Goal: Task Accomplishment & Management: Complete application form

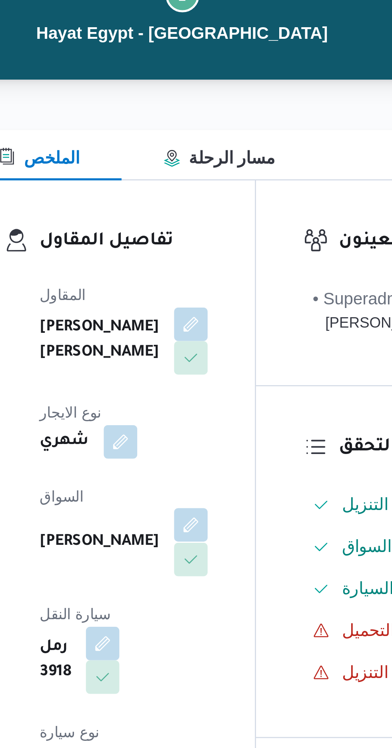
click at [187, 271] on button "button" at bounding box center [193, 277] width 13 height 13
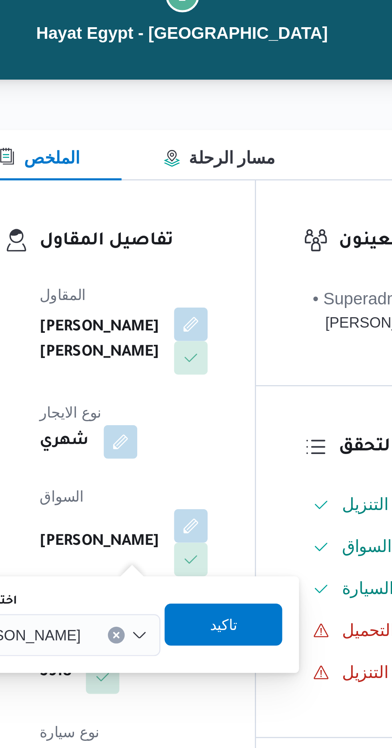
click at [151, 319] on span "[PERSON_NAME]" at bounding box center [128, 319] width 46 height 9
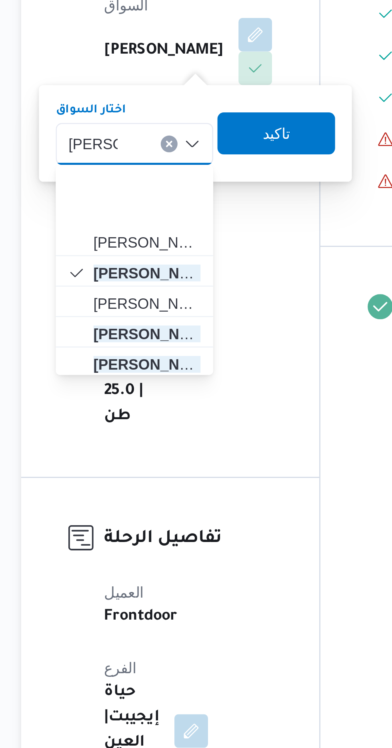
scroll to position [72, 0]
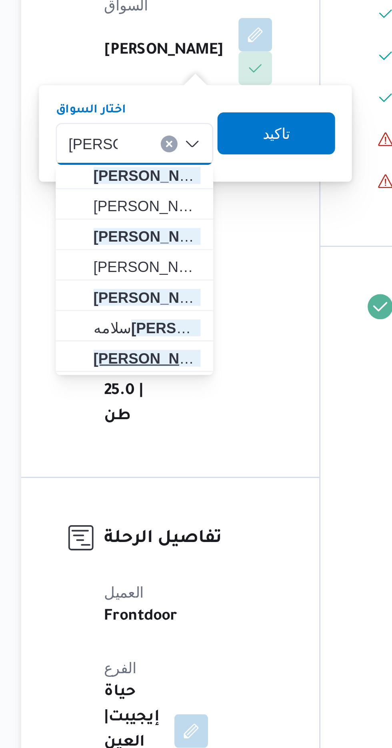
type input "مصطفى"
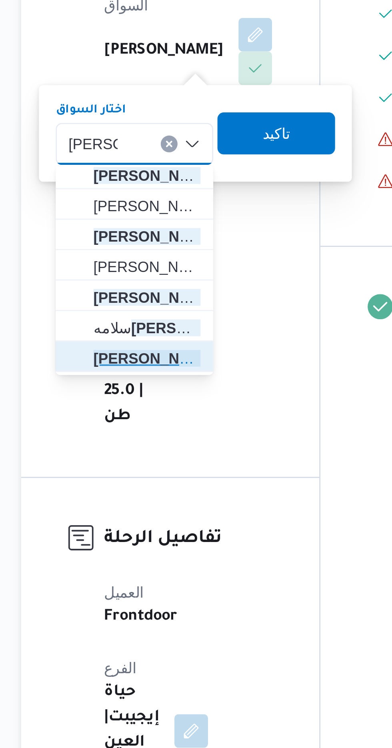
click at [158, 401] on span "مصطفى محمود مصطفى عثمان" at bounding box center [152, 401] width 41 height 10
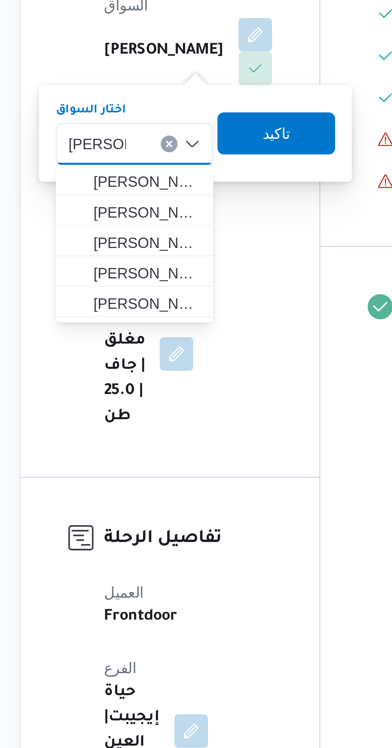
scroll to position [0, 0]
click at [148, 320] on div "مصطفي مصطفي Combo box. Selected. مصطفي . Selected. مصطفى محمود مصطفى عثمان. Pre…" at bounding box center [147, 319] width 60 height 16
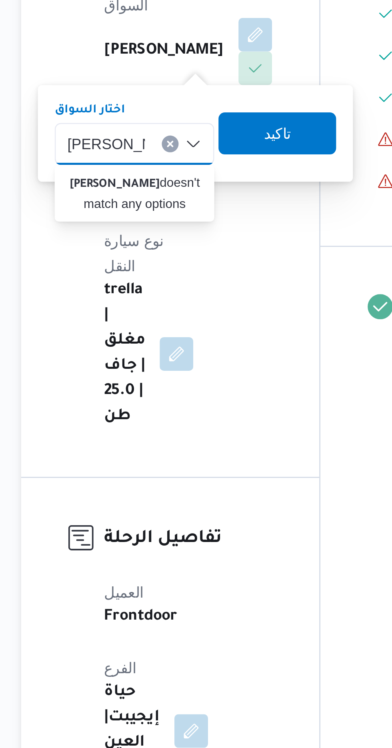
type input "مصطفي حسي"
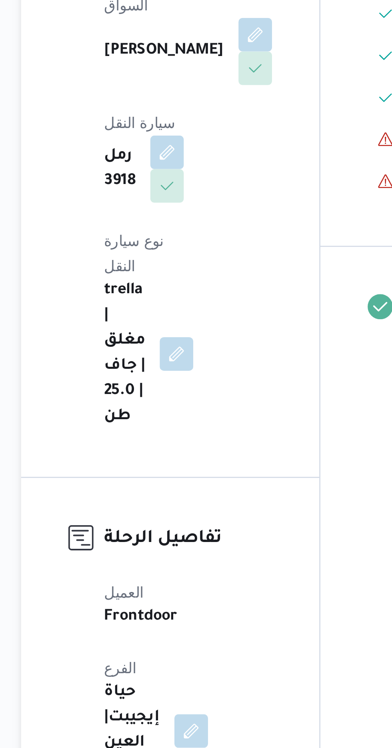
click at [194, 367] on div "المقاول خالد ممدوح حسن محمد العبس نوع الايجار شهري السواق مصطفى عبدالله علي مصط…" at bounding box center [168, 306] width 74 height 253
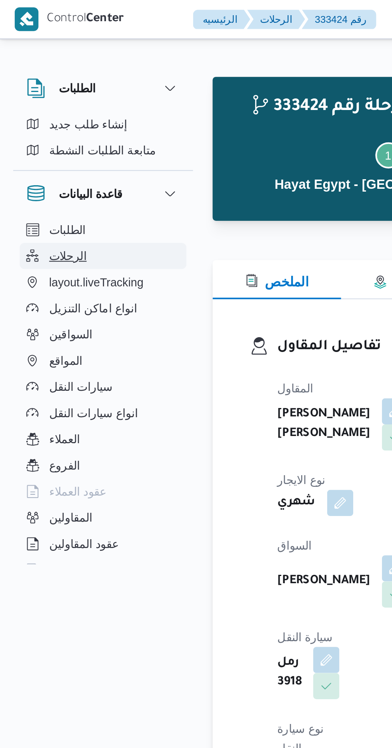
click at [42, 126] on button "الرحلات" at bounding box center [51, 125] width 82 height 13
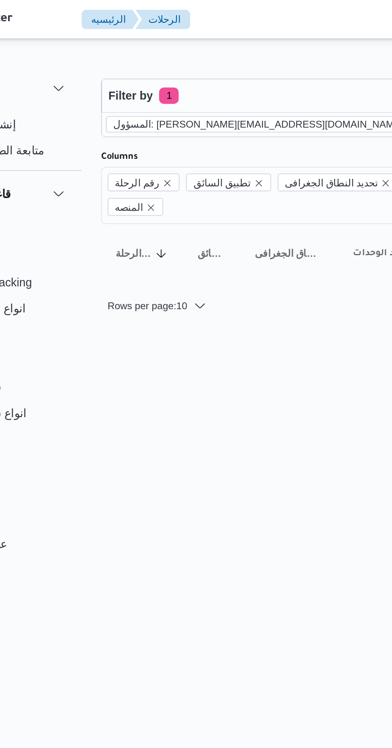
click at [254, 61] on icon "remove selected entity" at bounding box center [255, 60] width 3 height 3
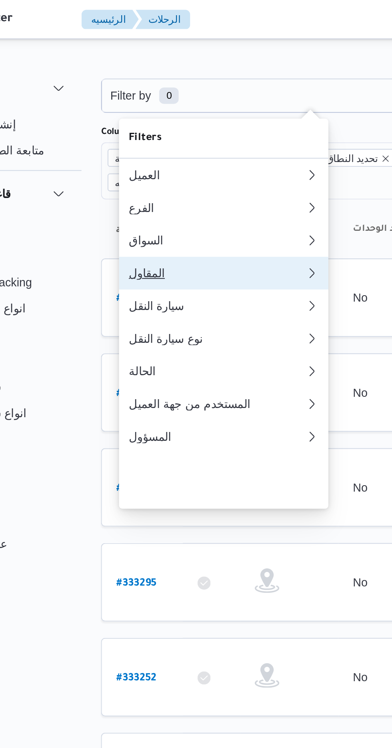
click at [155, 137] on div "المقاول" at bounding box center [161, 133] width 86 height 6
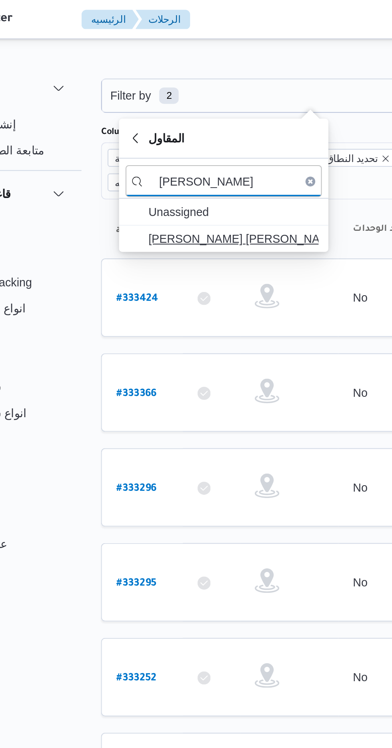
type input "[PERSON_NAME]"
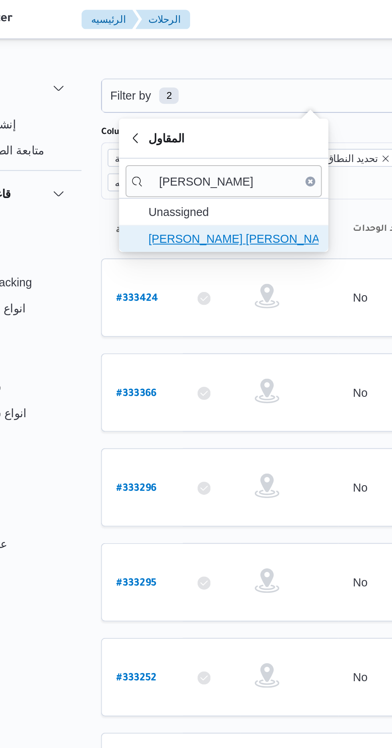
click at [175, 119] on span "[PERSON_NAME] [PERSON_NAME]" at bounding box center [168, 117] width 83 height 10
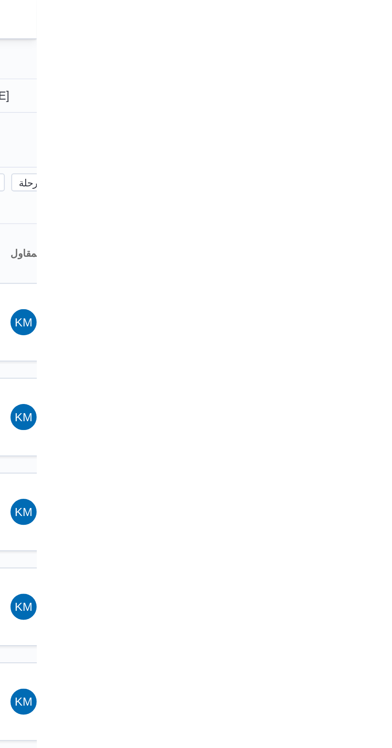
type input "[DATE]"
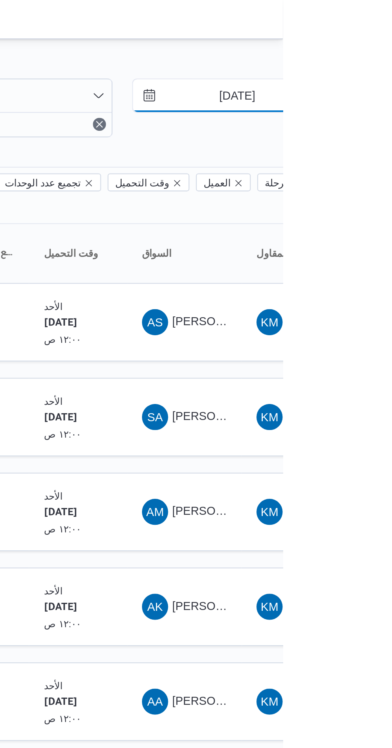
click at [373, 43] on input "[DATE]" at bounding box center [364, 47] width 91 height 16
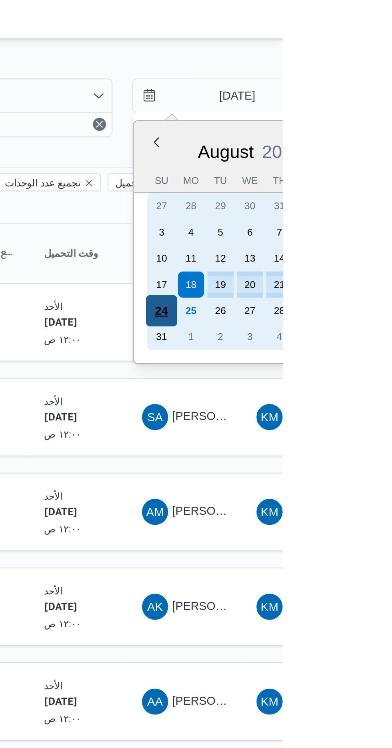
click at [328, 154] on div "24" at bounding box center [332, 151] width 15 height 15
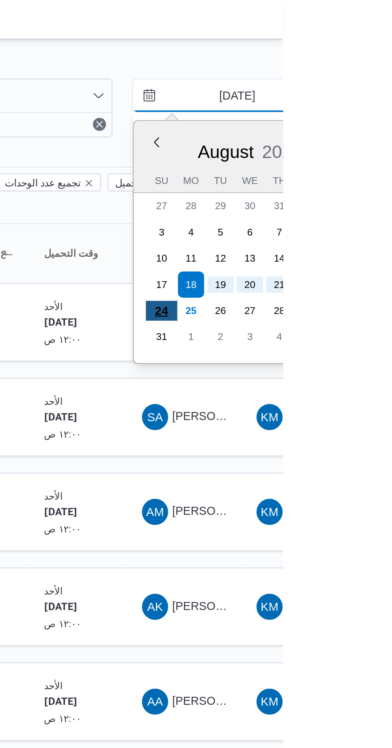
type input "[DATE]"
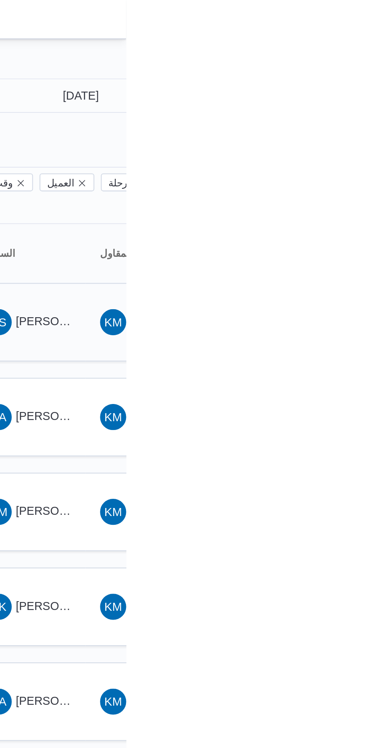
click at [355, 154] on span "[PERSON_NAME] [PERSON_NAME]" at bounding box center [385, 157] width 94 height 6
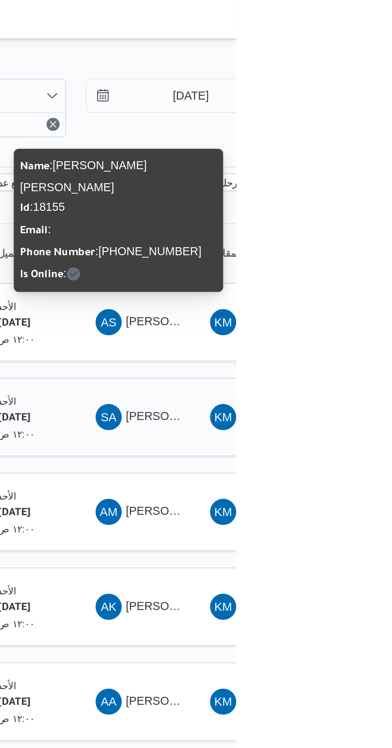
click at [348, 197] on span "SA سيد عبدالعزيز حسن ابو النصر" at bounding box center [344, 203] width 42 height 13
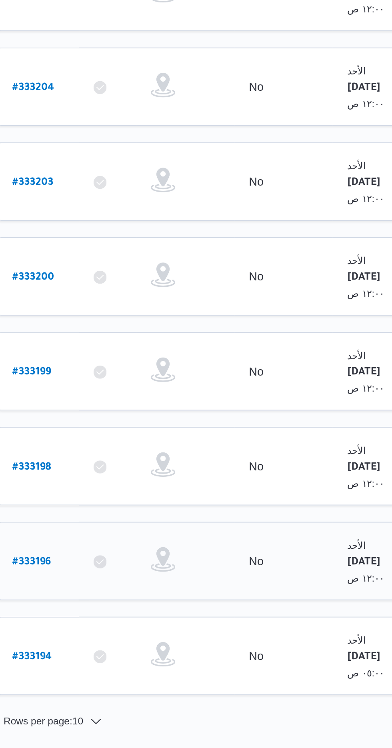
click at [127, 477] on link "# 333196" at bounding box center [121, 482] width 19 height 11
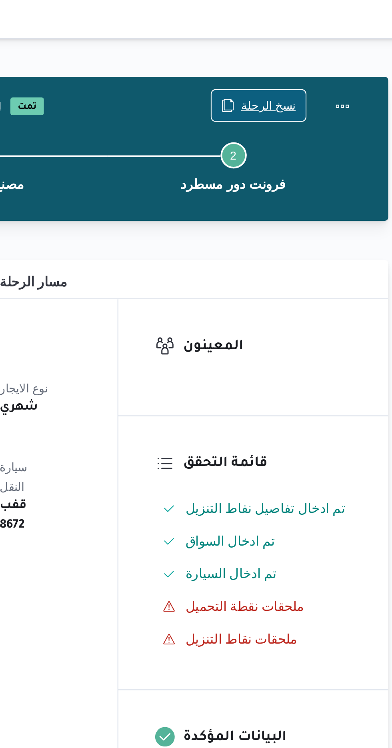
click at [320, 50] on span "نسخ الرحلة" at bounding box center [323, 52] width 27 height 10
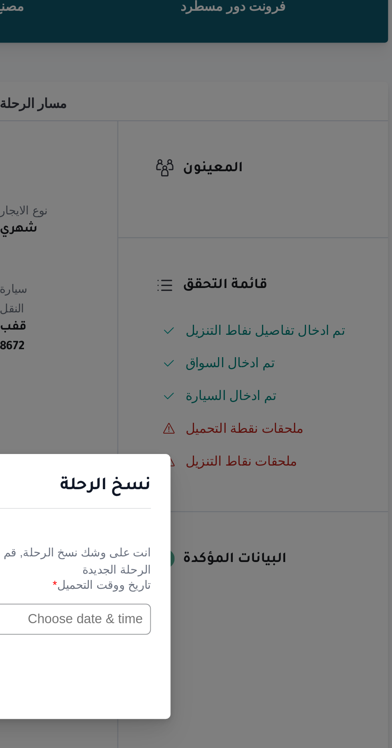
click at [240, 389] on input "text" at bounding box center [222, 389] width 88 height 15
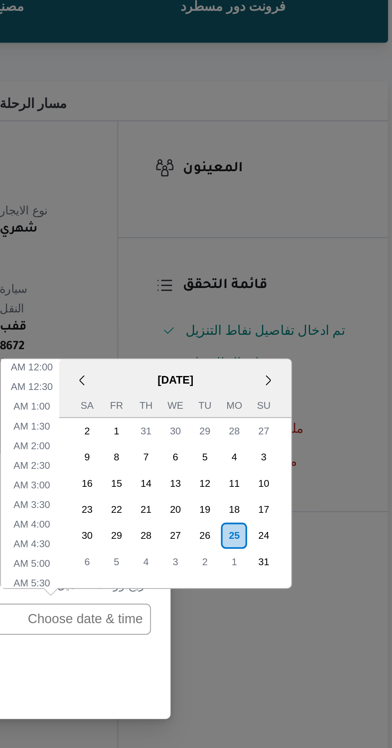
scroll to position [284, 0]
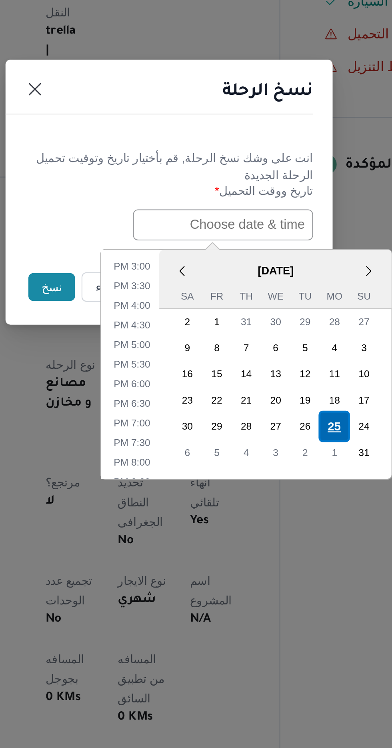
click at [275, 486] on div "25" at bounding box center [276, 488] width 15 height 15
type input "[DATE] 12:00AM"
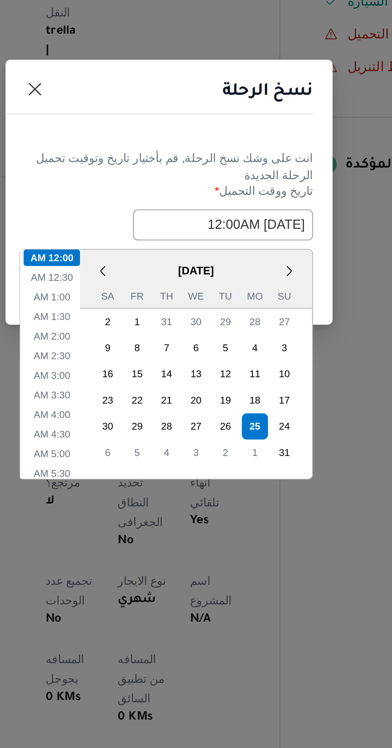
click at [174, 336] on div "نسخ الرحلة" at bounding box center [196, 327] width 160 height 36
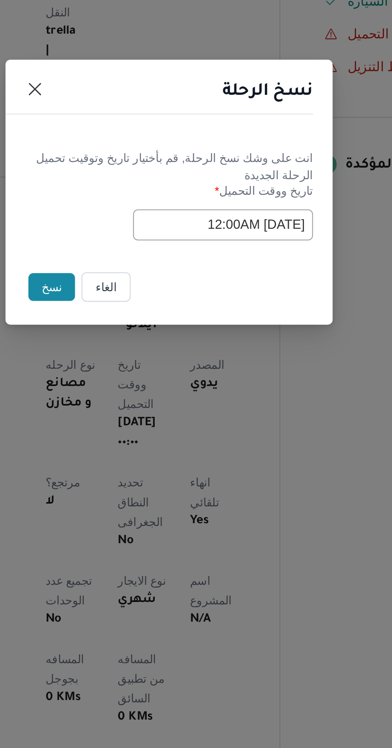
click at [129, 419] on button "نسخ" at bounding box center [138, 420] width 23 height 14
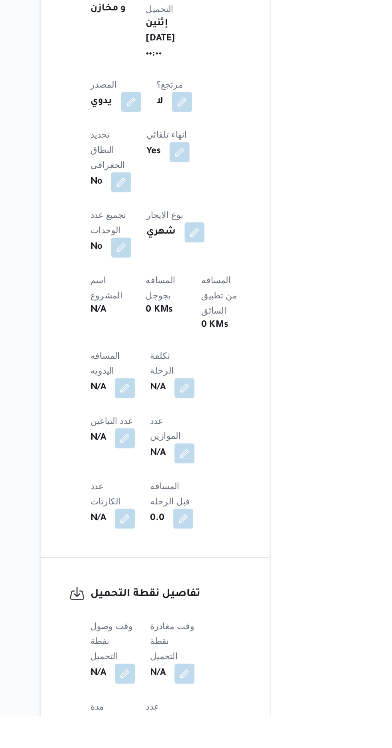
scroll to position [221, 0]
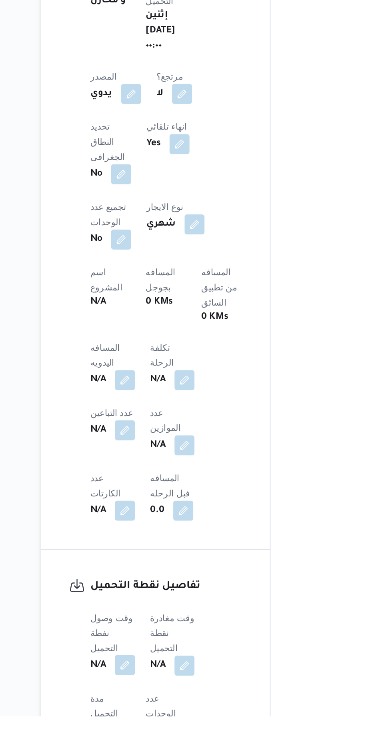
click at [153, 708] on button "button" at bounding box center [157, 714] width 13 height 13
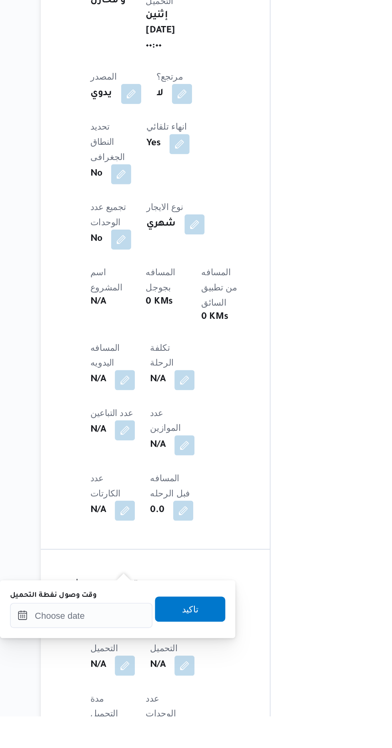
click at [132, 670] on label "وقت وصول نفطة التحميل" at bounding box center [111, 670] width 55 height 6
click at [132, 675] on input "وقت وصول نفطة التحميل" at bounding box center [129, 683] width 91 height 16
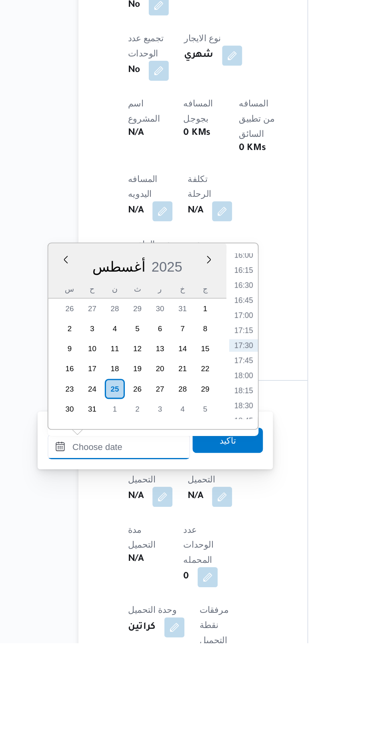
scroll to position [281, 0]
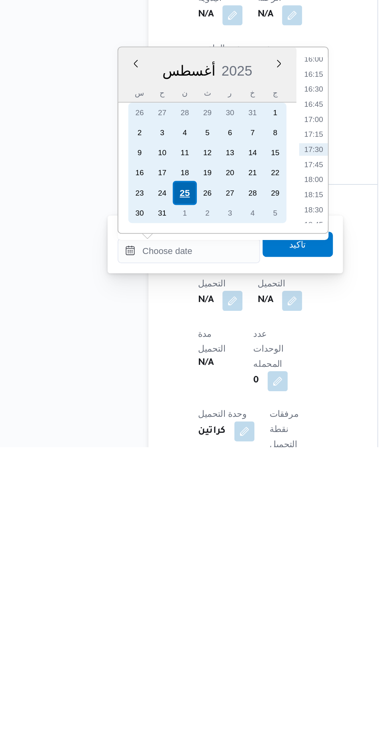
click at [126, 586] on div "25" at bounding box center [126, 585] width 15 height 15
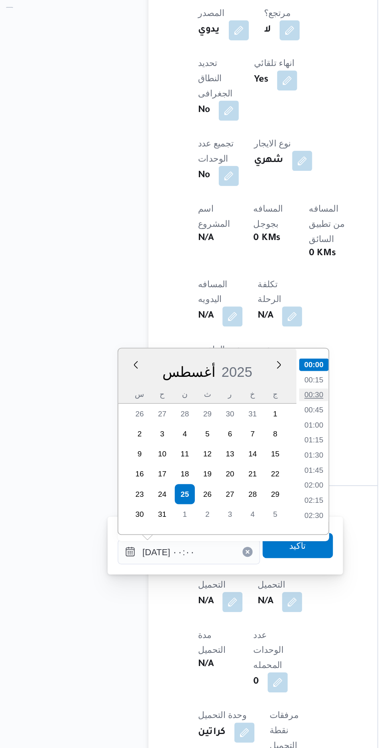
click at [210, 519] on li "00:30" at bounding box center [209, 522] width 18 height 8
type input "٢٥/٠٨/٢٠٢٥ ٠٠:٣٠"
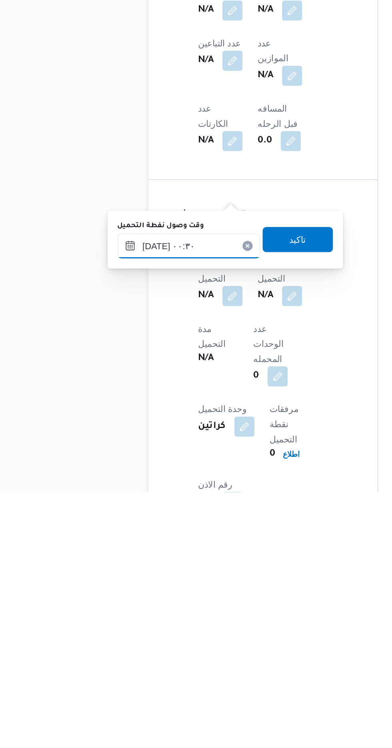
scroll to position [313, 0]
click at [213, 594] on span "تاكيد" at bounding box center [199, 587] width 45 height 16
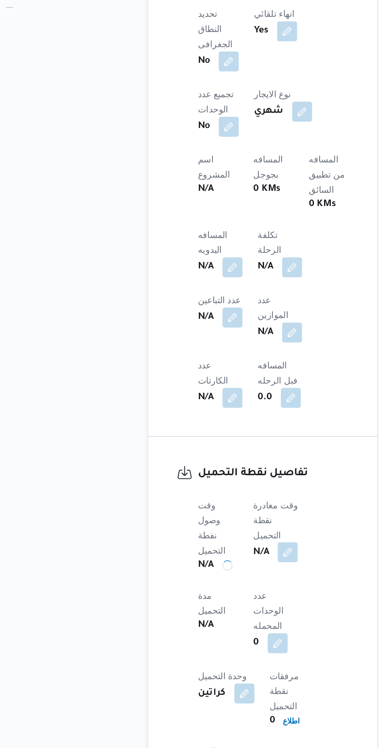
click at [199, 616] on button "button" at bounding box center [192, 622] width 13 height 13
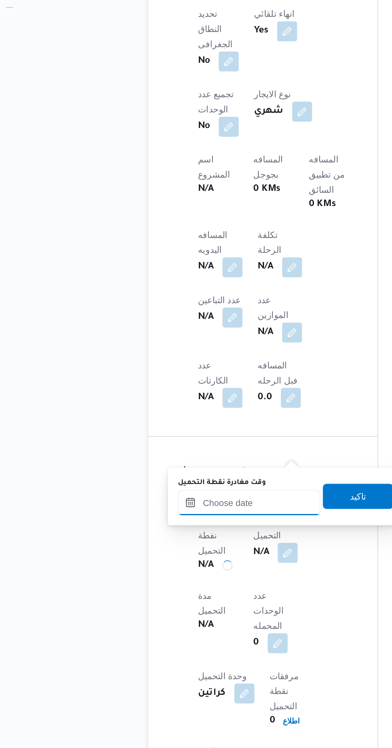
click at [184, 588] on input "وقت مغادرة نقطة التحميل" at bounding box center [168, 591] width 91 height 16
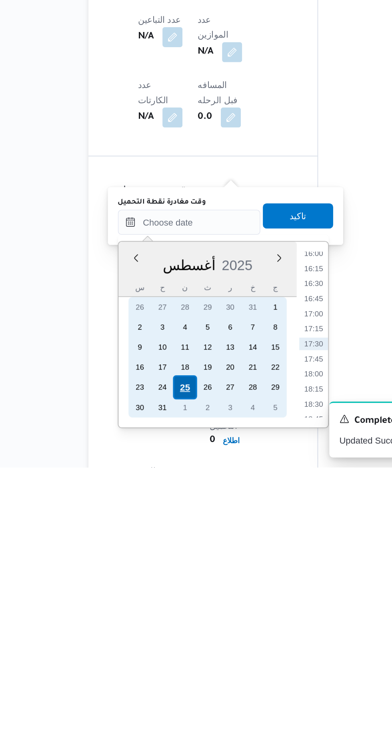
click at [166, 695] on div "23 24 25 26 27 28 29" at bounding box center [180, 696] width 101 height 13
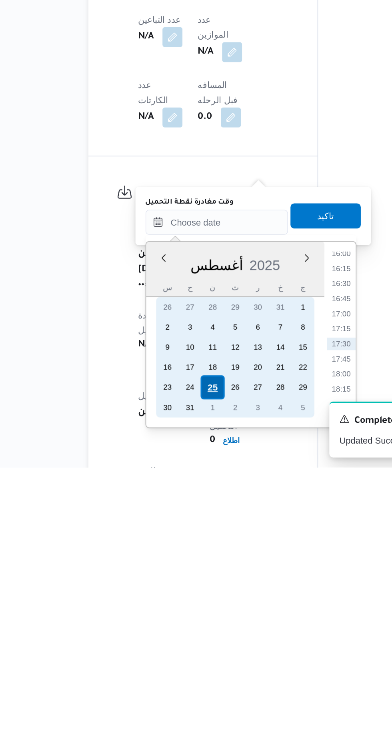
scroll to position [312, 0]
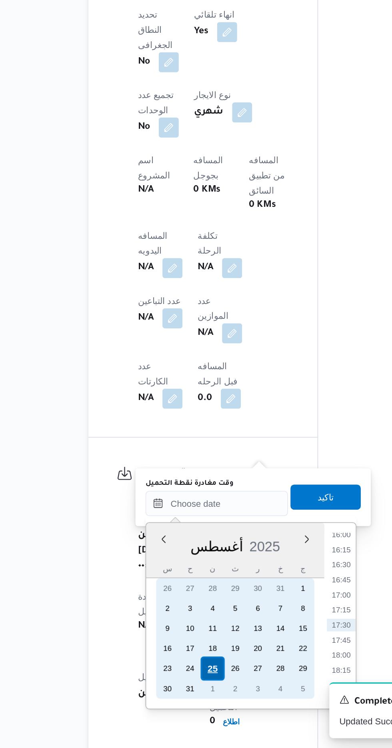
click at [182, 695] on div "25" at bounding box center [182, 696] width 15 height 15
type input "[DATE] ٠٠:٠٠"
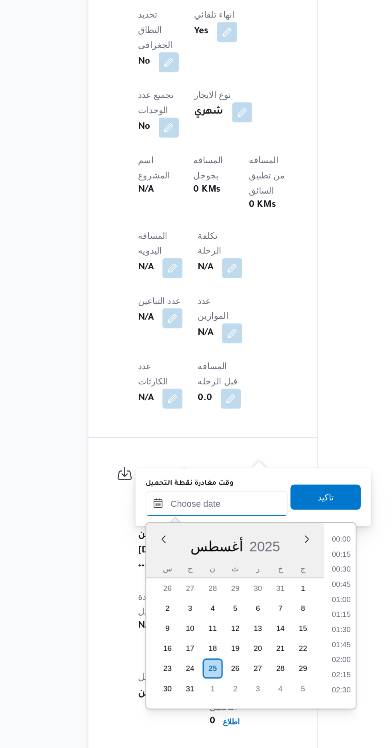
click at [142, 591] on input "وقت مغادرة نقطة التحميل" at bounding box center [185, 592] width 91 height 16
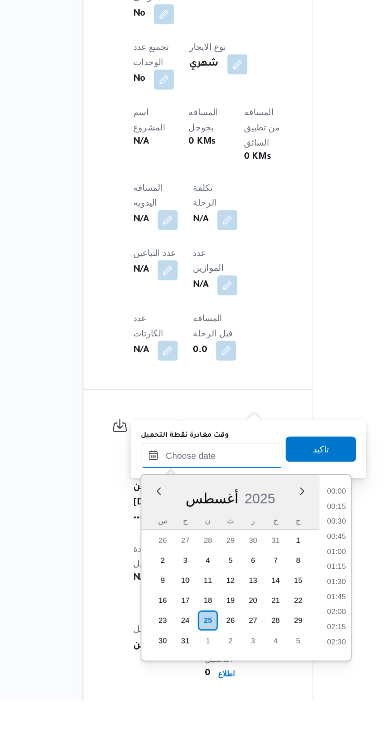
scroll to position [312, 0]
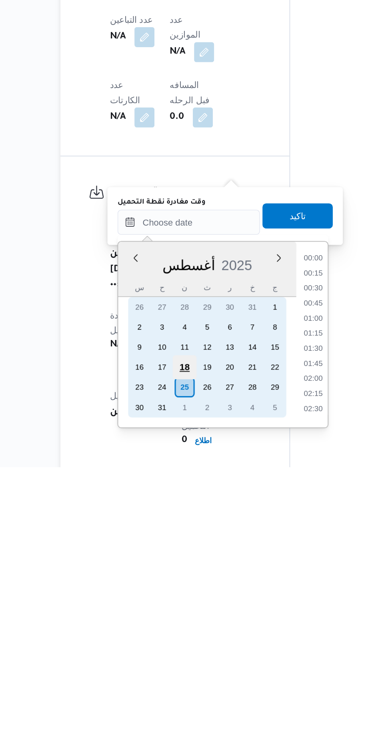
click at [185, 689] on div "18" at bounding box center [182, 683] width 15 height 15
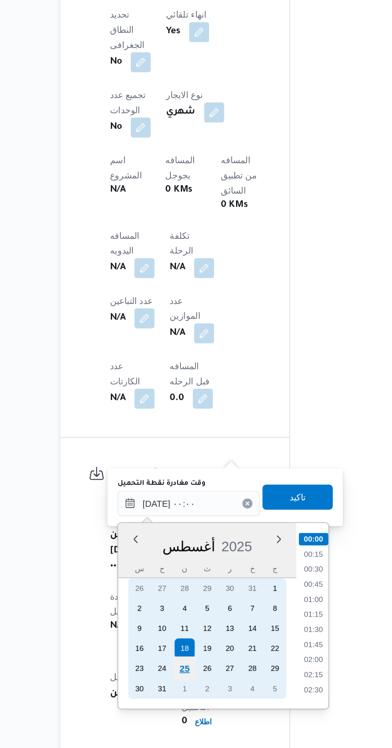
click at [182, 696] on div "25" at bounding box center [182, 696] width 15 height 15
click at [181, 694] on div "25" at bounding box center [182, 696] width 15 height 15
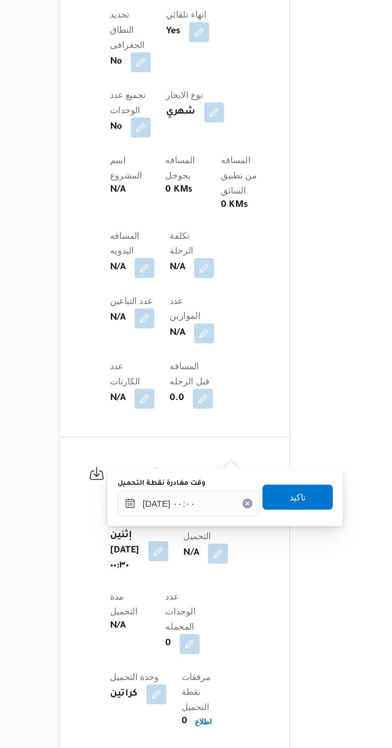
click at [136, 592] on div "You are in a dialog. To close this dialog, hit escape. وقت مغادرة نقطة التحميل …" at bounding box center [209, 587] width 150 height 37
click at [143, 593] on input "[DATE] ٠٠:٠٠" at bounding box center [185, 592] width 91 height 16
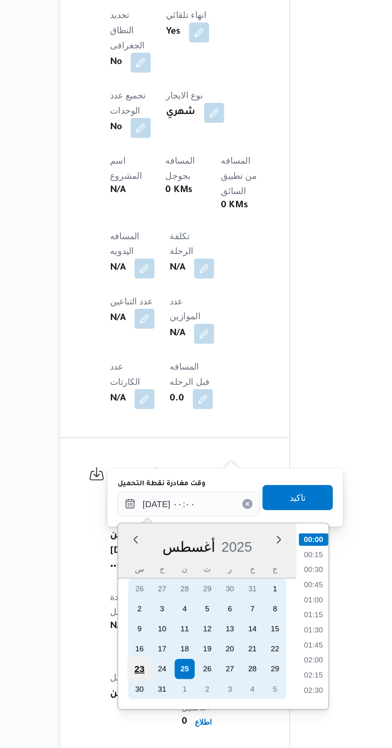
click at [149, 696] on div "23" at bounding box center [154, 697] width 15 height 15
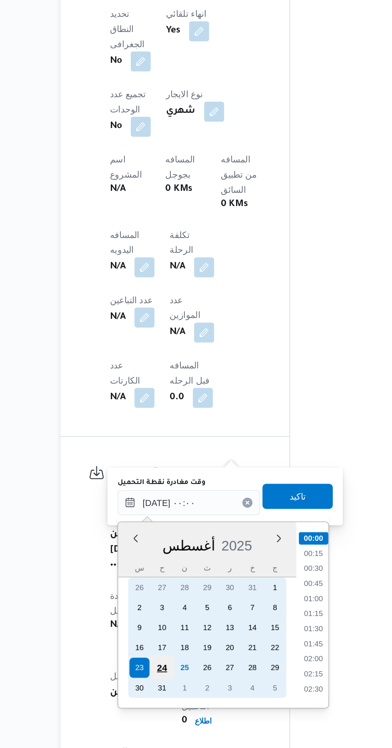
click at [172, 697] on div "24" at bounding box center [168, 696] width 15 height 15
click at [183, 696] on div "25" at bounding box center [182, 696] width 15 height 15
click at [181, 698] on div "25" at bounding box center [182, 696] width 15 height 15
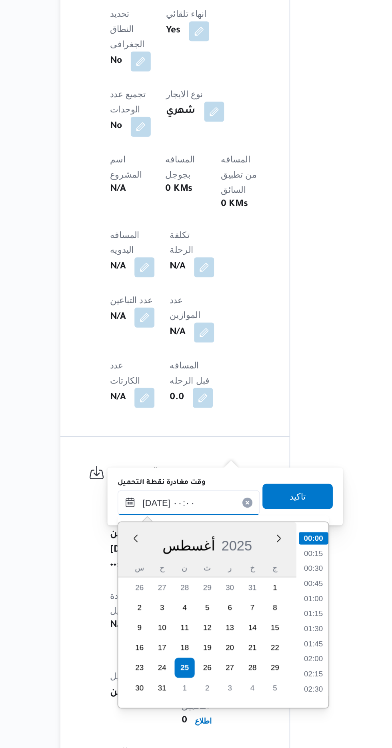
click at [148, 594] on input "[DATE] ٠٠:٠٠" at bounding box center [185, 591] width 91 height 16
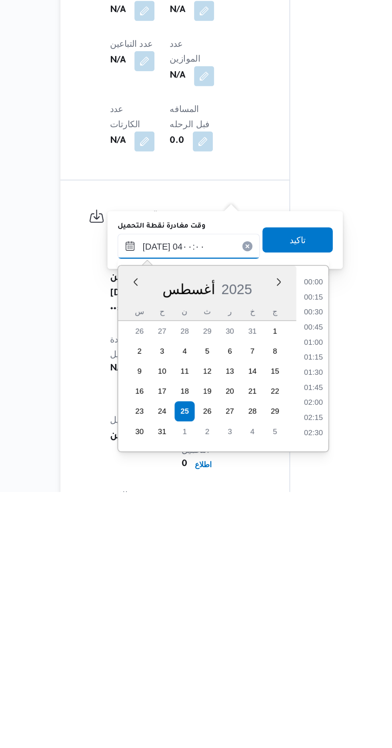
scroll to position [57, 0]
click at [263, 708] on li "04:00" at bounding box center [265, 711] width 19 height 8
type input "٢٥/٠٨/٢٠٢٥ ٠٤:٠٠"
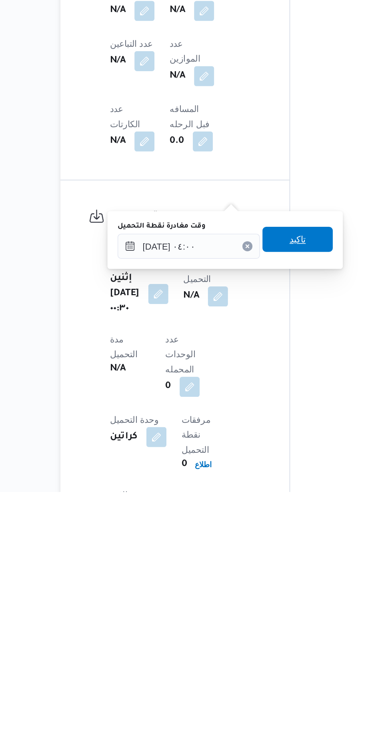
click at [260, 586] on span "تاكيد" at bounding box center [255, 587] width 10 height 10
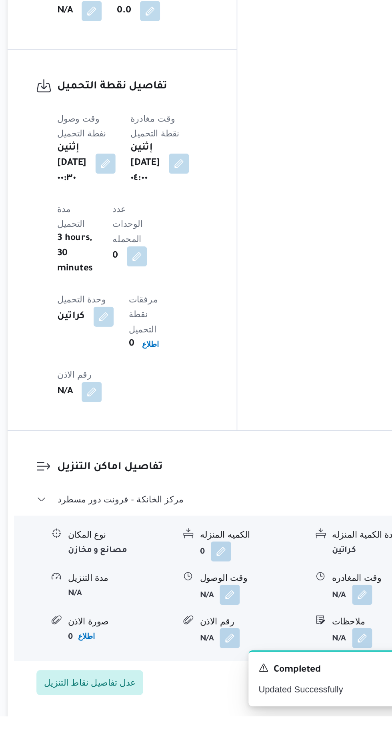
scroll to position [538, 0]
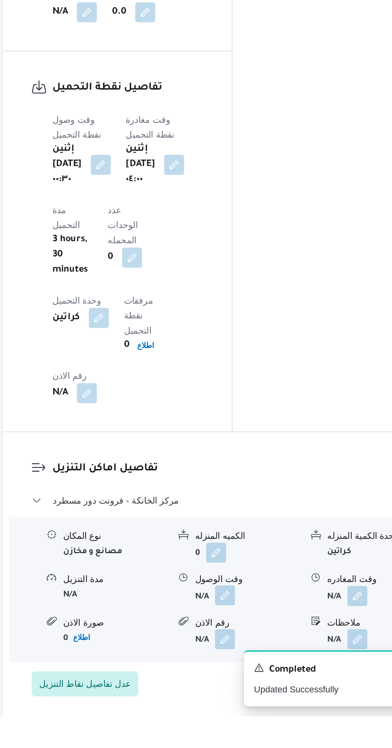
click at [251, 664] on button "button" at bounding box center [245, 670] width 13 height 13
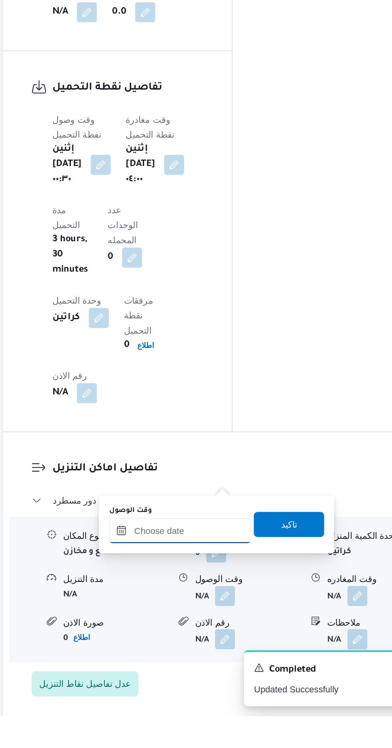
click at [232, 631] on input "وقت الوصول" at bounding box center [216, 629] width 91 height 16
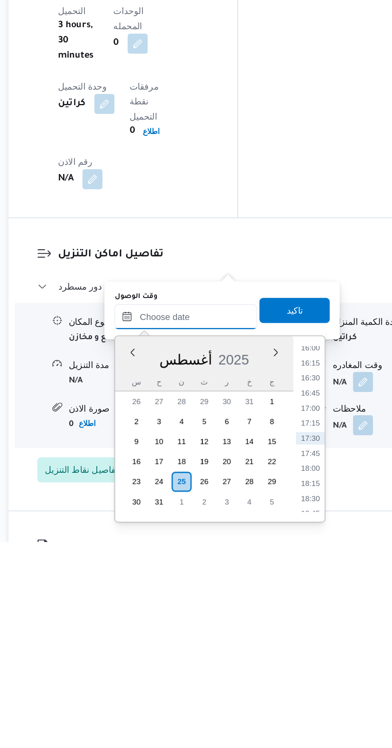
scroll to position [563, 0]
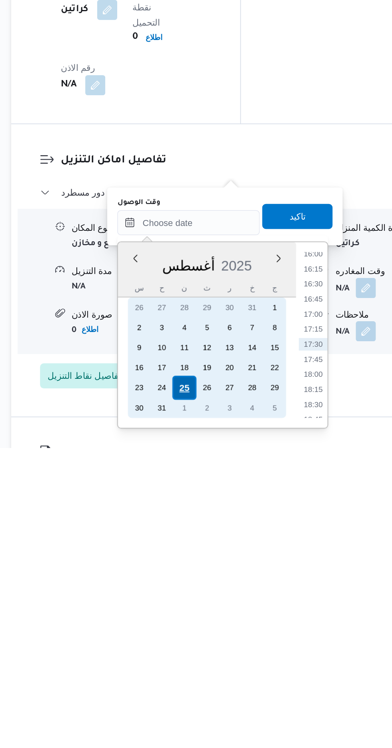
click at [215, 708] on div "25" at bounding box center [214, 709] width 15 height 15
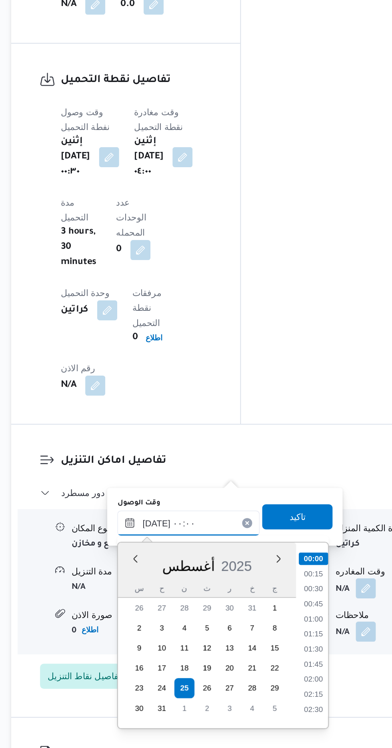
click at [173, 606] on input "[DATE] ٠٠:٠٠" at bounding box center [216, 604] width 91 height 16
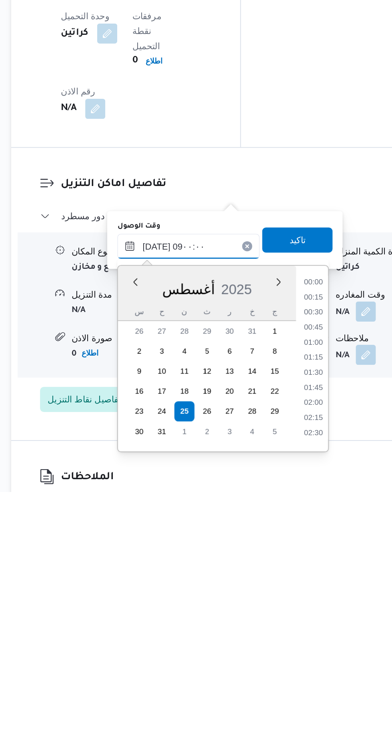
scroll to position [249, 0]
click at [293, 700] on li "08:45" at bounding box center [296, 701] width 18 height 8
type input "٢٥/٠٨/٢٠٢٥ ٠٨:٤٥"
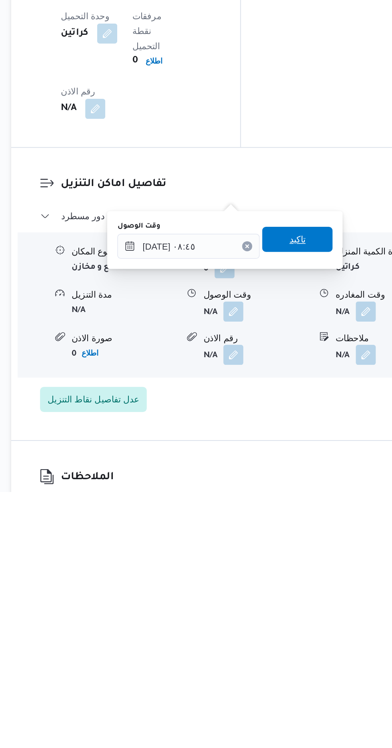
click at [291, 585] on span "تاكيد" at bounding box center [286, 587] width 10 height 10
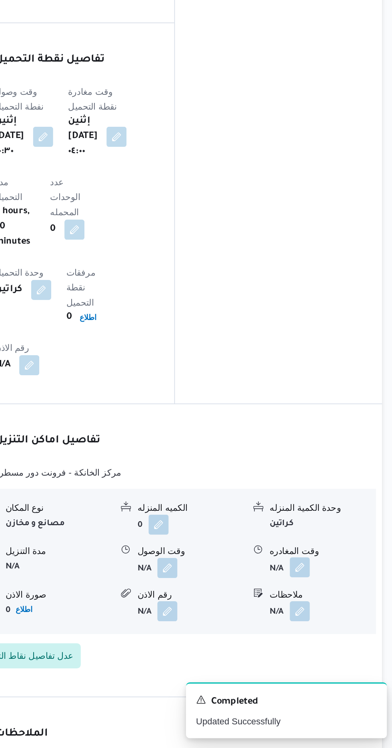
click at [330, 626] on button "button" at bounding box center [329, 632] width 13 height 13
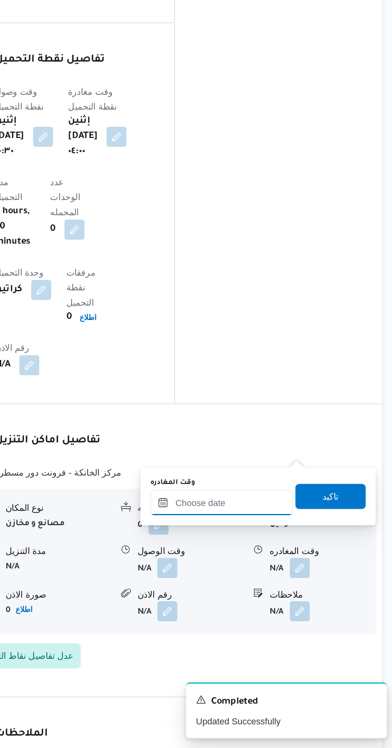
click at [289, 592] on input "وقت المغادره" at bounding box center [280, 591] width 91 height 16
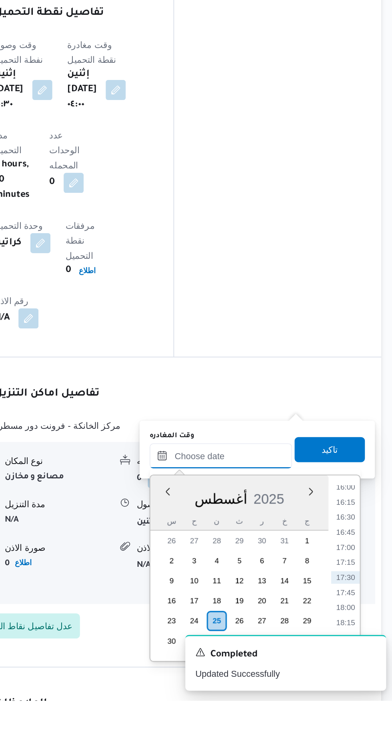
scroll to position [0, 0]
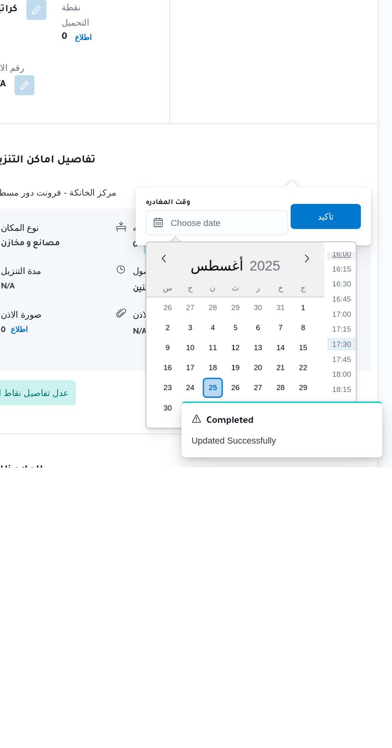
click at [359, 613] on li "16:00" at bounding box center [359, 612] width 18 height 8
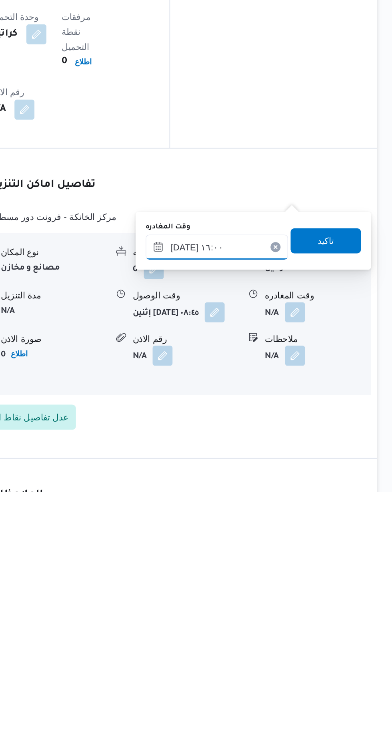
click at [295, 593] on input "[DATE] ١٦:٠٠" at bounding box center [280, 592] width 91 height 16
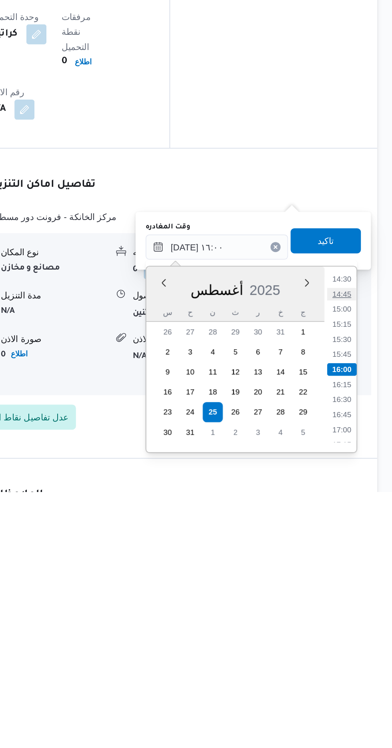
click at [359, 620] on li "14:45" at bounding box center [359, 622] width 18 height 8
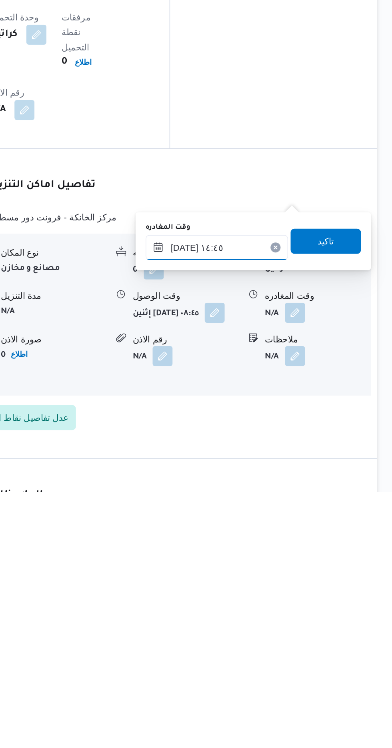
click at [294, 589] on input "[DATE] ١٤:٤٥" at bounding box center [280, 592] width 91 height 16
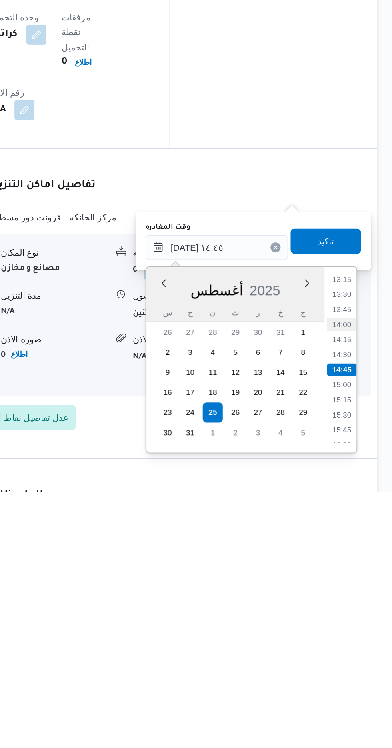
click at [358, 638] on li "14:00" at bounding box center [359, 641] width 18 height 8
type input "٢٥/٠٨/٢٠٢٥ ١٤:٠٠"
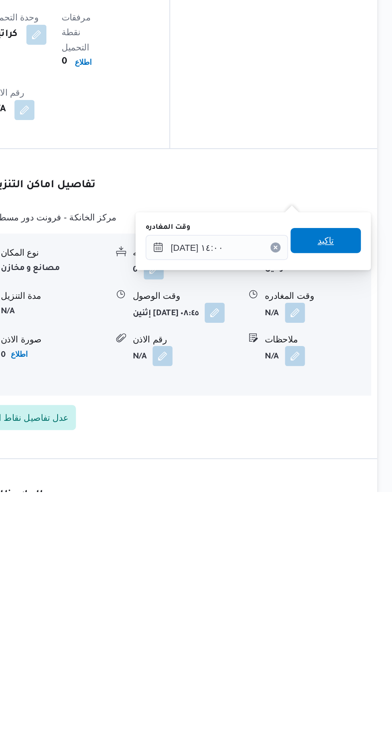
click at [354, 588] on span "تاكيد" at bounding box center [349, 588] width 10 height 10
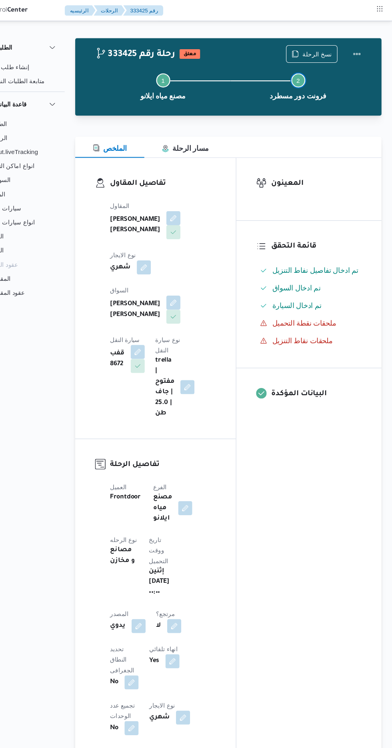
click at [351, 60] on button "Step 2 is incomplete 2 فرونت دور مسطرد" at bounding box center [306, 78] width 123 height 42
click at [367, 47] on button "Actions" at bounding box center [360, 49] width 16 height 16
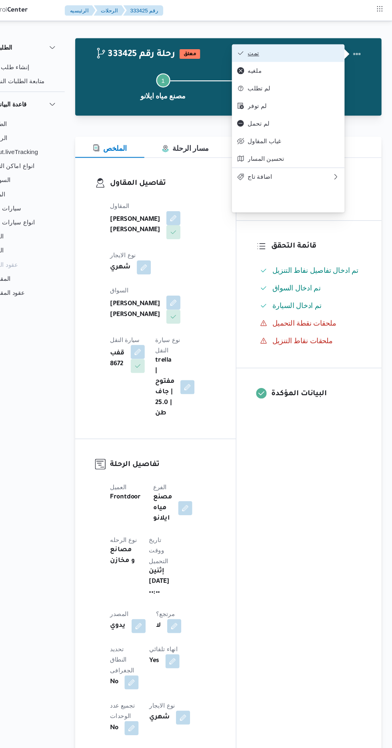
click at [312, 46] on span "تمت" at bounding box center [302, 48] width 83 height 6
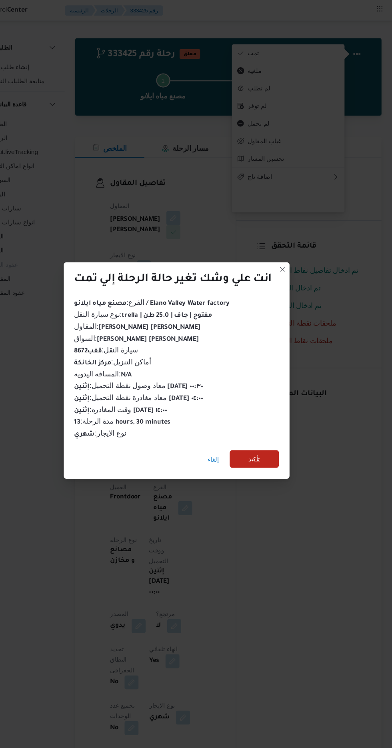
click at [267, 415] on span "تأكيد" at bounding box center [266, 417] width 10 height 10
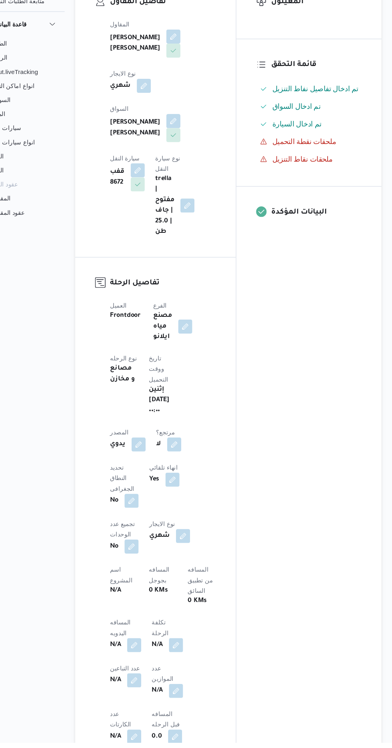
scroll to position [96, 0]
click at [156, 652] on button "button" at bounding box center [157, 658] width 13 height 13
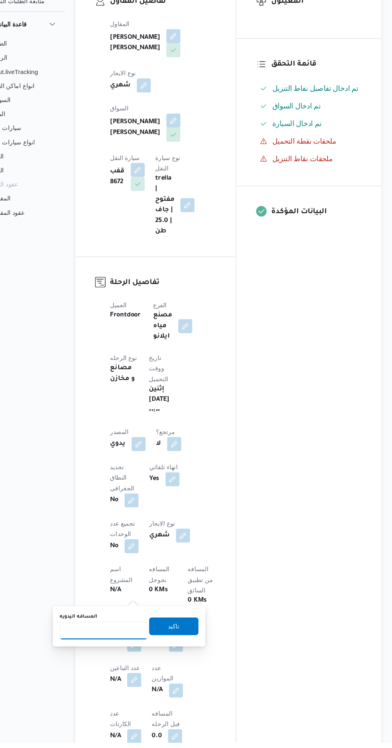
click at [111, 642] on input "المسافه اليدويه" at bounding box center [130, 646] width 80 height 16
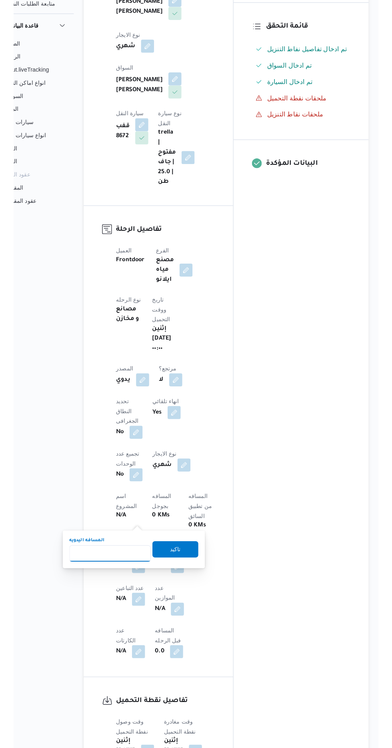
scroll to position [135, 0]
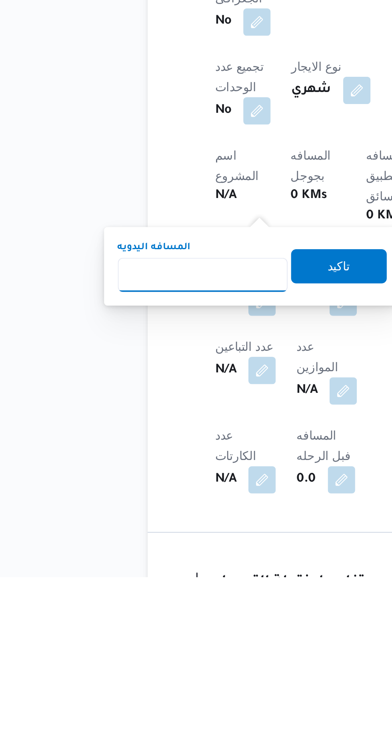
type input "4"
type input "250"
click at [198, 601] on span "تاكيد" at bounding box center [193, 602] width 10 height 10
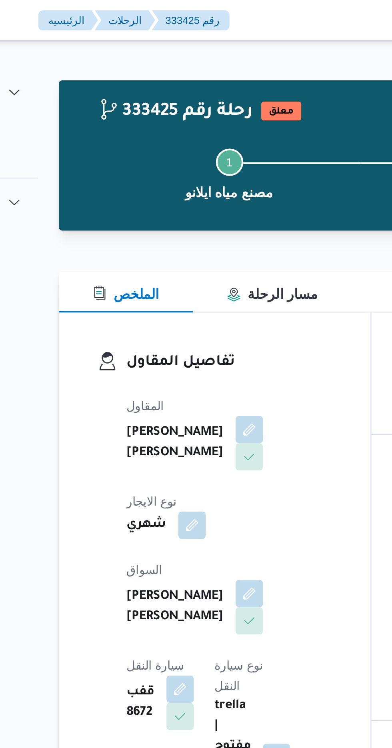
scroll to position [0, 0]
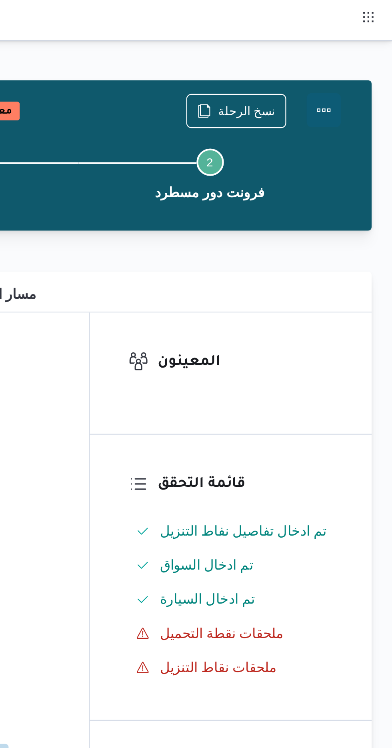
click at [365, 50] on button "Actions" at bounding box center [360, 52] width 16 height 16
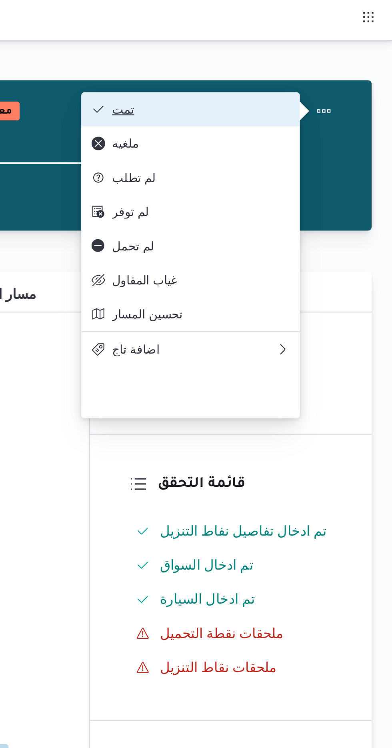
click at [335, 47] on button "تمت" at bounding box center [297, 51] width 102 height 16
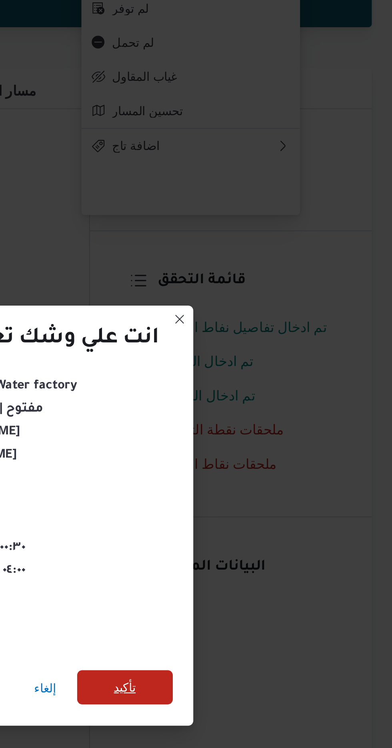
click at [272, 412] on span "تأكيد" at bounding box center [266, 417] width 10 height 10
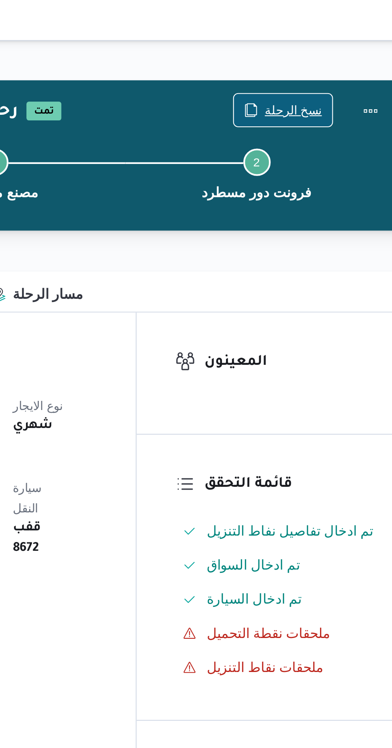
click at [321, 53] on span "نسخ الرحلة" at bounding box center [323, 52] width 27 height 10
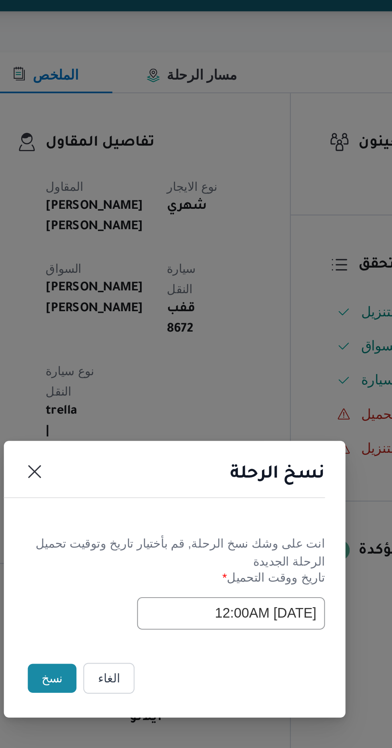
click at [136, 425] on button "نسخ" at bounding box center [138, 420] width 23 height 14
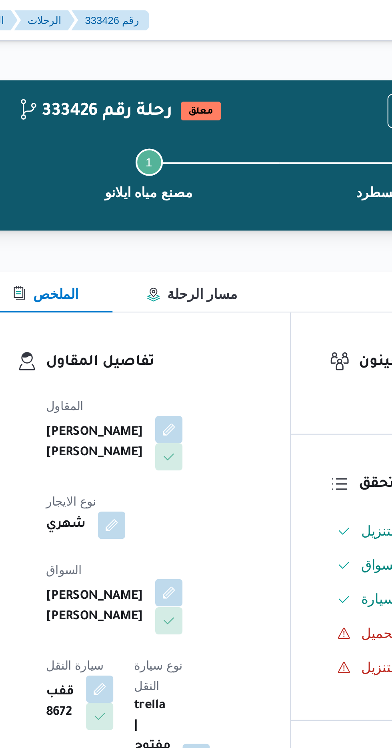
click at [187, 274] on button "button" at bounding box center [193, 277] width 13 height 13
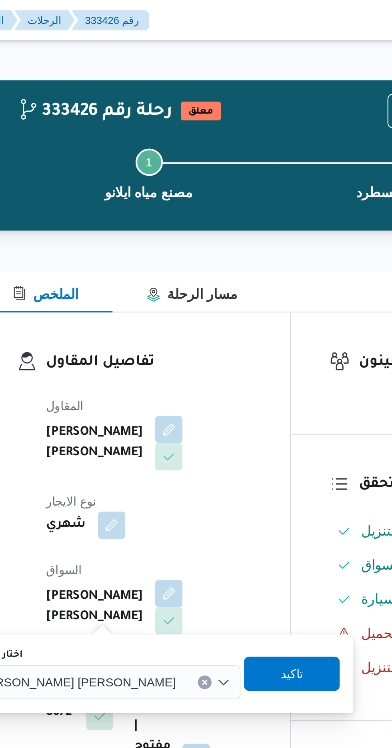
click at [199, 318] on input "اختار السواق" at bounding box center [199, 320] width 1 height 10
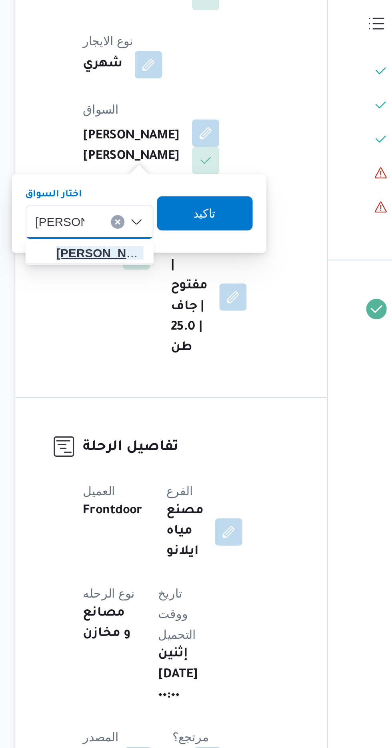
type input "محمود متو"
click at [143, 337] on span "محمود متو لى حسين عفيفى" at bounding box center [143, 334] width 41 height 10
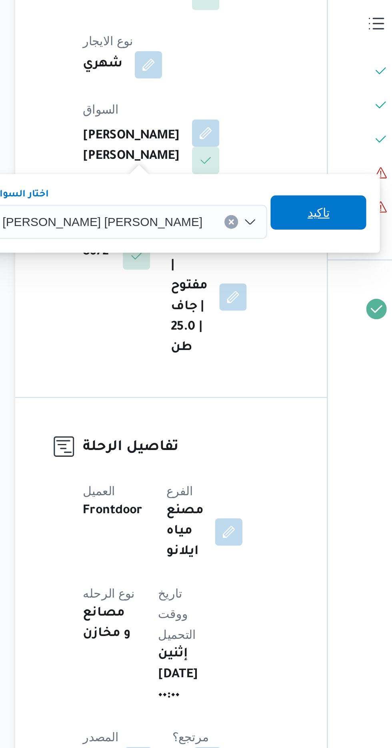
click at [241, 316] on span "تاكيد" at bounding box center [246, 315] width 10 height 10
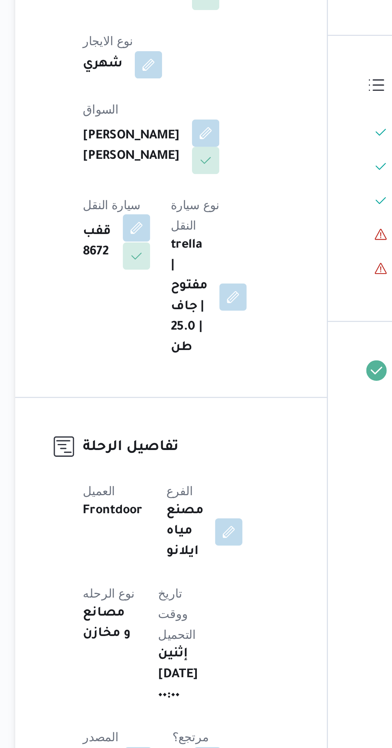
click at [167, 316] on button "button" at bounding box center [160, 322] width 13 height 13
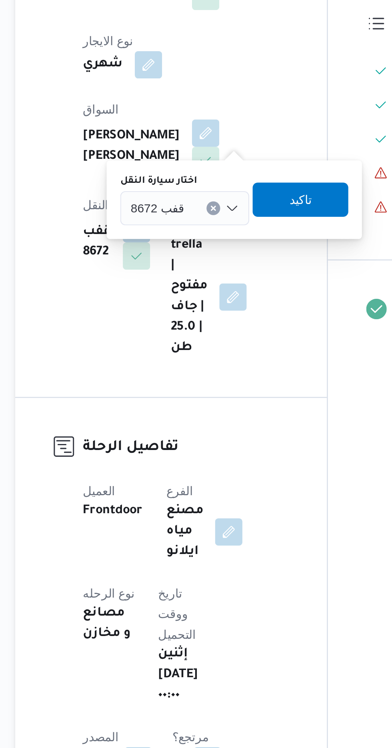
click at [177, 312] on span "قفب 8672" at bounding box center [170, 312] width 25 height 9
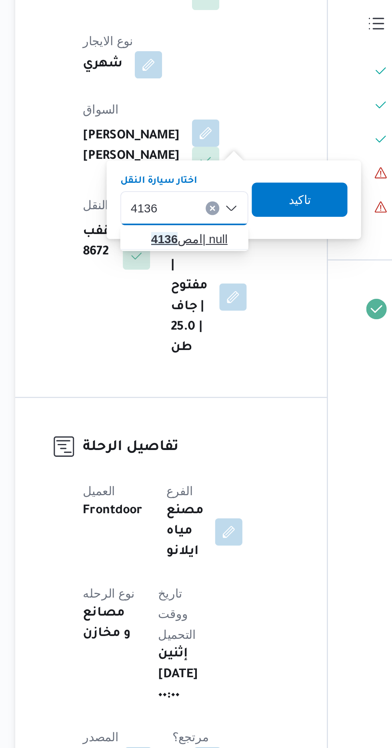
type input "4136"
click at [188, 326] on span "امص 4136 | null" at bounding box center [188, 328] width 41 height 10
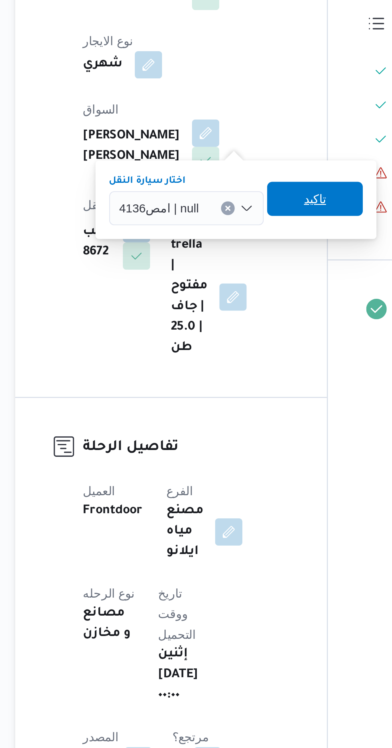
click at [241, 305] on span "تاكيد" at bounding box center [244, 309] width 10 height 10
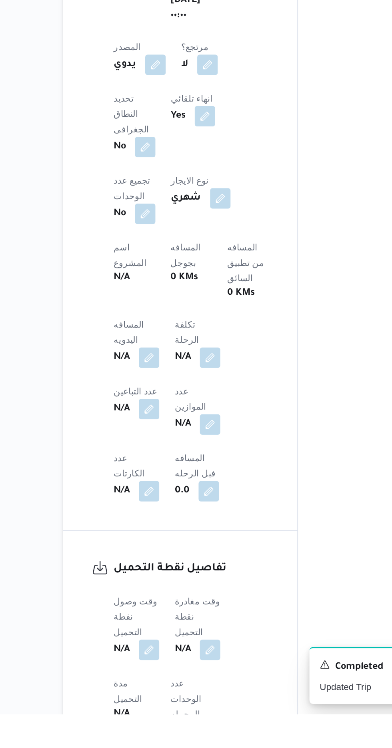
scroll to position [229, 0]
click at [154, 700] on button "button" at bounding box center [157, 706] width 13 height 13
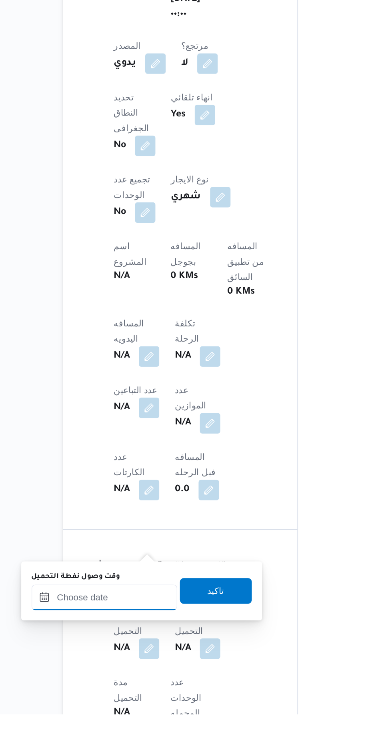
click at [135, 673] on input "وقت وصول نفطة التحميل" at bounding box center [129, 675] width 91 height 16
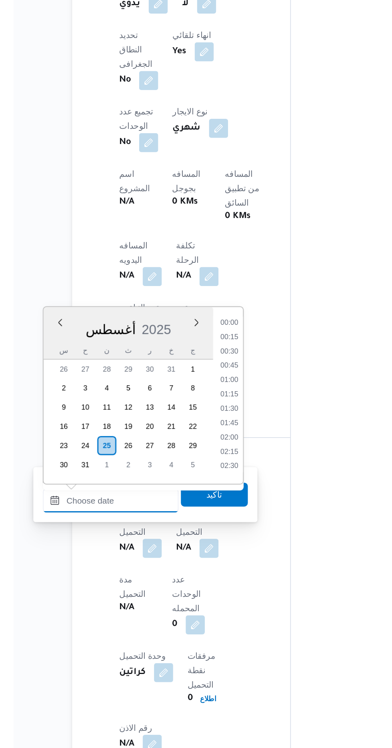
scroll to position [617, 0]
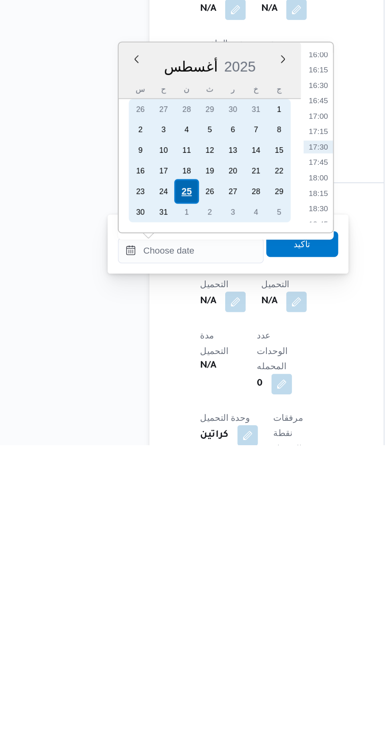
click at [127, 588] on div "25" at bounding box center [126, 589] width 15 height 15
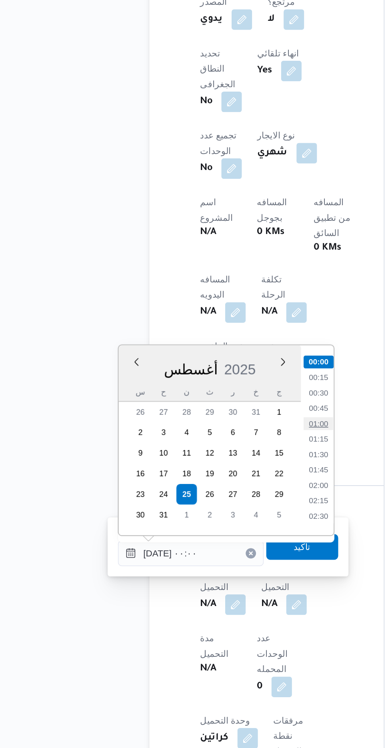
click at [211, 547] on li "01:00" at bounding box center [209, 546] width 18 height 8
type input "[DATE] ٠١:٠٠"
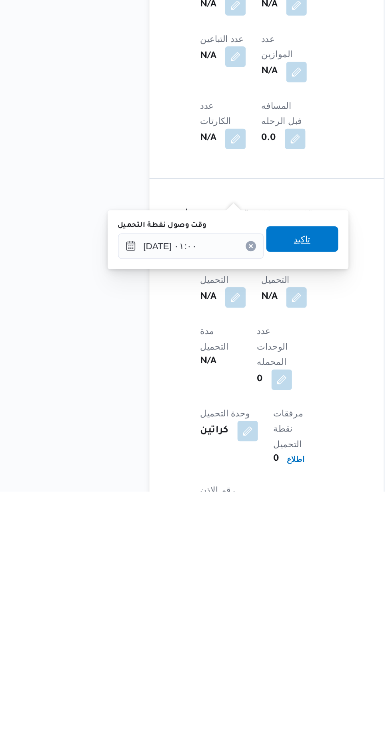
click at [204, 595] on span "تاكيد" at bounding box center [199, 591] width 10 height 10
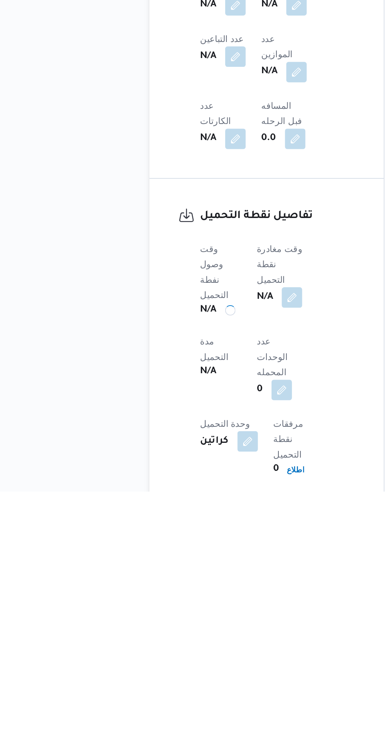
scroll to position [309, 0]
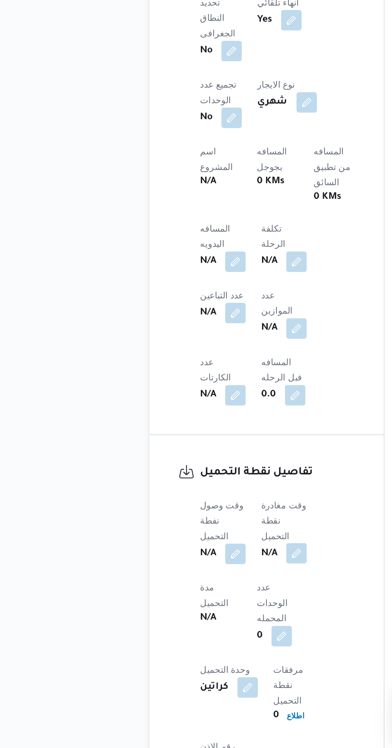
click at [194, 620] on button "button" at bounding box center [195, 626] width 13 height 13
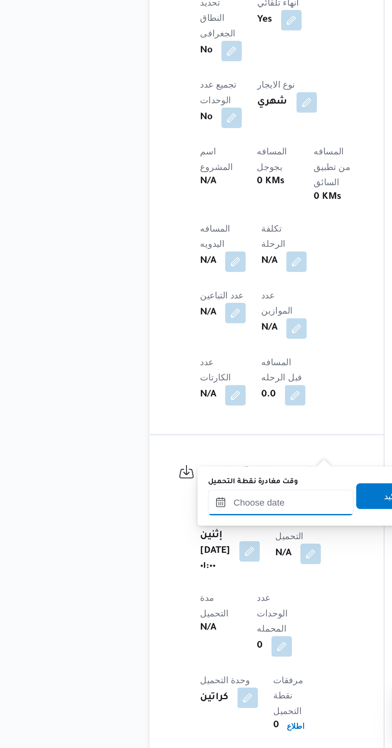
click at [175, 596] on input "وقت مغادرة نقطة التحميل" at bounding box center [185, 595] width 91 height 16
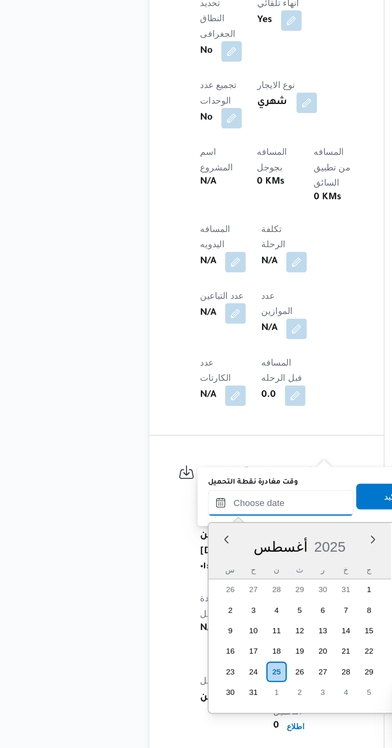
scroll to position [309, 0]
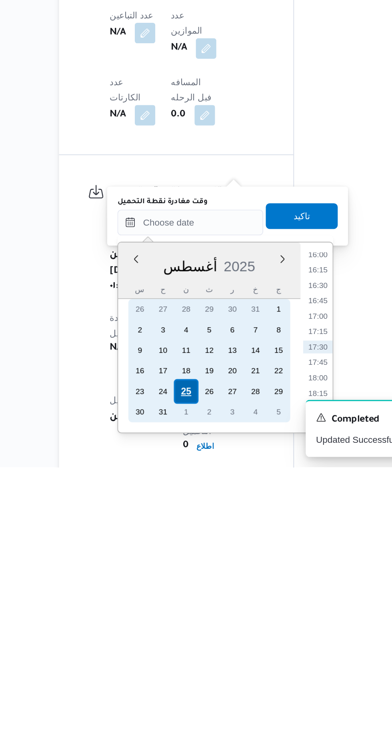
click at [182, 702] on div "25" at bounding box center [182, 700] width 15 height 15
type input "[DATE] ٠٠:٠٠"
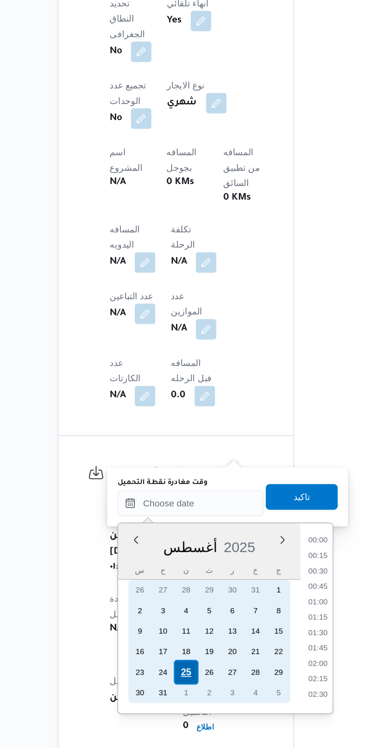
click at [182, 699] on div "25" at bounding box center [182, 700] width 15 height 15
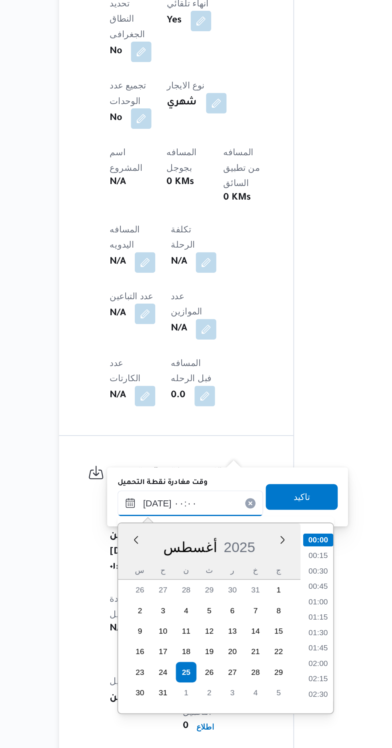
click at [142, 596] on input "[DATE] ٠٠:٠٠" at bounding box center [185, 595] width 91 height 16
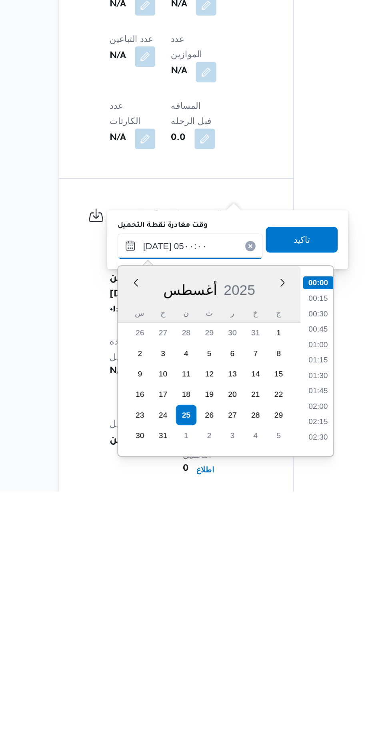
scroll to position [95, 0]
click at [265, 714] on li "05:00" at bounding box center [265, 714] width 19 height 8
type input "٢٥/٠٨/٢٠٢٥ ٠٥:٠٠"
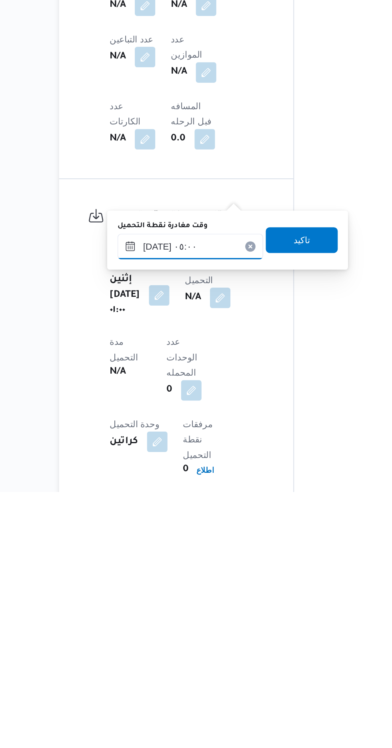
scroll to position [309, 0]
click at [260, 588] on span "تاكيد" at bounding box center [255, 591] width 10 height 10
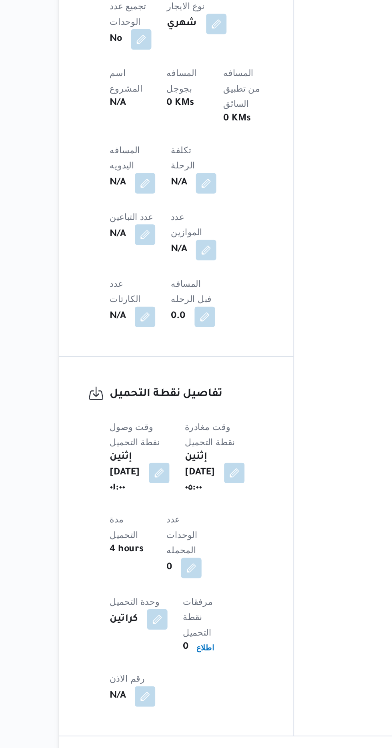
scroll to position [363, 0]
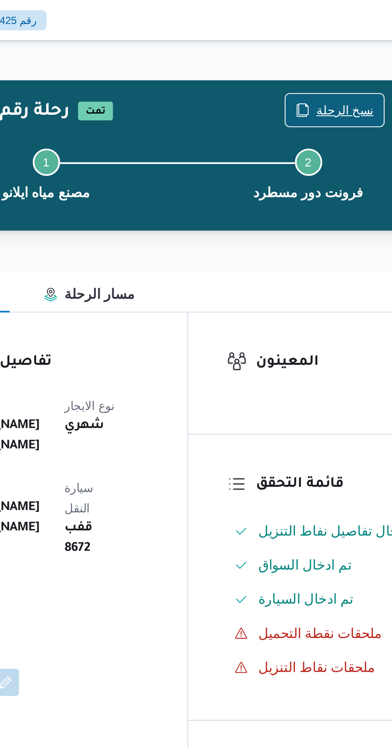
click at [319, 54] on span "نسخ الرحلة" at bounding box center [323, 52] width 27 height 10
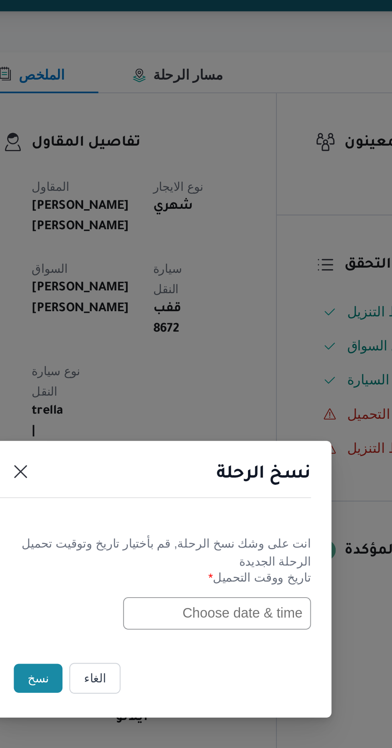
click at [205, 390] on input "text" at bounding box center [222, 389] width 88 height 15
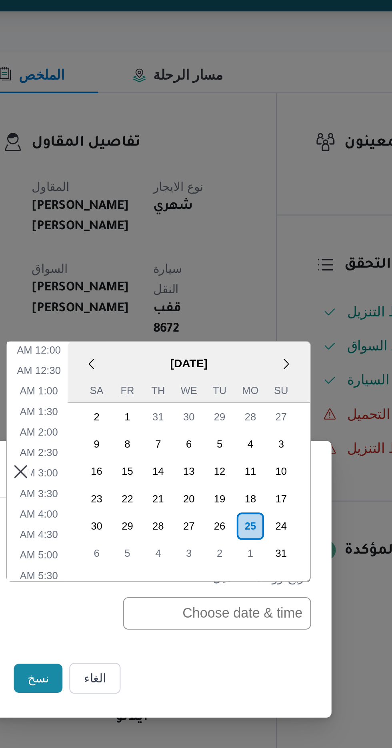
scroll to position [284, 0]
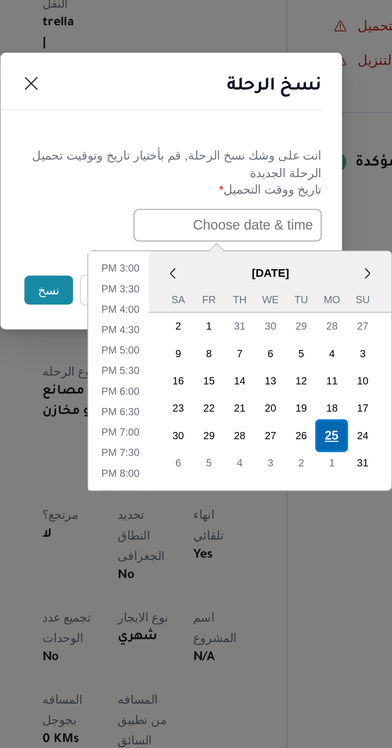
click at [271, 488] on div "25" at bounding box center [270, 488] width 15 height 15
type input "[DATE] 12:00AM"
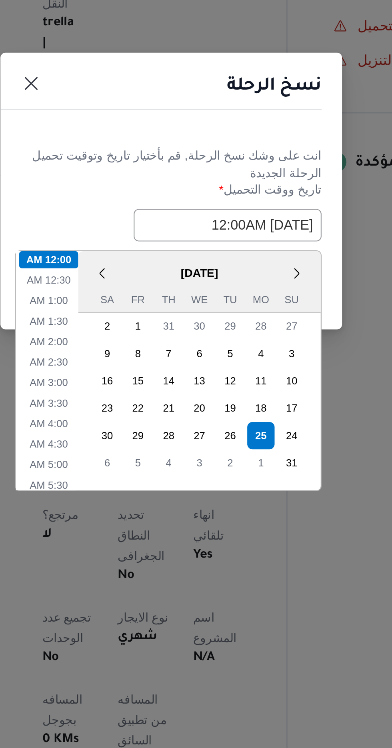
click at [177, 329] on header "نسخ الرحلة" at bounding box center [186, 327] width 160 height 17
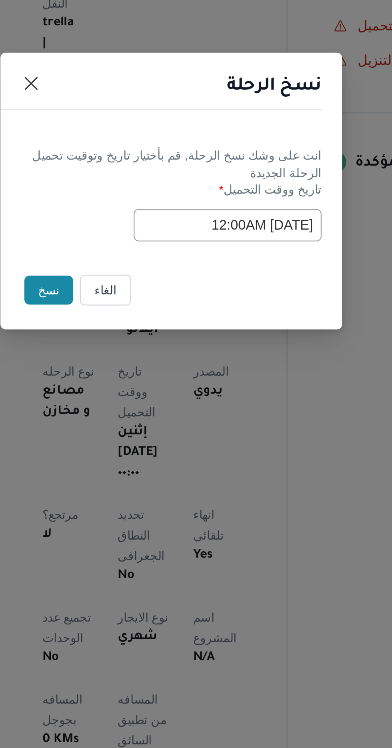
click at [137, 425] on button "نسخ" at bounding box center [138, 420] width 23 height 14
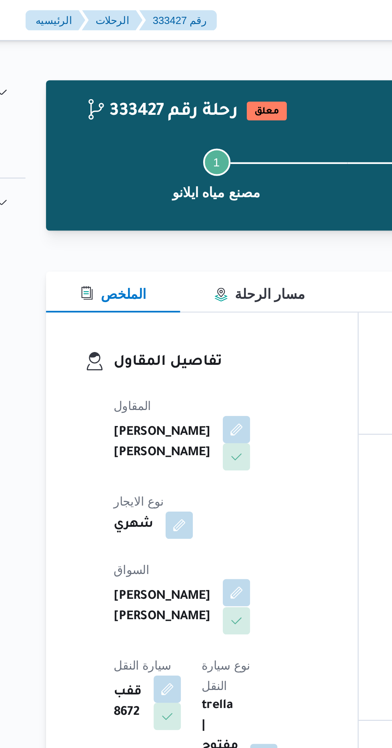
click at [187, 278] on button "button" at bounding box center [193, 277] width 13 height 13
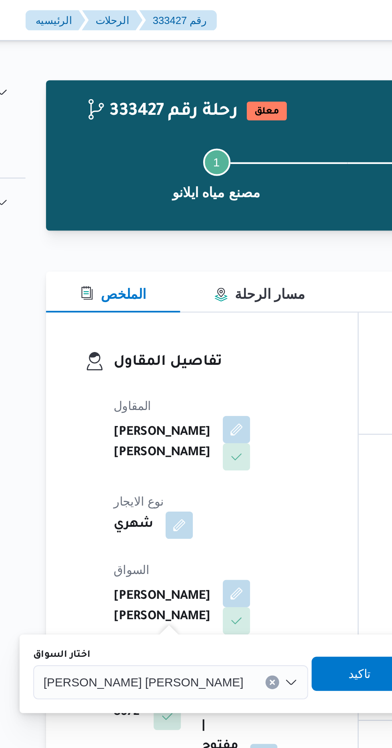
click at [138, 318] on span "[PERSON_NAME] [PERSON_NAME]" at bounding box center [150, 319] width 94 height 9
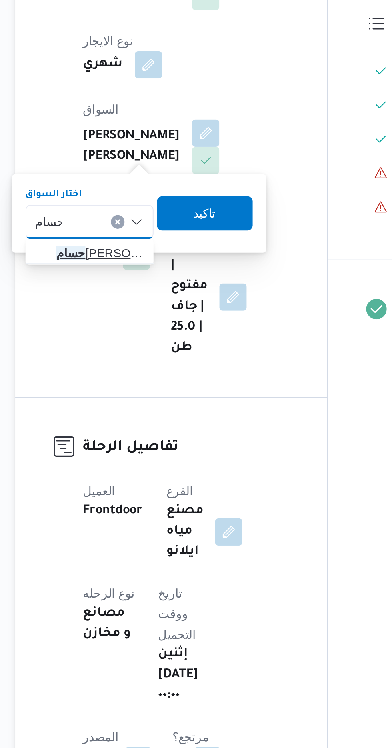
type input "حسام"
click at [146, 336] on span "حسام حسن احمد محمد رضوان" at bounding box center [143, 334] width 41 height 10
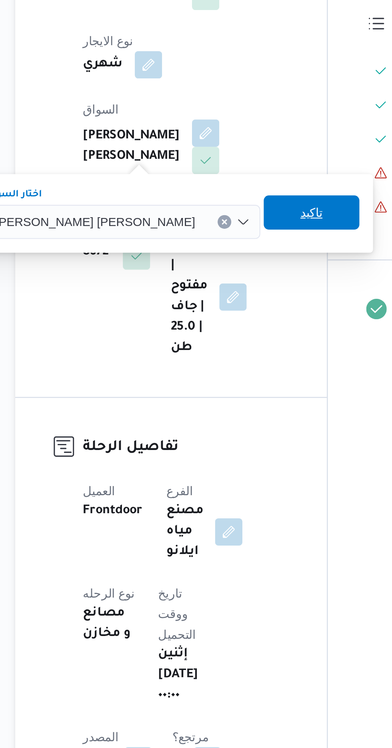
click at [237, 317] on span "تاكيد" at bounding box center [242, 315] width 10 height 10
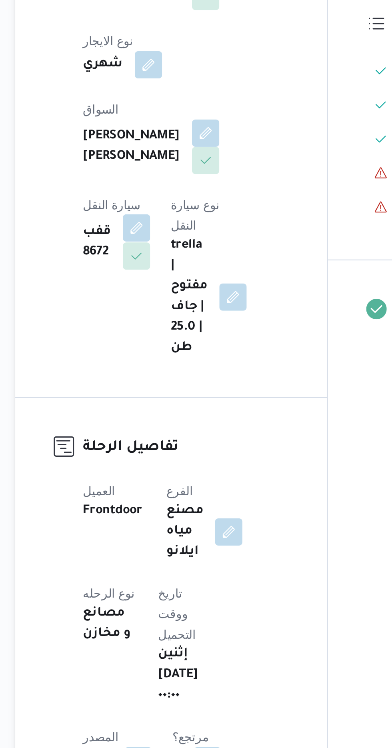
click at [167, 316] on button "button" at bounding box center [160, 322] width 13 height 13
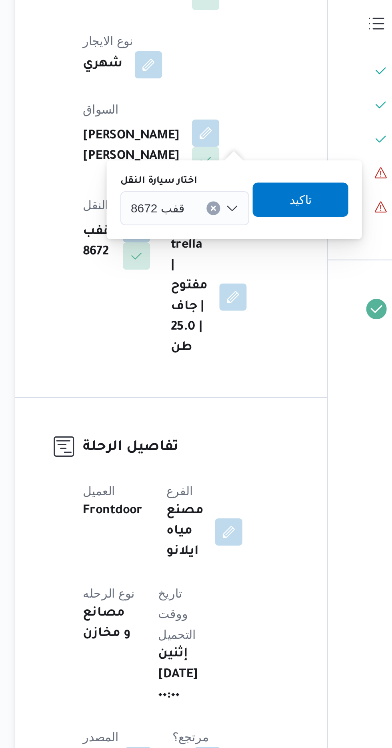
click at [190, 309] on div "قفب 8672" at bounding box center [183, 313] width 60 height 16
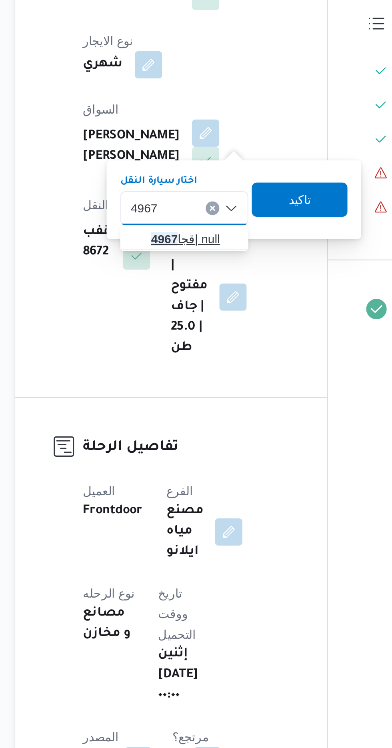
type input "4967"
click at [191, 327] on span "قجا 4967 | null" at bounding box center [188, 328] width 41 height 10
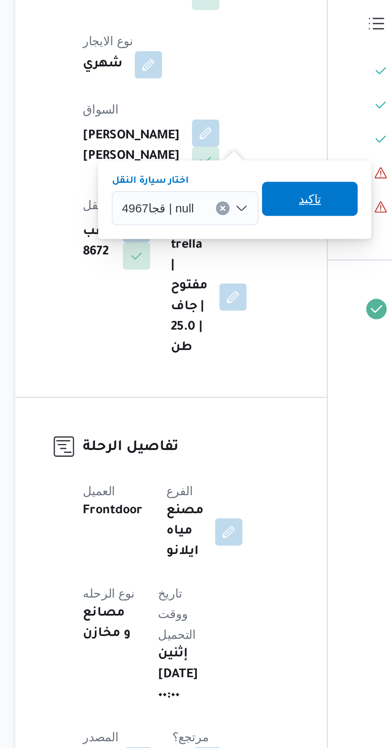
click at [245, 311] on span "تاكيد" at bounding box center [242, 309] width 10 height 10
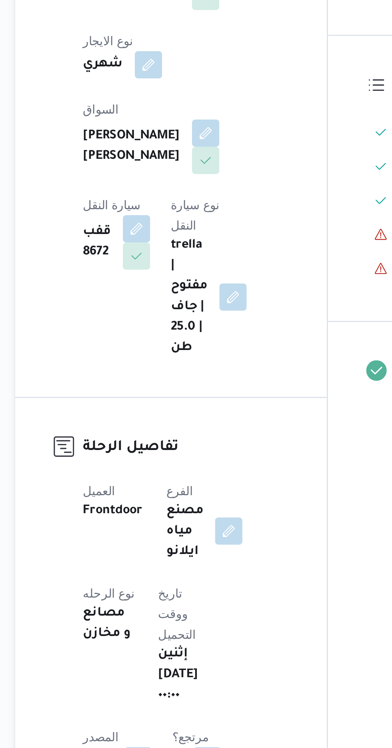
click at [209, 466] on button "button" at bounding box center [203, 464] width 13 height 13
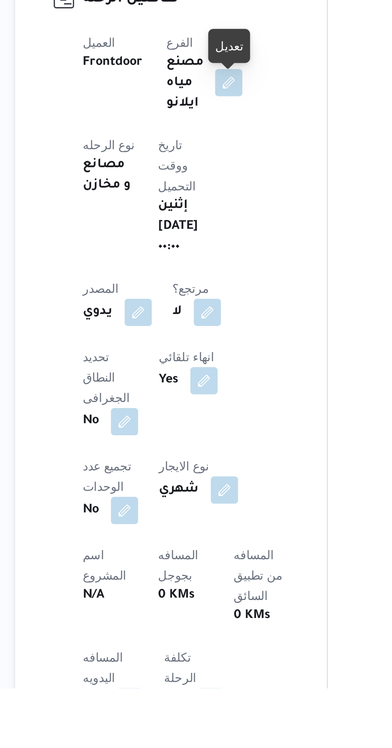
scroll to position [4, 0]
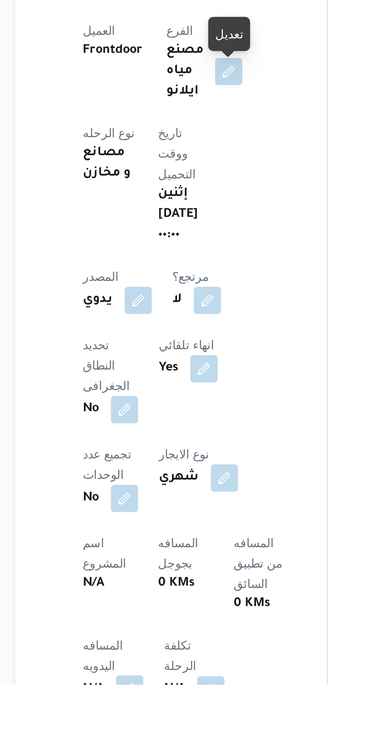
click at [155, 743] on button "button" at bounding box center [157, 749] width 13 height 13
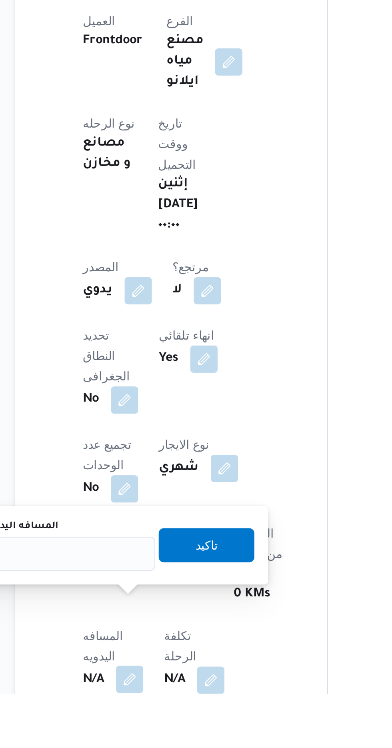
scroll to position [13, 0]
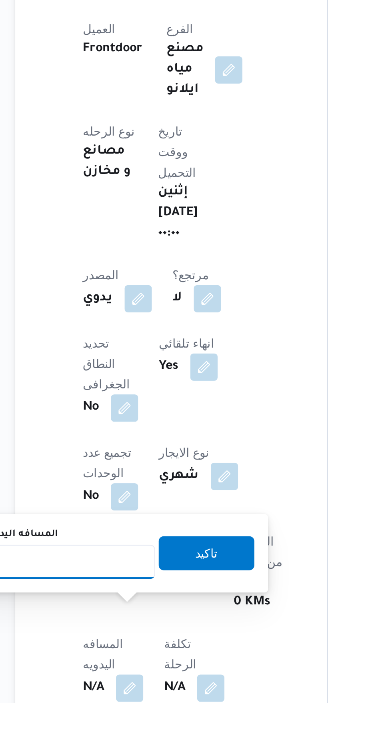
click at [121, 684] on input "المسافه اليدويه" at bounding box center [130, 682] width 80 height 16
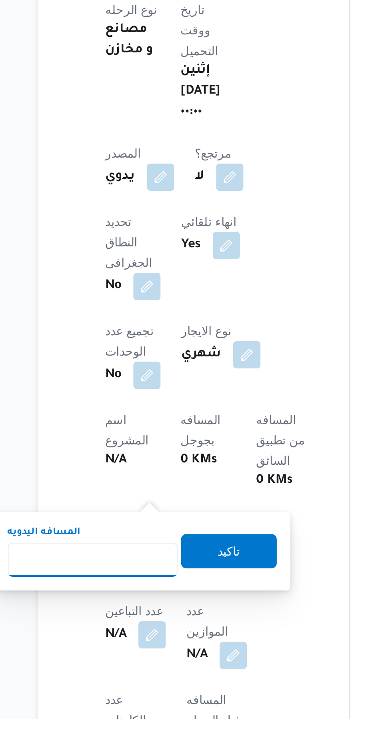
scroll to position [78, 0]
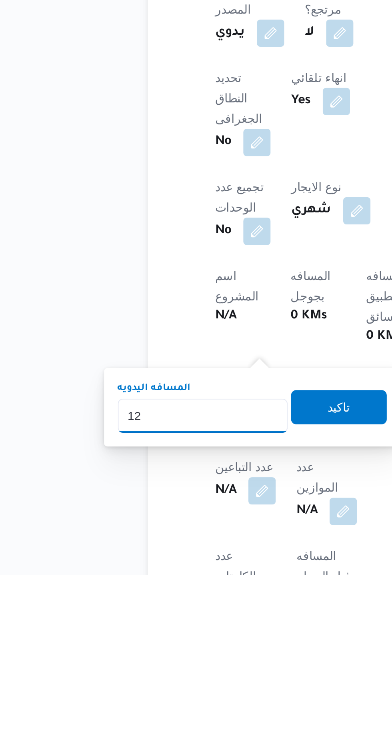
type input "120"
click at [205, 663] on span "تاكيد" at bounding box center [193, 669] width 45 height 16
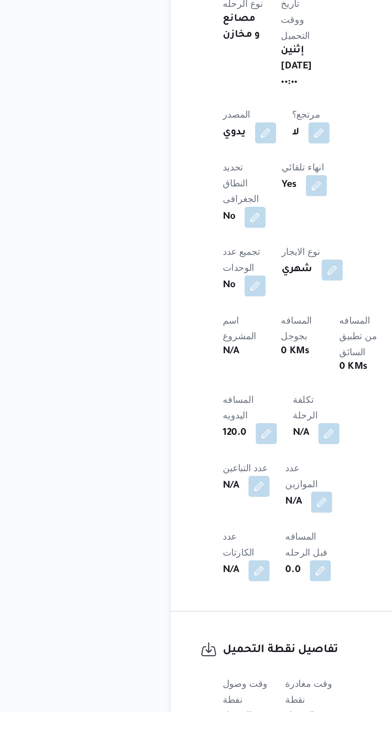
scroll to position [175, 0]
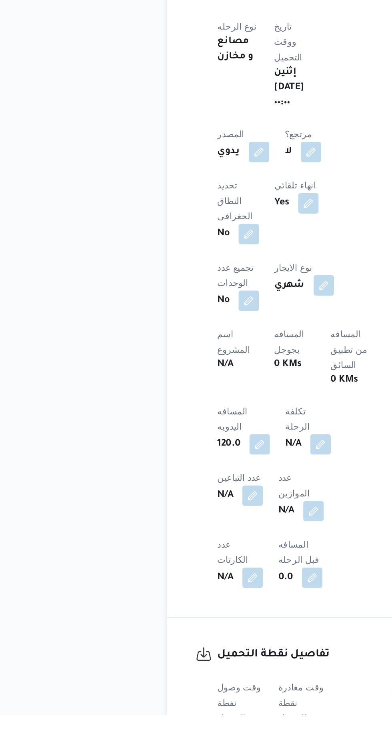
click at [161, 747] on button "button" at bounding box center [157, 760] width 13 height 13
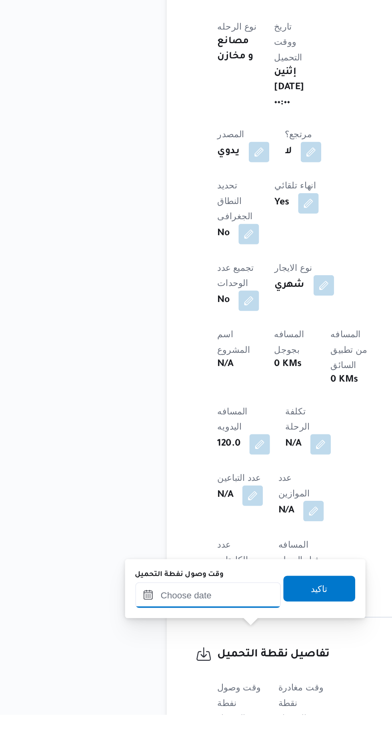
click at [144, 674] on input "وقت وصول نفطة التحميل" at bounding box center [129, 673] width 91 height 16
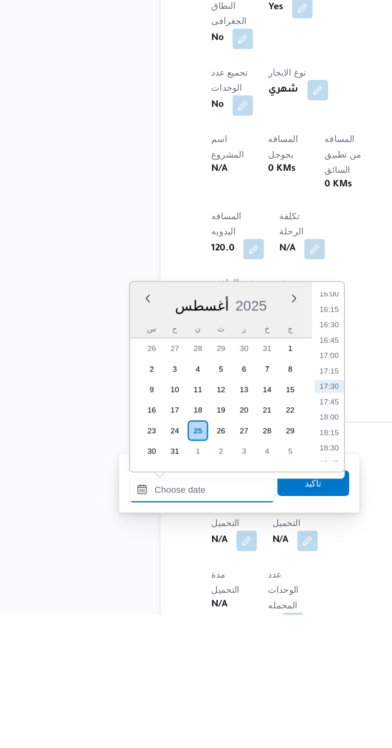
scroll to position [294, 0]
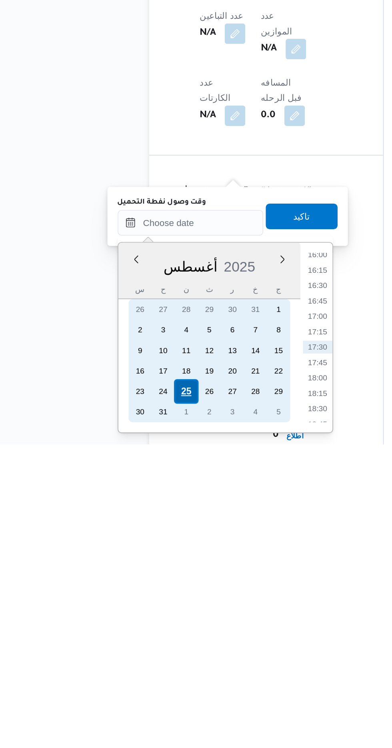
click at [127, 715] on div "25" at bounding box center [126, 714] width 15 height 15
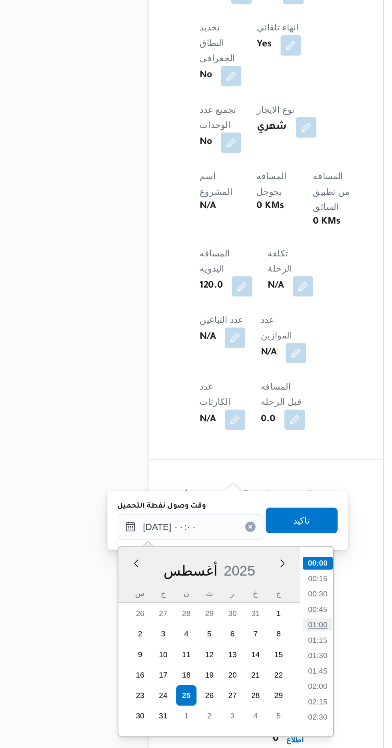
click at [211, 668] on li "01:00" at bounding box center [209, 671] width 18 height 8
type input "[DATE] ٠١:٠٠"
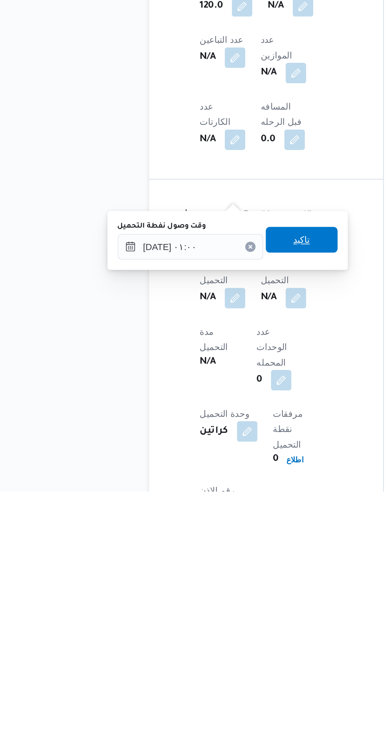
click at [212, 596] on span "تاكيد" at bounding box center [199, 590] width 45 height 16
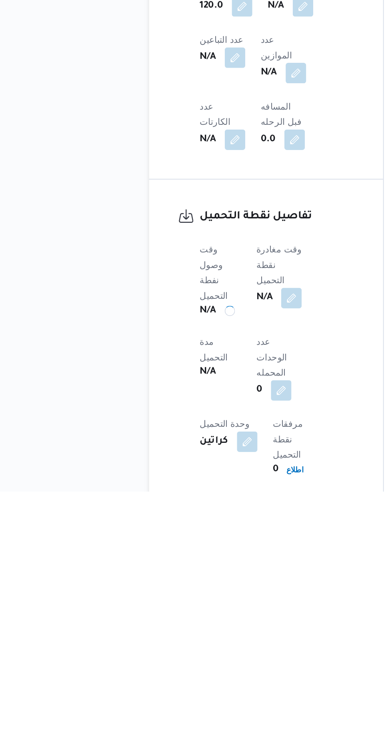
scroll to position [309, 0]
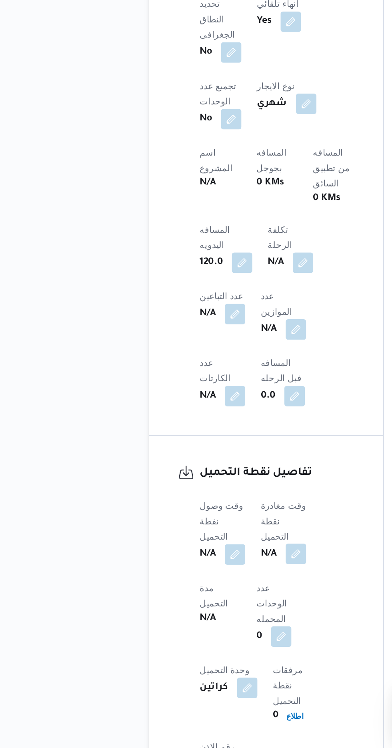
click at [199, 620] on button "button" at bounding box center [195, 626] width 13 height 13
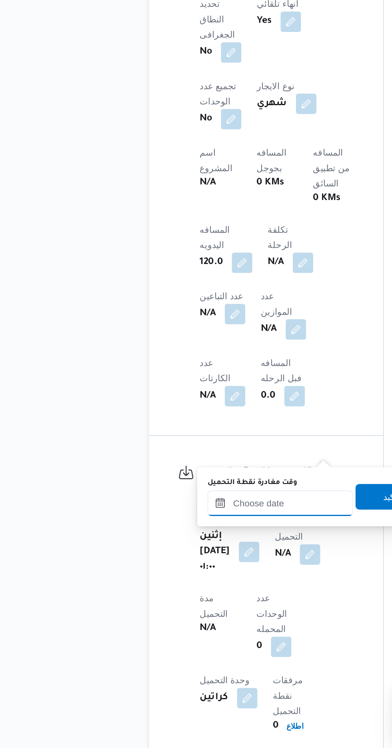
click at [183, 596] on input "وقت مغادرة نقطة التحميل" at bounding box center [185, 595] width 91 height 16
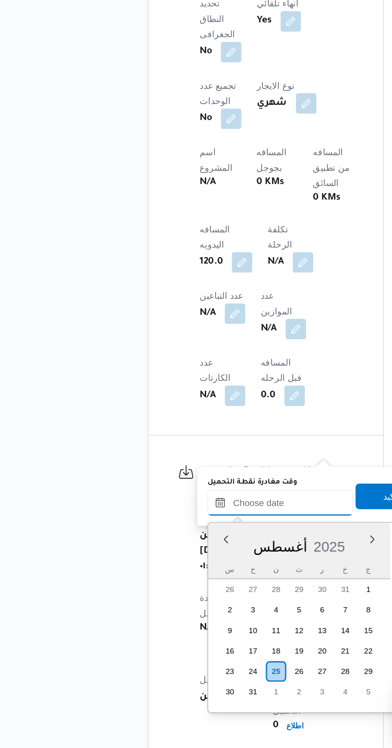
scroll to position [617, 0]
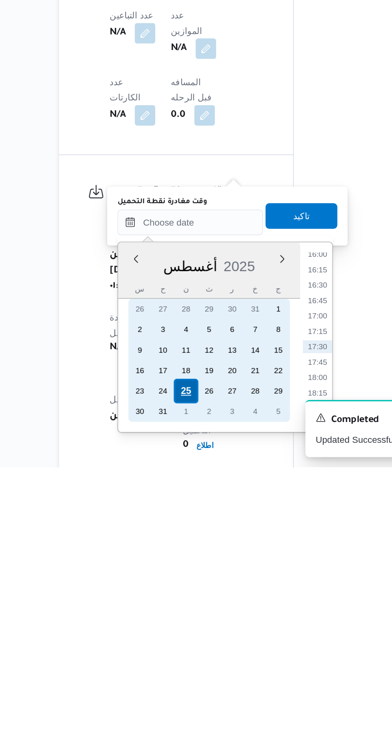
click at [183, 699] on div "25" at bounding box center [182, 699] width 15 height 15
type input "[DATE] ٠٠:٠٠"
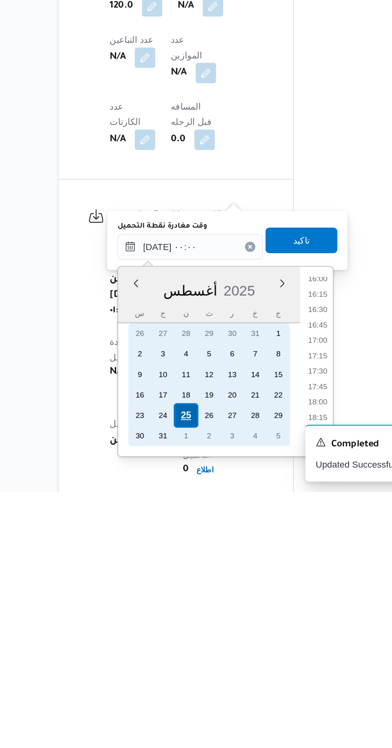
scroll to position [309, 0]
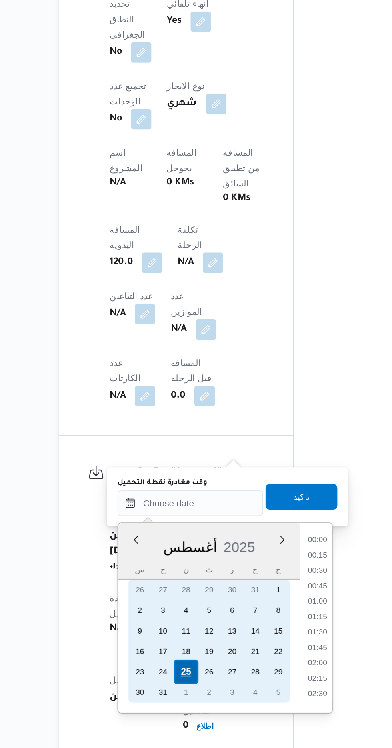
click at [182, 698] on div "25" at bounding box center [182, 699] width 15 height 15
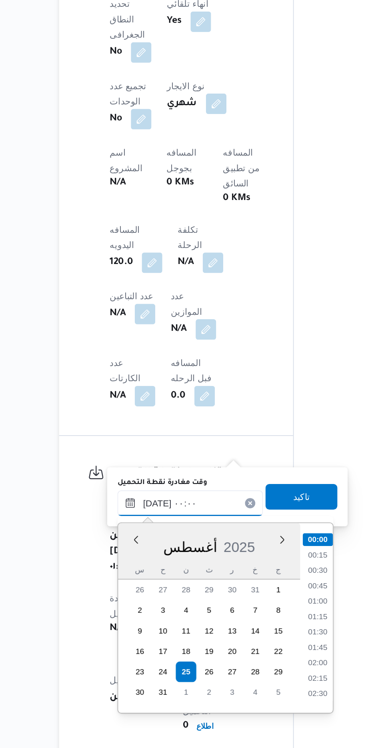
click at [141, 596] on input "[DATE] ٠٠:٠٠" at bounding box center [185, 595] width 91 height 16
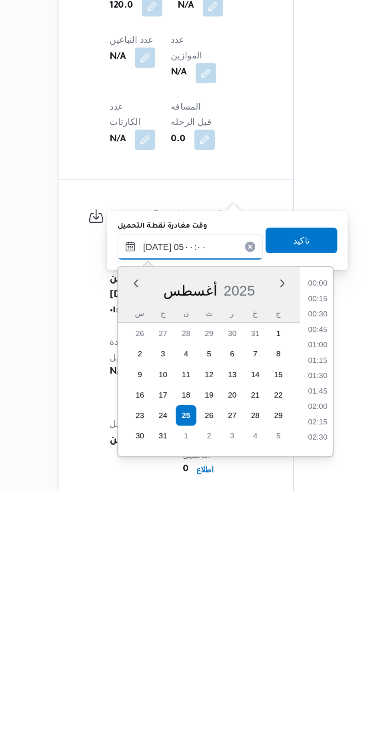
scroll to position [95, 0]
click at [263, 694] on li "04:30" at bounding box center [265, 695] width 18 height 8
type input "[DATE] ٠٤:٣٠"
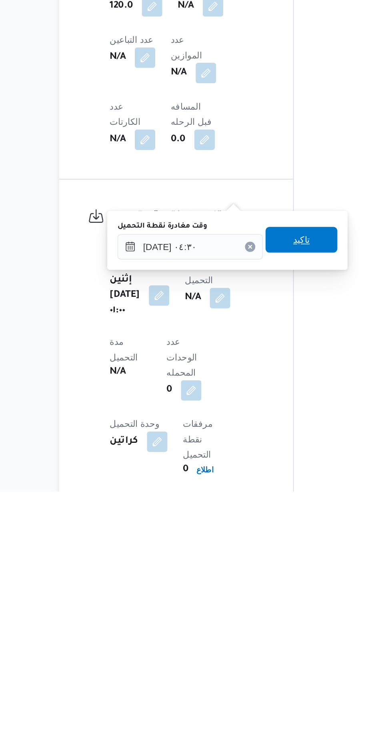
click at [260, 592] on span "تاكيد" at bounding box center [255, 591] width 10 height 10
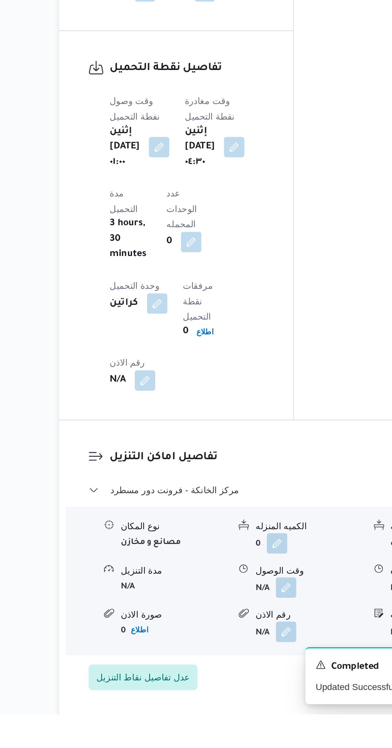
scroll to position [572, 0]
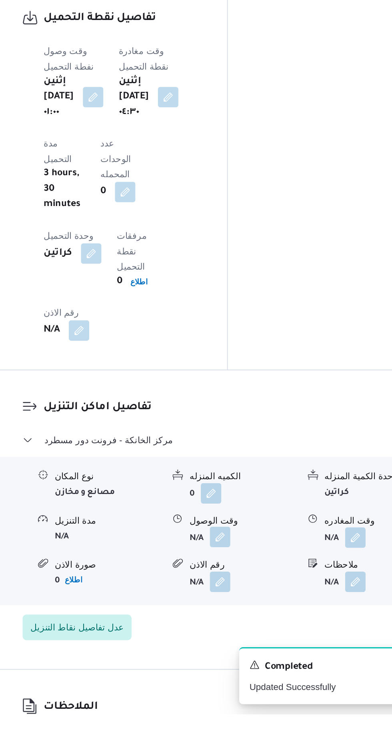
click at [243, 630] on button "button" at bounding box center [245, 636] width 13 height 13
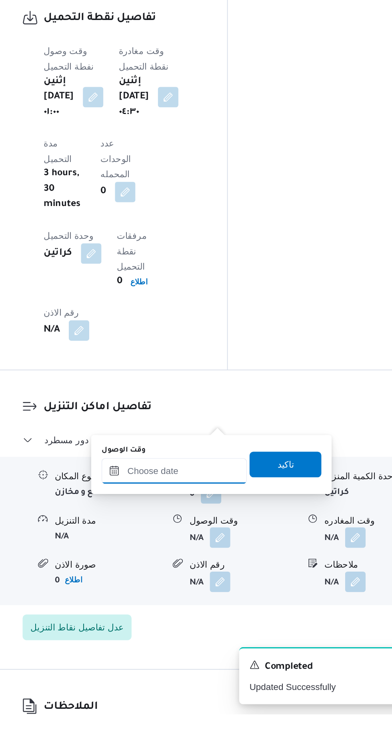
click at [230, 597] on input "وقت الوصول" at bounding box center [216, 596] width 91 height 16
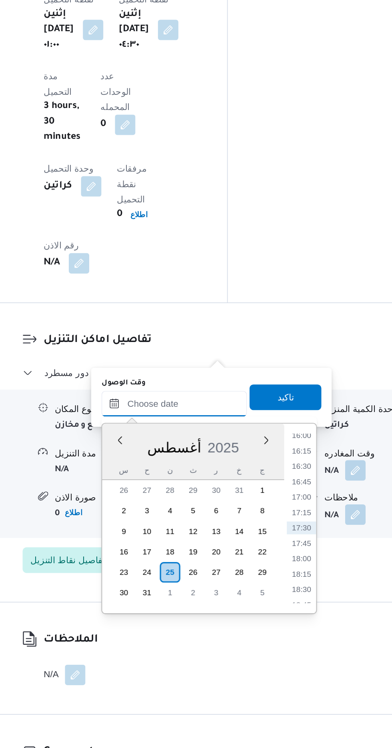
scroll to position [634, 0]
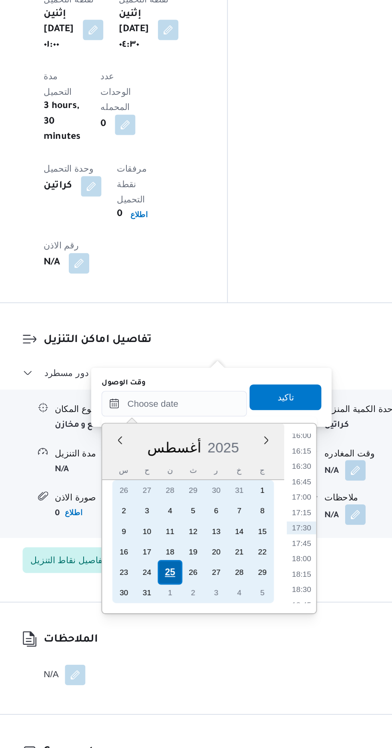
click at [211, 639] on div "25" at bounding box center [214, 637] width 15 height 15
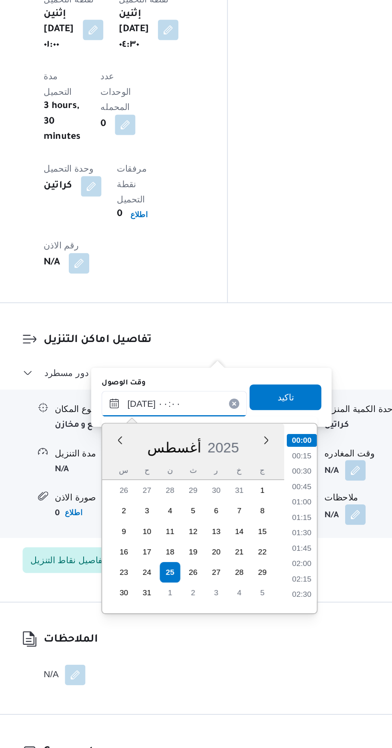
click at [172, 533] on input "[DATE] ٠٠:٠٠" at bounding box center [216, 533] width 91 height 16
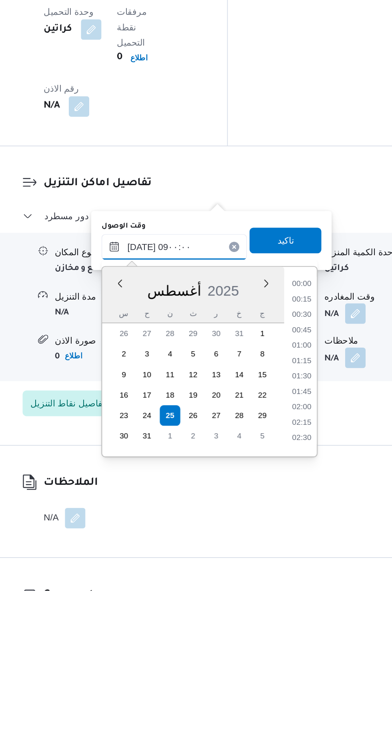
scroll to position [249, 0]
click at [295, 652] on li "09:00" at bounding box center [296, 653] width 19 height 8
type input "٢٥/٠٨/٢٠٢٥ ٠٩:٠٠"
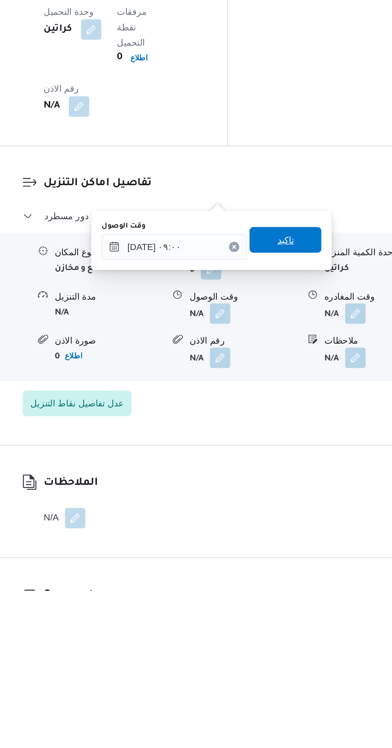
click at [302, 534] on span "تاكيد" at bounding box center [286, 529] width 45 height 16
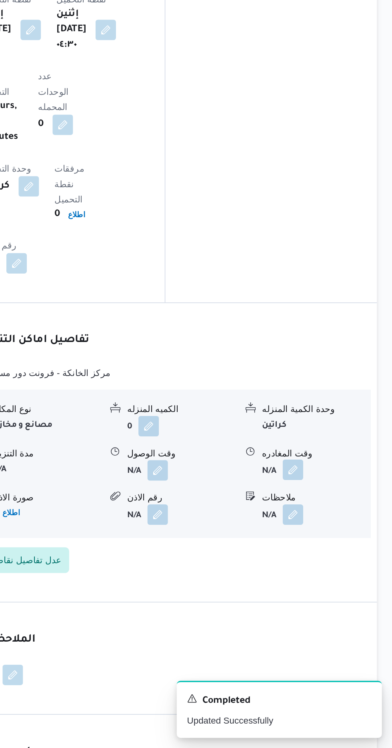
click at [329, 568] on button "button" at bounding box center [329, 574] width 13 height 13
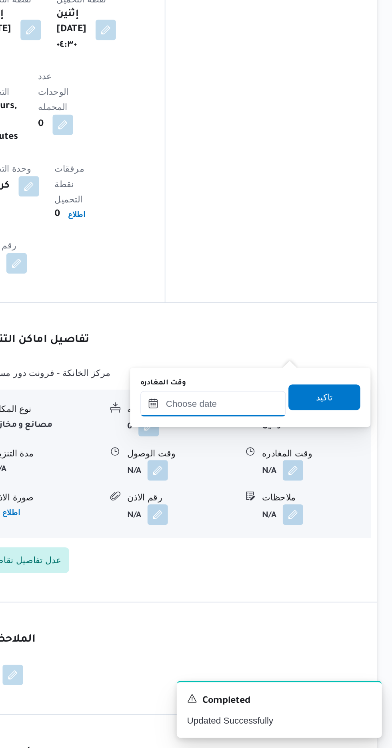
click at [300, 532] on input "وقت المغادره" at bounding box center [280, 533] width 91 height 16
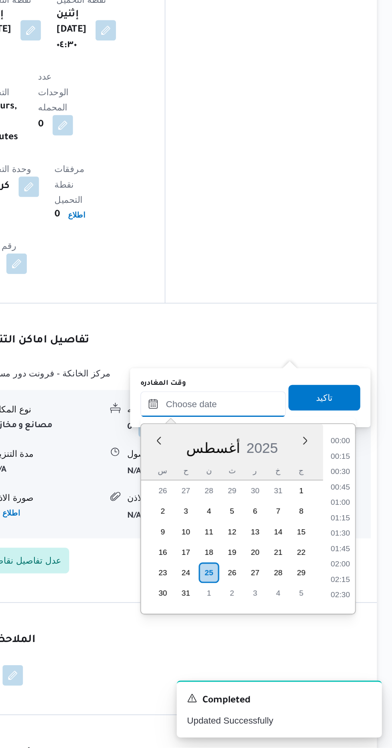
scroll to position [617, 0]
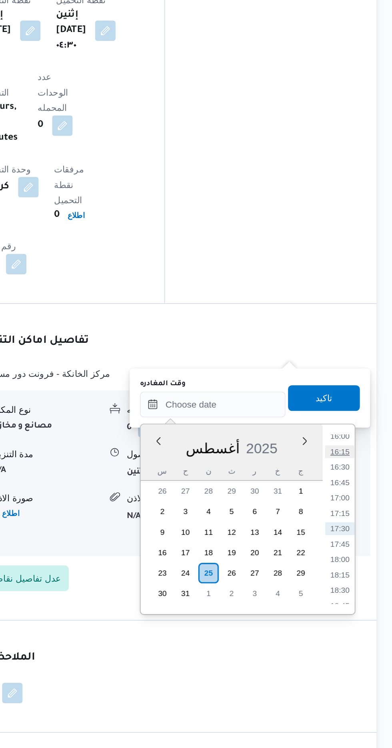
click at [361, 563] on li "16:15" at bounding box center [359, 563] width 18 height 8
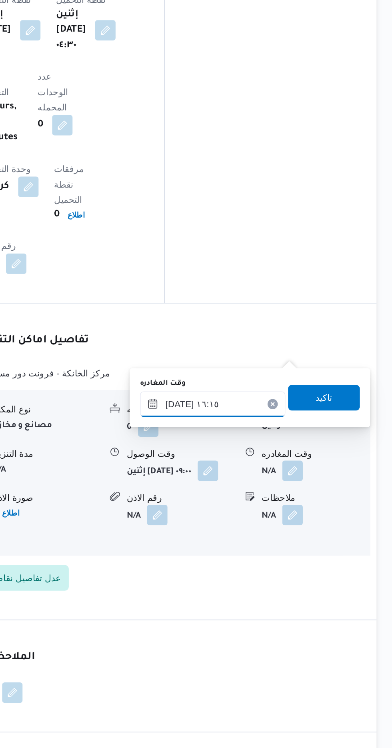
click at [294, 535] on input "٢٥/٠٨/٢٠٢٥ ١٦:١٥" at bounding box center [280, 533] width 91 height 16
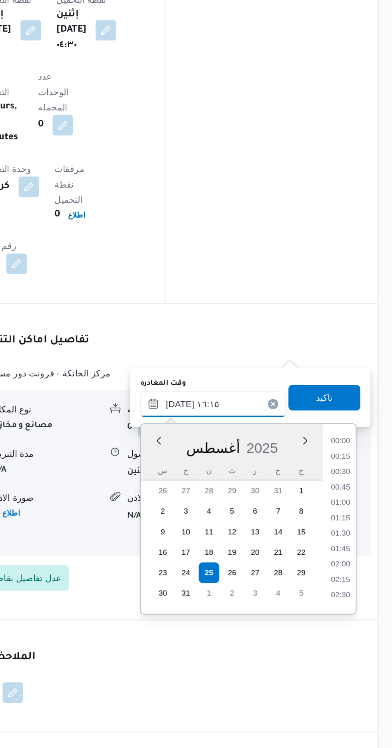
scroll to position [568, 0]
click at [359, 562] on li "15:00" at bounding box center [359, 563] width 18 height 8
type input "٢٥/٠٨/٢٠٢٥ ١٥:٠٠"
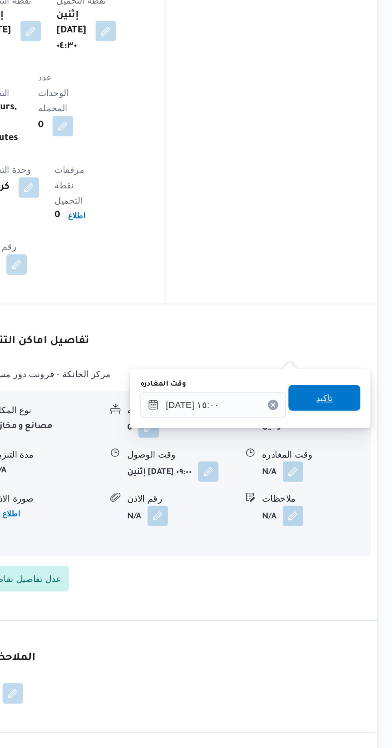
click at [355, 531] on span "تاكيد" at bounding box center [349, 529] width 10 height 10
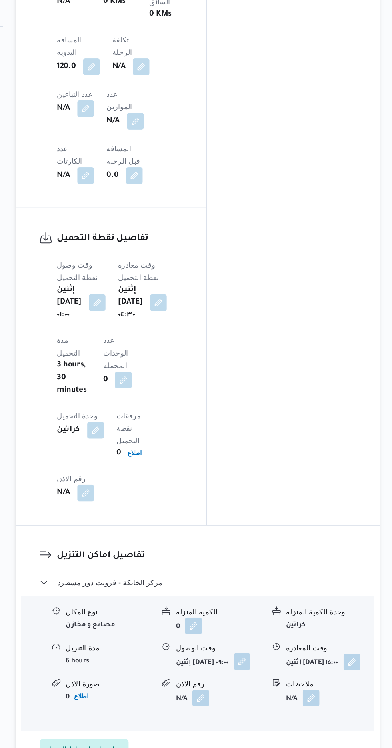
click at [271, 562] on button "button" at bounding box center [277, 568] width 13 height 13
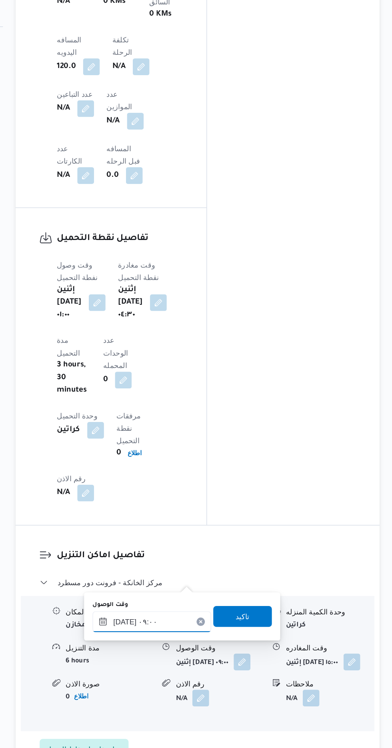
click at [203, 539] on input "٢٥/٠٨/٢٠٢٥ ٠٩:٠٠" at bounding box center [208, 538] width 91 height 16
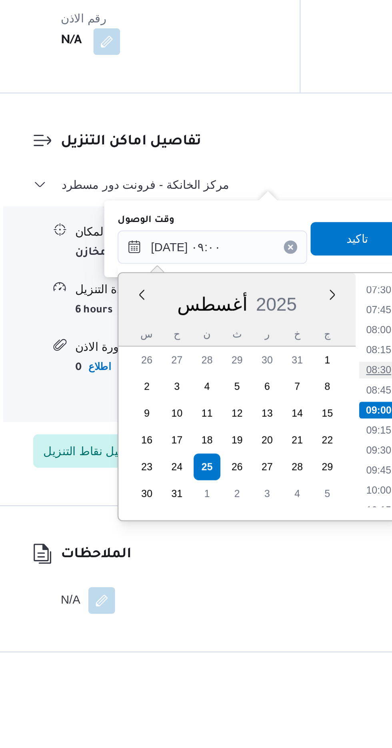
click at [287, 596] on li "08:30" at bounding box center [287, 597] width 18 height 8
type input "٢٥/٠٨/٢٠٢٥ ٠٨:٣٠"
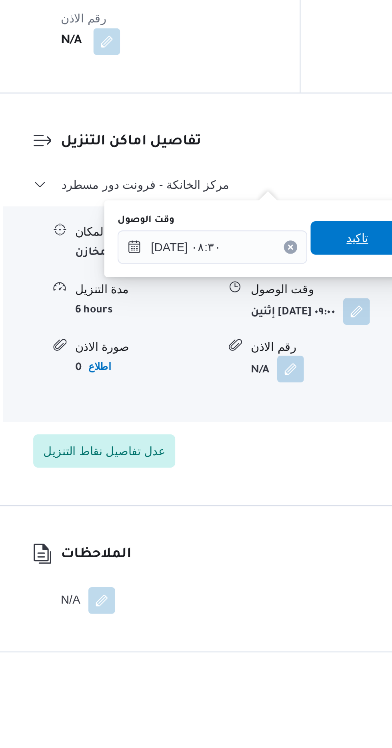
click at [279, 534] on span "تاكيد" at bounding box center [277, 534] width 45 height 16
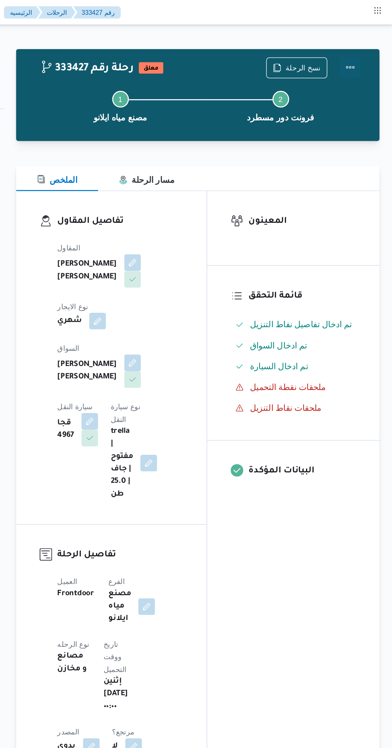
click at [361, 52] on button "Actions" at bounding box center [360, 52] width 16 height 16
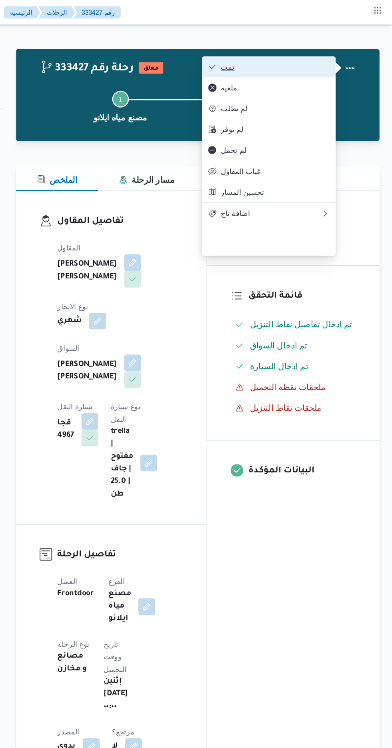
click at [320, 54] on span "تمت" at bounding box center [302, 51] width 83 height 6
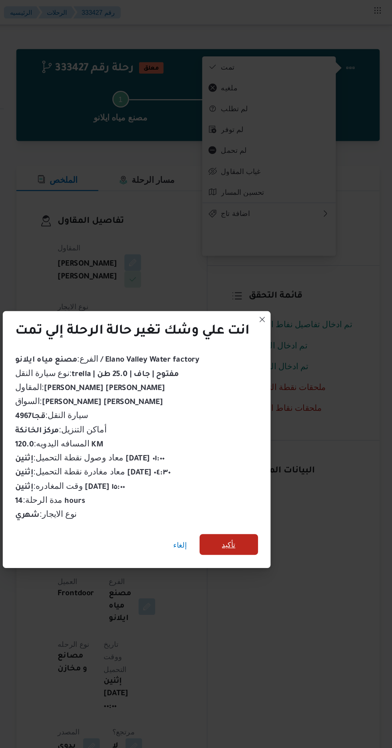
click at [275, 419] on span "تأكيد" at bounding box center [266, 417] width 45 height 16
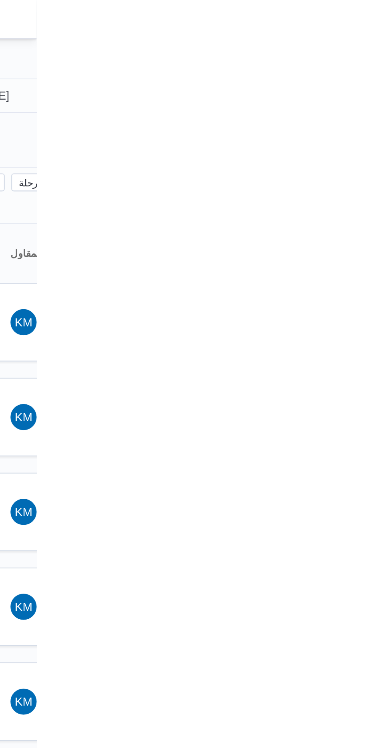
type input "[DATE]"
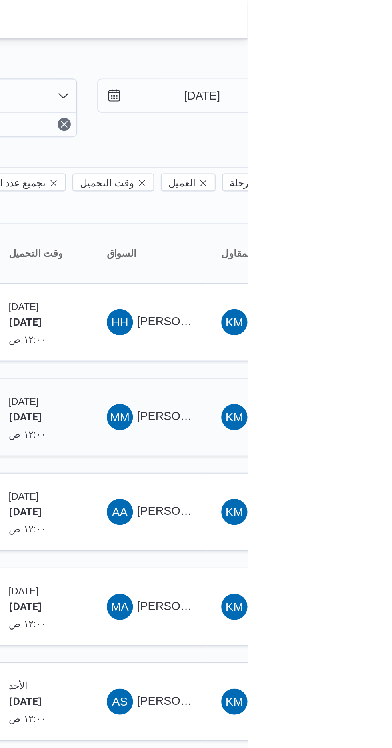
click at [349, 199] on div "MM محمود متولى حسين عفيفى" at bounding box center [344, 203] width 48 height 19
click at [341, 197] on span "MM محمود متولى حسين عفيفى" at bounding box center [344, 203] width 42 height 13
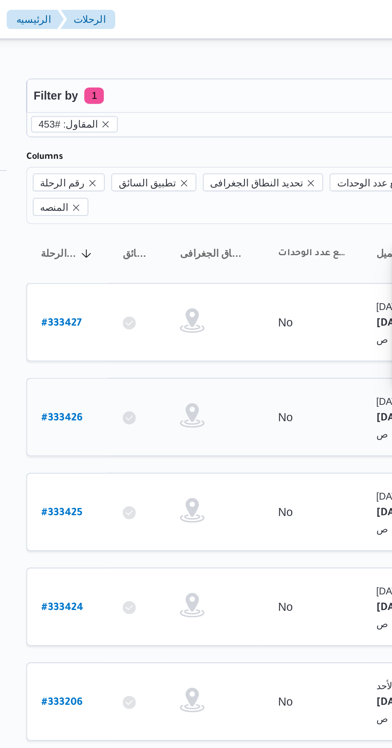
click at [120, 202] on b "# 333426" at bounding box center [122, 205] width 20 height 6
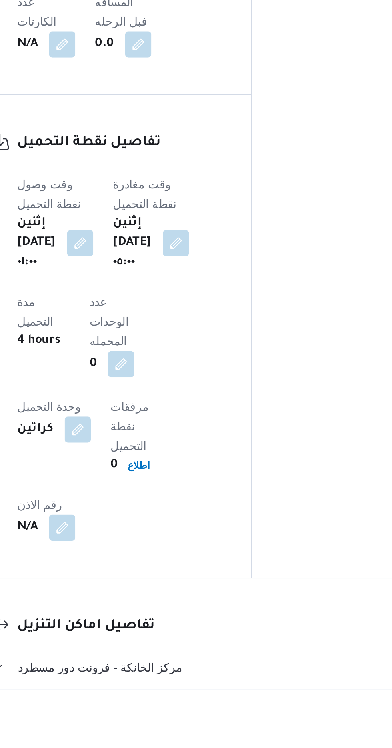
scroll to position [405, 0]
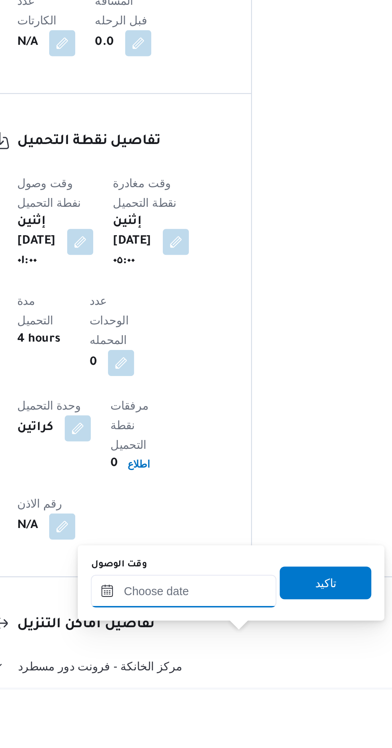
click at [200, 701] on input "وقت الوصول" at bounding box center [216, 700] width 91 height 16
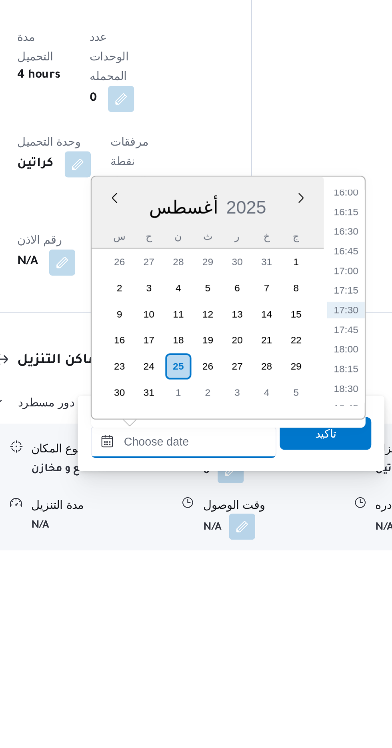
scroll to position [467, 0]
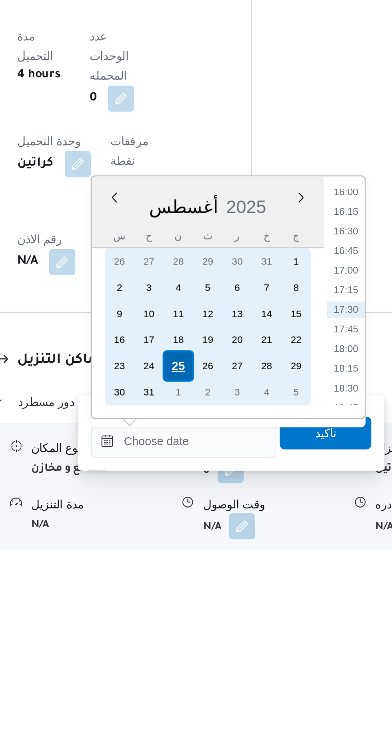
click at [213, 661] on div "25" at bounding box center [214, 657] width 15 height 15
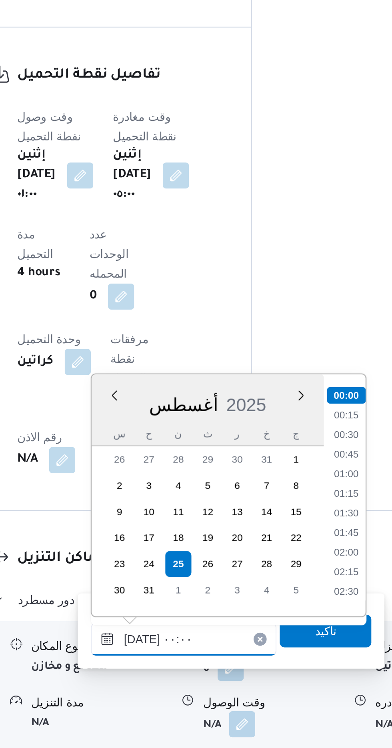
click at [173, 698] on input "[DATE] ٠٠:٠٠" at bounding box center [216, 694] width 91 height 16
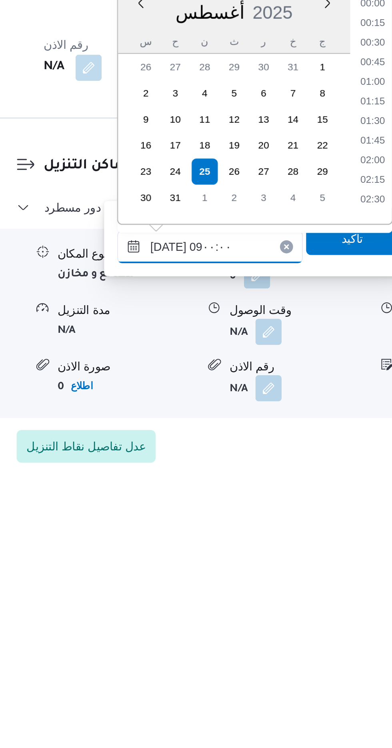
scroll to position [249, 0]
click at [288, 608] on li "09:00" at bounding box center [296, 605] width 19 height 8
type input "٢٥/٠٨/٢٠٢٥ ٠٩:٠٠"
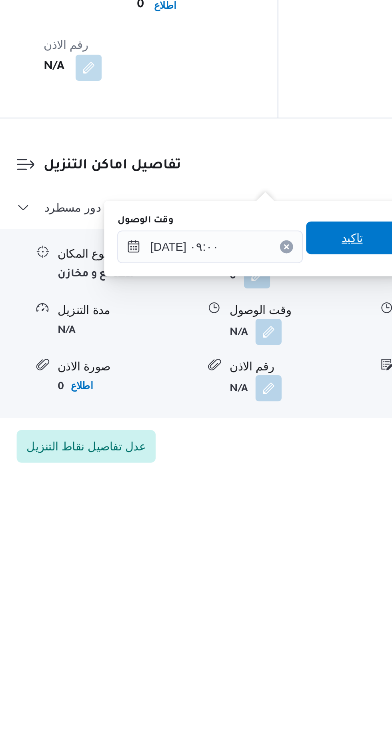
click at [288, 627] on span "تاكيد" at bounding box center [286, 623] width 45 height 16
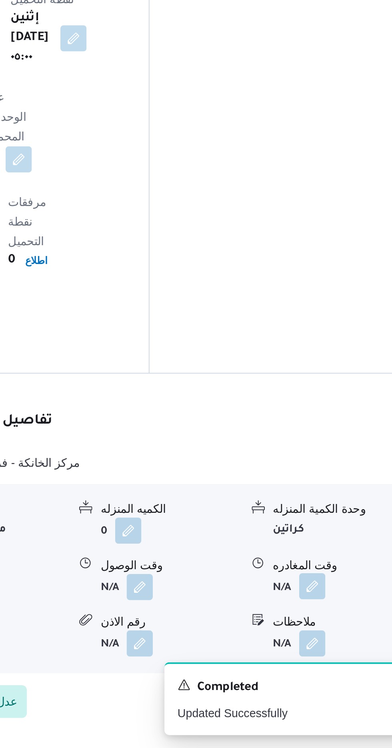
click at [331, 662] on button "button" at bounding box center [329, 668] width 13 height 13
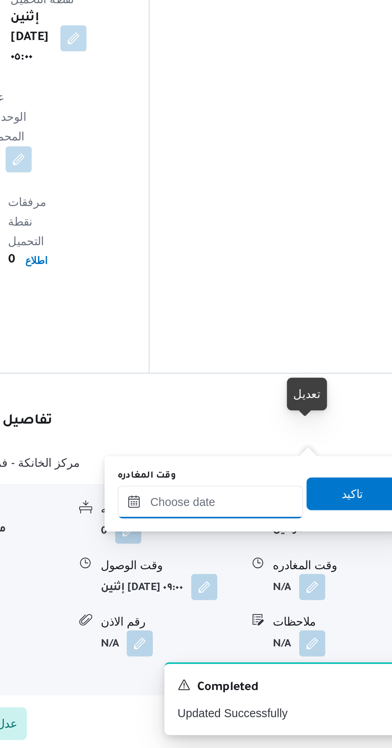
click at [301, 626] on input "وقت المغادره" at bounding box center [280, 627] width 91 height 16
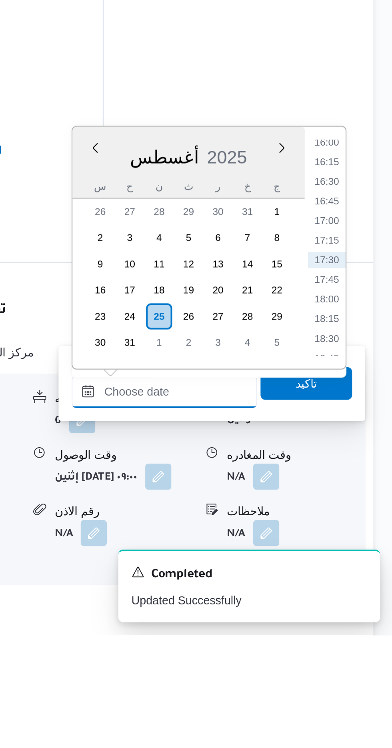
scroll to position [532, 0]
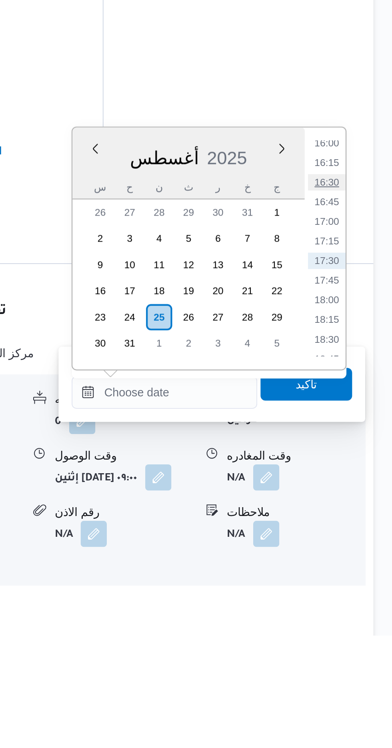
click at [362, 525] on li "16:30" at bounding box center [359, 526] width 18 height 8
type input "٢٥/٠٨/٢٠٢٥ ١٦:٣٠"
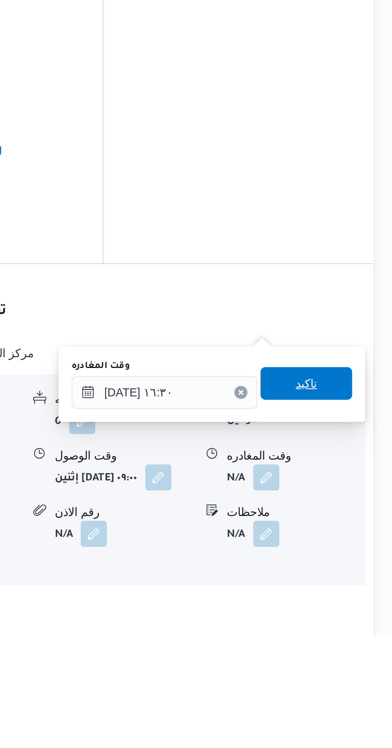
click at [355, 624] on span "تاكيد" at bounding box center [349, 625] width 10 height 10
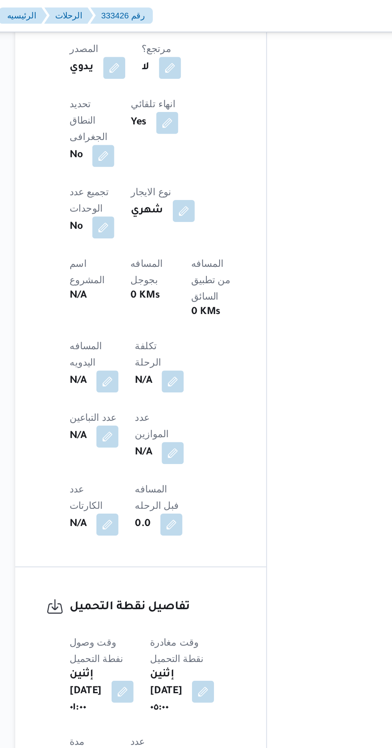
scroll to position [532, 0]
click at [154, 215] on button "button" at bounding box center [157, 221] width 13 height 13
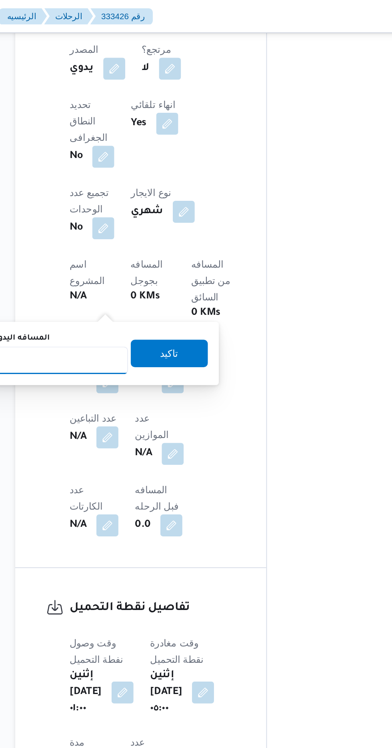
click at [149, 208] on input "المسافه اليدويه" at bounding box center [130, 209] width 80 height 16
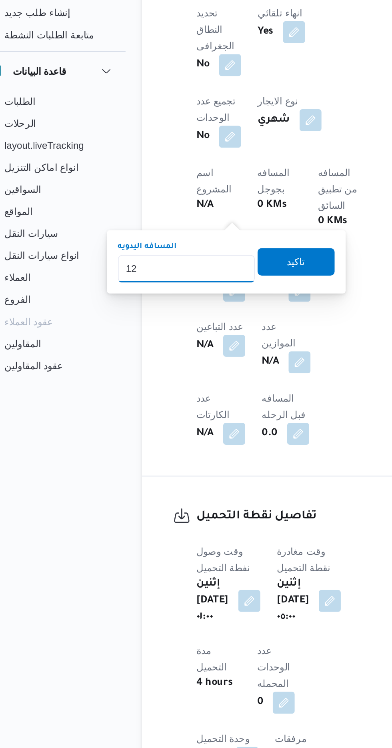
type input "120"
click at [203, 210] on span "تاكيد" at bounding box center [193, 205] width 45 height 16
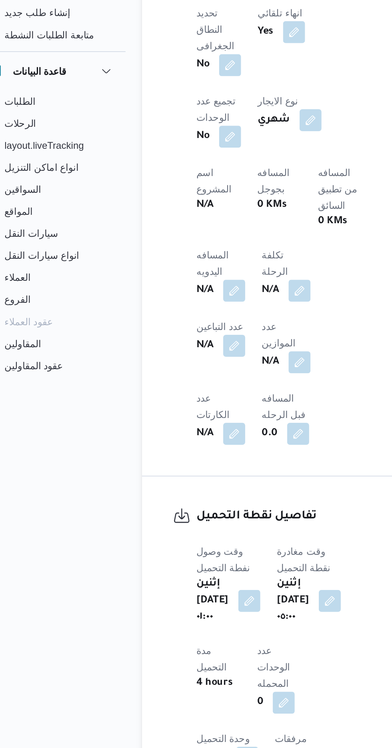
scroll to position [0, 0]
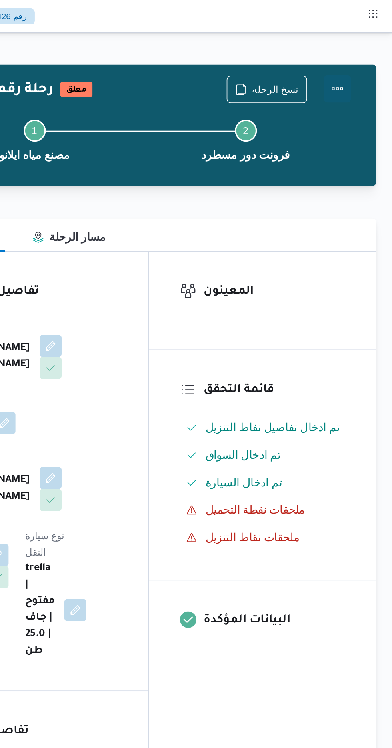
click at [361, 54] on button "Actions" at bounding box center [360, 52] width 16 height 16
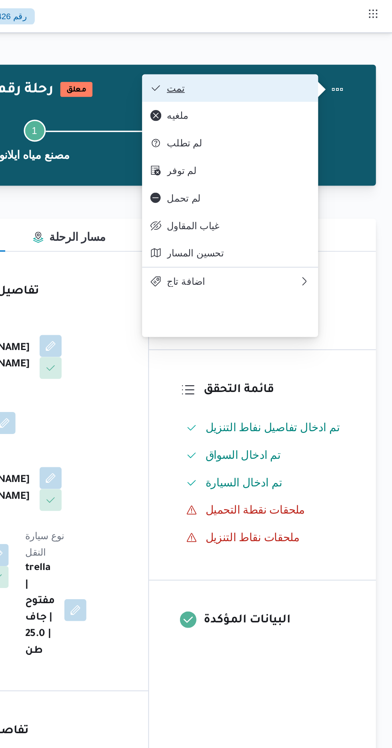
click at [335, 54] on span "تمت" at bounding box center [302, 51] width 83 height 6
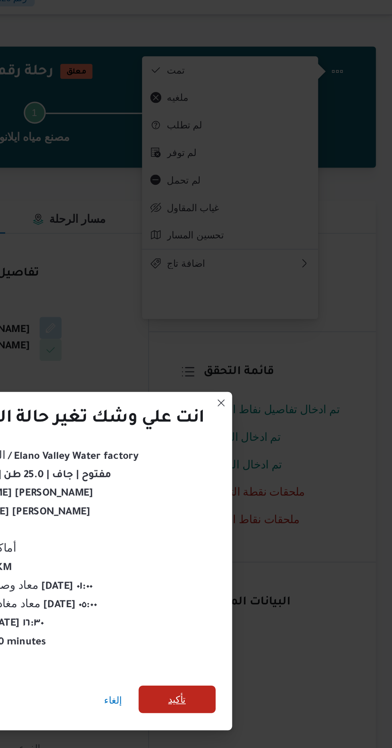
click at [265, 417] on span "تأكيد" at bounding box center [266, 417] width 10 height 10
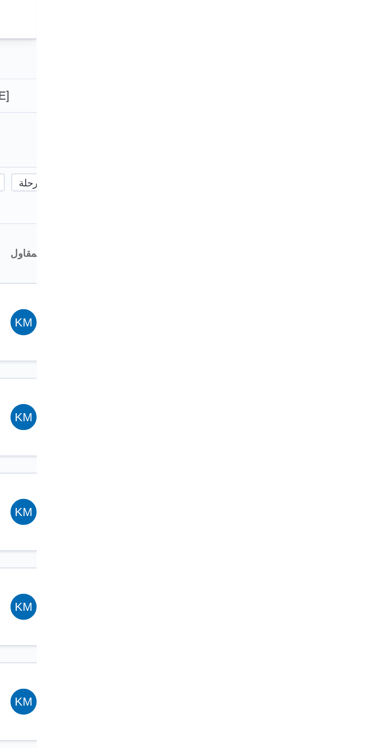
type input "[DATE]"
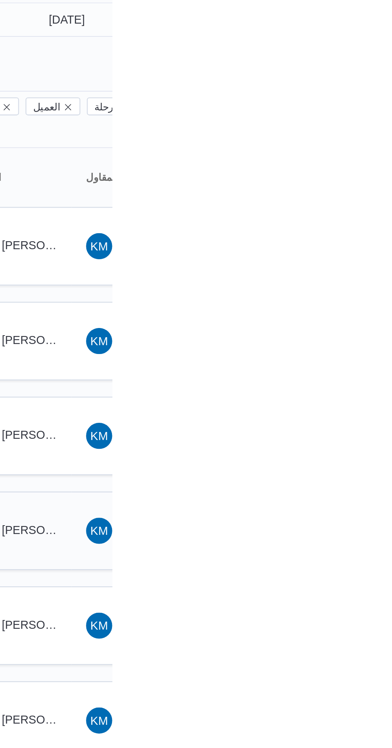
click at [362, 290] on span "AK عبدالنبي كمال هاشم سليمان" at bounding box center [344, 296] width 42 height 13
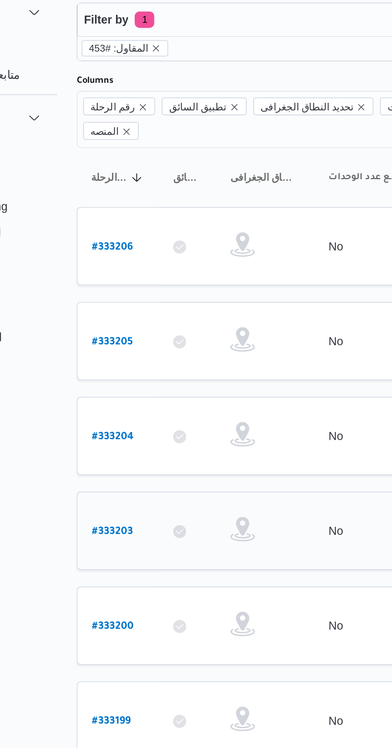
click at [122, 295] on b "# 333203" at bounding box center [122, 298] width 20 height 6
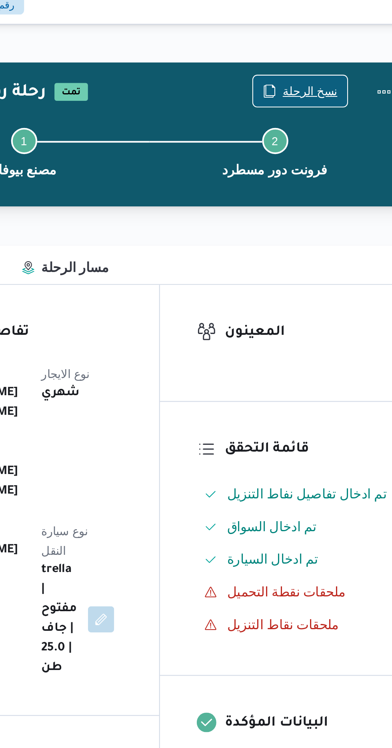
click at [320, 50] on span "نسخ الرحلة" at bounding box center [323, 52] width 27 height 10
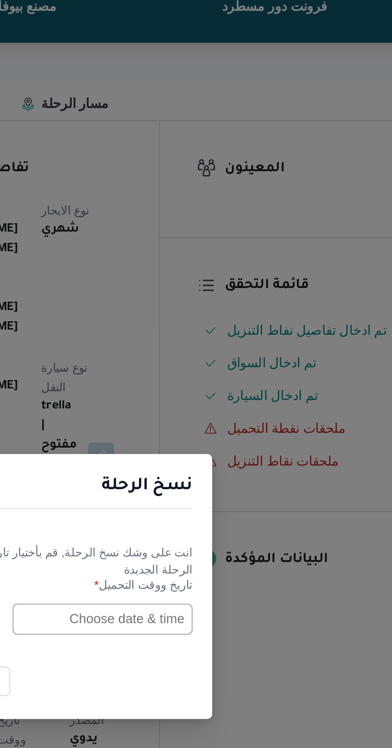
click at [226, 391] on input "text" at bounding box center [222, 389] width 88 height 15
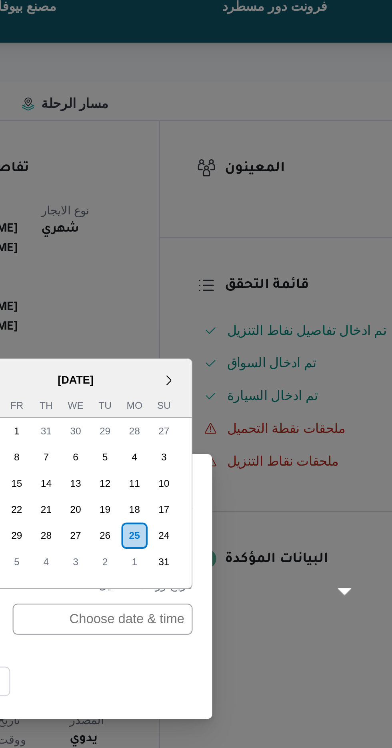
scroll to position [284, 0]
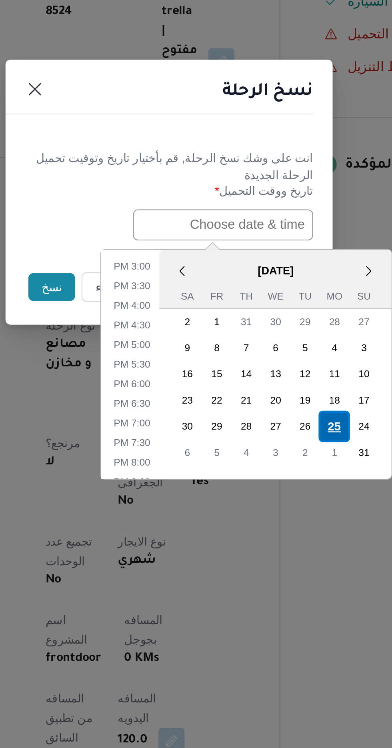
click at [277, 487] on div "25" at bounding box center [276, 488] width 15 height 15
type input "[DATE] 12:00AM"
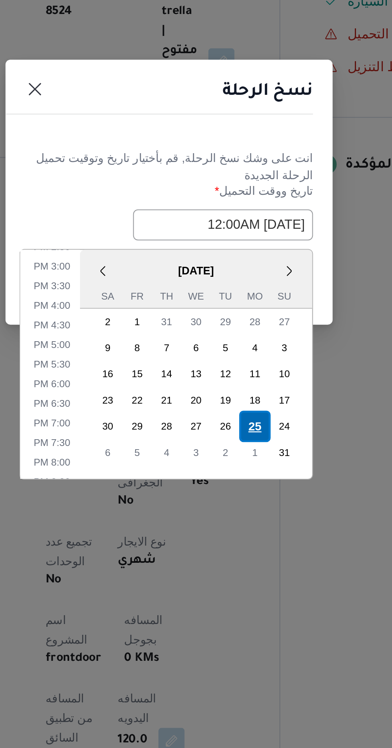
click at [240, 489] on div "25" at bounding box center [237, 488] width 15 height 15
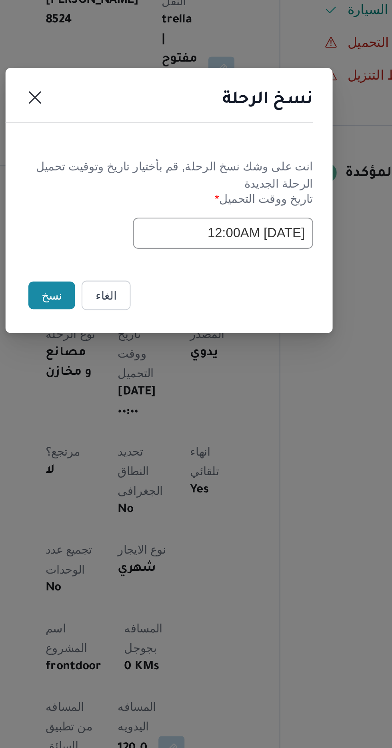
click at [135, 421] on button "نسخ" at bounding box center [138, 420] width 23 height 14
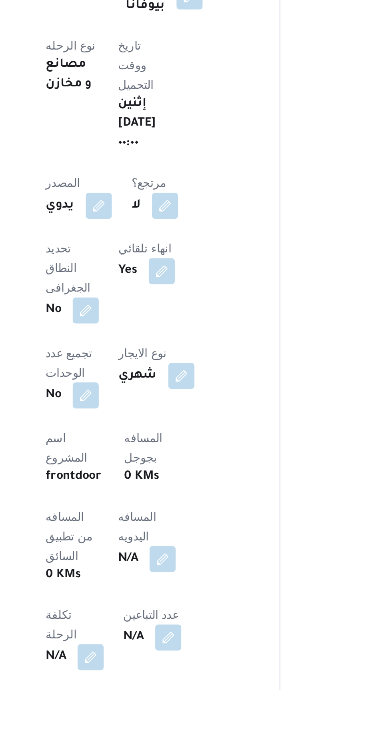
scroll to position [98, 0]
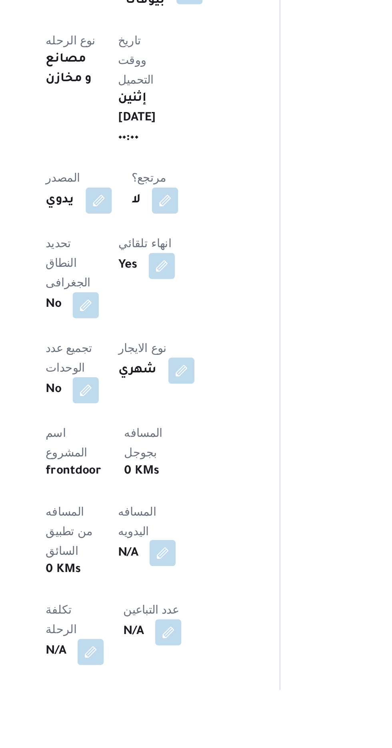
click at [186, 674] on button "button" at bounding box center [192, 680] width 13 height 13
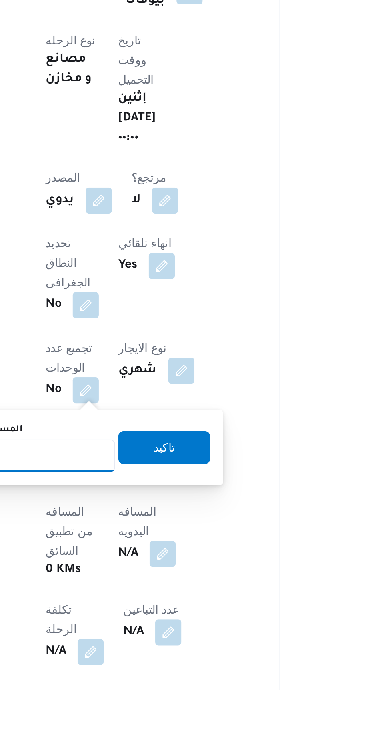
click at [144, 630] on input "المسافه اليدويه" at bounding box center [130, 633] width 80 height 16
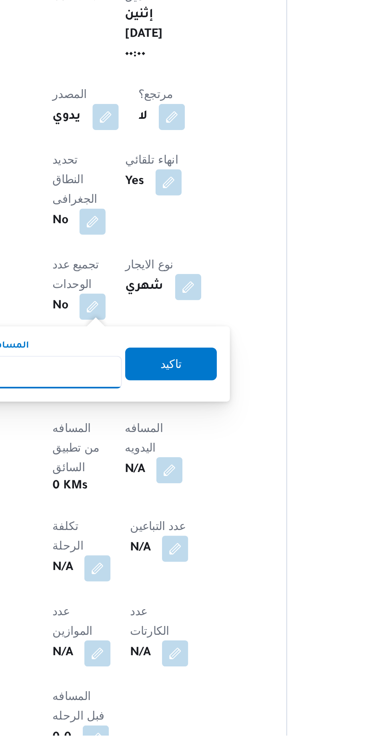
scroll to position [162, 0]
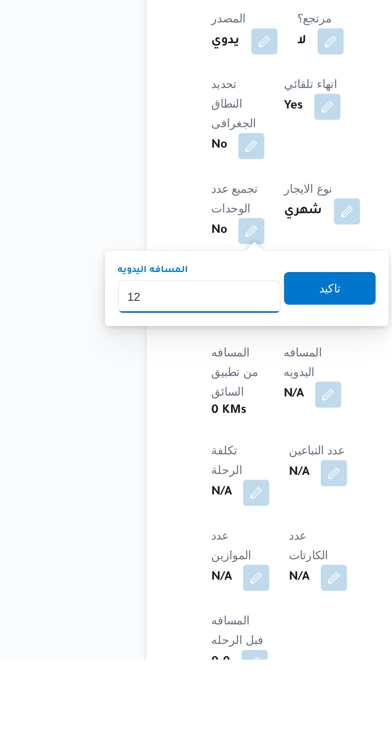
type input "120"
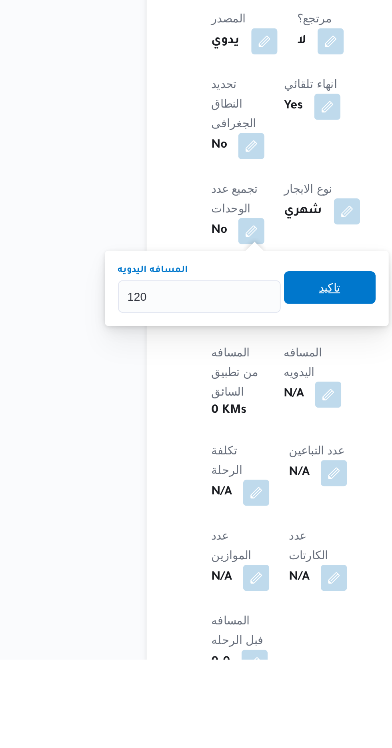
click at [189, 573] on span "تاكيد" at bounding box center [193, 566] width 45 height 16
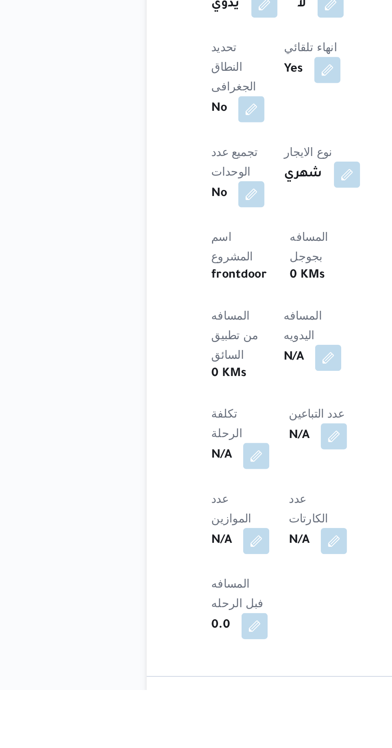
scroll to position [229, 0]
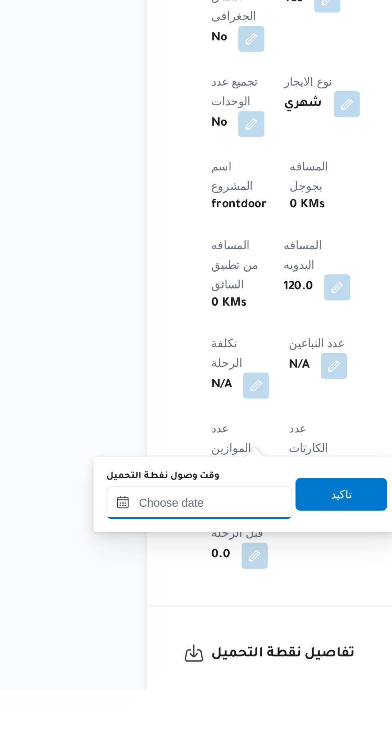
click at [144, 655] on input "وقت وصول نفطة التحميل" at bounding box center [129, 656] width 91 height 16
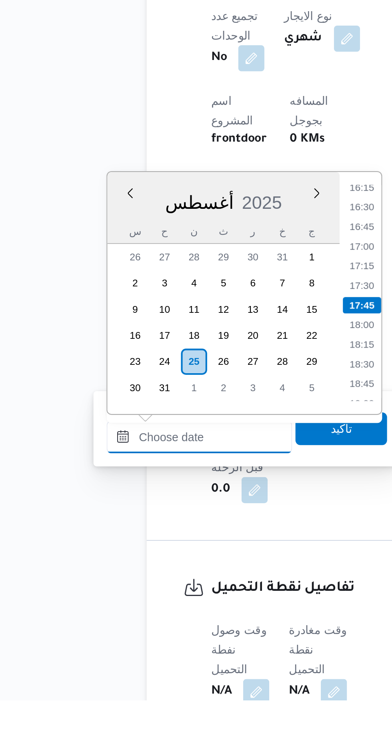
scroll to position [266, 0]
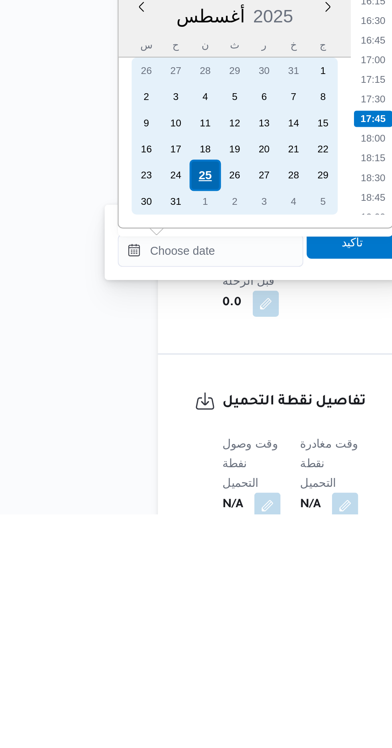
click at [128, 581] on div "25" at bounding box center [126, 581] width 15 height 15
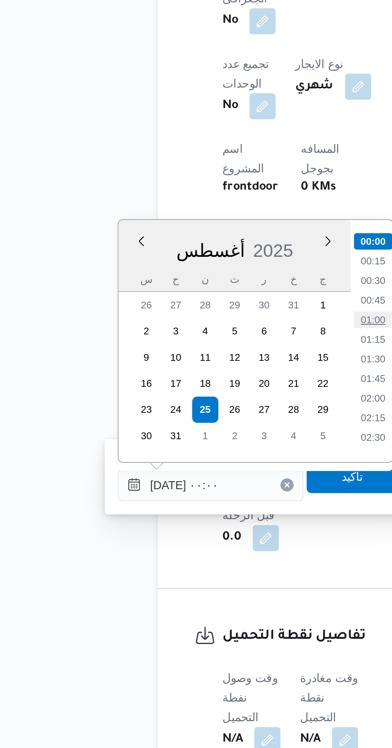
click at [207, 535] on li "01:00" at bounding box center [209, 538] width 18 height 8
type input "[DATE] ٠١:٠٠"
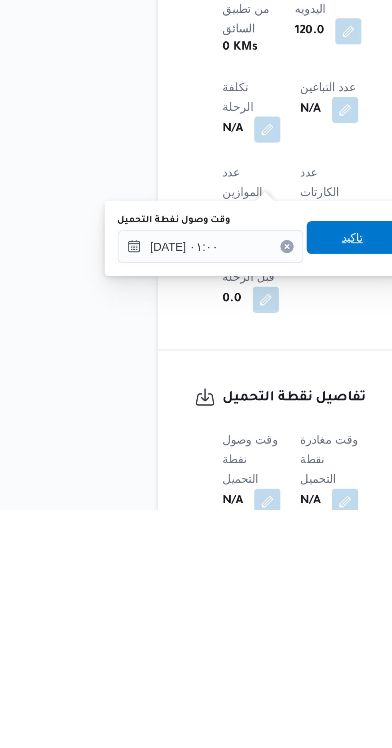
click at [198, 620] on span "تاكيد" at bounding box center [199, 614] width 45 height 16
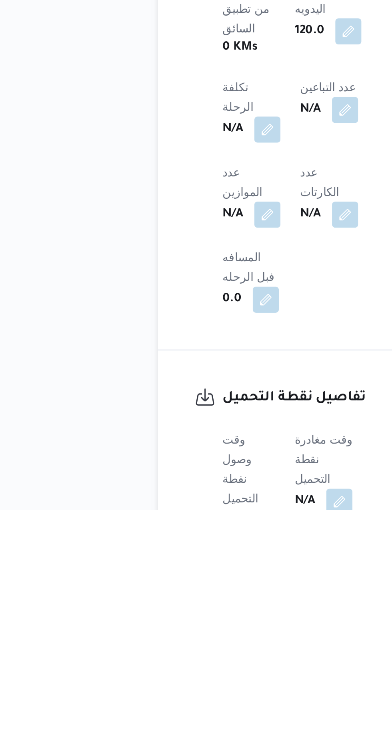
scroll to position [266, 0]
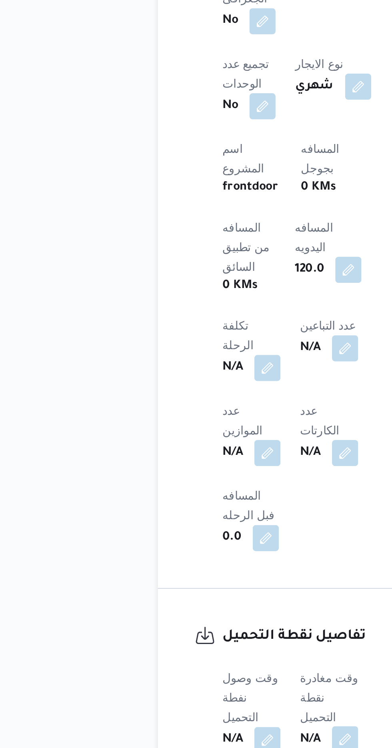
click at [194, 737] on button "button" at bounding box center [195, 743] width 13 height 13
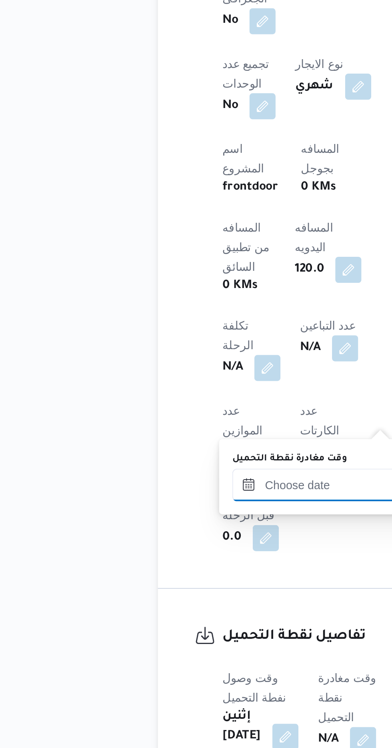
click at [175, 616] on input "وقت مغادرة نقطة التحميل" at bounding box center [185, 619] width 91 height 16
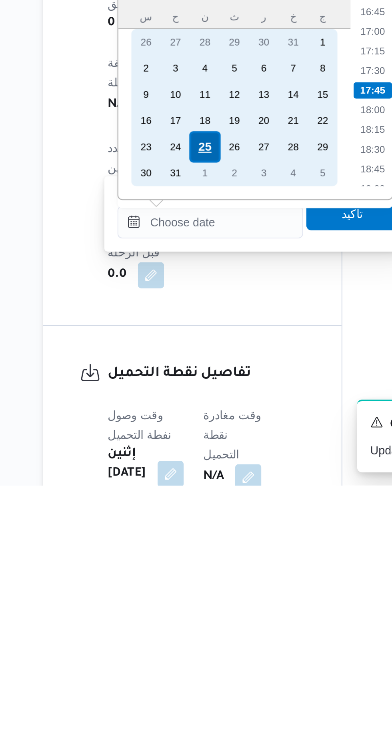
click at [181, 579] on div "25" at bounding box center [182, 581] width 15 height 15
type input "[DATE] ٠٠:٠٠"
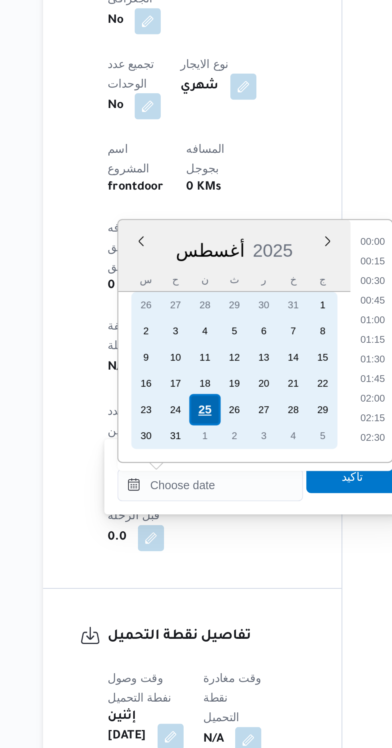
click at [182, 583] on div "25" at bounding box center [182, 581] width 15 height 15
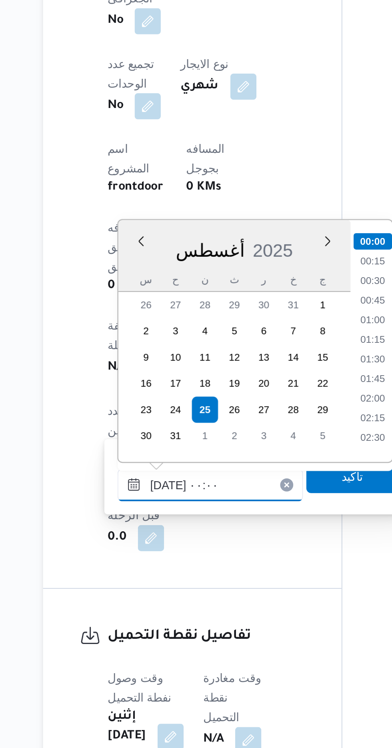
click at [148, 621] on input "[DATE] ٠٠:٠٠" at bounding box center [185, 619] width 91 height 16
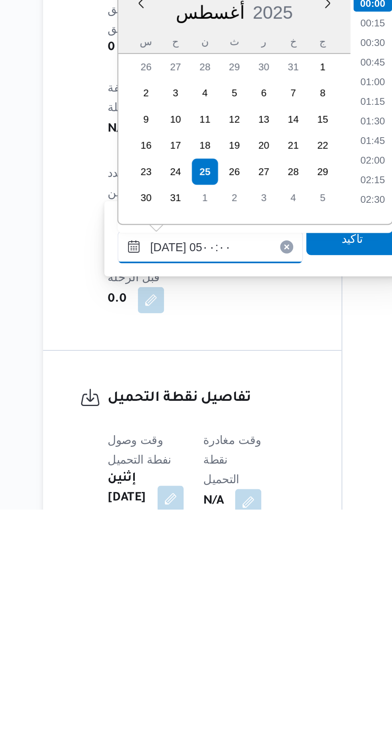
scroll to position [95, 0]
click at [264, 596] on li "05:00" at bounding box center [265, 597] width 19 height 8
type input "٢٥/٠٨/٢٠٢٥ ٠٥:٠٠"
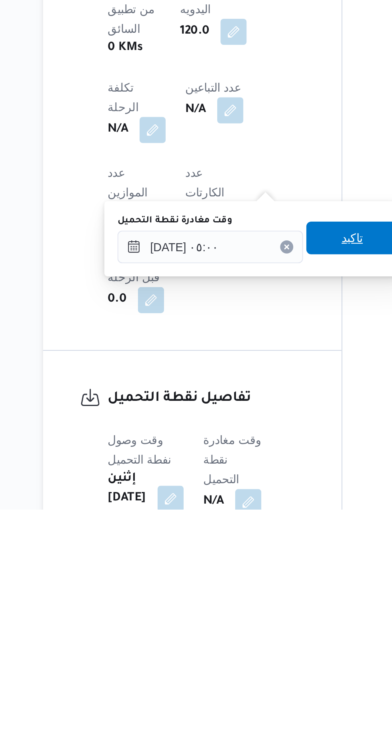
click at [256, 616] on span "تاكيد" at bounding box center [255, 615] width 45 height 16
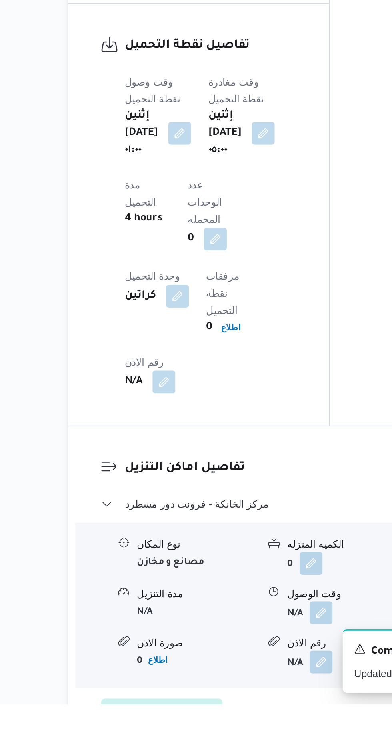
scroll to position [580, 0]
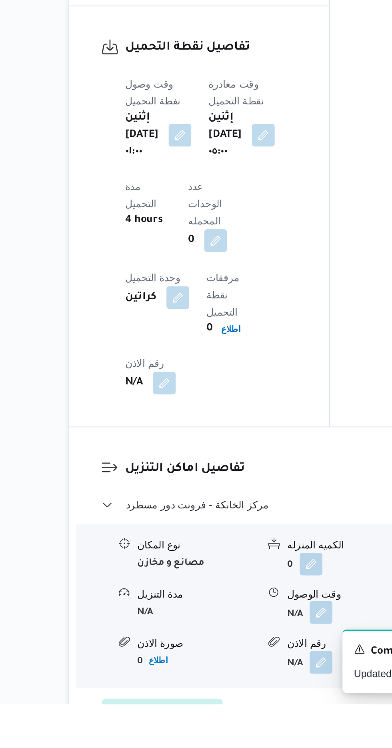
click at [245, 690] on button "button" at bounding box center [245, 696] width 13 height 13
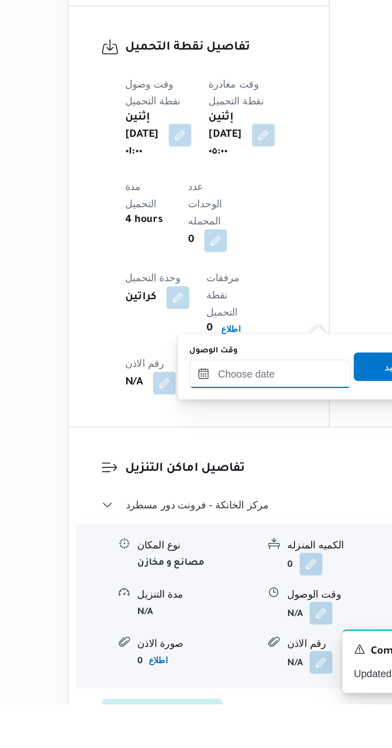
click at [224, 562] on input "وقت الوصول" at bounding box center [216, 562] width 91 height 16
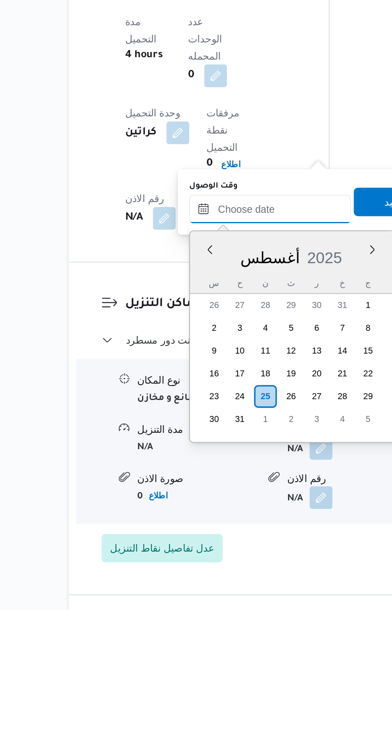
scroll to position [619, 0]
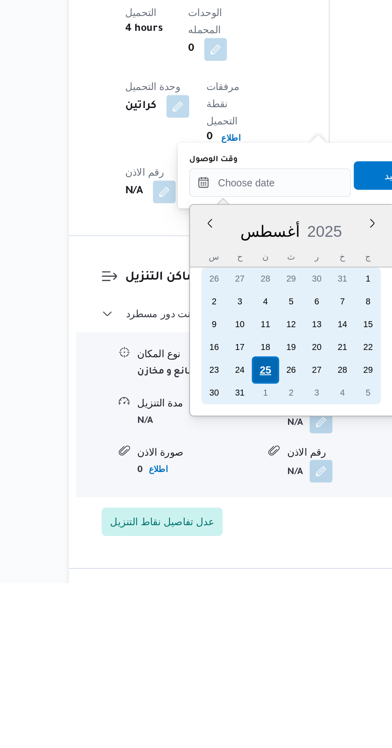
click at [215, 628] on div "25" at bounding box center [214, 627] width 15 height 15
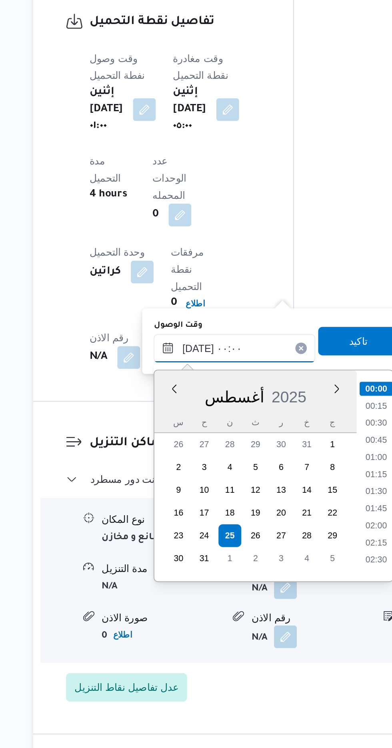
click at [188, 523] on input "[DATE] ٠٠:٠٠" at bounding box center [216, 523] width 91 height 16
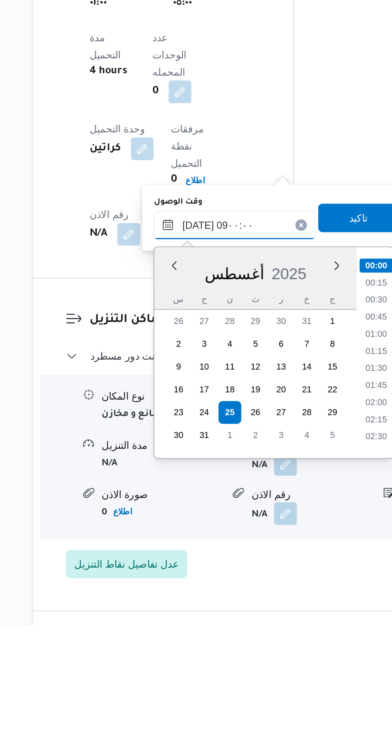
scroll to position [249, 0]
type input "٢٥/٠٨/٢٠٢٥ 09٠٠:٠٠"
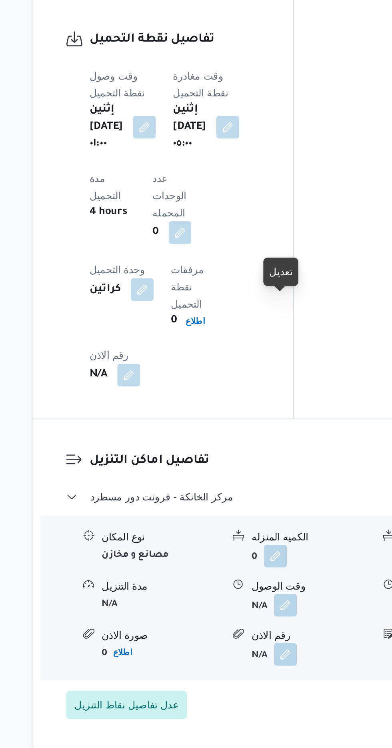
scroll to position [619, 0]
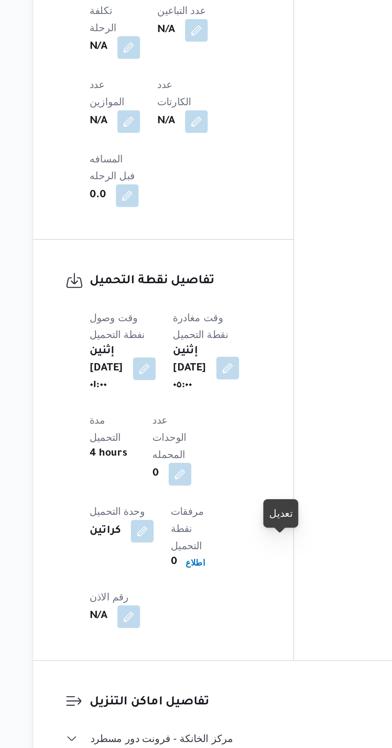
click at [219, 382] on button "button" at bounding box center [213, 388] width 13 height 13
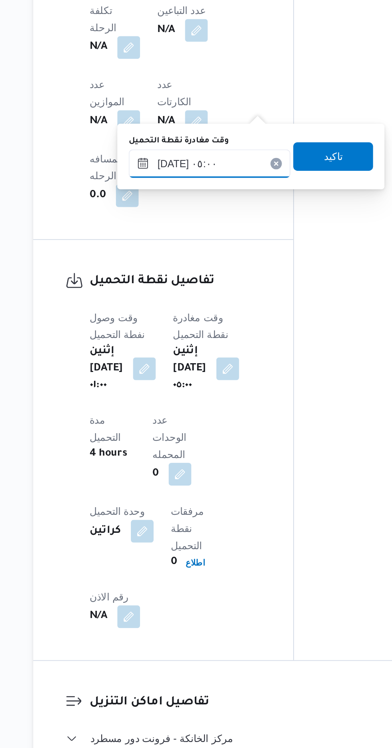
click at [209, 277] on input "٢٥/٠٨/٢٠٢٥ ٠٥:٠٠" at bounding box center [203, 274] width 91 height 16
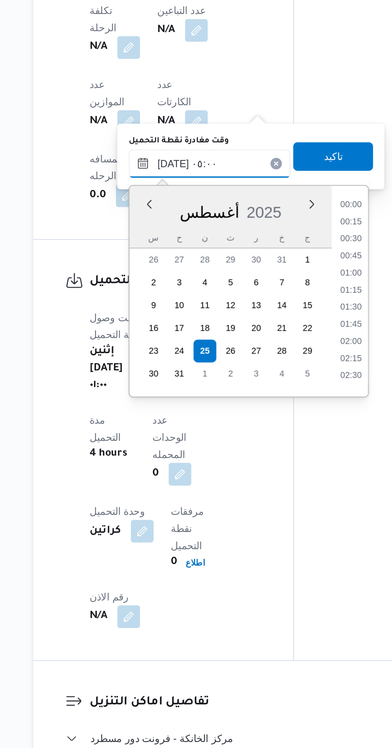
scroll to position [137, 0]
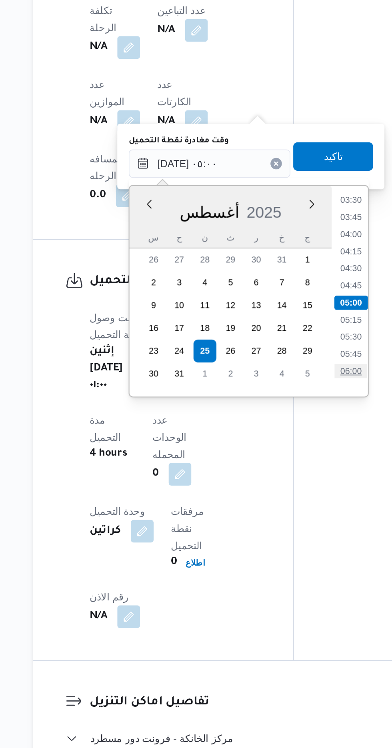
click at [282, 387] on li "06:00" at bounding box center [282, 390] width 18 height 8
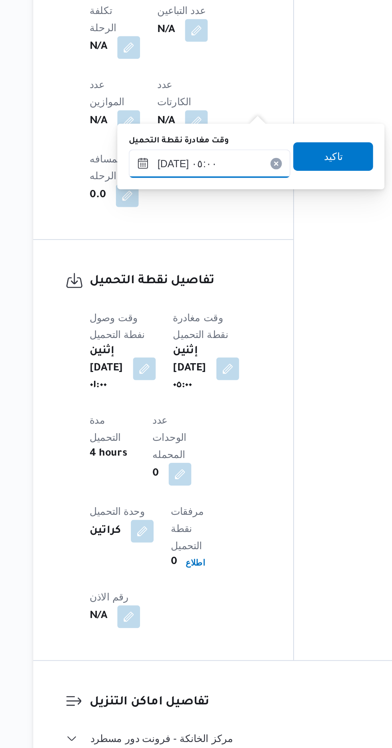
click at [205, 272] on input "٢٥/٠٨/٢٠٢٥ ٠٥:٠٠" at bounding box center [203, 274] width 91 height 16
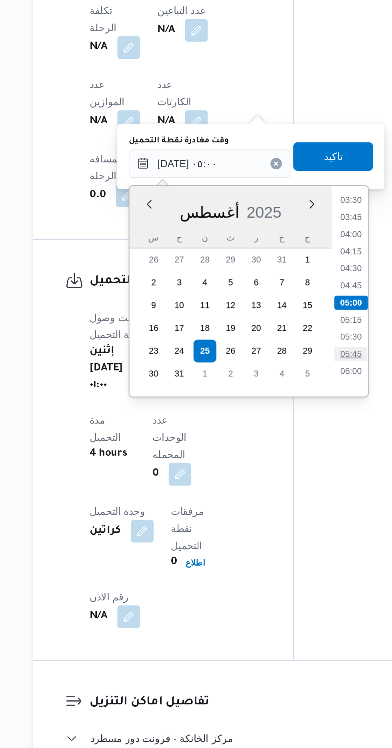
click at [281, 379] on li "05:45" at bounding box center [282, 381] width 18 height 8
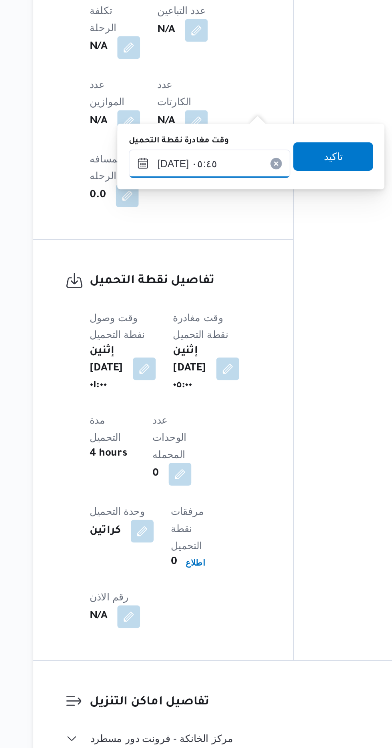
click at [213, 273] on input "[DATE] ٠٥:٤٥" at bounding box center [203, 274] width 91 height 16
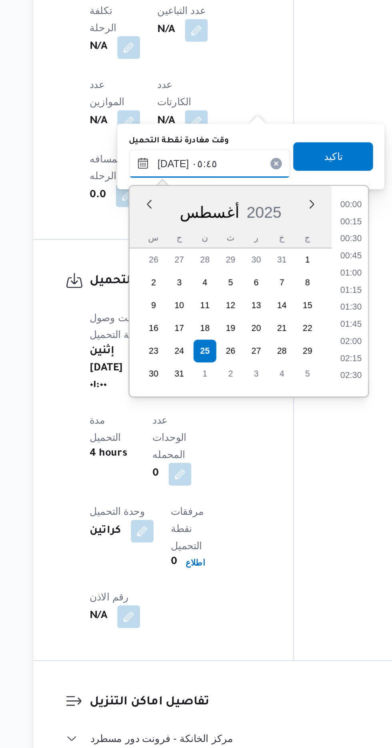
scroll to position [166, 0]
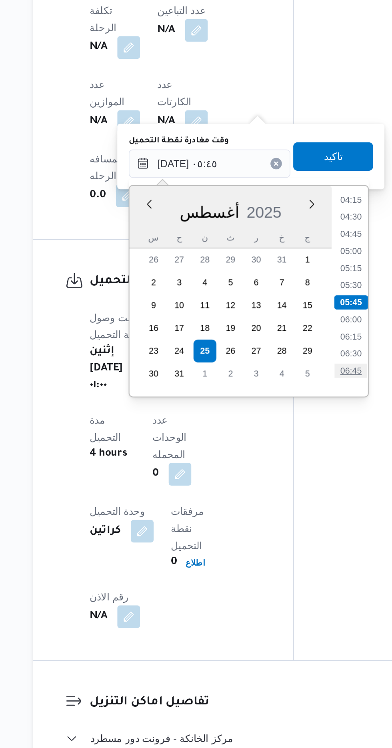
click at [282, 391] on li "06:45" at bounding box center [282, 390] width 18 height 8
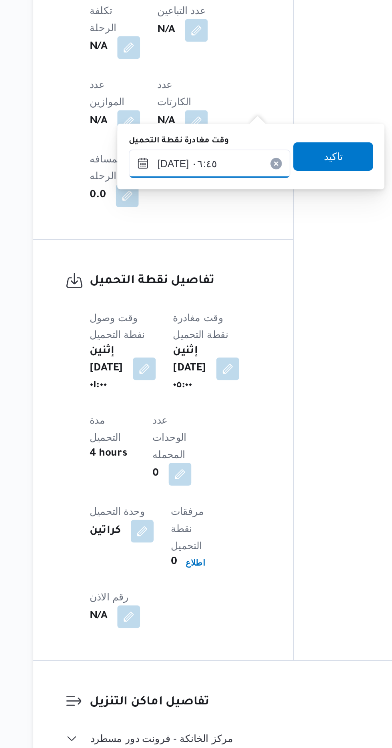
click at [221, 276] on input "٢٥/٠٨/٢٠٢٥ ٠٦:٤٥" at bounding box center [203, 274] width 91 height 16
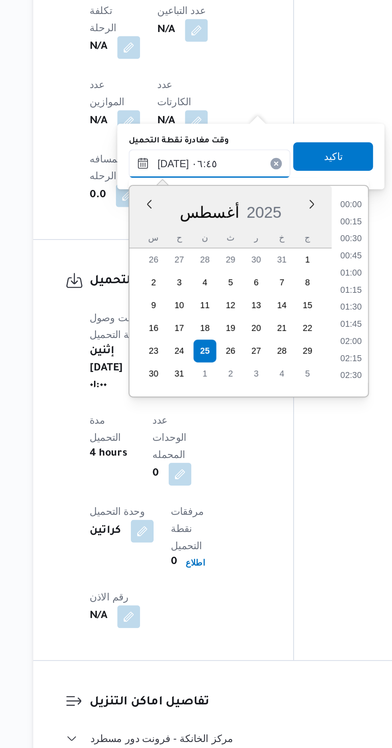
scroll to position [204, 0]
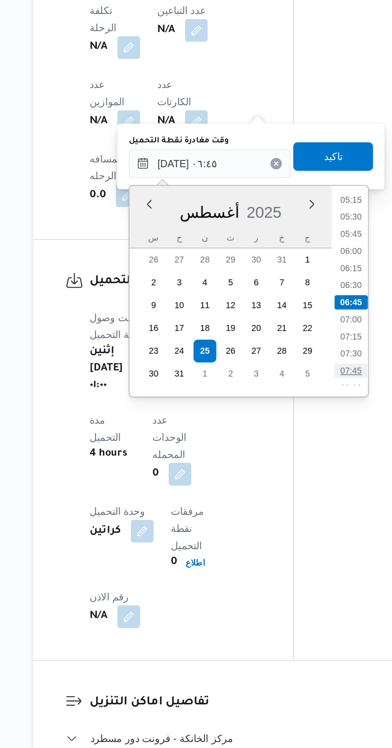
click at [281, 392] on li "07:45" at bounding box center [282, 390] width 18 height 8
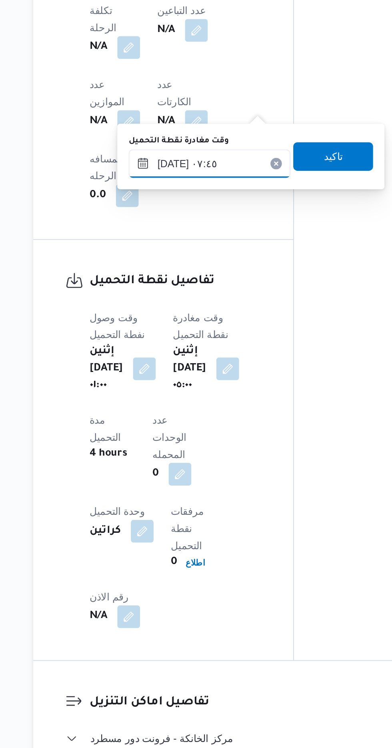
click at [232, 277] on input "٢٥/٠٨/٢٠٢٥ ٠٧:٤٥" at bounding box center [203, 274] width 91 height 16
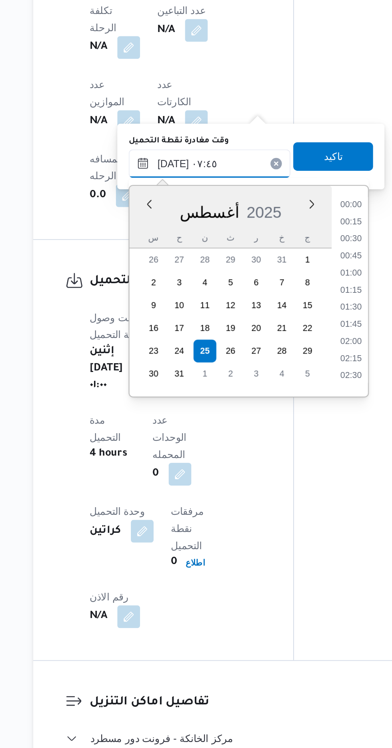
scroll to position [242, 0]
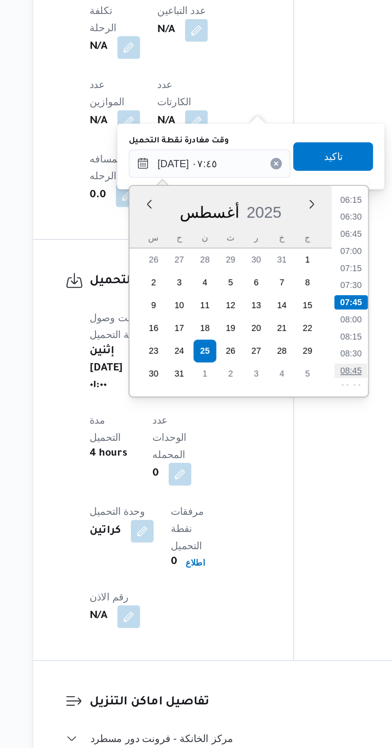
click at [282, 389] on li "08:45" at bounding box center [282, 390] width 18 height 8
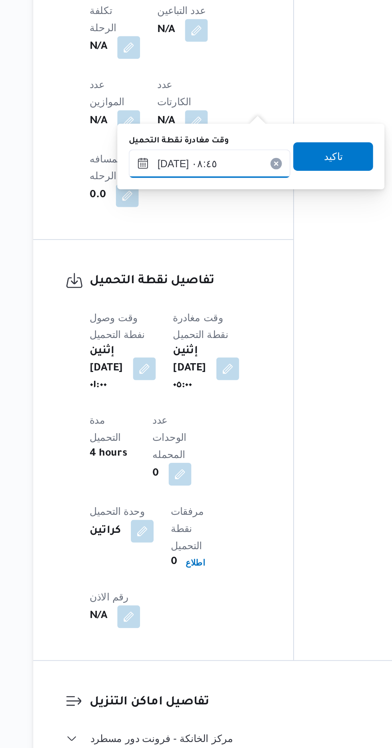
click at [233, 273] on input "٢٥/٠٨/٢٠٢٥ ٠٨:٤٥" at bounding box center [203, 274] width 91 height 16
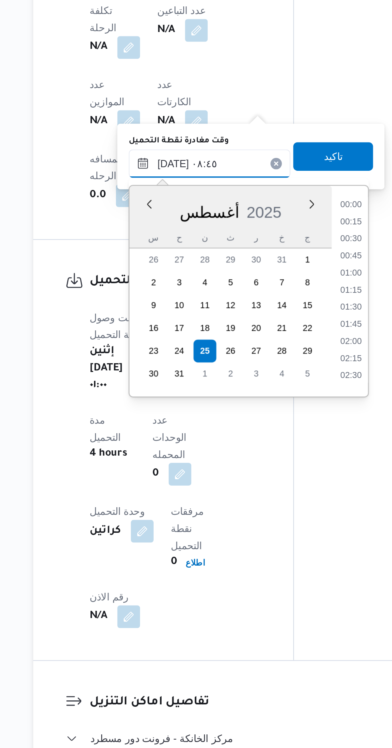
scroll to position [281, 0]
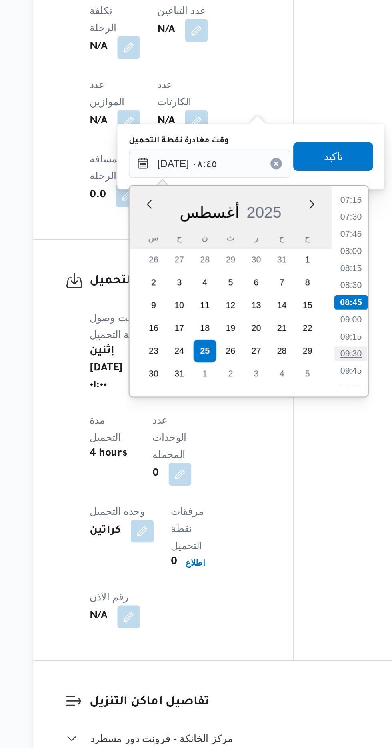
click at [281, 380] on li "09:30" at bounding box center [282, 381] width 18 height 8
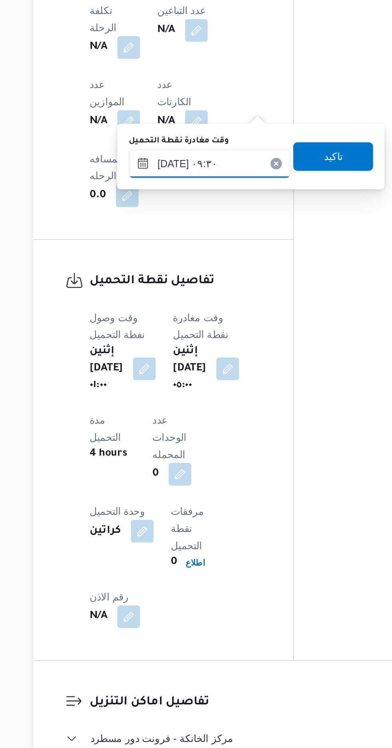
click at [229, 272] on input "٢٥/٠٨/٢٠٢٥ ٠٩:٣٠" at bounding box center [203, 274] width 91 height 16
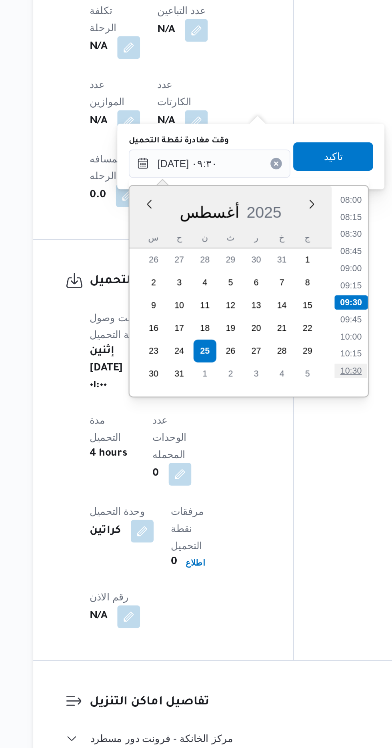
click at [277, 387] on li "10:30" at bounding box center [282, 390] width 18 height 8
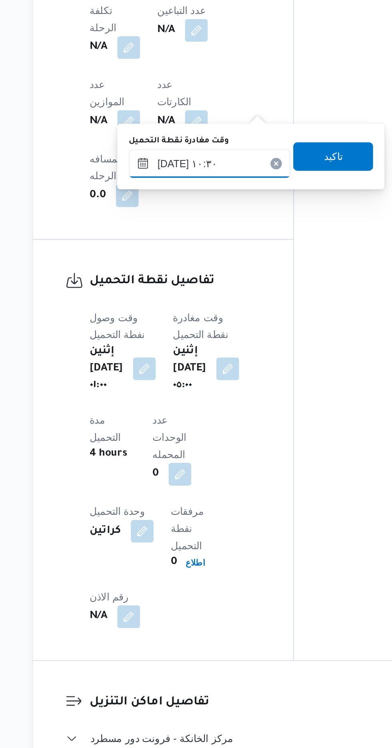
click at [222, 272] on input "[DATE] ١٠:٣٠" at bounding box center [203, 274] width 91 height 16
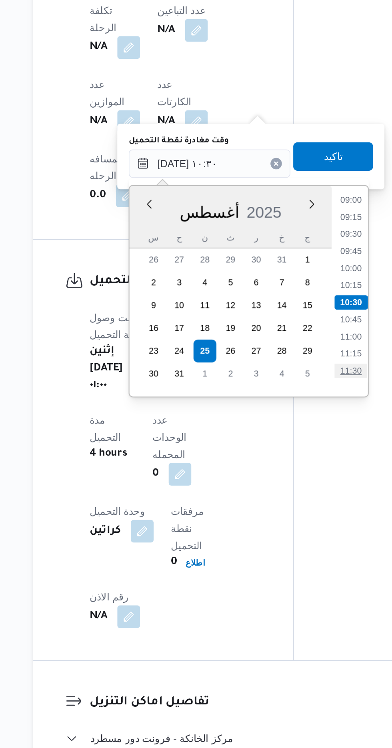
click at [280, 389] on li "11:30" at bounding box center [282, 390] width 18 height 8
type input "٢٥/٠٨/٢٠٢٥ ١١:٣٠"
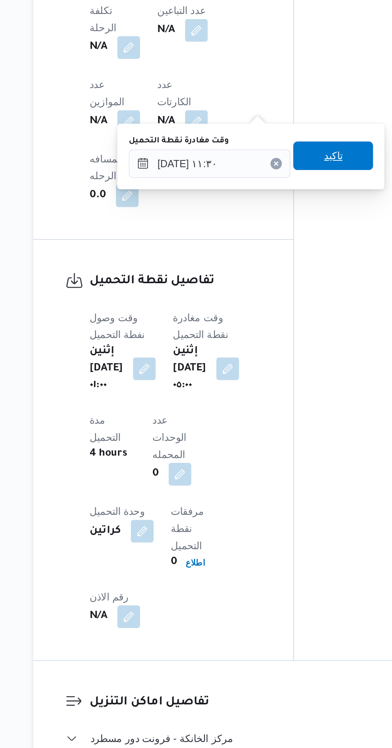
click at [277, 271] on span "تاكيد" at bounding box center [272, 270] width 10 height 10
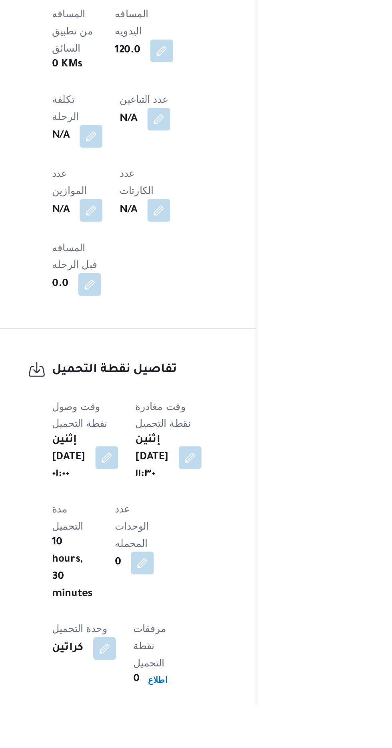
scroll to position [399, 0]
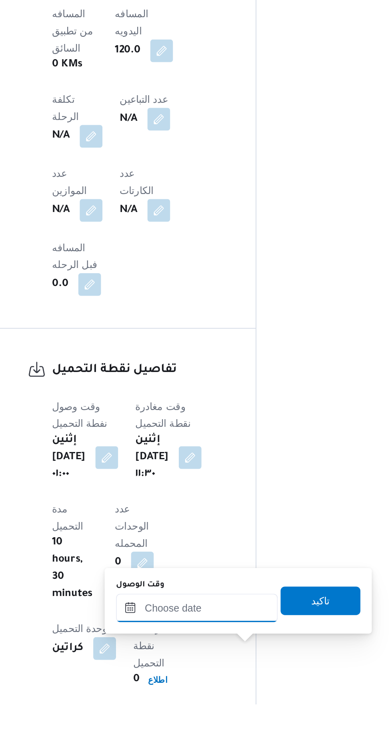
click at [191, 695] on input "وقت الوصول" at bounding box center [216, 694] width 91 height 16
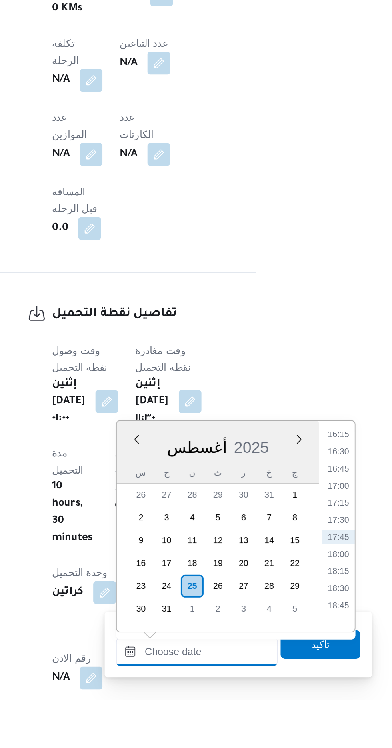
scroll to position [428, 0]
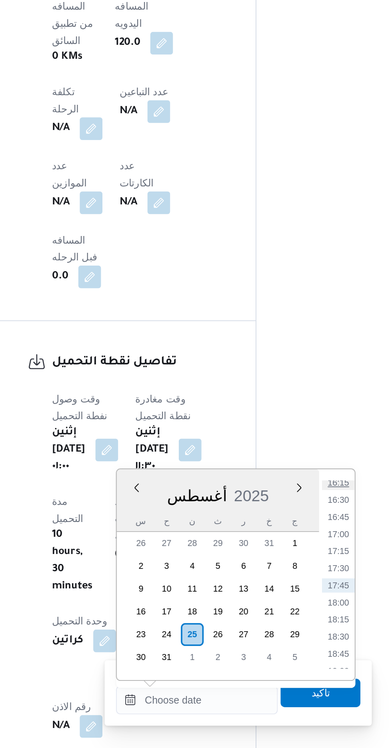
click at [295, 599] on li "16:15" at bounding box center [296, 598] width 18 height 8
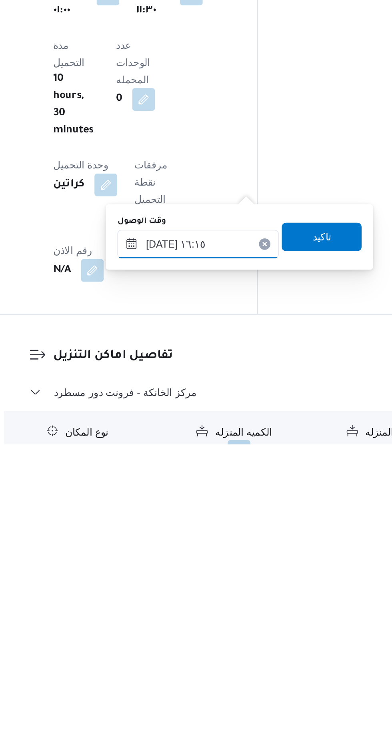
scroll to position [525, 0]
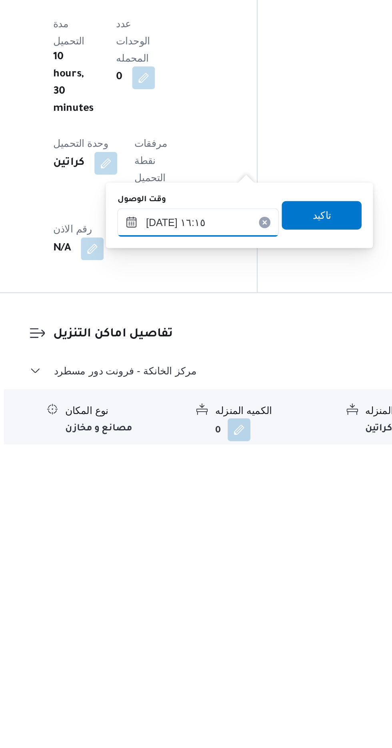
click at [231, 624] on input "٢٥/٠٨/٢٠٢٥ ١٦:١٥" at bounding box center [216, 623] width 91 height 16
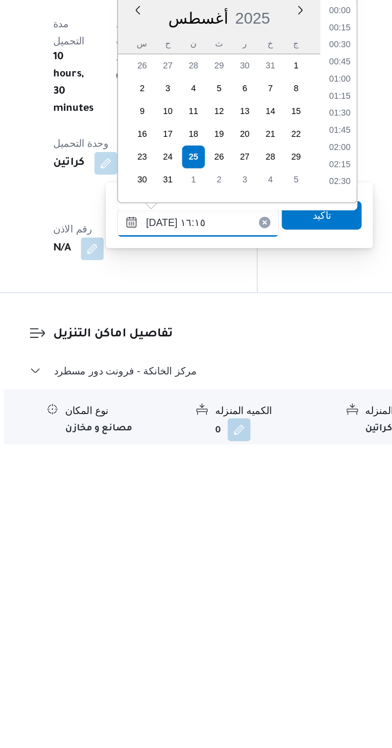
scroll to position [568, 0]
click at [298, 536] on li "15:45" at bounding box center [296, 540] width 18 height 8
type input "٢٥/٠٨/٢٠٢٥ ١٥:٤٥"
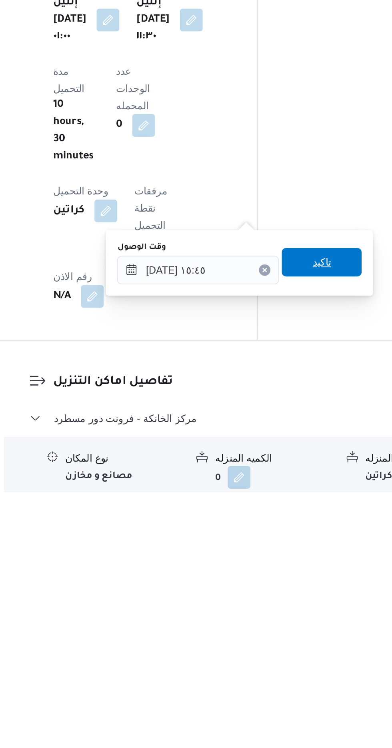
click at [290, 620] on span "تاكيد" at bounding box center [286, 619] width 10 height 10
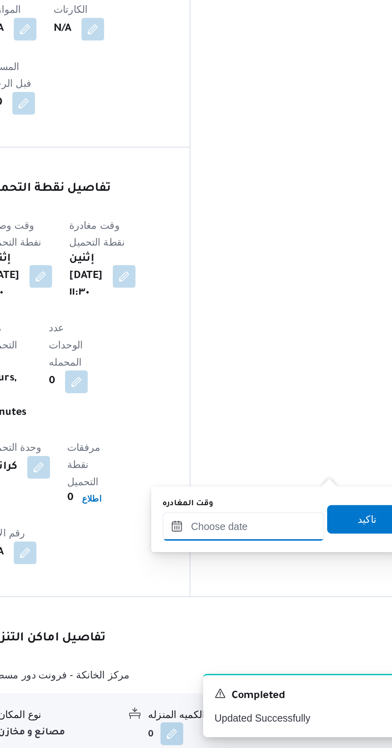
click at [290, 622] on input "وقت المغادره" at bounding box center [280, 623] width 91 height 16
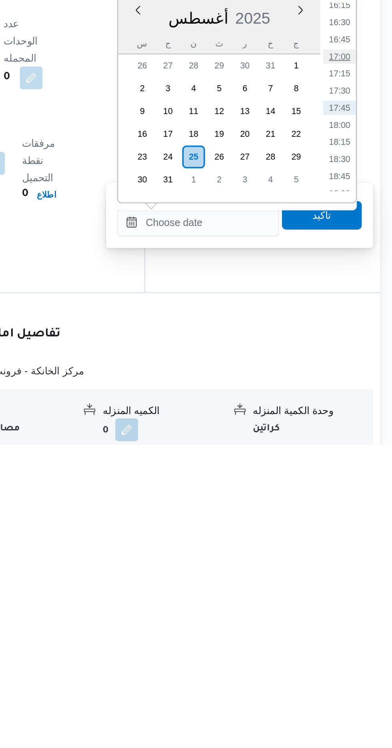
click at [362, 531] on li "17:00" at bounding box center [359, 530] width 18 height 8
type input "[DATE] ١٧:٠٠"
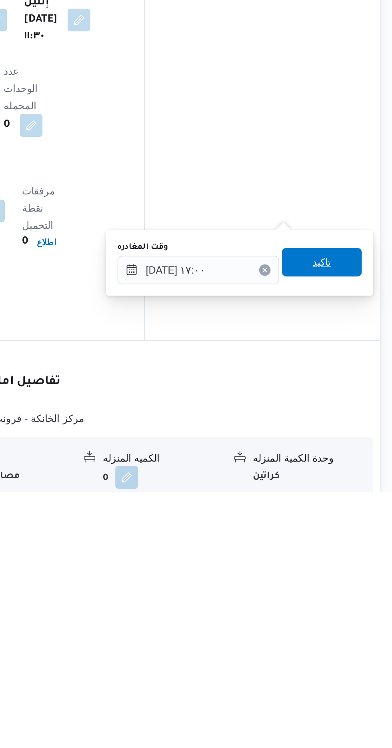
click at [355, 619] on span "تاكيد" at bounding box center [349, 619] width 10 height 10
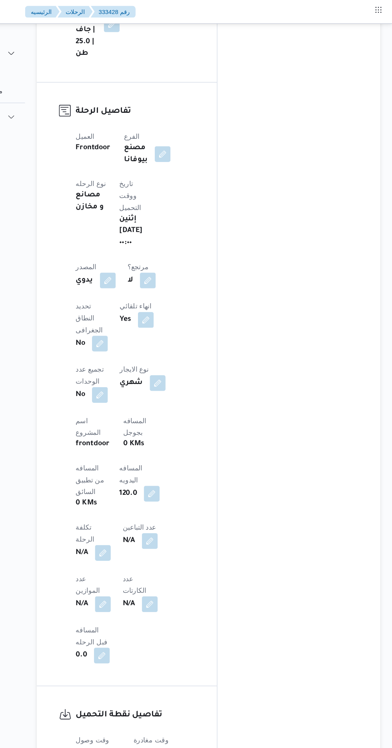
scroll to position [133, 0]
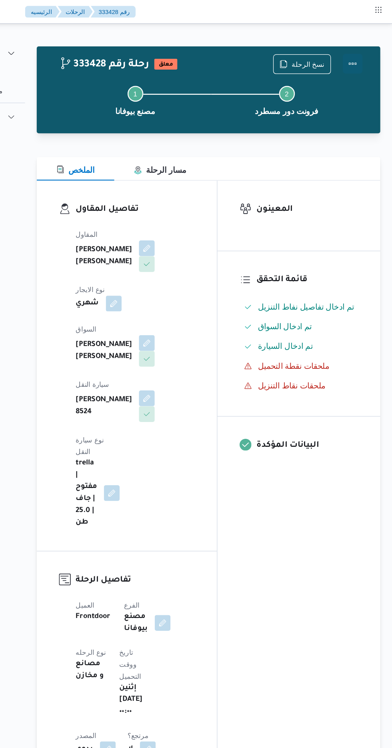
click at [361, 51] on button "Actions" at bounding box center [360, 52] width 16 height 16
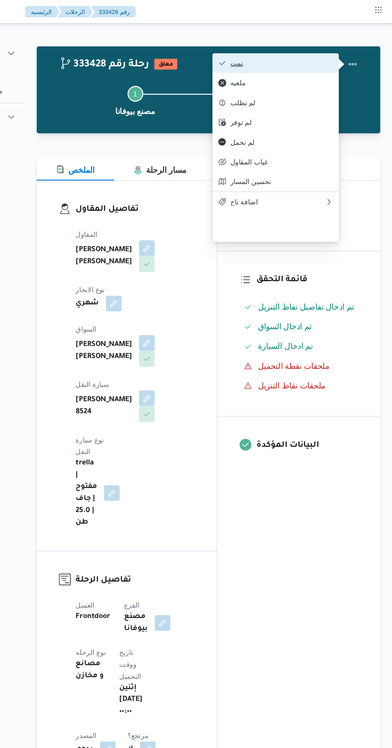
click at [330, 53] on span "تمت" at bounding box center [302, 51] width 83 height 6
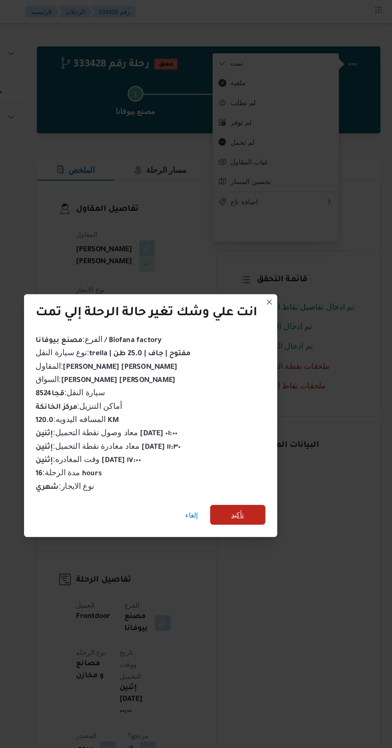
click at [260, 420] on span "تأكيد" at bounding box center [266, 417] width 45 height 16
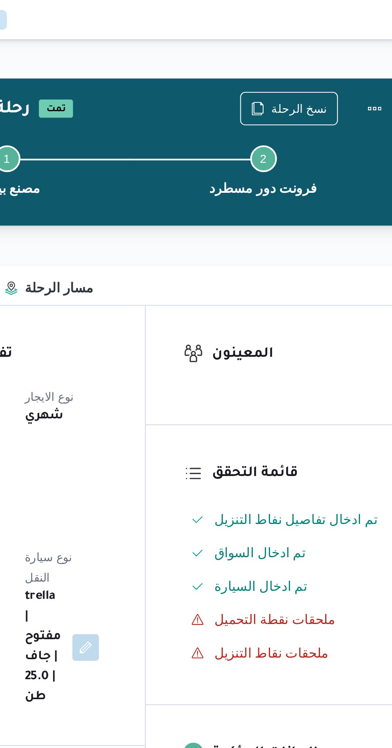
scroll to position [0, 0]
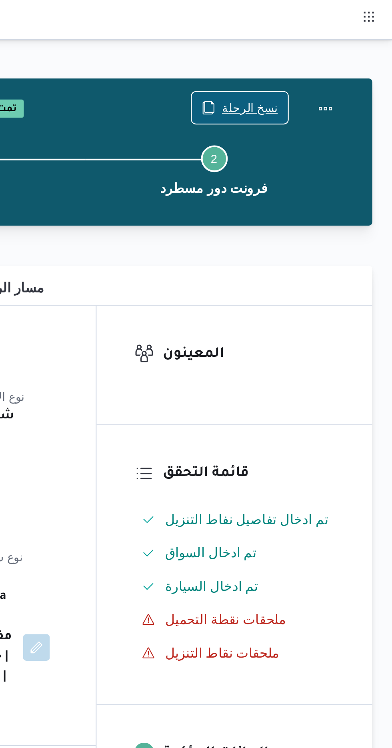
click at [323, 50] on span "نسخ الرحلة" at bounding box center [323, 52] width 27 height 10
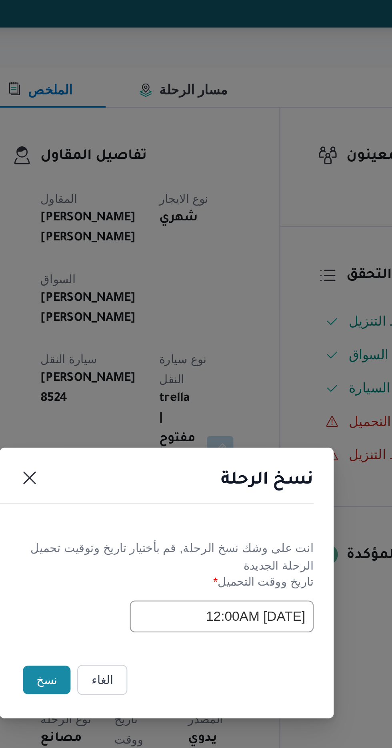
click at [134, 423] on button "نسخ" at bounding box center [138, 420] width 23 height 14
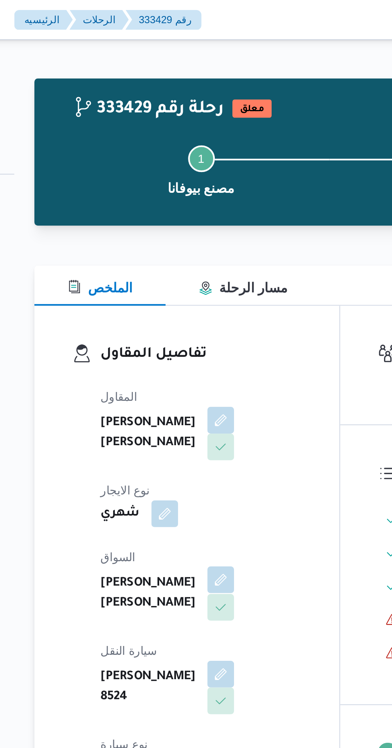
click at [187, 272] on button "button" at bounding box center [193, 277] width 13 height 13
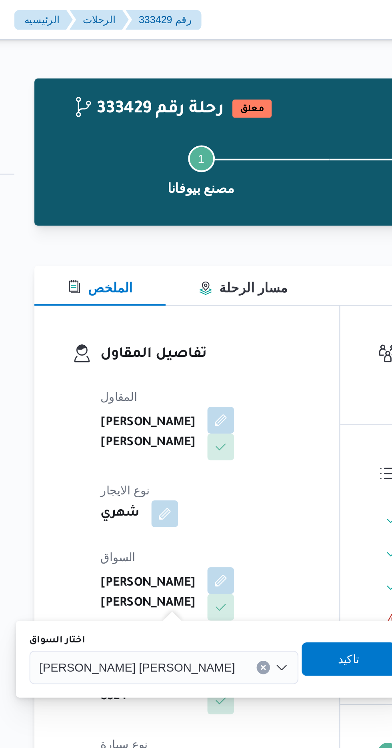
click at [142, 320] on span "[PERSON_NAME] [PERSON_NAME]" at bounding box center [153, 319] width 94 height 9
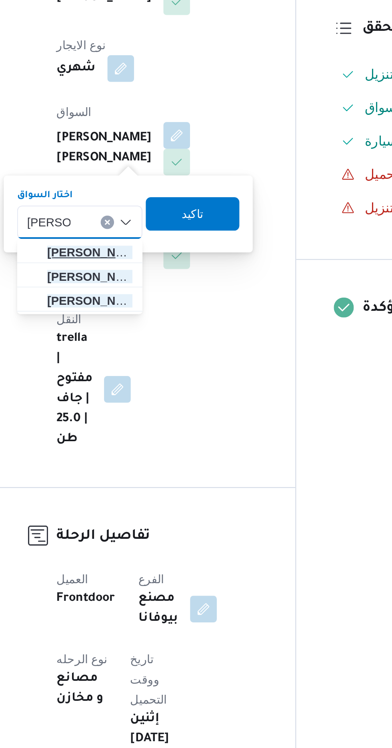
type input "[PERSON_NAME]"
click at [162, 332] on span "[PERSON_NAME] يد [PERSON_NAME]" at bounding box center [151, 334] width 41 height 10
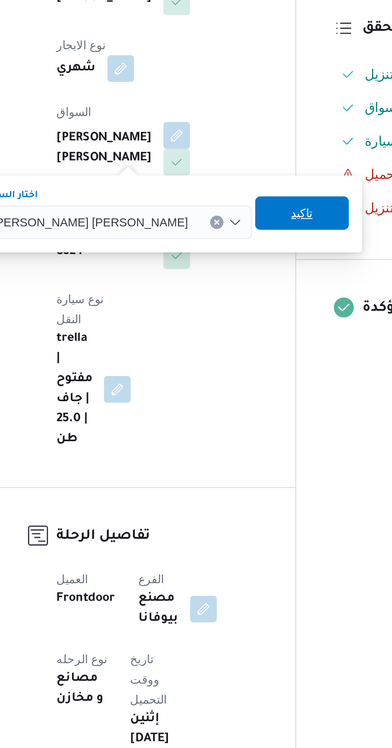
click at [231, 314] on span "تاكيد" at bounding box center [253, 315] width 45 height 16
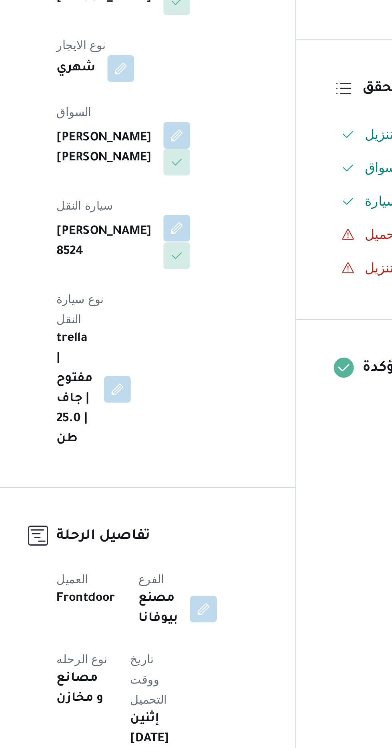
click at [199, 316] on button "button" at bounding box center [193, 322] width 13 height 13
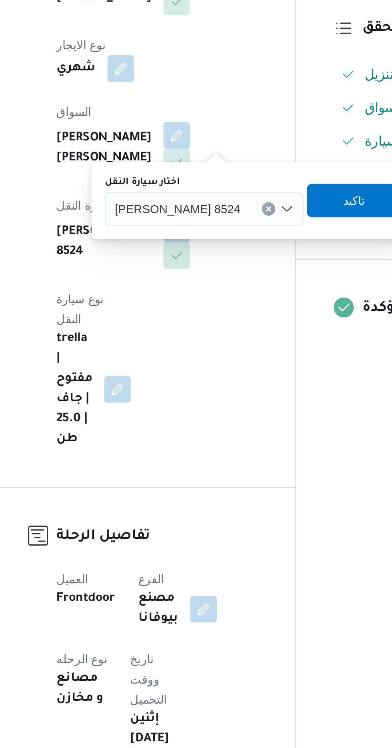
click at [225, 313] on div at bounding box center [227, 313] width 4 height 13
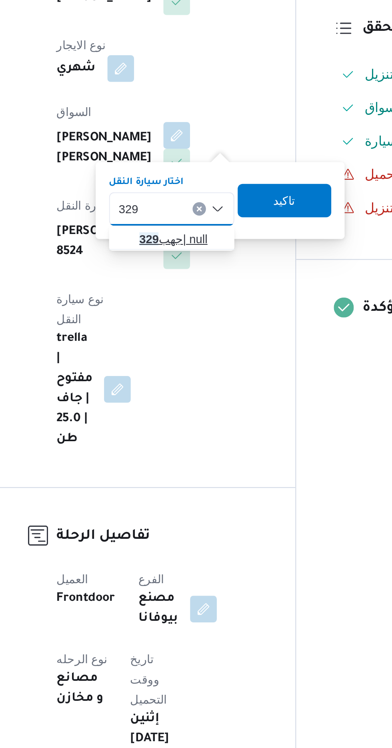
type input "329"
click at [190, 329] on span "جهب 329 | null" at bounding box center [195, 328] width 41 height 10
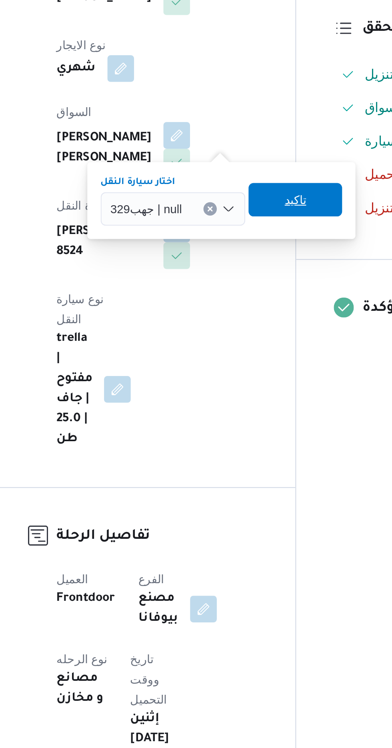
click at [255, 309] on span "تاكيد" at bounding box center [249, 309] width 45 height 16
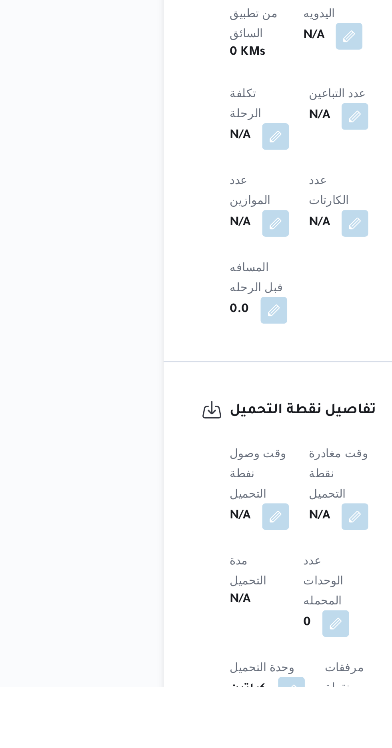
scroll to position [299, 0]
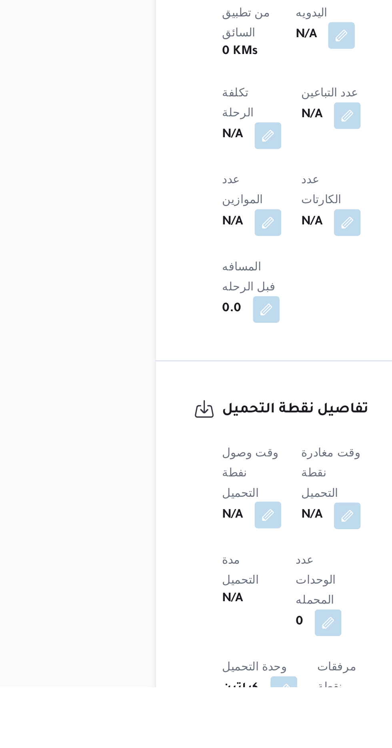
click at [158, 659] on button "button" at bounding box center [157, 665] width 13 height 13
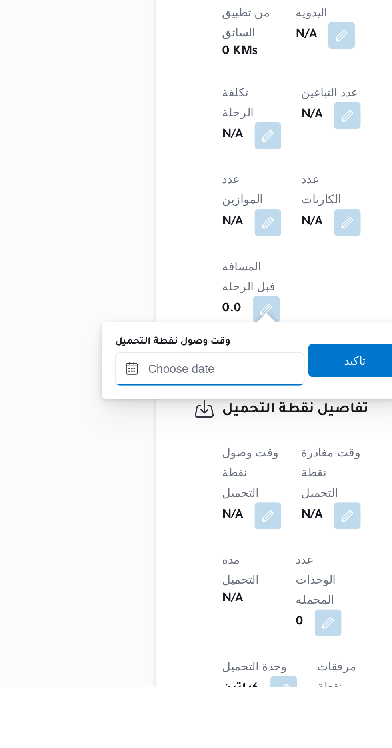
click at [142, 594] on input "وقت وصول نفطة التحميل" at bounding box center [129, 595] width 91 height 16
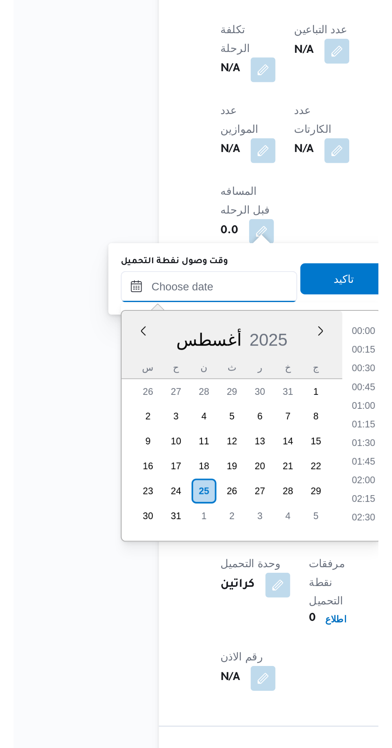
scroll to position [626, 0]
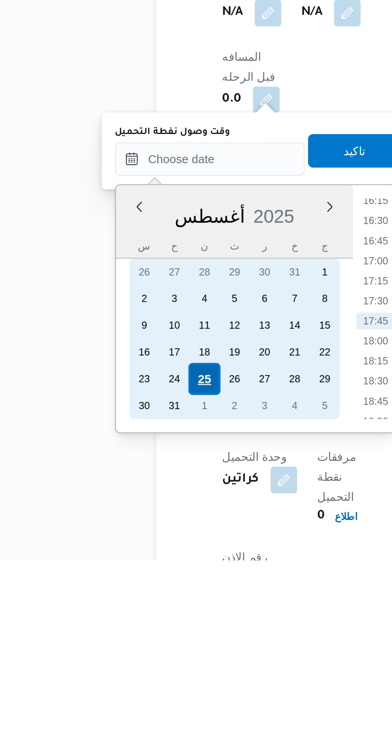
click at [127, 660] on div "25" at bounding box center [126, 660] width 15 height 15
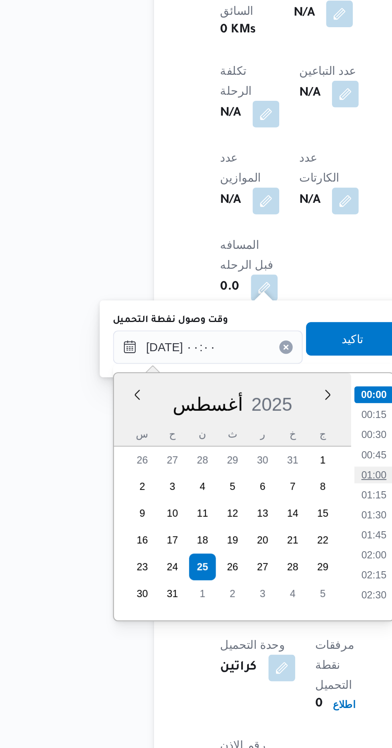
click at [206, 616] on li "01:00" at bounding box center [209, 617] width 18 height 8
type input "[DATE] ٠١:٠٠"
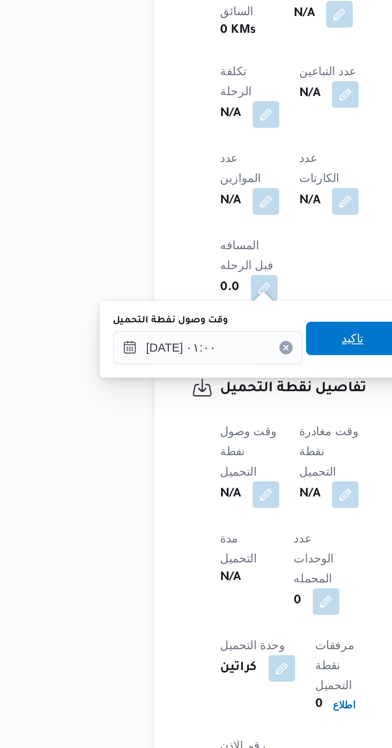
click at [198, 554] on span "تاكيد" at bounding box center [199, 552] width 45 height 16
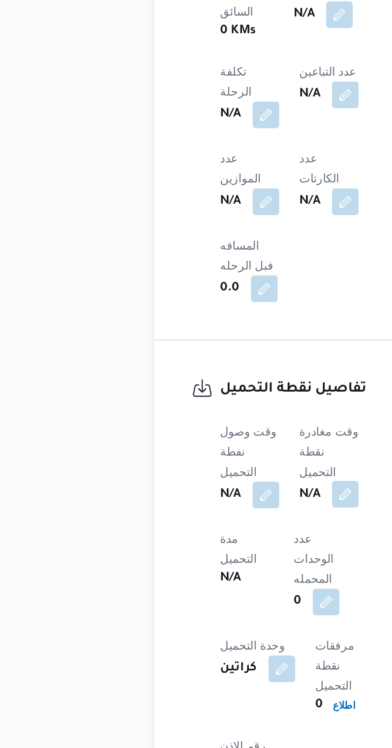
click at [197, 620] on button "button" at bounding box center [195, 626] width 13 height 13
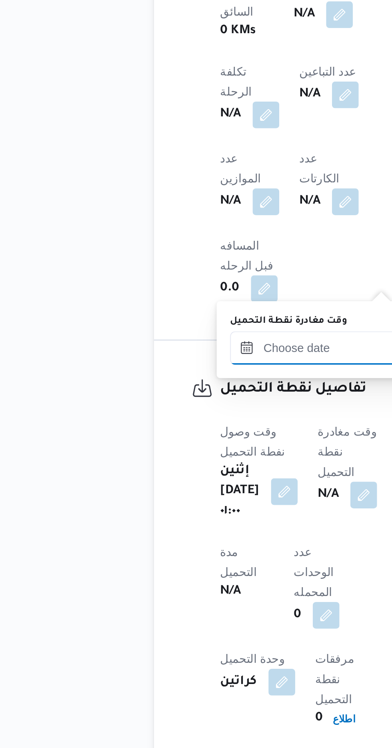
click at [171, 554] on input "وقت مغادرة نقطة التحميل" at bounding box center [185, 556] width 91 height 16
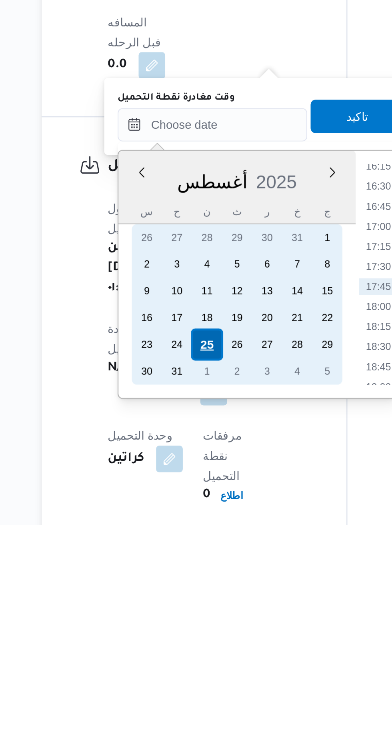
click at [181, 664] on div "25" at bounding box center [182, 661] width 15 height 15
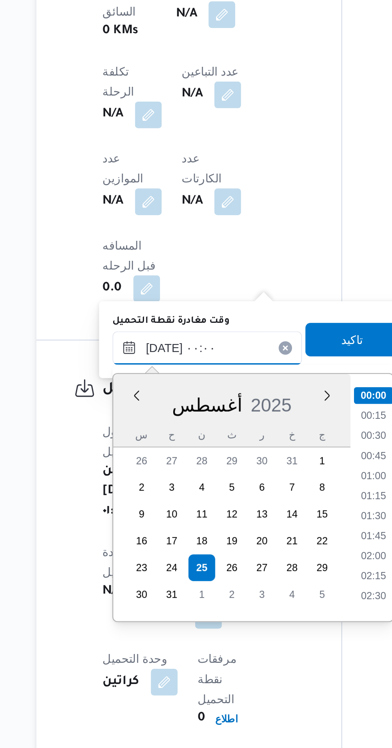
click at [157, 557] on input "[DATE] ٠٠:٠٠" at bounding box center [185, 556] width 91 height 16
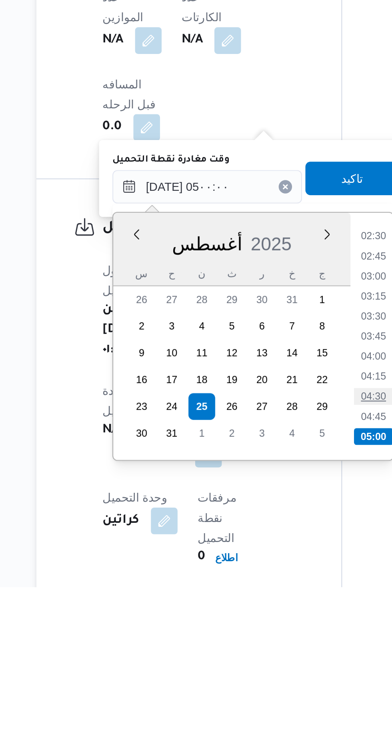
click at [265, 656] on li "04:30" at bounding box center [265, 656] width 18 height 8
type input "[DATE] ٠٤:٣٠"
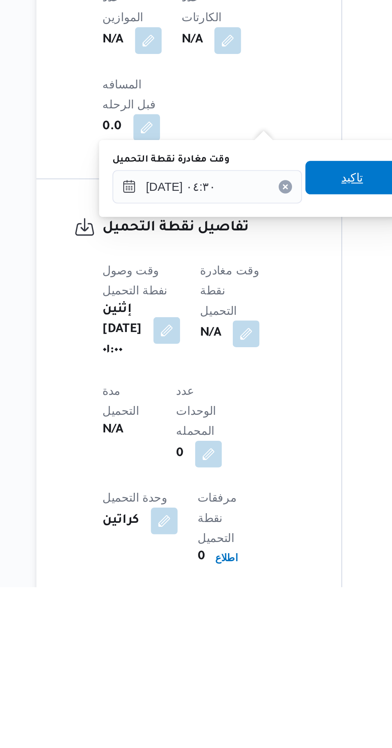
click at [255, 552] on span "تاكيد" at bounding box center [255, 552] width 45 height 16
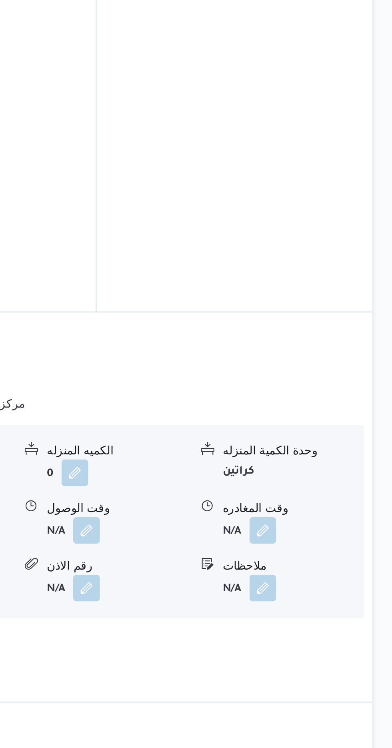
scroll to position [667, 0]
click at [241, 564] on button "button" at bounding box center [245, 570] width 13 height 13
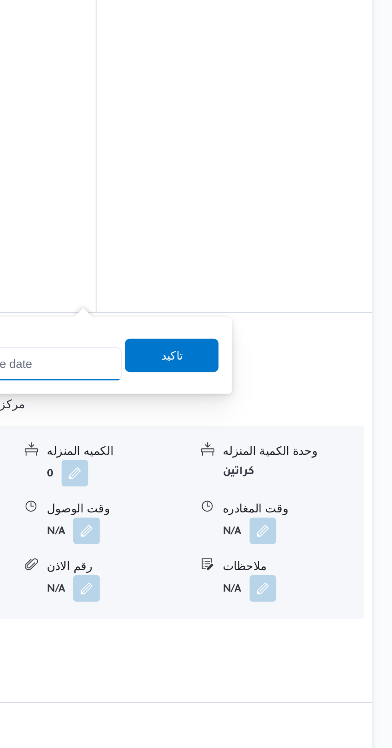
click at [239, 488] on input "وقت الوصول" at bounding box center [216, 491] width 91 height 16
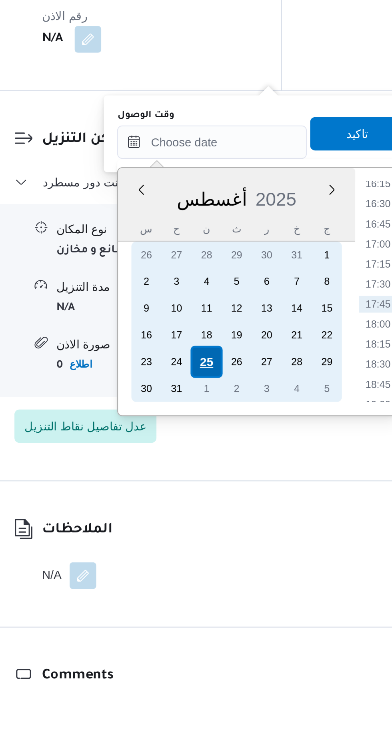
click at [212, 598] on div "25" at bounding box center [214, 595] width 15 height 15
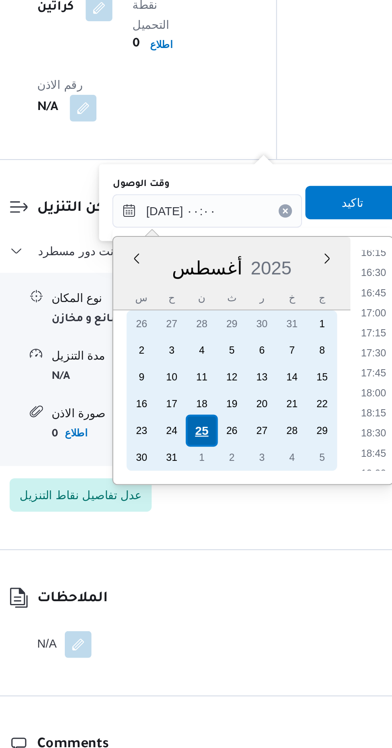
scroll to position [0, 0]
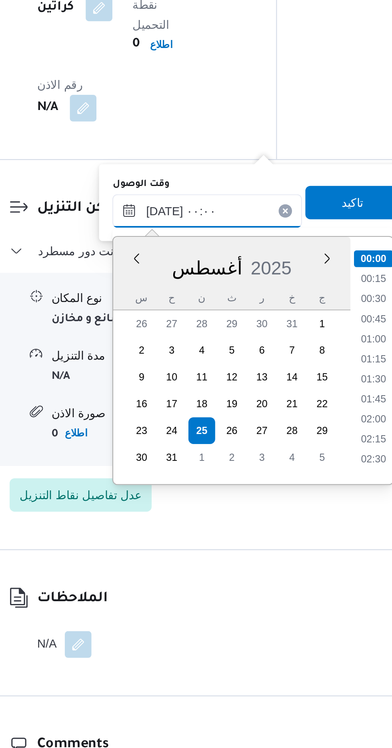
click at [182, 496] on input "[DATE] ٠٠:٠٠" at bounding box center [216, 491] width 91 height 16
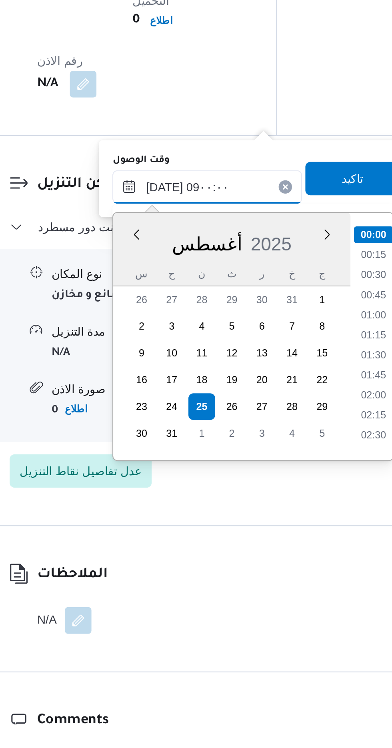
scroll to position [249, 0]
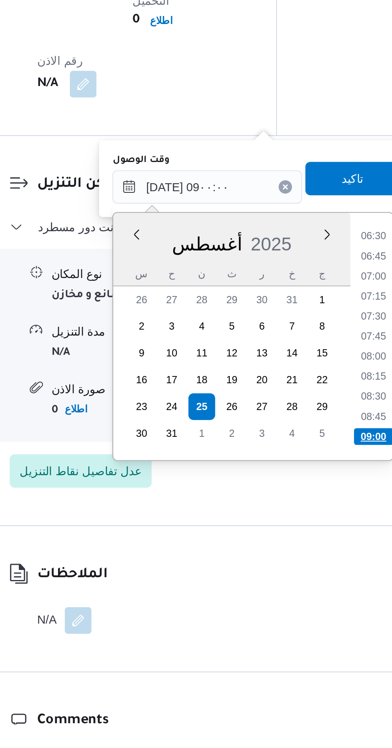
click at [290, 608] on li "09:00" at bounding box center [296, 610] width 19 height 8
type input "٢٥/٠٨/٢٠٢٥ ٠٩:٠٠"
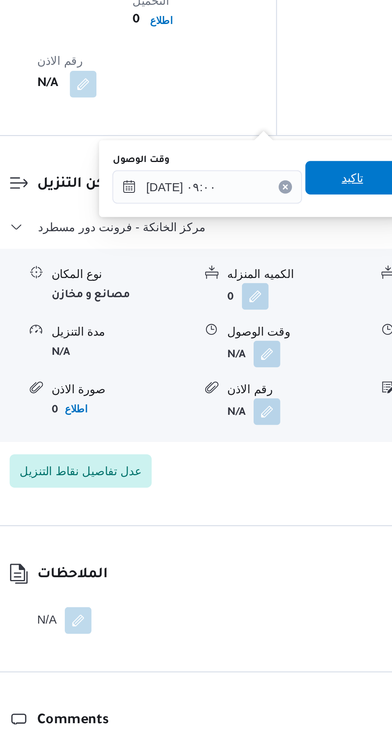
click at [282, 479] on span "تاكيد" at bounding box center [286, 486] width 45 height 16
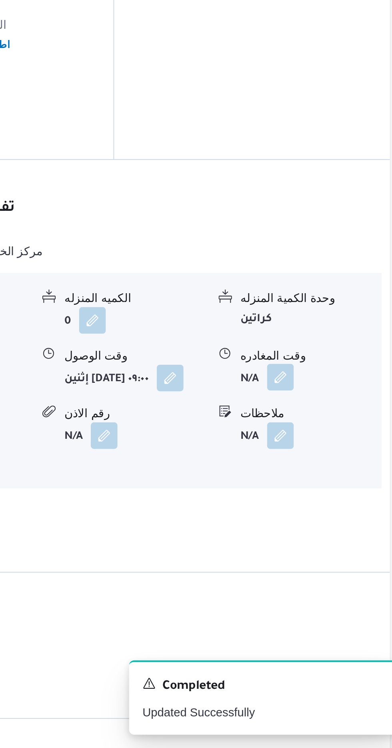
click at [324, 564] on button "button" at bounding box center [329, 570] width 13 height 13
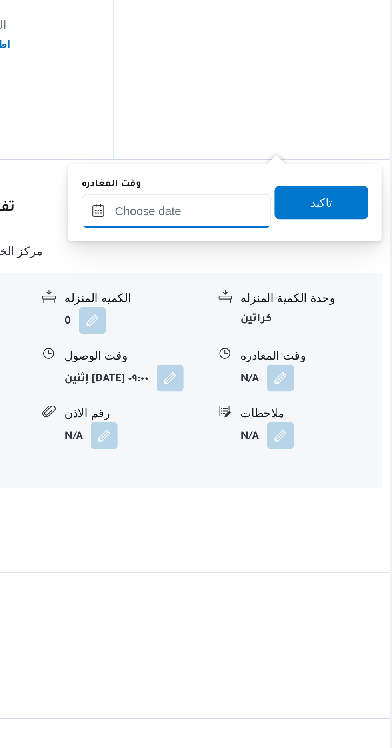
click at [293, 487] on input "وقت المغادره" at bounding box center [280, 491] width 91 height 16
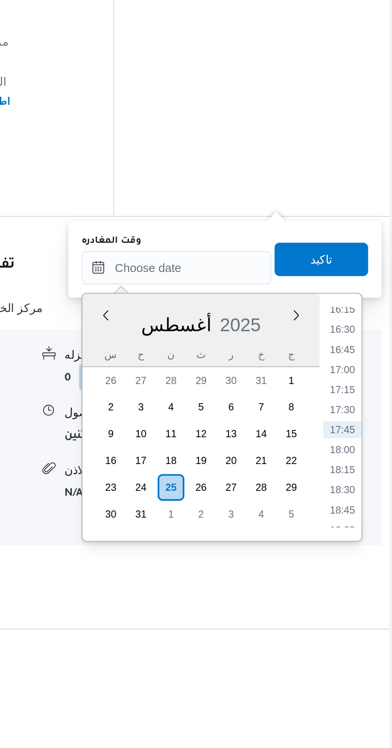
click at [357, 508] on div "Time 00:00 00:15 00:30 00:45 01:00 01:15 01:30 01:45 02:00 02:15 02:30 02:45 03…" at bounding box center [359, 562] width 20 height 118
click at [359, 521] on li "16:30" at bounding box center [359, 520] width 18 height 8
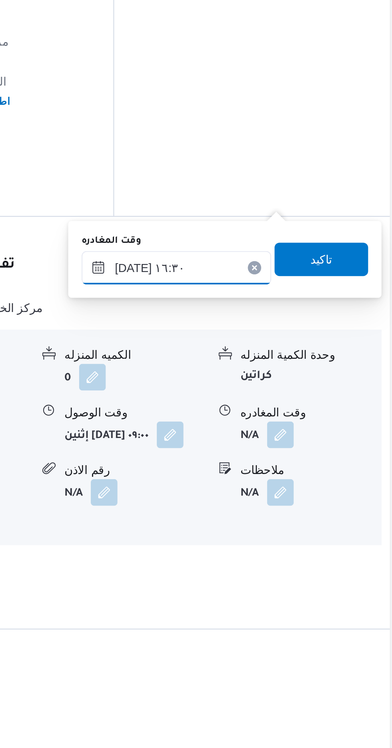
click at [285, 488] on input "٢٥/٠٨/٢٠٢٥ ١٦:٣٠" at bounding box center [280, 491] width 91 height 16
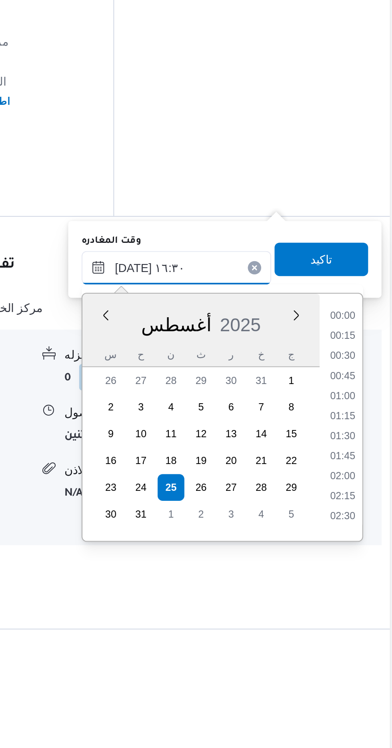
scroll to position [578, 0]
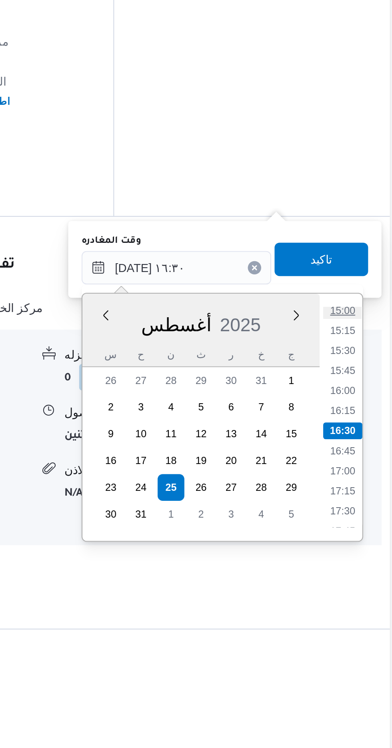
click at [359, 512] on li "15:00" at bounding box center [359, 511] width 18 height 8
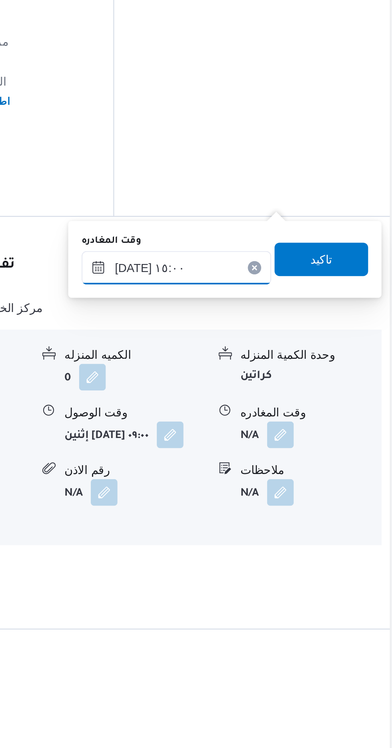
click at [306, 488] on input "٢٥/٠٨/٢٠٢٥ ١٥:٠٠" at bounding box center [280, 491] width 91 height 16
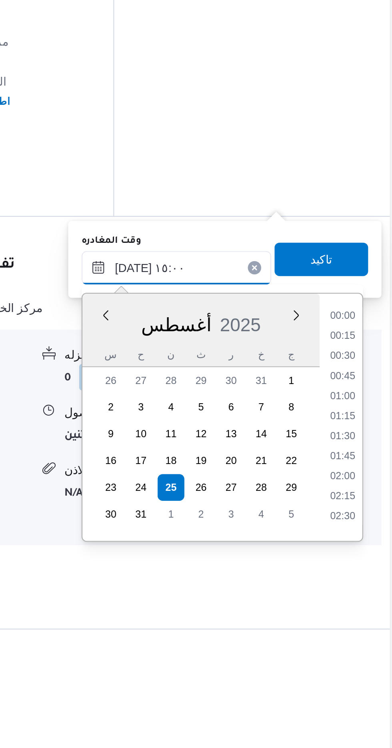
scroll to position [520, 0]
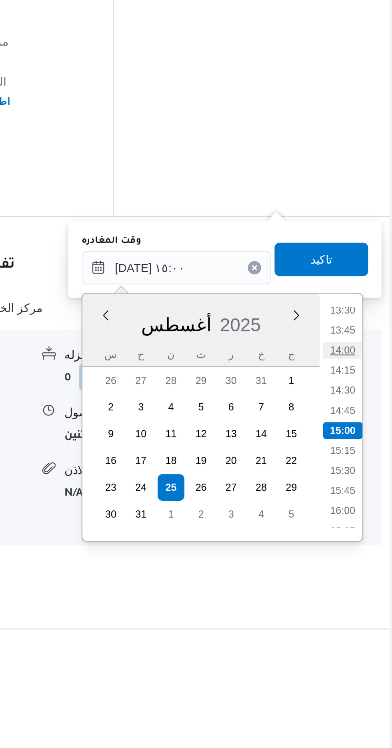
click at [358, 530] on li "14:00" at bounding box center [359, 530] width 18 height 8
type input "٢٥/٠٨/٢٠٢٥ ١٤:٠٠"
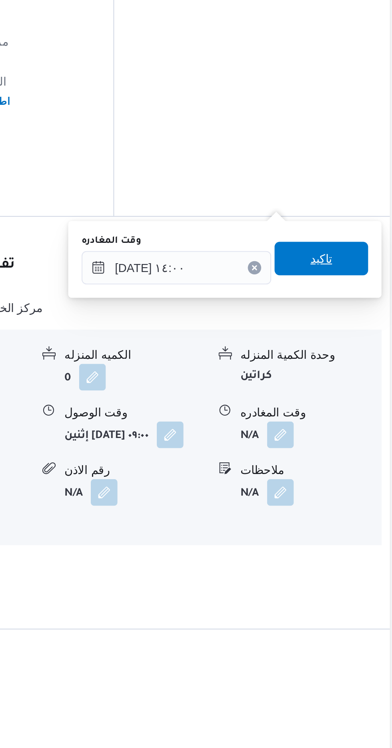
click at [355, 483] on span "تاكيد" at bounding box center [349, 486] width 10 height 10
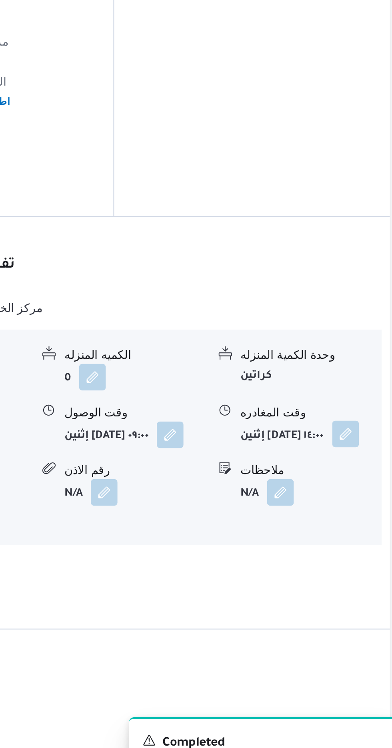
click at [355, 564] on button "button" at bounding box center [361, 570] width 13 height 13
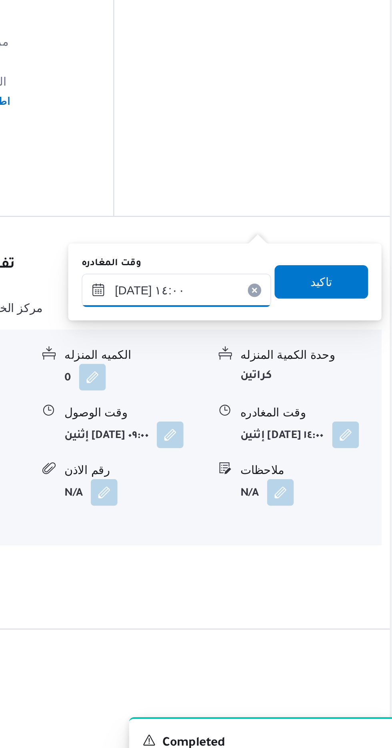
click at [298, 502] on input "٢٥/٠٨/٢٠٢٥ ١٤:٠٠" at bounding box center [280, 501] width 91 height 16
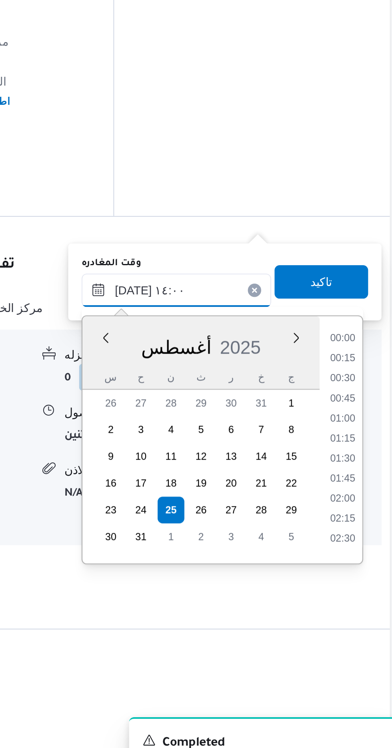
scroll to position [482, 0]
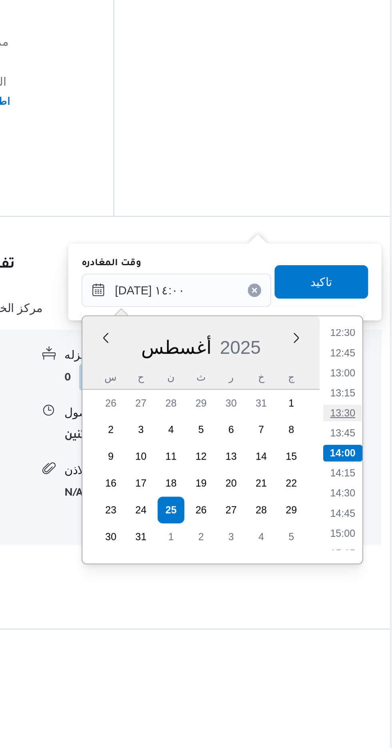
click at [357, 559] on li "13:30" at bounding box center [359, 560] width 18 height 8
type input "[DATE] ١٣:٣٠"
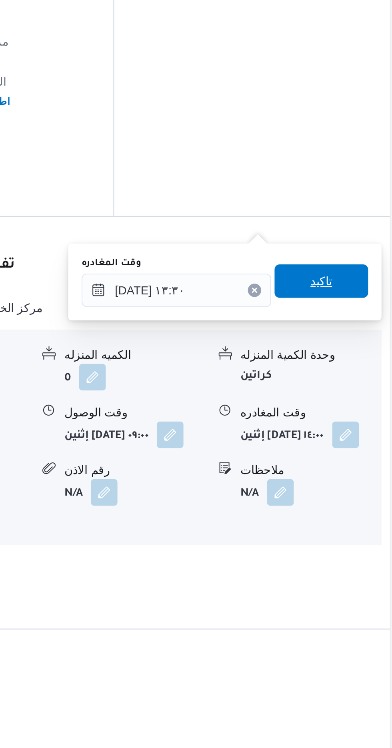
click at [355, 493] on span "تاكيد" at bounding box center [349, 497] width 10 height 10
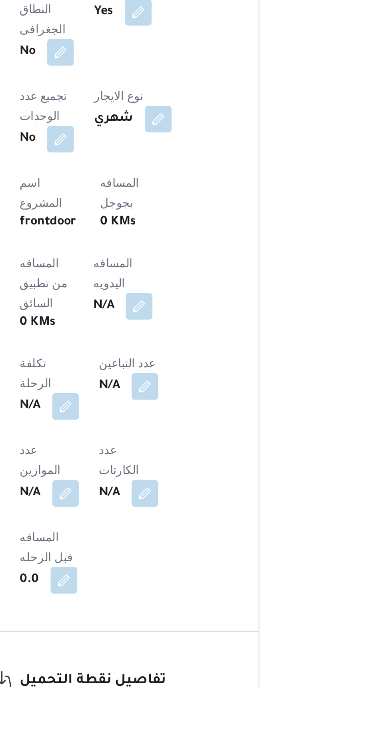
scroll to position [171, 0]
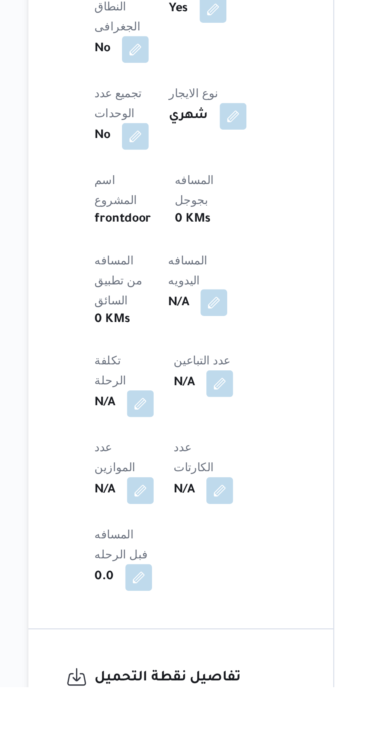
click at [186, 557] on button "button" at bounding box center [192, 563] width 13 height 13
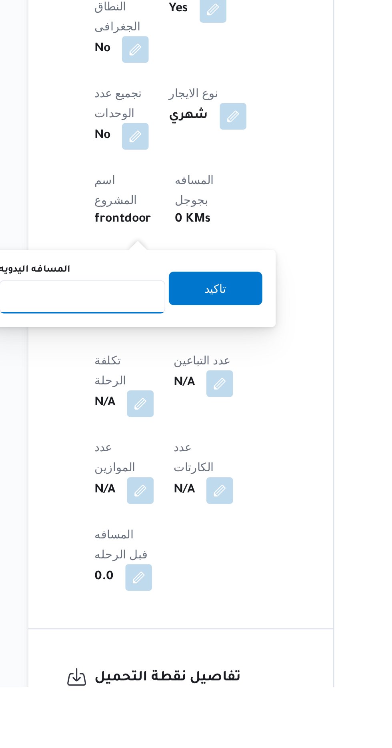
click at [139, 560] on input "المسافه اليدويه" at bounding box center [130, 561] width 80 height 16
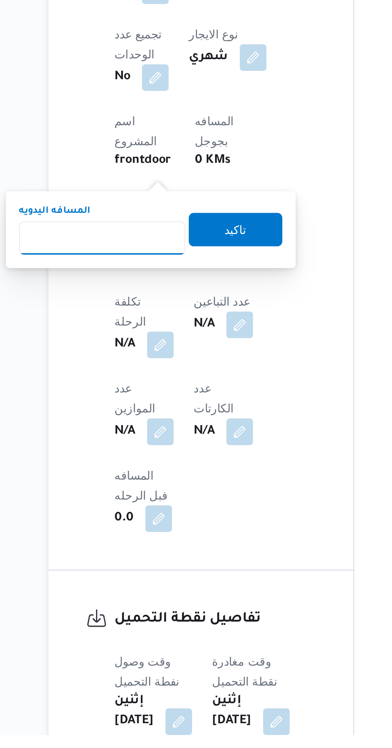
scroll to position [222, 0]
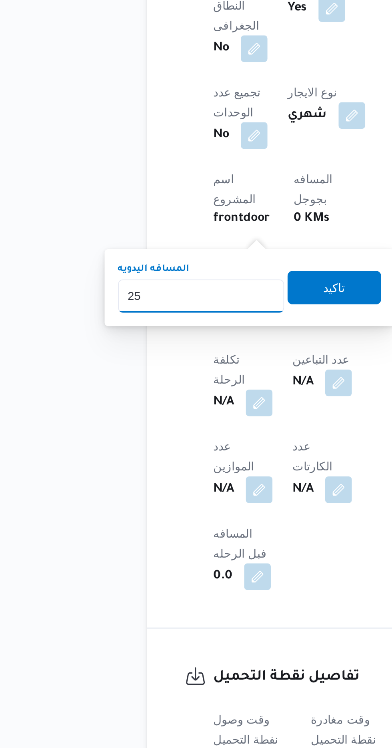
type input "250"
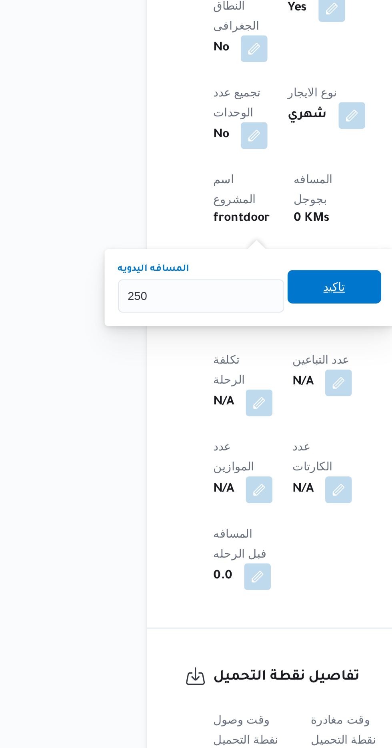
click at [193, 512] on span "تاكيد" at bounding box center [193, 505] width 45 height 16
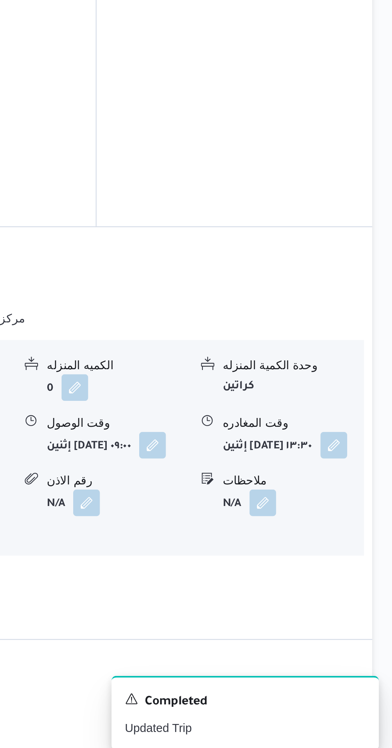
scroll to position [642, 0]
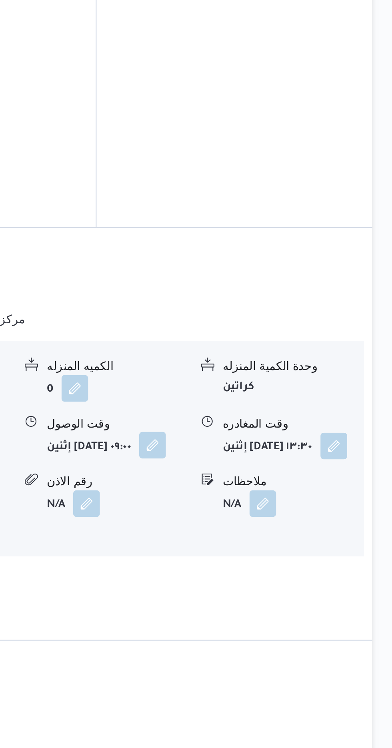
click at [271, 588] on button "button" at bounding box center [277, 594] width 13 height 13
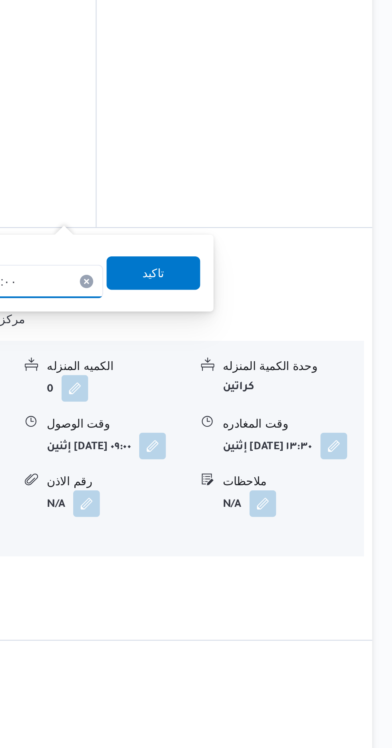
click at [221, 516] on input "٢٥/٠٨/٢٠٢٥ ٠٩:٠٠" at bounding box center [208, 516] width 91 height 16
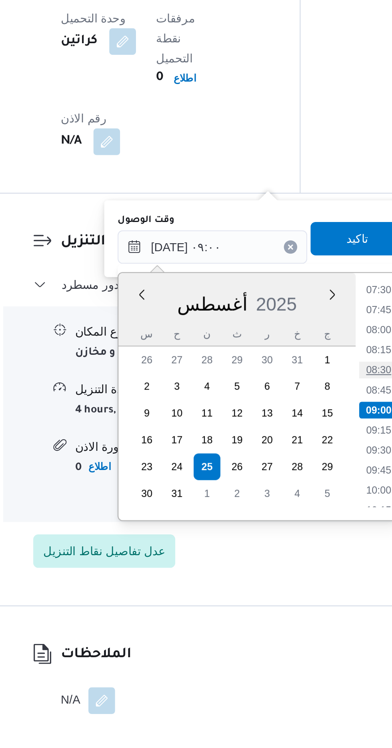
click at [287, 573] on li "08:30" at bounding box center [287, 575] width 18 height 8
type input "٢٥/٠٨/٢٠٢٥ ٠٨:٣٠"
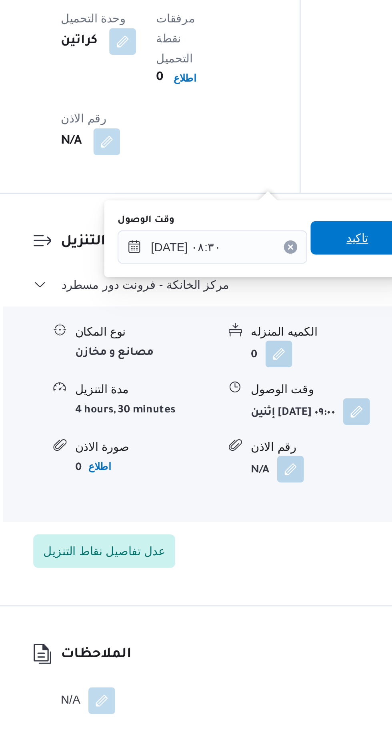
click at [272, 510] on span "تاكيد" at bounding box center [277, 512] width 45 height 16
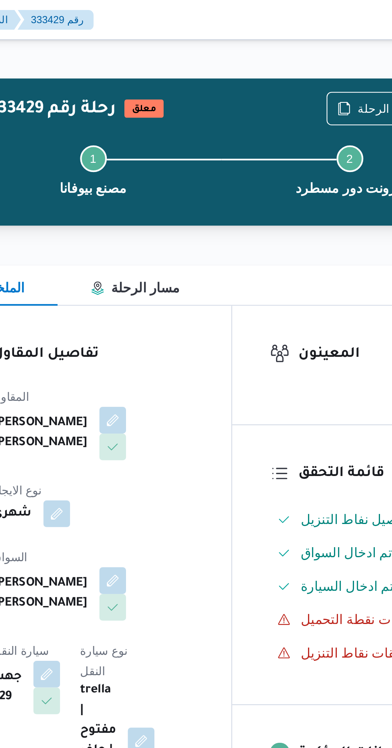
scroll to position [0, 0]
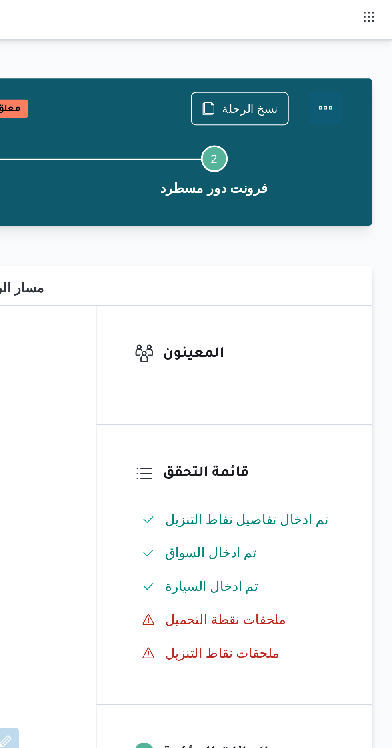
click at [366, 54] on button "Actions" at bounding box center [360, 52] width 16 height 16
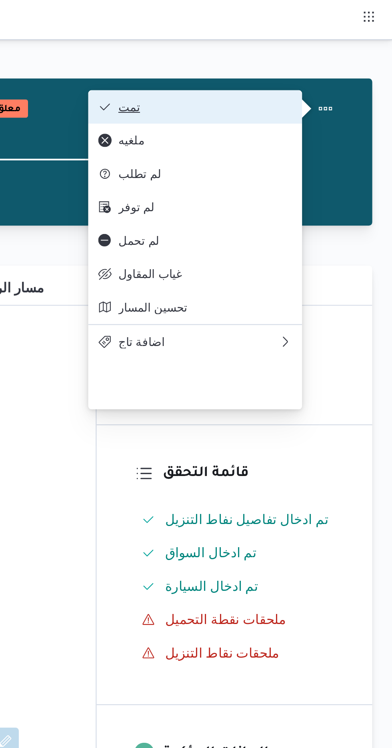
click at [334, 52] on span "تمت" at bounding box center [302, 51] width 83 height 6
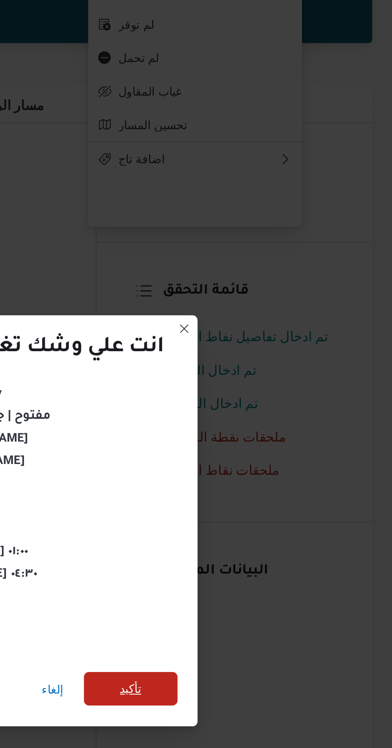
click at [268, 417] on span "تأكيد" at bounding box center [266, 417] width 10 height 10
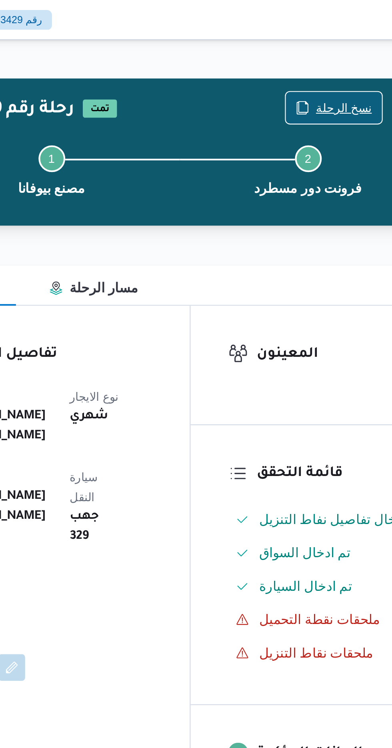
click at [318, 47] on span "نسخ الرحلة" at bounding box center [323, 52] width 27 height 10
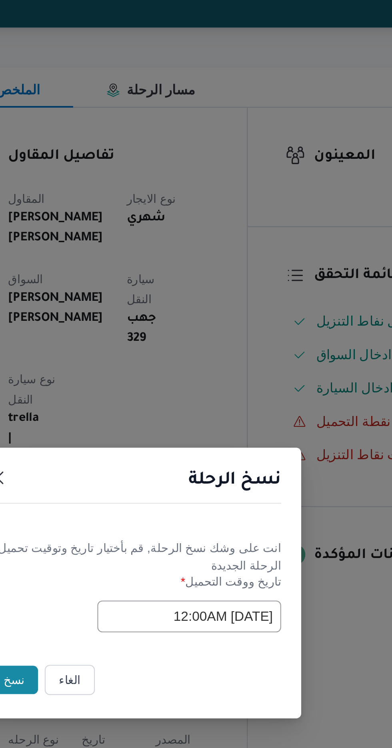
click at [136, 423] on button "نسخ" at bounding box center [138, 420] width 23 height 14
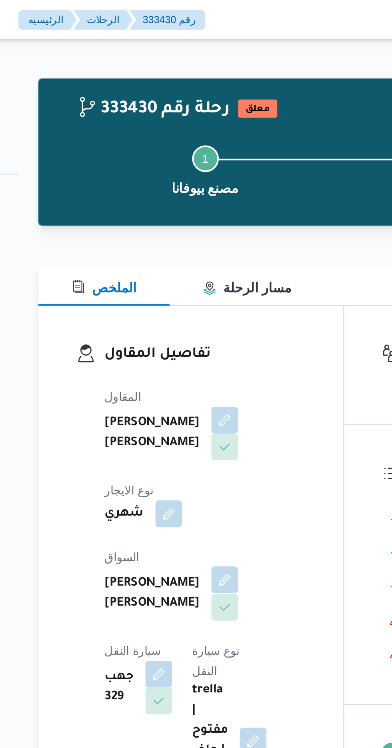
click at [187, 275] on button "button" at bounding box center [193, 277] width 13 height 13
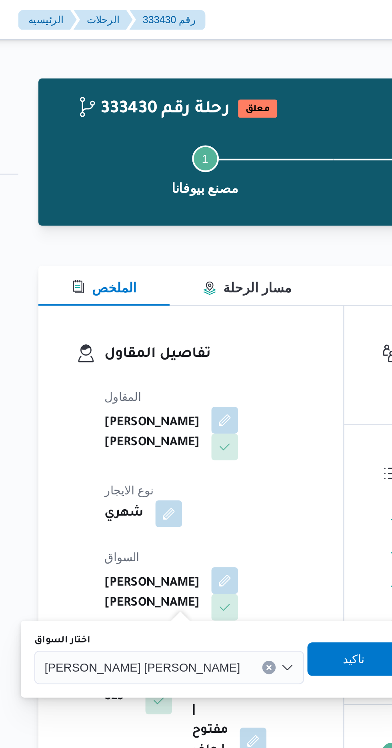
click at [147, 325] on div "[PERSON_NAME] [PERSON_NAME]" at bounding box center [166, 319] width 129 height 16
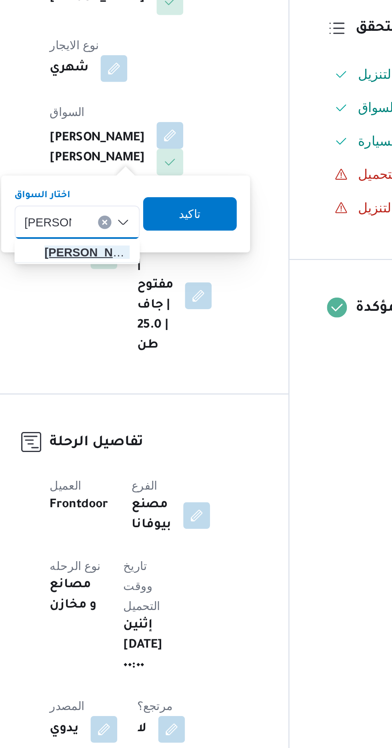
type input "عمر ابراهي"
click at [157, 335] on span "عمر ابراهي م احمد محمد" at bounding box center [153, 334] width 41 height 10
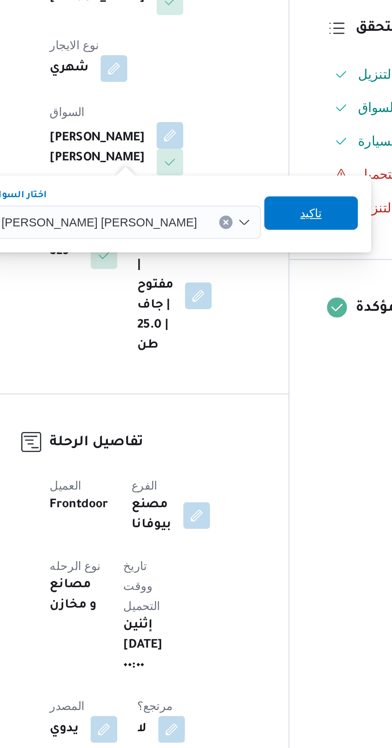
click at [255, 317] on span "تاكيد" at bounding box center [260, 315] width 10 height 10
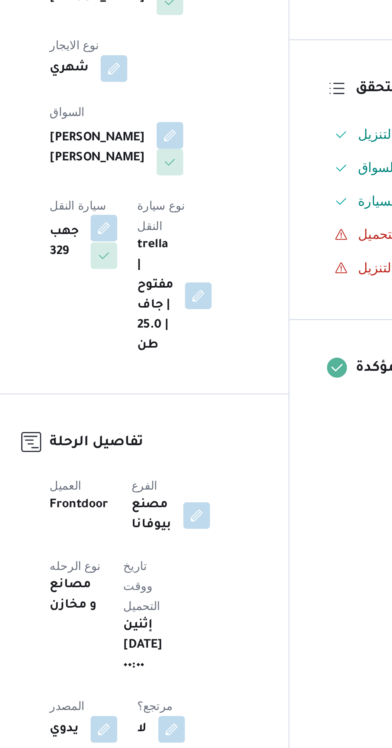
click at [168, 316] on button "button" at bounding box center [161, 322] width 13 height 13
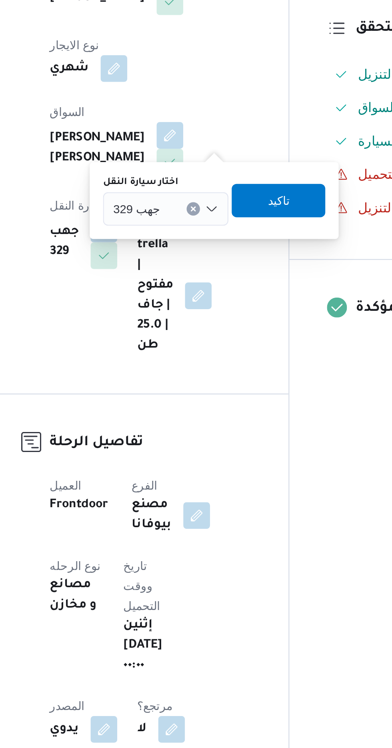
click at [191, 313] on div "جهب 329" at bounding box center [191, 313] width 60 height 16
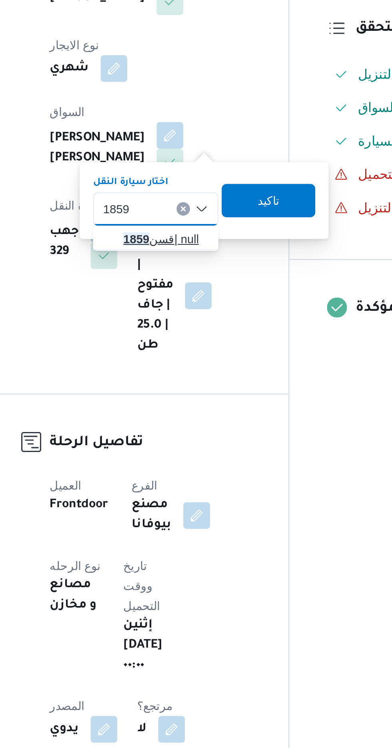
type input "1859"
click at [186, 326] on span "قسن 1859 | null" at bounding box center [191, 328] width 41 height 10
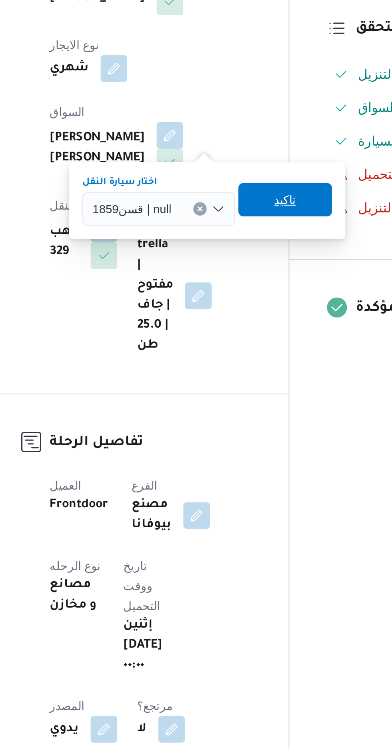
click at [246, 308] on span "تاكيد" at bounding box center [248, 309] width 10 height 10
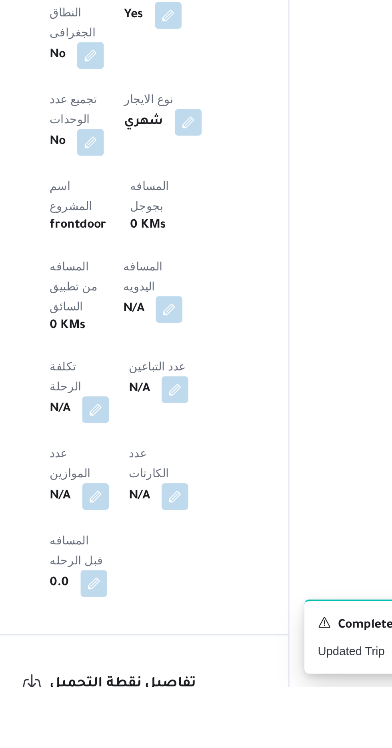
scroll to position [171, 0]
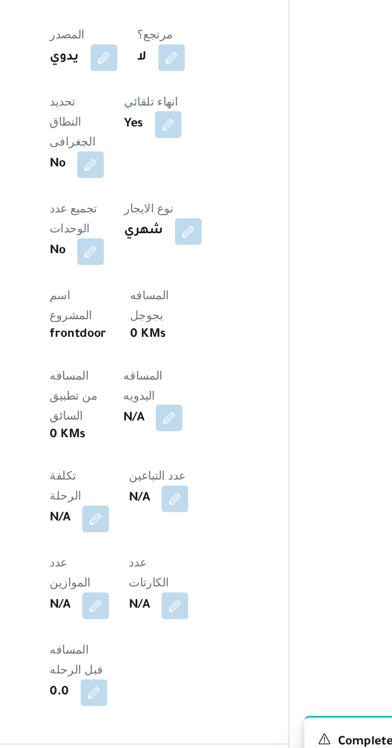
click at [186, 556] on button "button" at bounding box center [192, 562] width 13 height 13
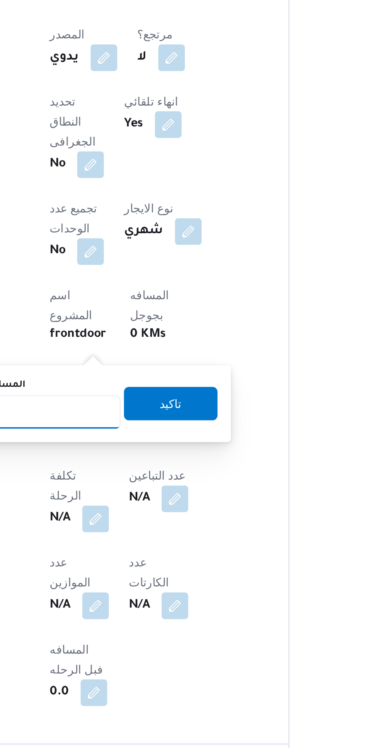
click at [152, 563] on input "المسافه اليدويه" at bounding box center [130, 560] width 80 height 16
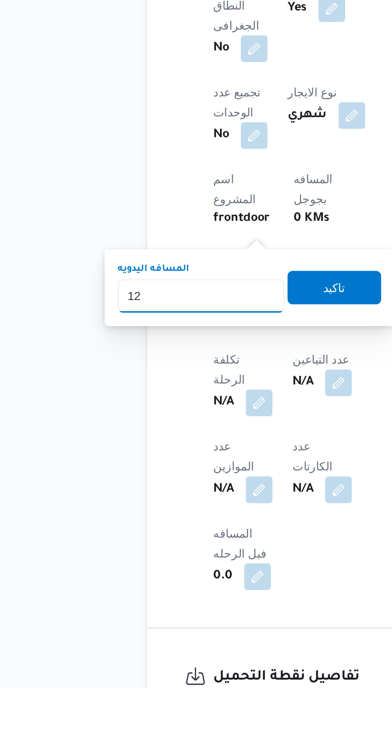
type input "120"
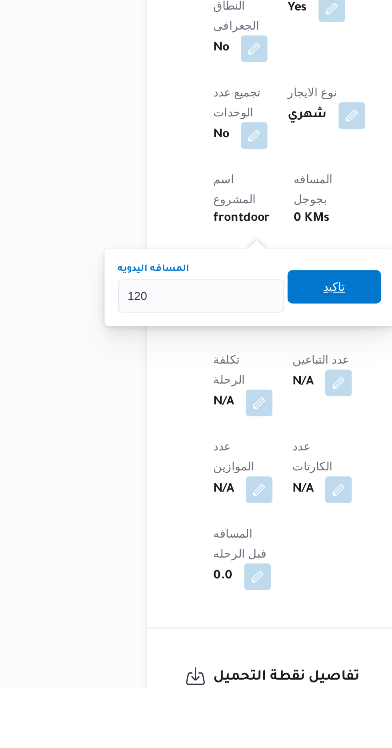
click at [205, 558] on span "تاكيد" at bounding box center [193, 556] width 45 height 16
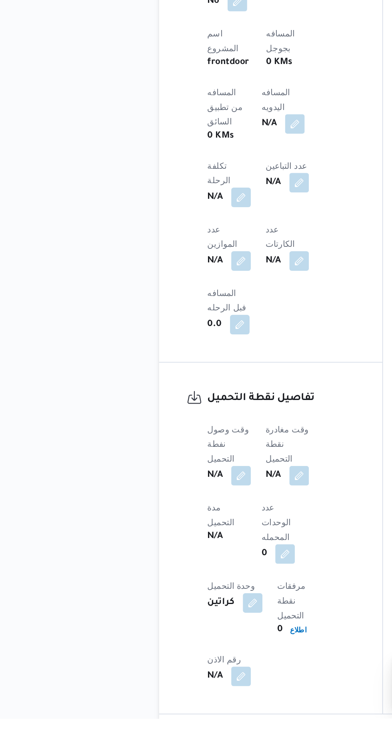
scroll to position [375, 0]
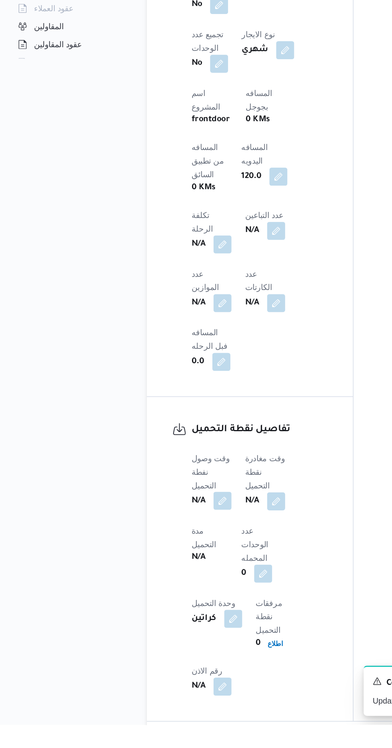
click at [158, 582] on button "button" at bounding box center [157, 588] width 13 height 13
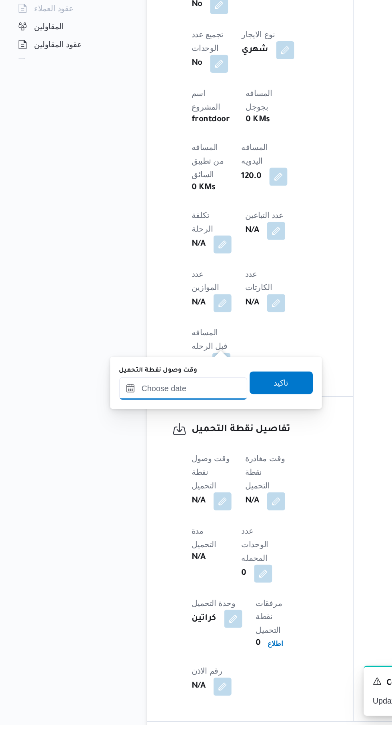
click at [142, 509] on input "وقت وصول نفطة التحميل" at bounding box center [129, 509] width 91 height 16
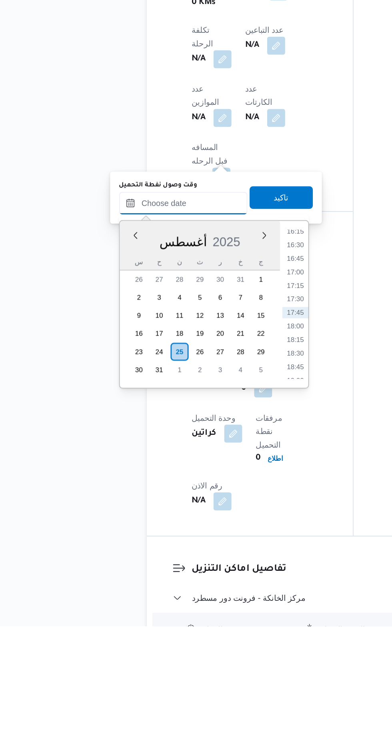
scroll to position [437, 0]
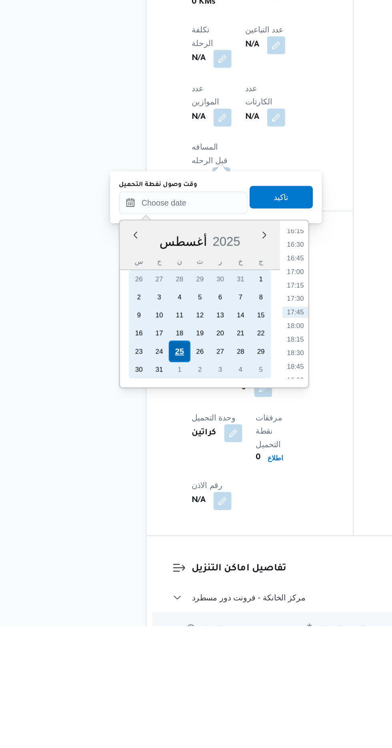
click at [127, 552] on div "25" at bounding box center [126, 553] width 15 height 15
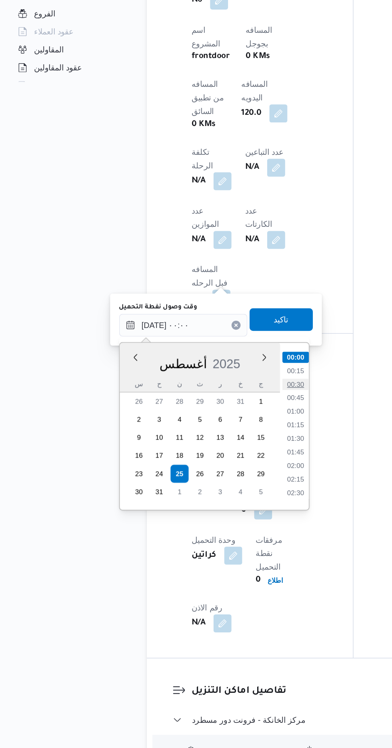
click at [212, 486] on li "00:30" at bounding box center [209, 490] width 18 height 8
type input "٢٥/٠٨/٢٠٢٥ ٠٠:٣٠"
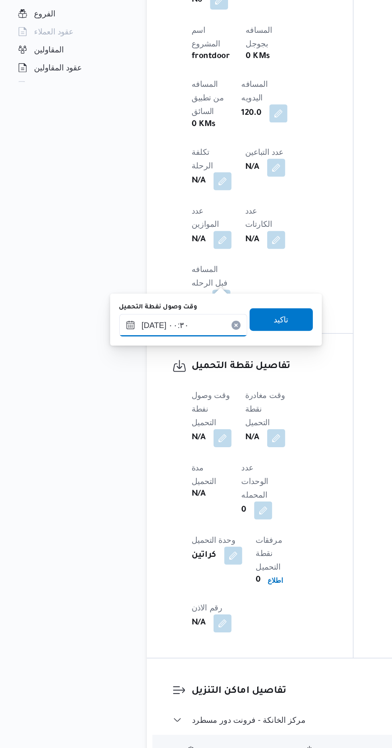
scroll to position [437, 0]
click at [216, 447] on span "تاكيد" at bounding box center [199, 444] width 45 height 16
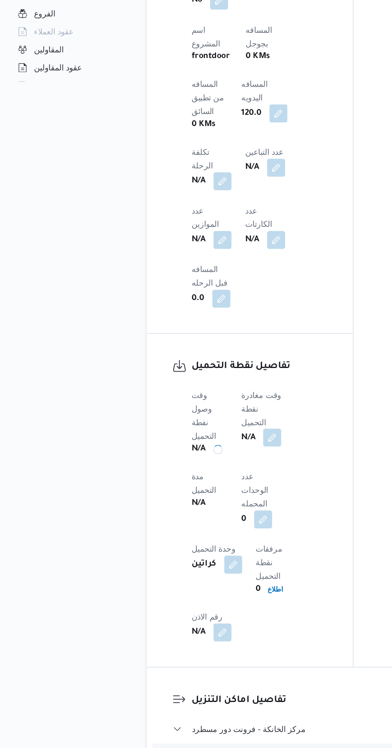
click at [199, 521] on button "button" at bounding box center [192, 527] width 13 height 13
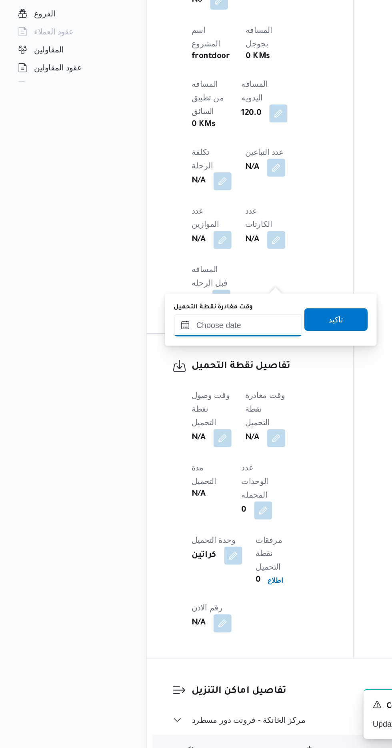
click at [177, 449] on input "وقت مغادرة نقطة التحميل" at bounding box center [168, 448] width 91 height 16
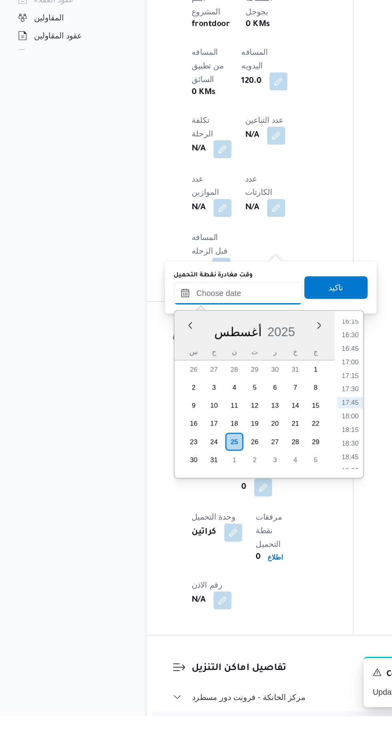
scroll to position [436, 0]
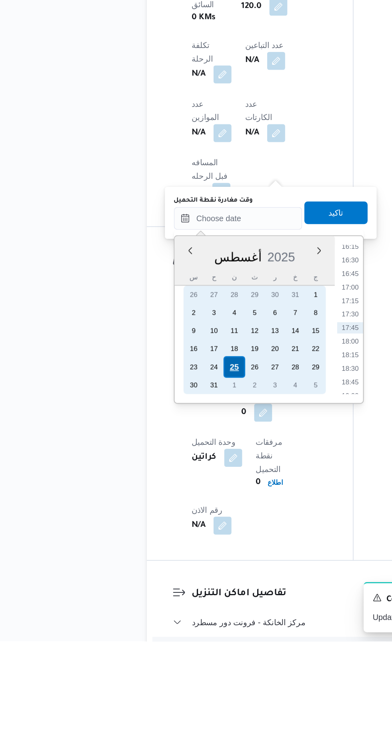
click at [166, 553] on div "23 24 25 26 27 28 29" at bounding box center [180, 553] width 101 height 13
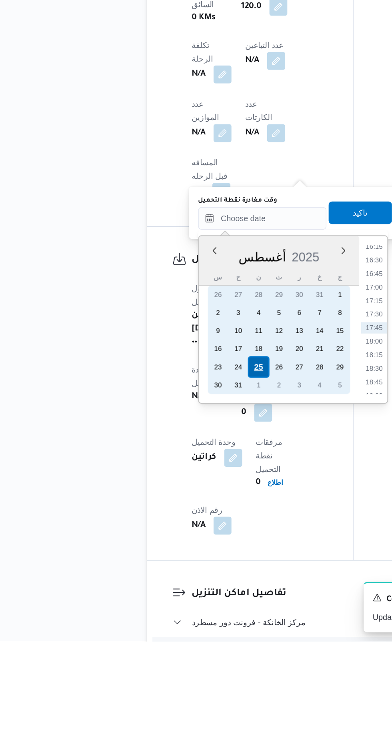
scroll to position [437, 0]
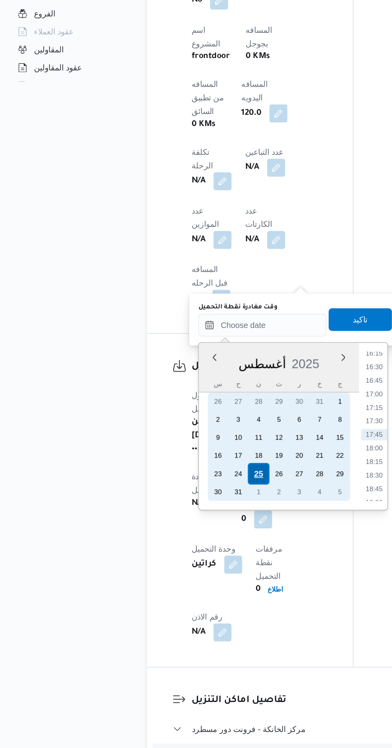
click at [182, 552] on div "25" at bounding box center [182, 553] width 15 height 15
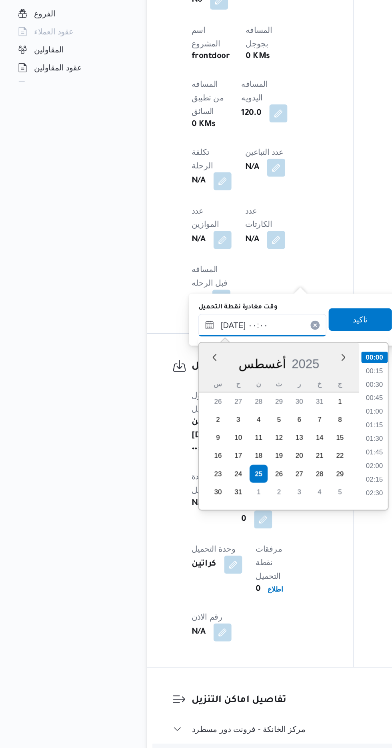
click at [142, 453] on input "[DATE] ٠٠:٠٠" at bounding box center [185, 448] width 91 height 16
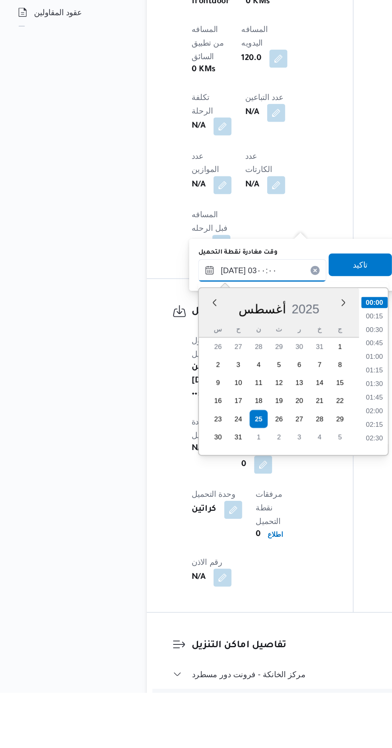
scroll to position [18, 0]
click at [257, 562] on li "02:45" at bounding box center [265, 558] width 18 height 8
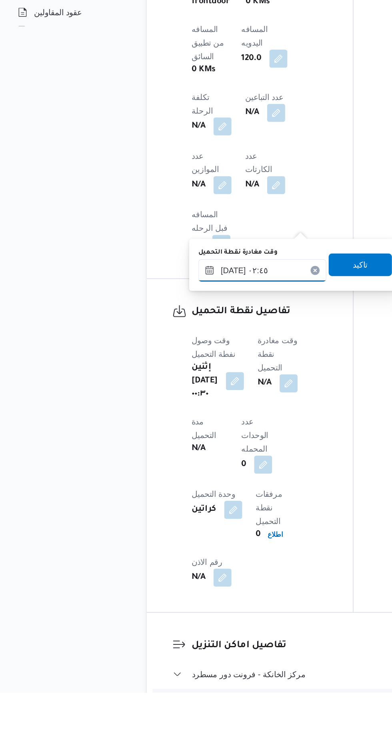
click at [186, 449] on input "٢٥/٠٨/٢٠٢٥ ٠٢:٤٥" at bounding box center [185, 449] width 91 height 16
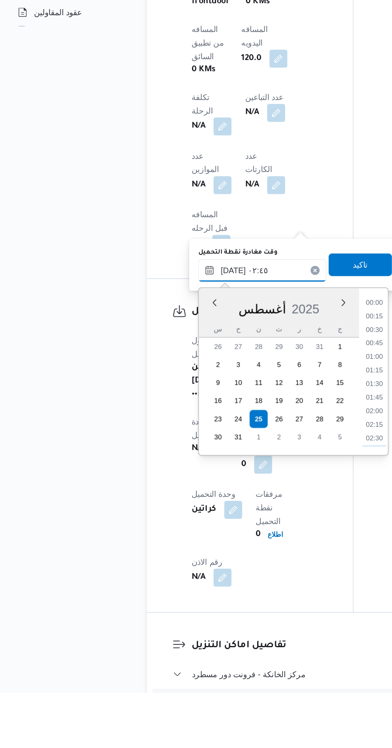
scroll to position [50, 0]
click at [267, 537] on li "03:00" at bounding box center [265, 536] width 18 height 8
type input "٢٥/٠٨/٢٠٢٥ ٠٣:٠٠"
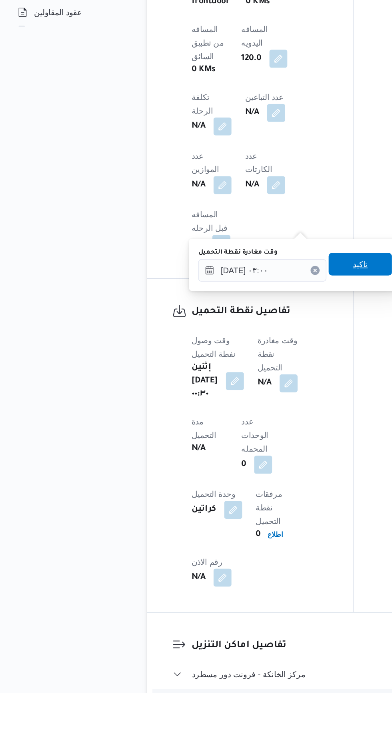
click at [253, 445] on span "تاكيد" at bounding box center [255, 444] width 45 height 16
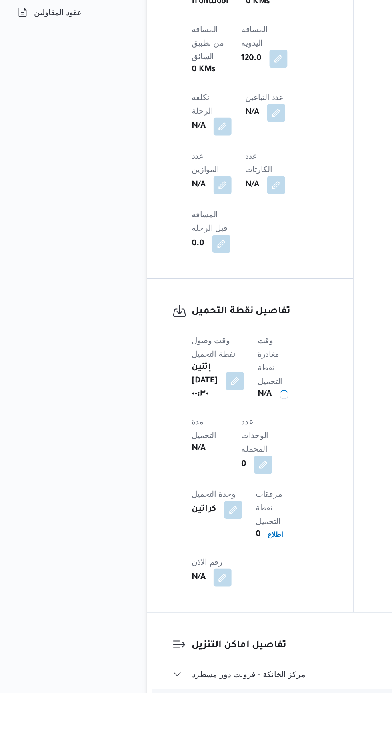
scroll to position [436, 0]
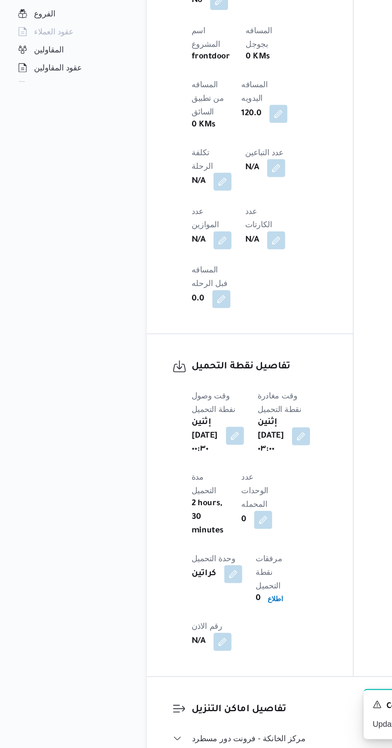
click at [170, 520] on button "button" at bounding box center [166, 526] width 13 height 13
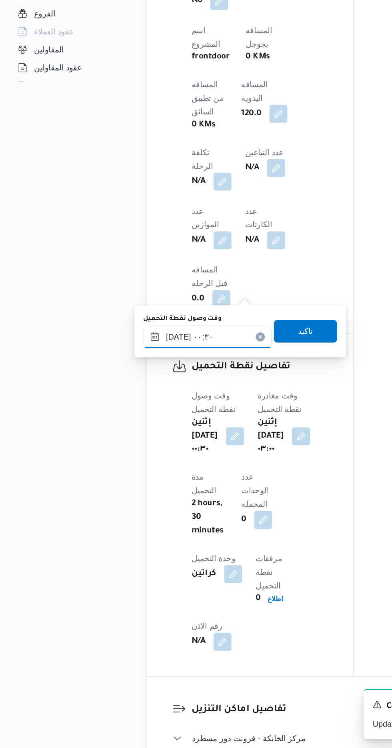
click at [143, 458] on input "٢٥/٠٨/٢٠٢٥ ٠٠:٣٠" at bounding box center [147, 457] width 91 height 16
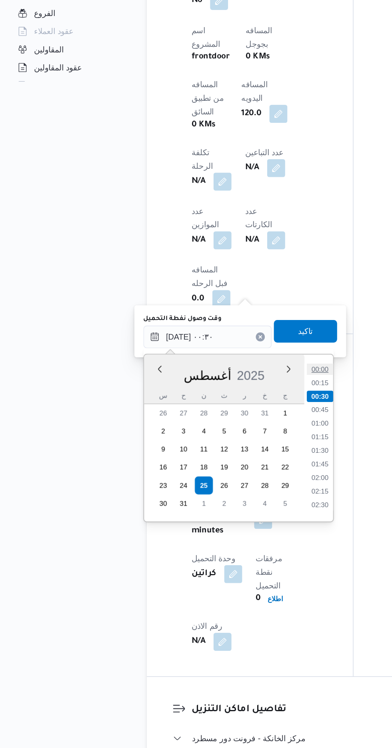
click at [225, 479] on li "00:00" at bounding box center [226, 479] width 18 height 8
type input "٢٥/٠٨/٢٠٢٥ ٠٠:٣٠"
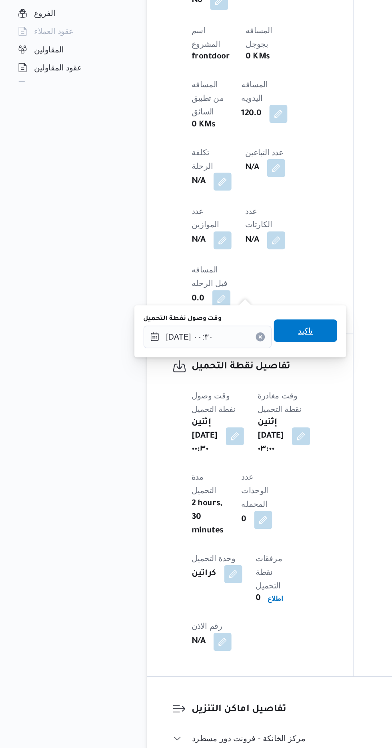
click at [222, 457] on span "تاكيد" at bounding box center [216, 452] width 45 height 16
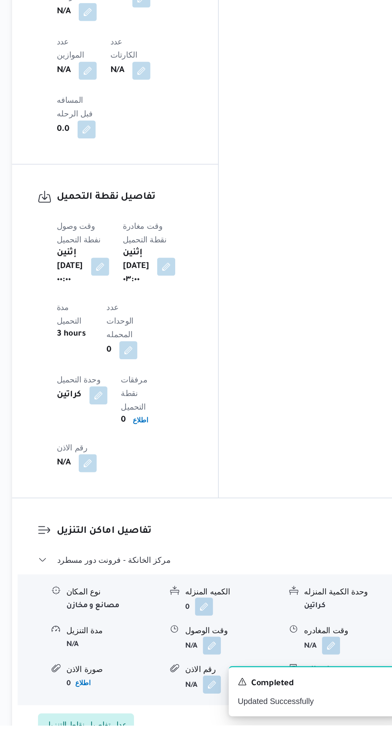
scroll to position [570, 0]
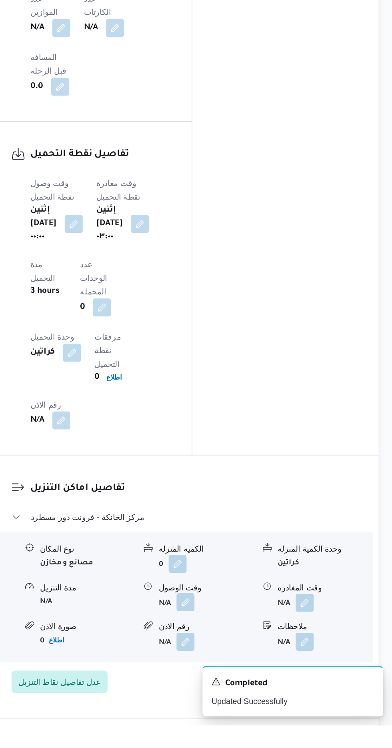
click at [242, 654] on button "button" at bounding box center [245, 660] width 13 height 13
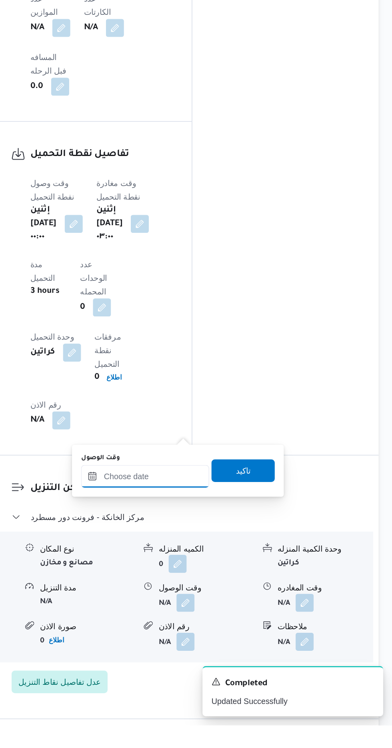
click at [199, 572] on input "وقت الوصول" at bounding box center [216, 571] width 91 height 16
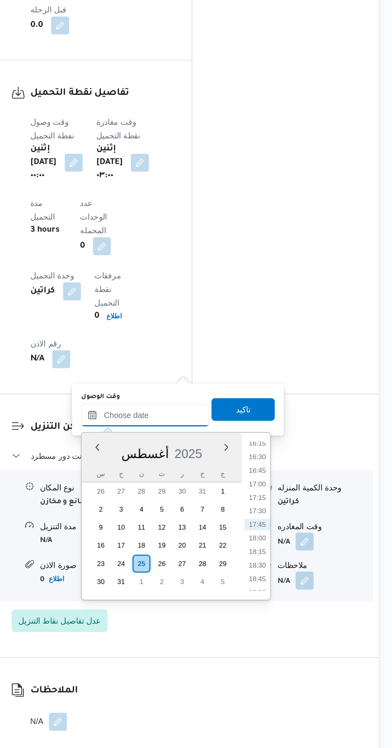
scroll to position [630, 0]
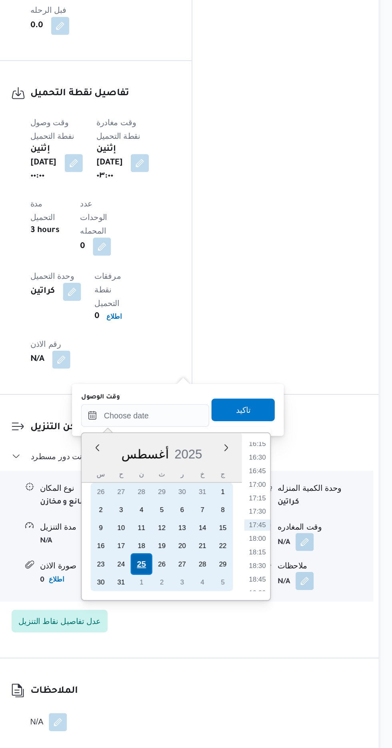
click at [214, 616] on div "25" at bounding box center [214, 617] width 15 height 15
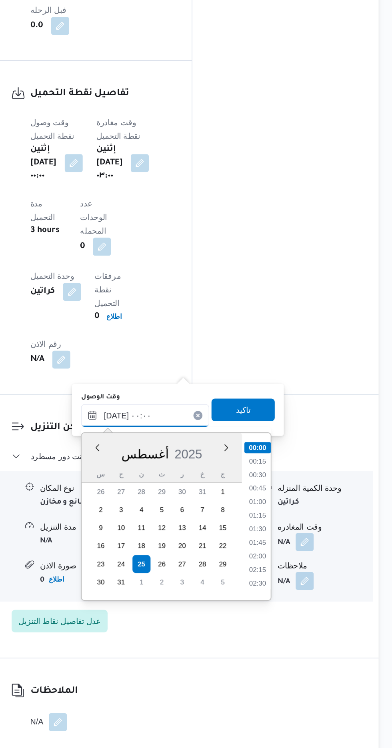
click at [173, 519] on input "[DATE] ٠٠:٠٠" at bounding box center [216, 512] width 91 height 16
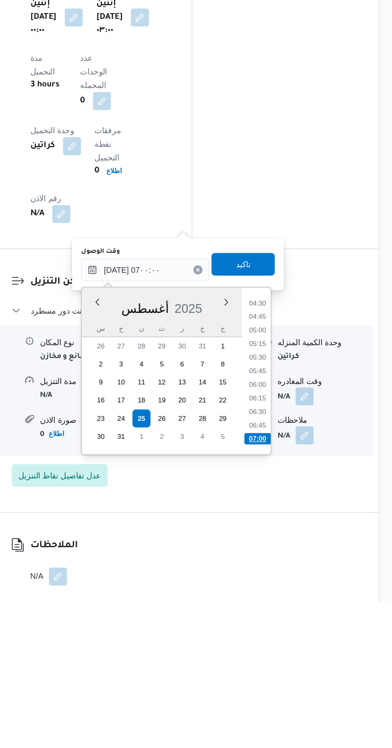
click at [291, 628] on li "07:00" at bounding box center [296, 632] width 19 height 8
type input "[DATE] ٠٧:٠٠"
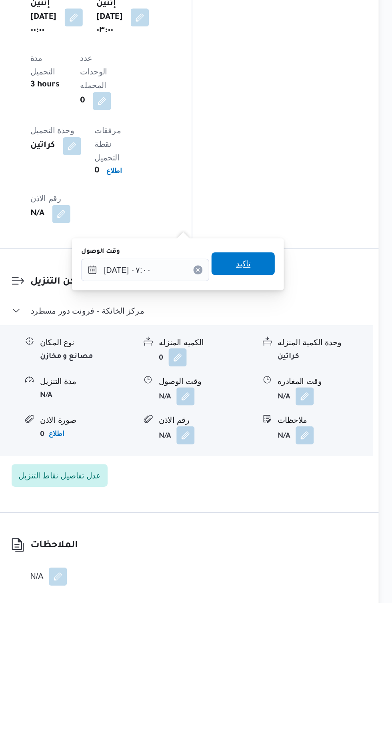
click at [297, 516] on div "تاكيد" at bounding box center [286, 508] width 45 height 16
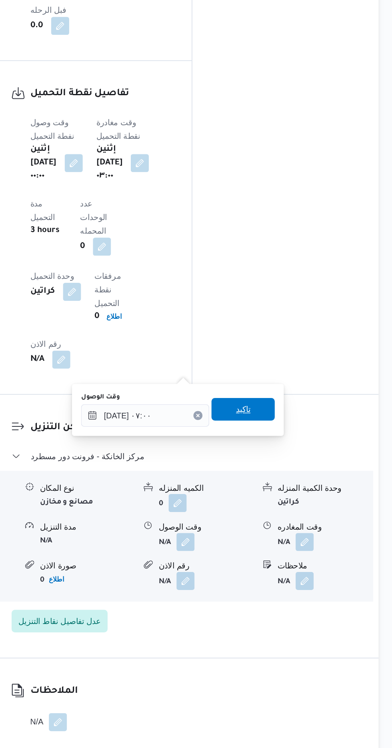
click at [291, 508] on span "تاكيد" at bounding box center [286, 508] width 10 height 10
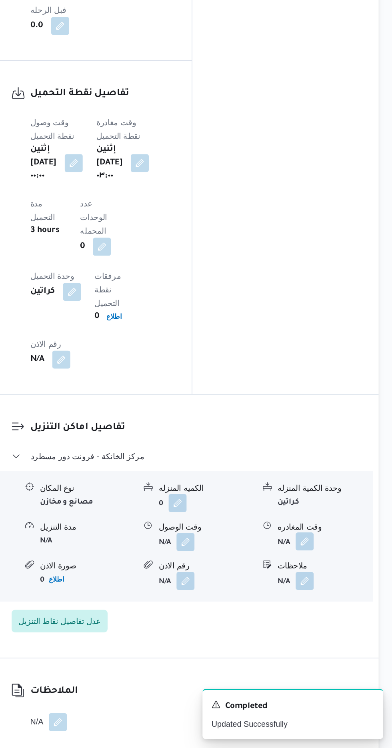
click at [331, 595] on button "button" at bounding box center [329, 601] width 13 height 13
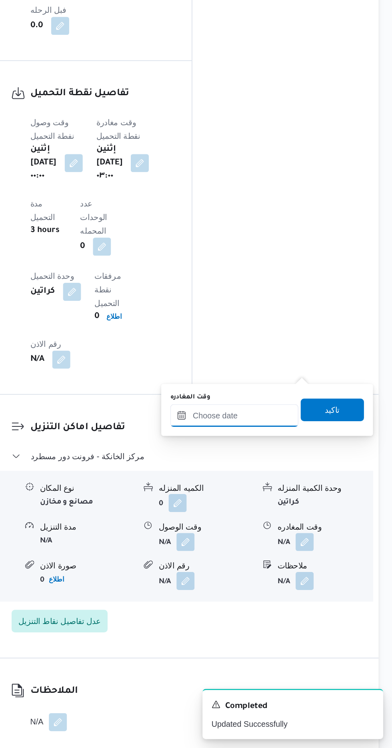
click at [288, 514] on input "وقت المغادره" at bounding box center [280, 512] width 91 height 16
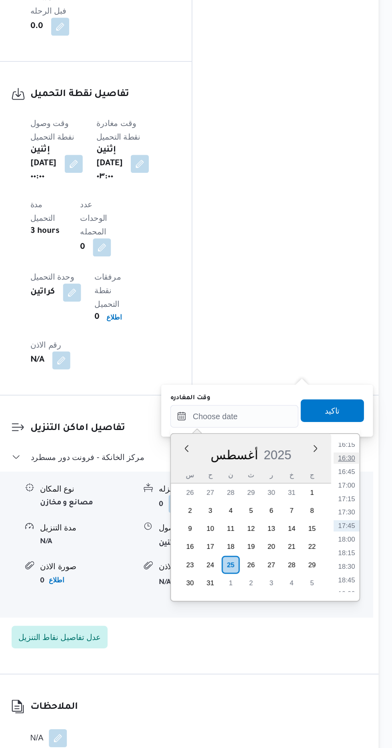
click at [358, 544] on li "16:30" at bounding box center [359, 542] width 18 height 8
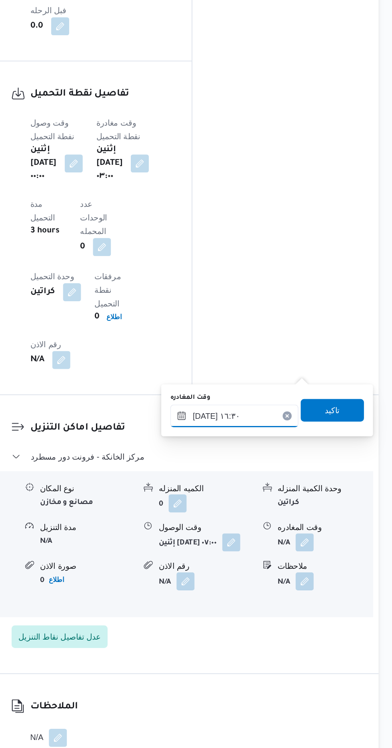
click at [291, 510] on input "٢٥/٠٨/٢٠٢٥ ١٦:٣٠" at bounding box center [280, 513] width 91 height 16
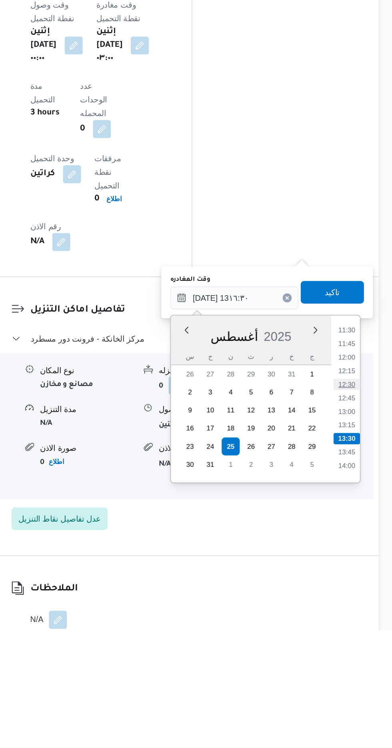
click at [357, 572] on li "12:30" at bounding box center [359, 574] width 18 height 8
type input "٢٥/٠٨/٢٠٢٥ ١٢:٣٠"
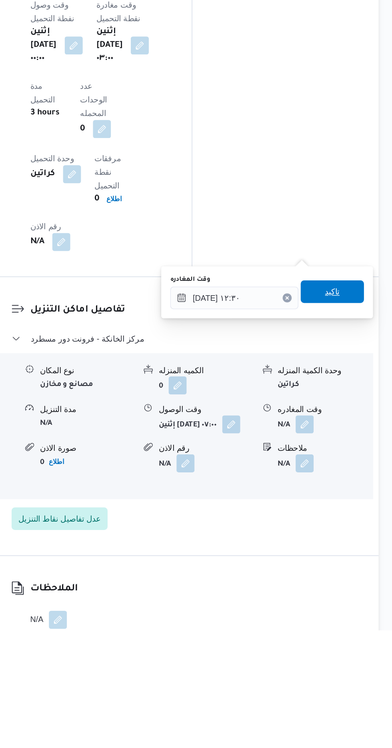
click at [357, 502] on span "تاكيد" at bounding box center [349, 508] width 45 height 16
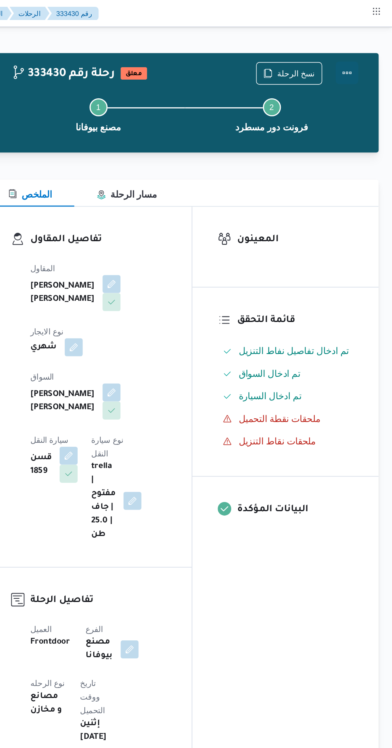
click at [365, 50] on button "Actions" at bounding box center [360, 52] width 16 height 16
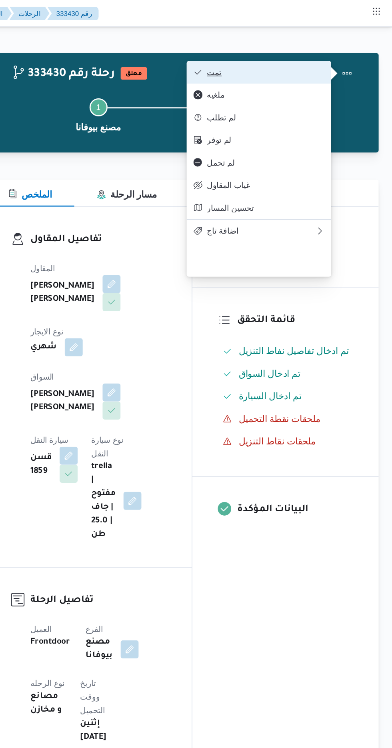
click at [324, 51] on span "تمت" at bounding box center [302, 51] width 83 height 6
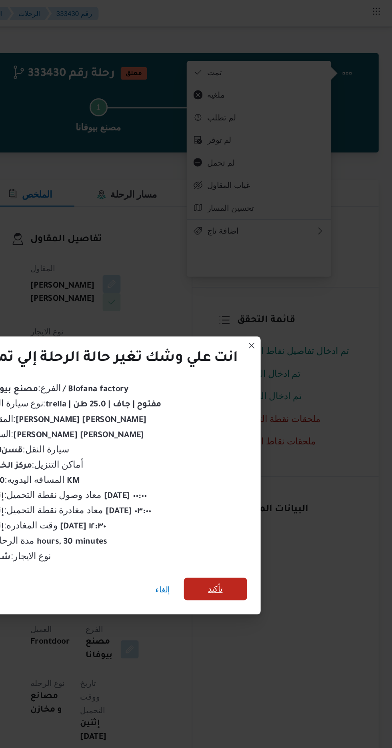
click at [268, 421] on span "تأكيد" at bounding box center [266, 417] width 45 height 16
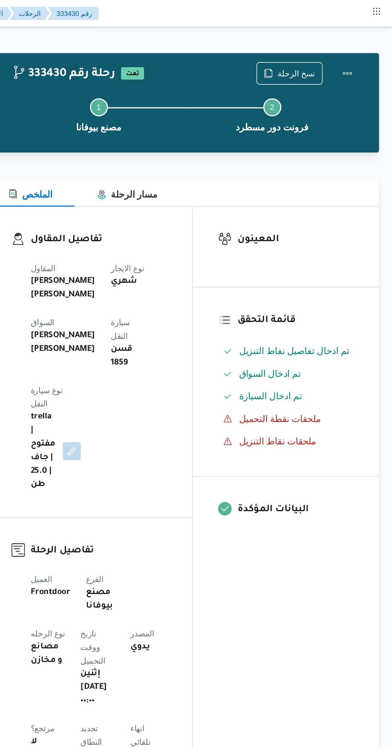
scroll to position [0, 0]
click at [318, 47] on span "نسخ الرحلة" at bounding box center [319, 51] width 46 height 15
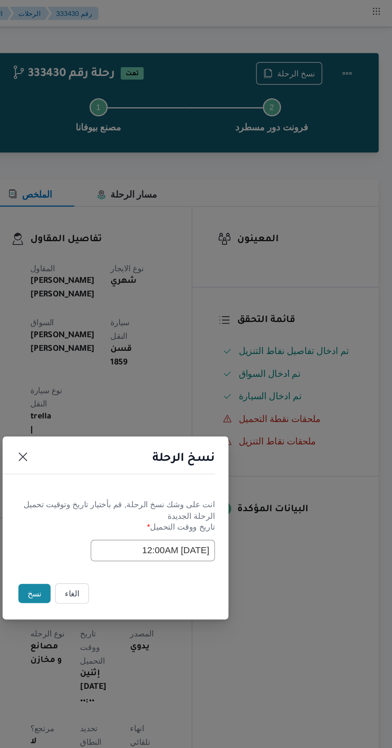
click at [135, 426] on button "نسخ" at bounding box center [138, 420] width 23 height 14
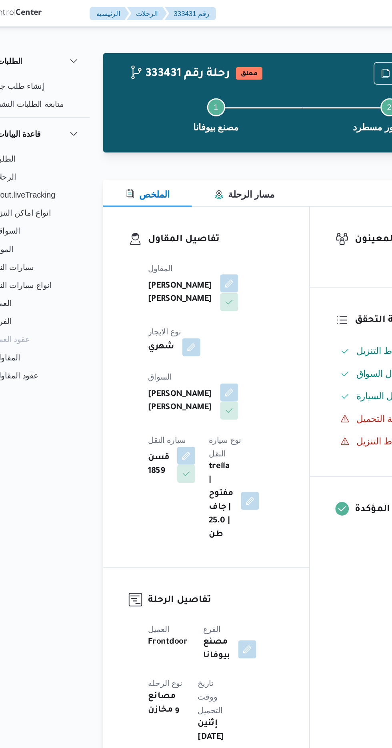
click at [187, 207] on button "button" at bounding box center [193, 200] width 13 height 13
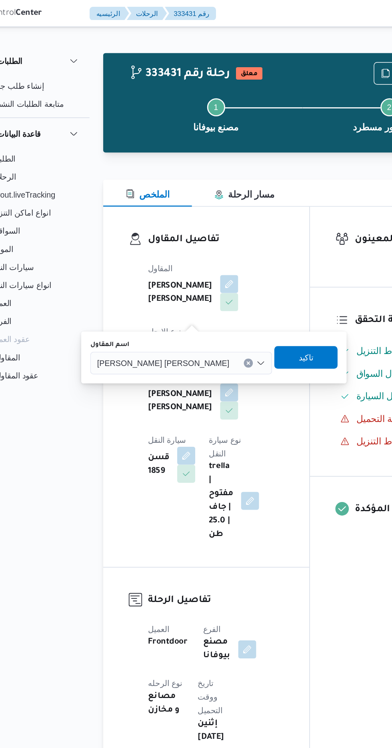
click at [146, 256] on span "[PERSON_NAME] [PERSON_NAME]" at bounding box center [147, 256] width 94 height 9
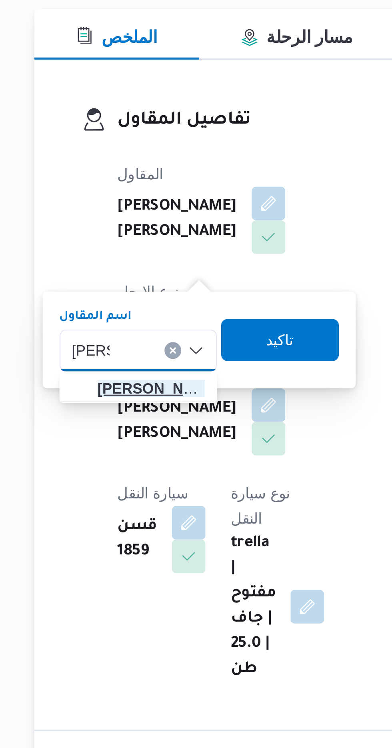
type input "[PERSON_NAME]"
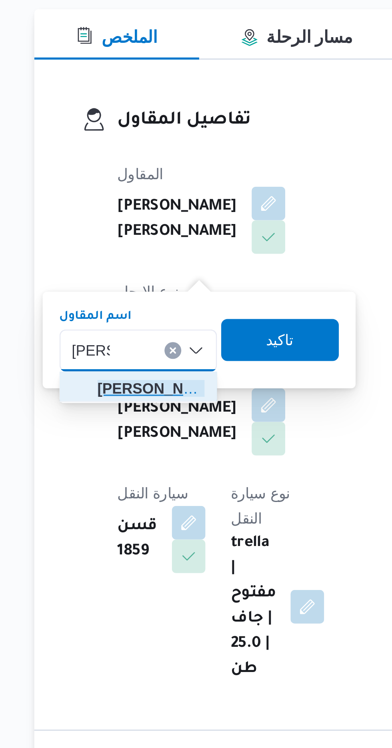
click at [154, 272] on span "هانى م جدى رئيس احمد" at bounding box center [148, 272] width 41 height 10
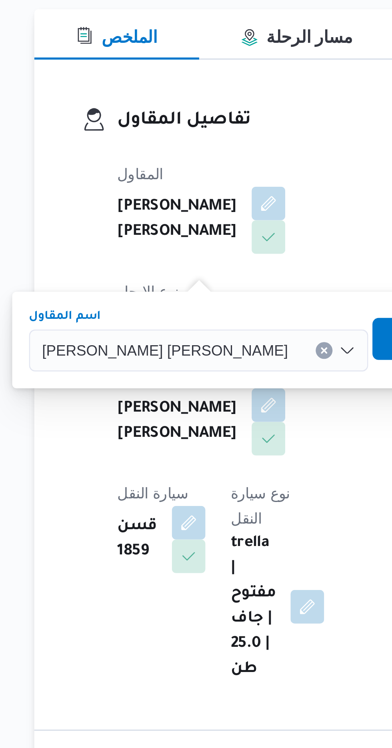
click at [250, 254] on span "تاكيد" at bounding box center [255, 253] width 10 height 10
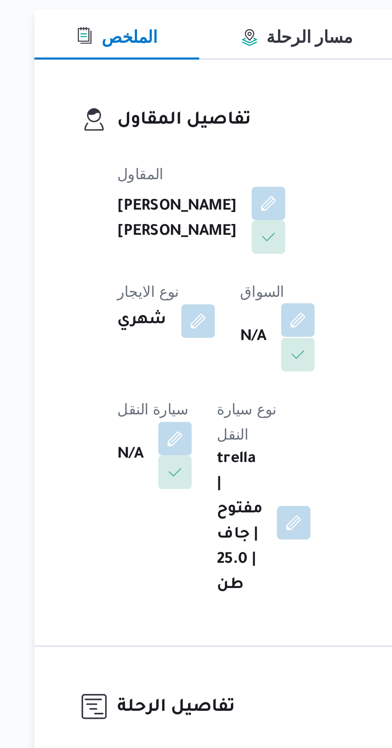
click at [198, 252] on button "button" at bounding box center [204, 245] width 13 height 13
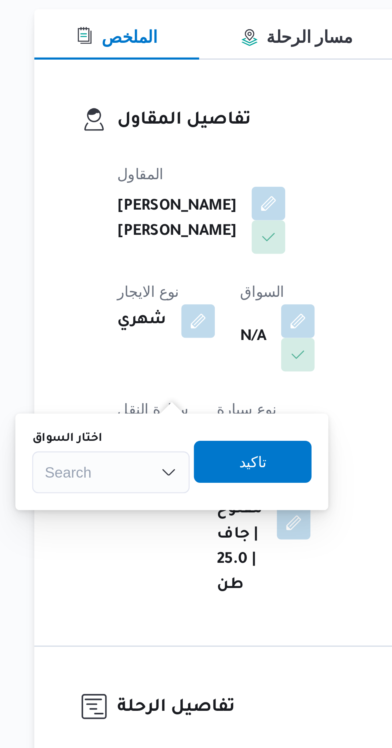
click at [145, 302] on div "Search" at bounding box center [133, 303] width 60 height 16
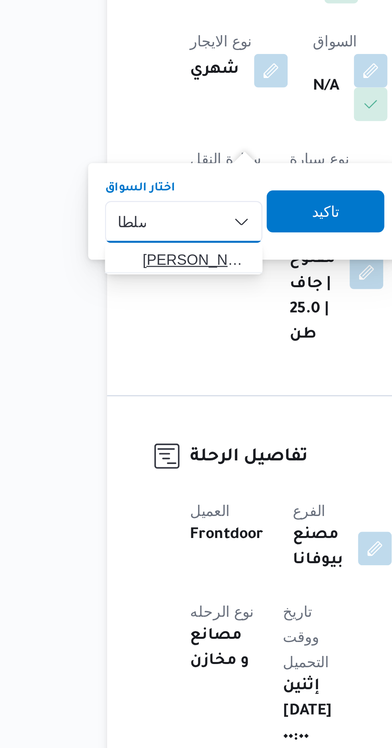
type input "سلطا"
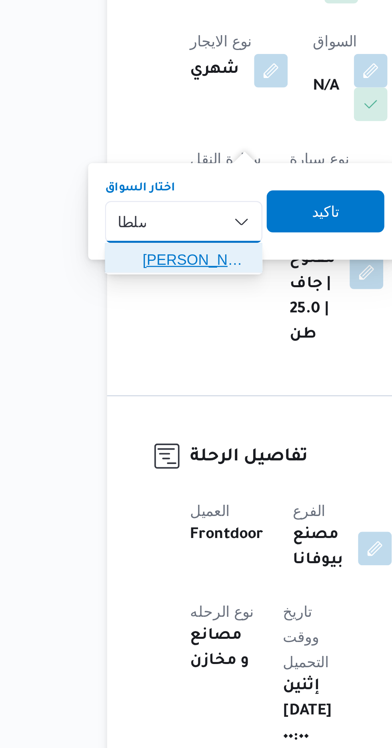
click at [141, 321] on span "احمد سلطا ن محمود عطية" at bounding box center [138, 318] width 41 height 10
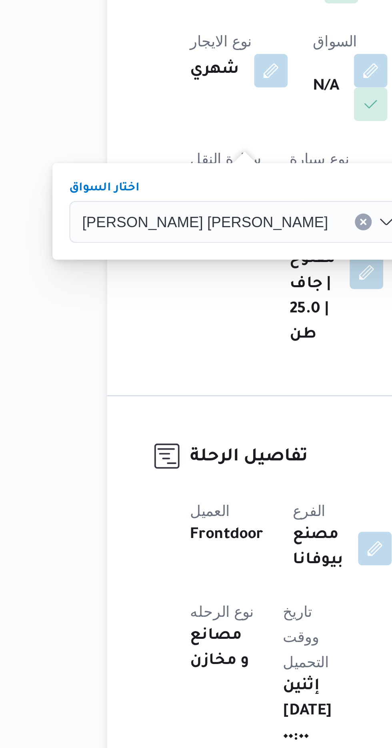
click at [237, 299] on span "تاكيد" at bounding box center [242, 299] width 10 height 10
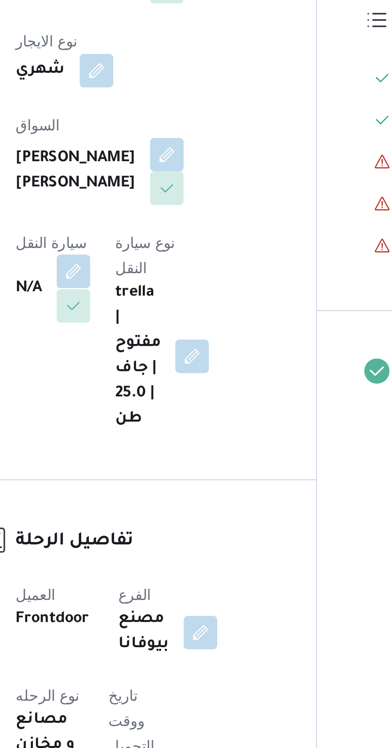
click at [164, 316] on button "button" at bounding box center [157, 322] width 13 height 13
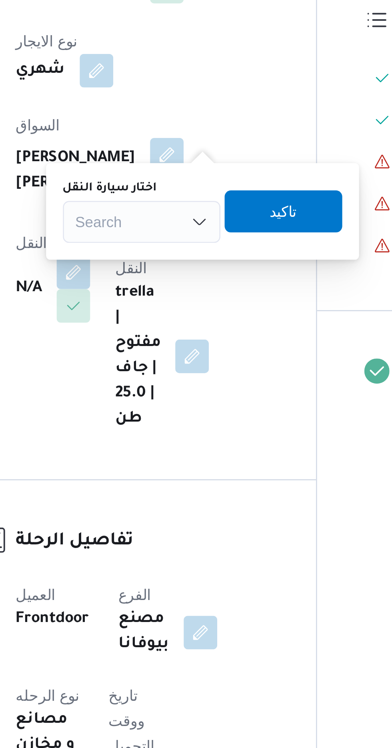
click at [187, 298] on div "Search" at bounding box center [184, 303] width 60 height 16
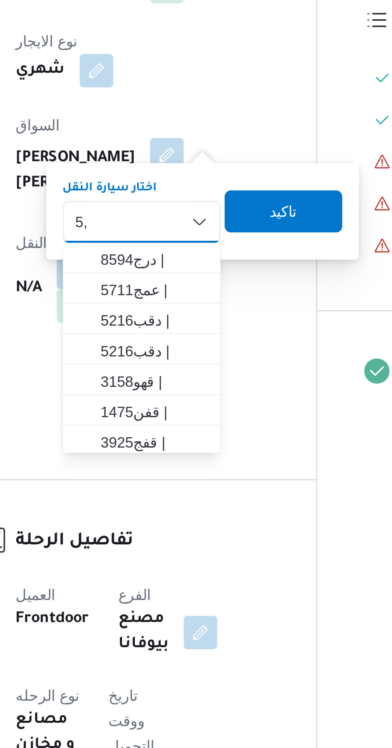
type input "5"
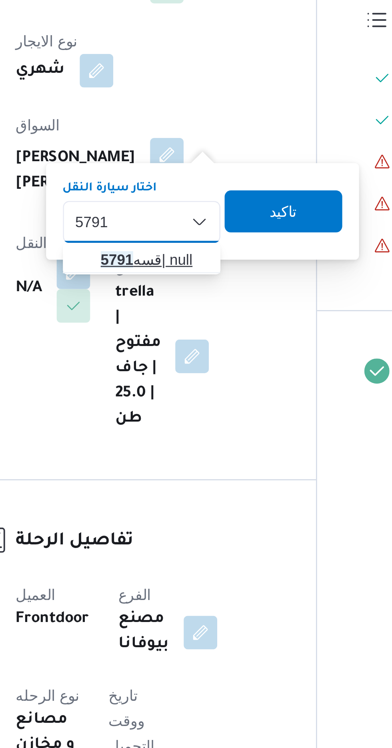
type input "5791"
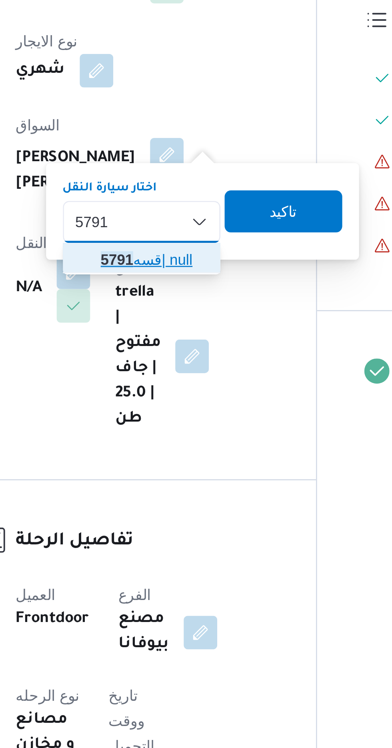
click at [180, 315] on mark "5791" at bounding box center [174, 318] width 12 height 6
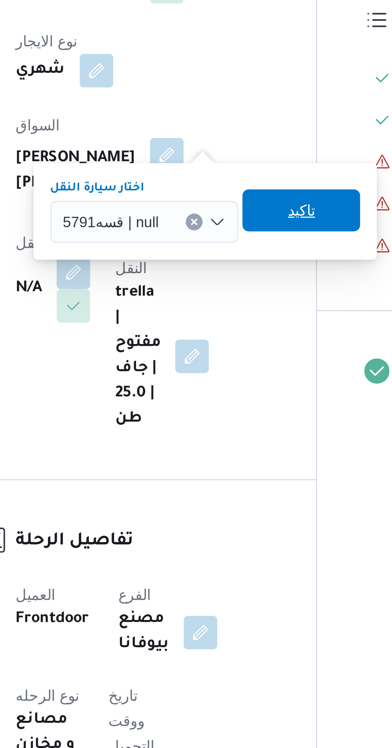
click at [245, 296] on span "تاكيد" at bounding box center [244, 299] width 10 height 10
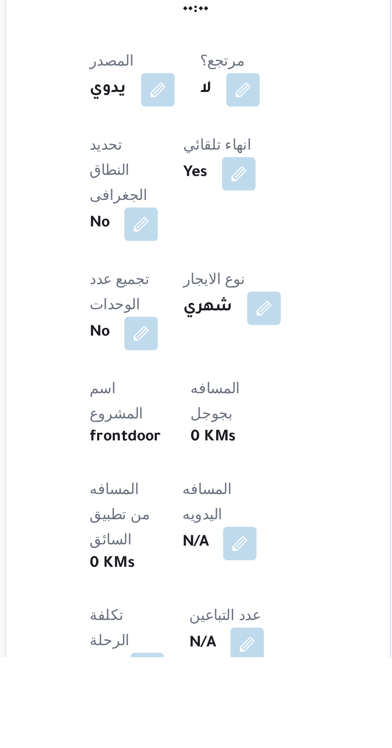
scroll to position [38, 0]
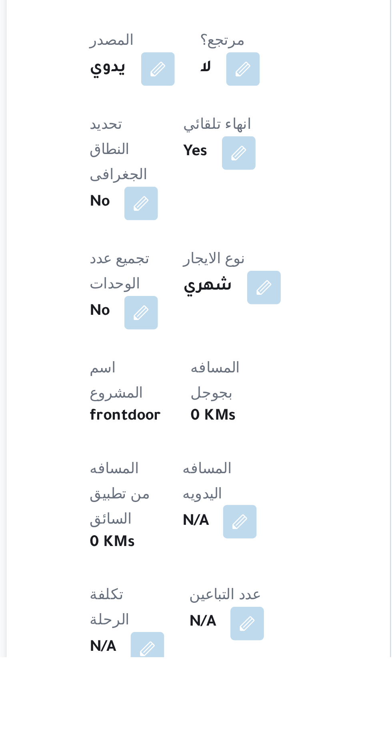
click at [186, 690] on button "button" at bounding box center [192, 696] width 13 height 13
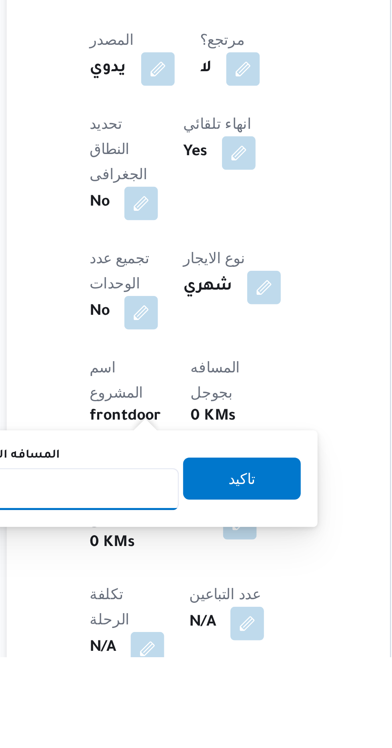
click at [143, 682] on input "المسافه اليدويه" at bounding box center [130, 684] width 80 height 16
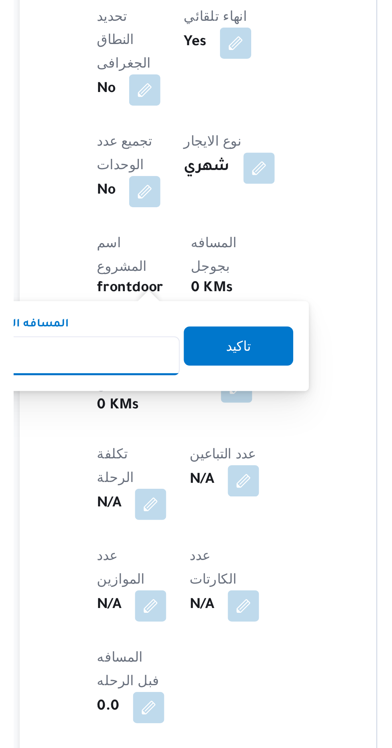
scroll to position [112, 0]
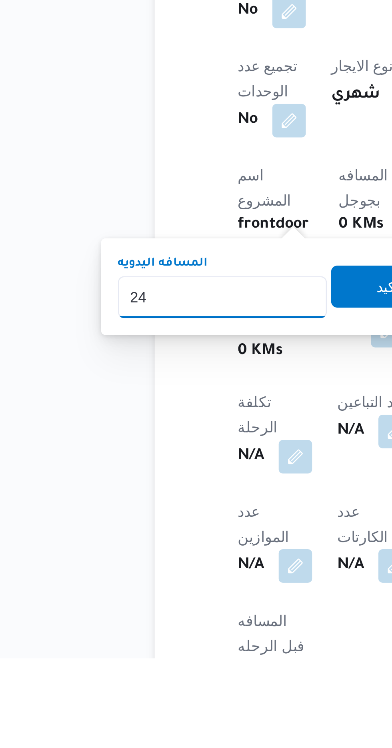
type input "240"
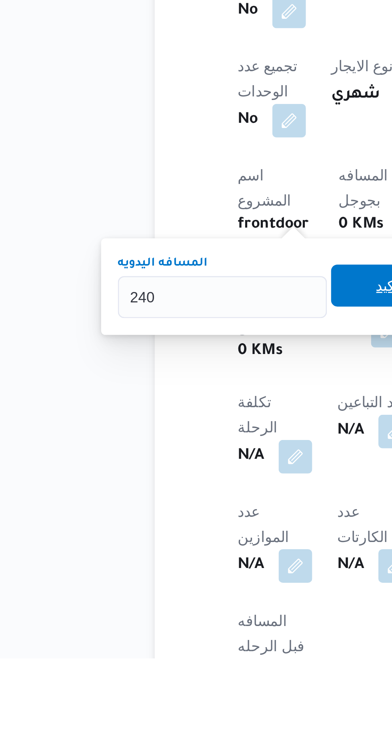
click at [181, 605] on span "تاكيد" at bounding box center [193, 606] width 45 height 16
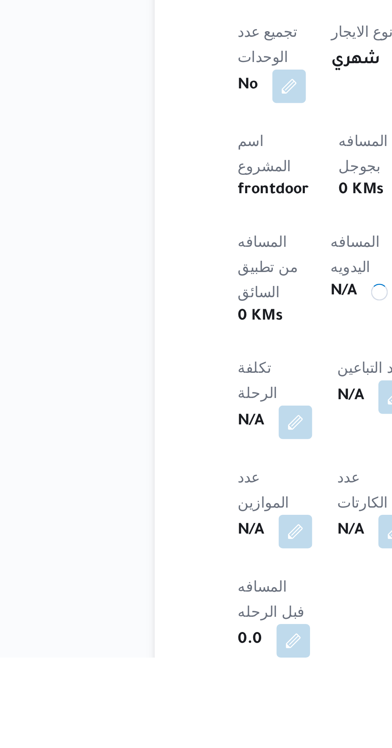
scroll to position [130, 0]
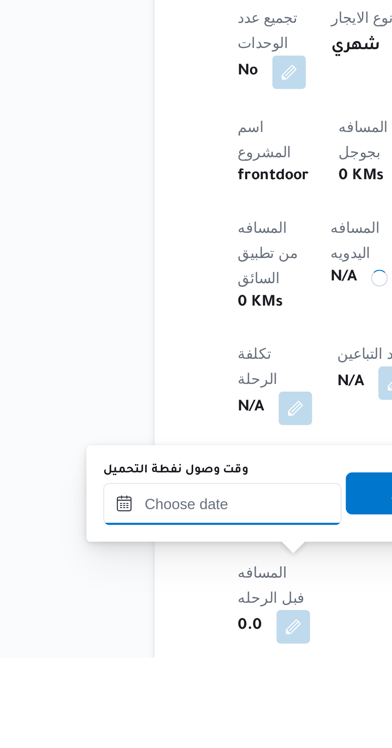
click at [143, 689] on input "وقت وصول نفطة التحميل" at bounding box center [129, 689] width 91 height 16
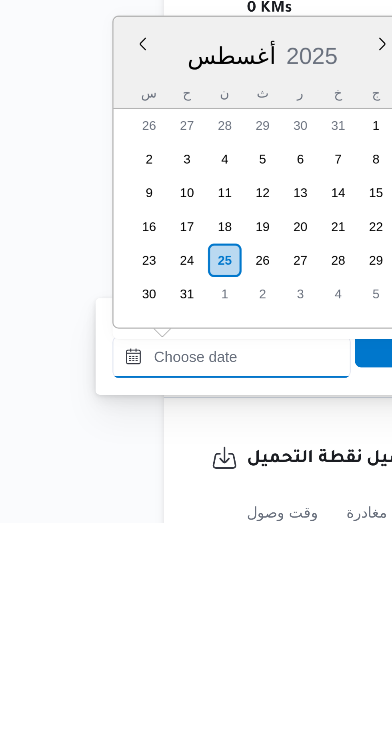
scroll to position [211, 0]
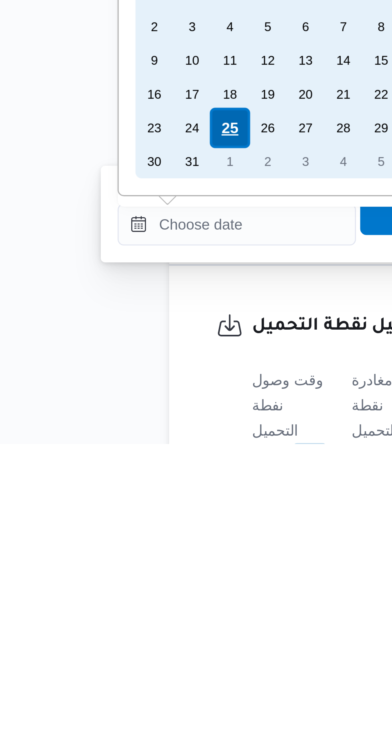
click at [124, 624] on div "25" at bounding box center [126, 627] width 15 height 15
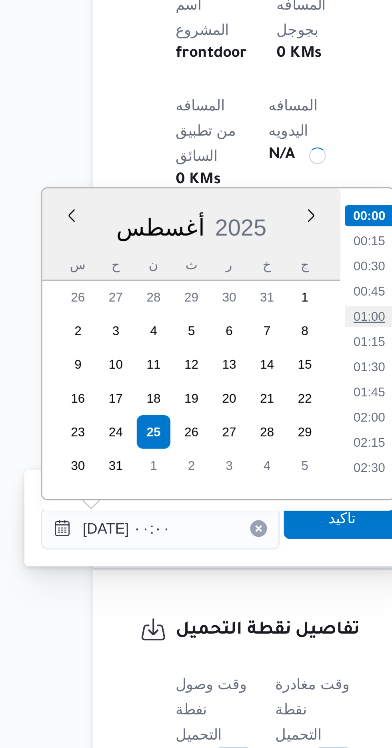
click at [208, 582] on li "01:00" at bounding box center [209, 583] width 18 height 8
type input "[DATE] ٠١:٠٠"
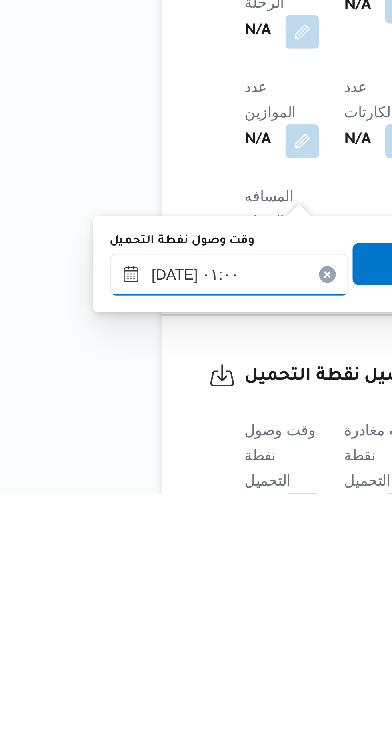
scroll to position [221, 0]
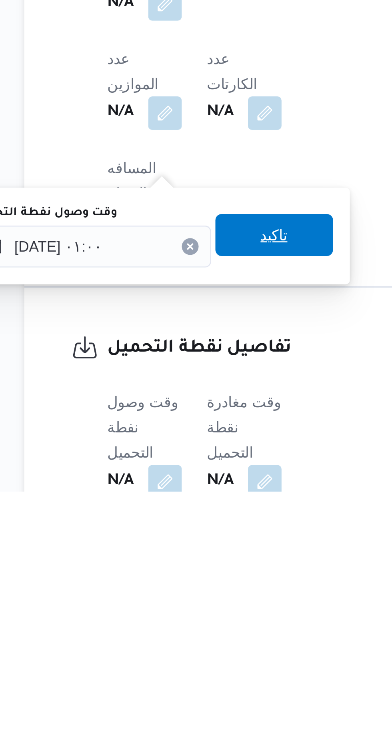
click at [204, 650] on span "تاكيد" at bounding box center [199, 650] width 10 height 10
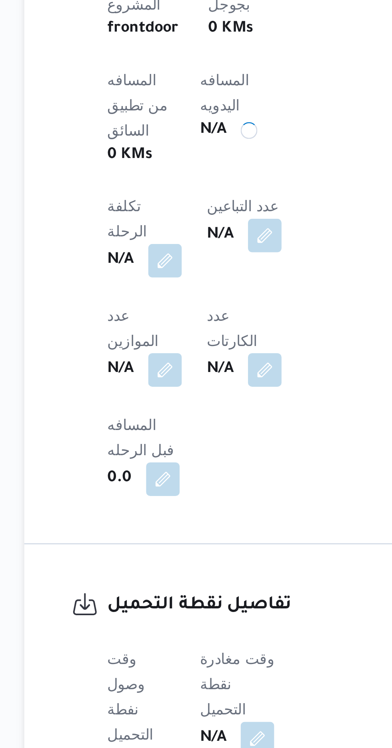
click at [195, 710] on span "وقت مغادرة نقطة التحميل" at bounding box center [185, 723] width 28 height 26
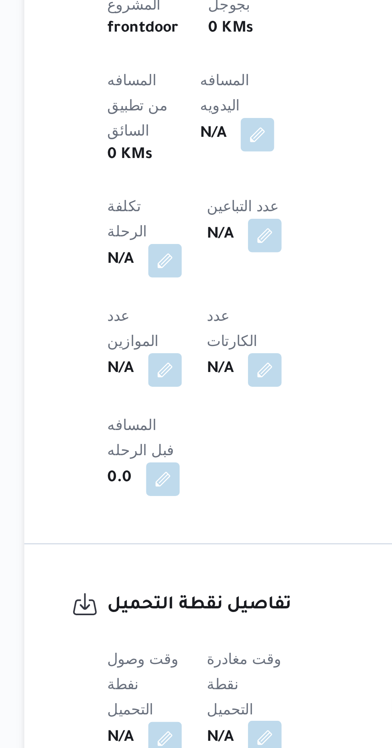
click at [196, 737] on button "button" at bounding box center [195, 743] width 13 height 13
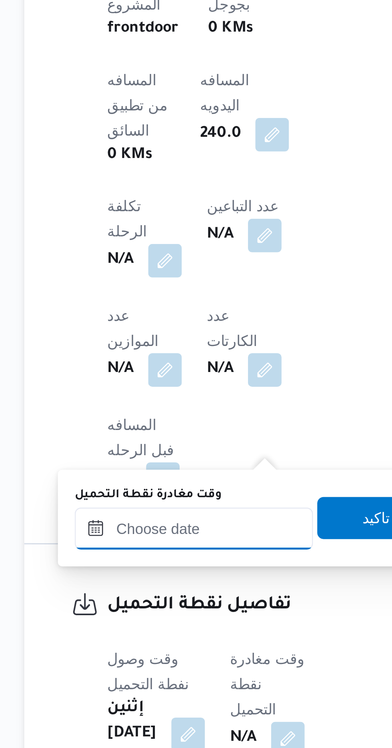
click at [180, 657] on input "وقت مغادرة نقطة التحميل" at bounding box center [168, 664] width 91 height 16
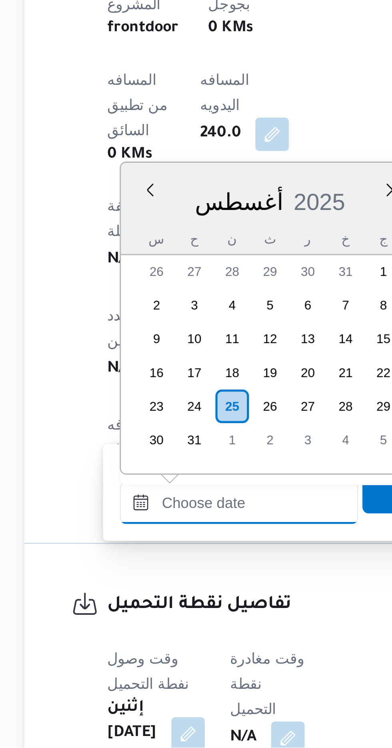
scroll to position [626, 0]
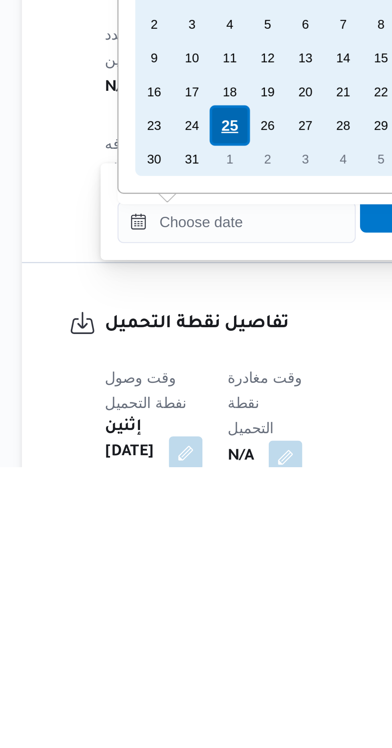
click at [185, 616] on div "25" at bounding box center [182, 617] width 15 height 15
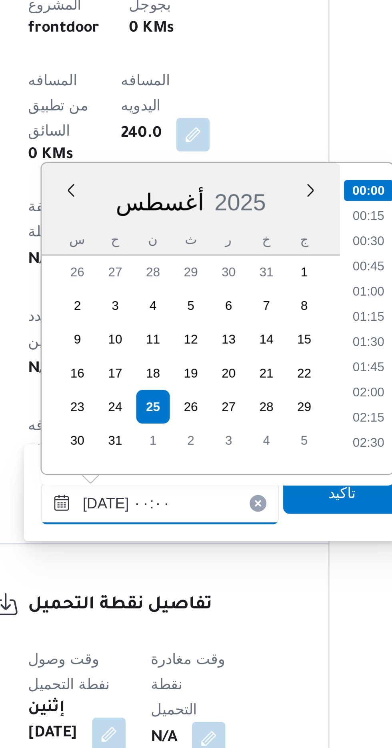
click at [148, 661] on input "[DATE] ٠٠:٠٠" at bounding box center [185, 654] width 91 height 16
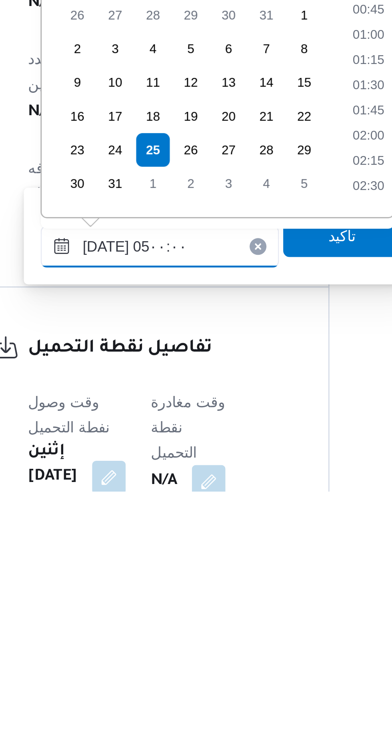
scroll to position [95, 0]
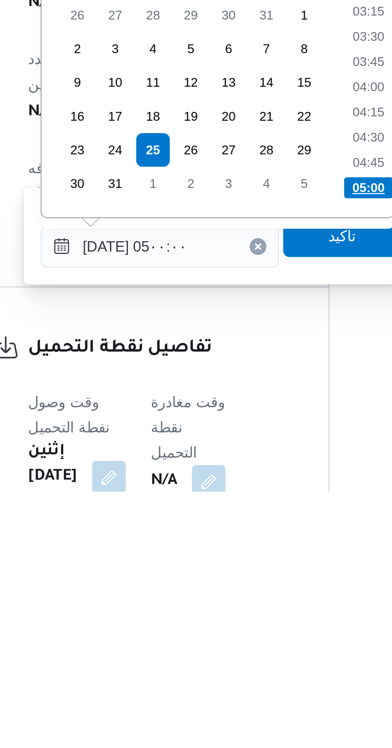
click at [263, 632] on li "05:00" at bounding box center [265, 632] width 19 height 8
type input "٢٥/٠٨/٢٠٢٥ ٠٥:٠٠"
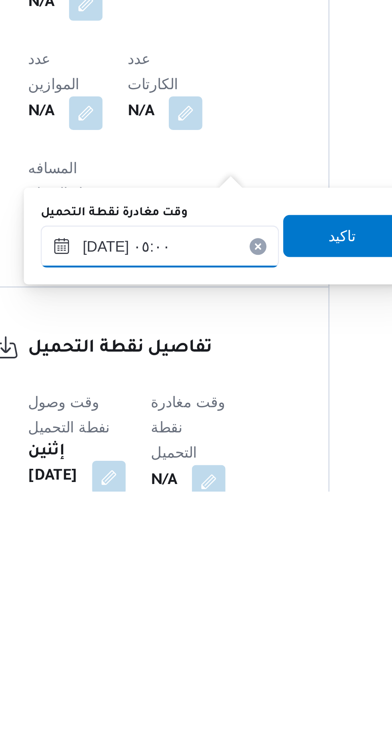
scroll to position [221, 0]
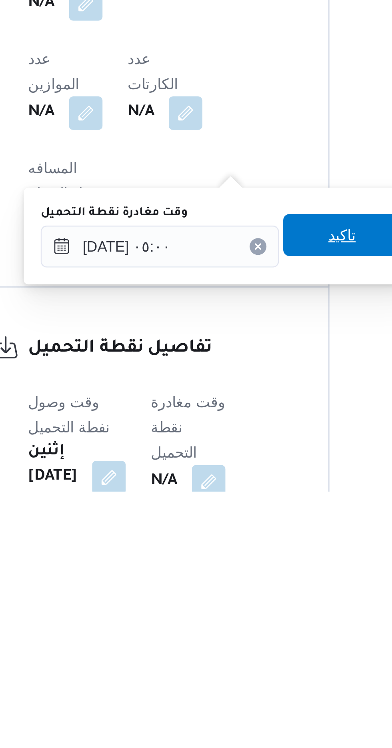
click at [258, 652] on span "تاكيد" at bounding box center [255, 650] width 10 height 10
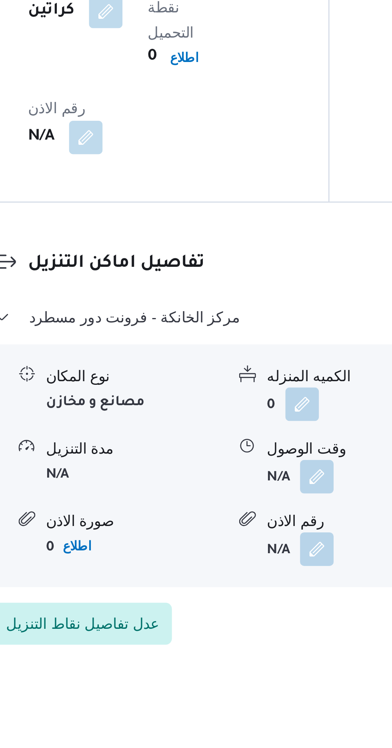
scroll to position [553, 0]
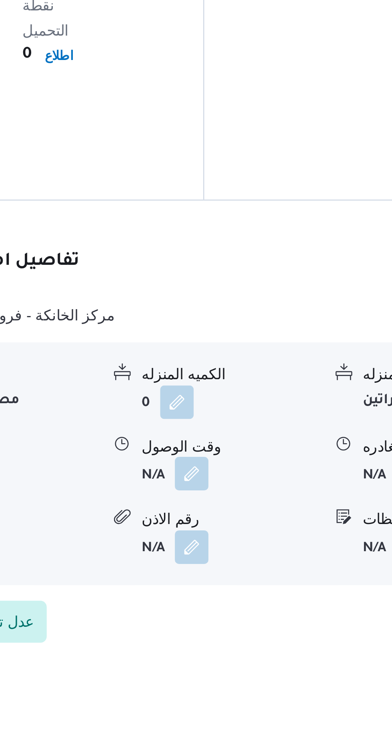
click at [246, 671] on button "button" at bounding box center [245, 677] width 13 height 13
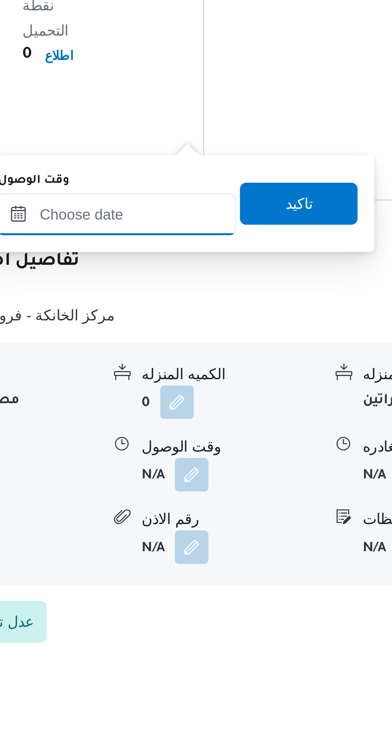
click at [220, 577] on input "وقت الوصول" at bounding box center [216, 579] width 91 height 16
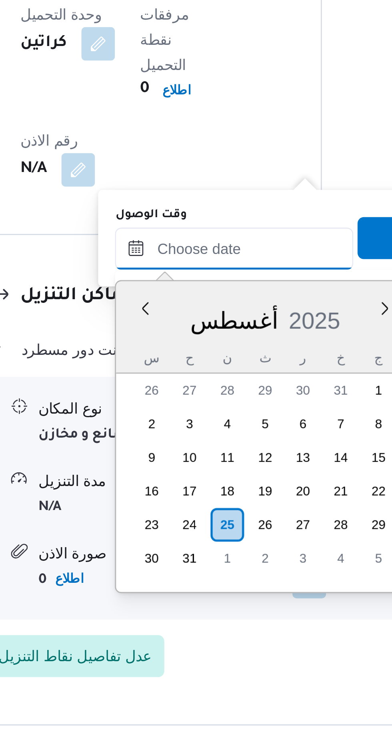
scroll to position [617, 0]
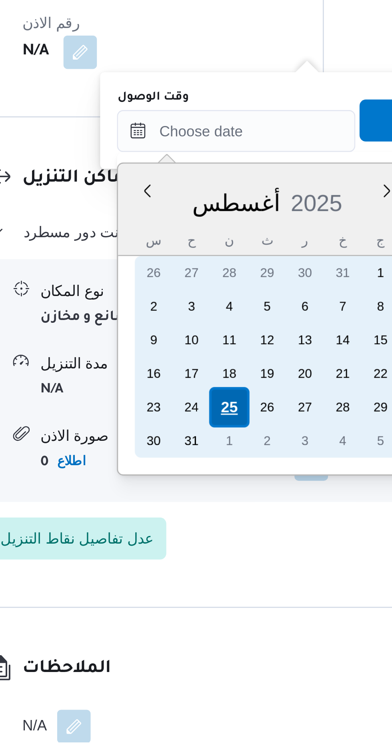
click at [211, 620] on div "25" at bounding box center [214, 619] width 15 height 15
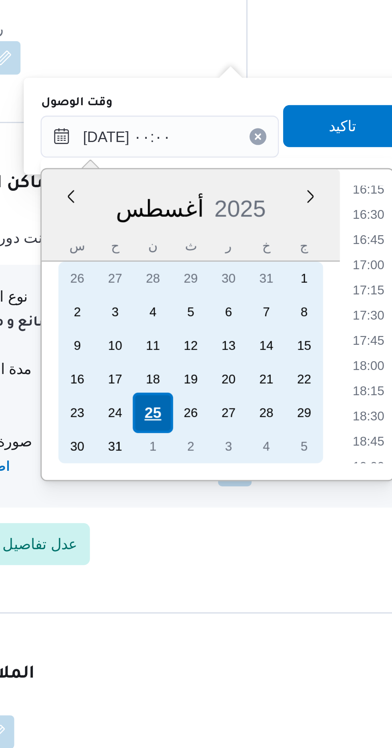
scroll to position [0, 0]
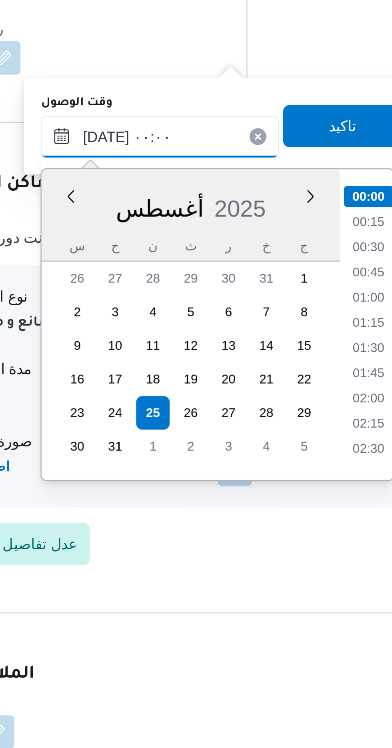
click at [183, 515] on input "[DATE] ٠٠:٠٠" at bounding box center [216, 515] width 91 height 16
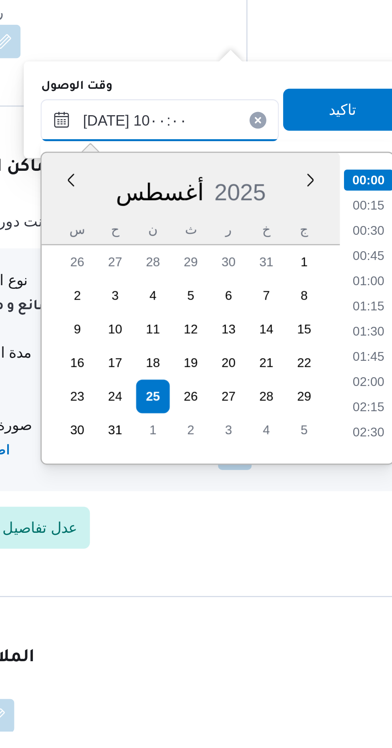
scroll to position [287, 0]
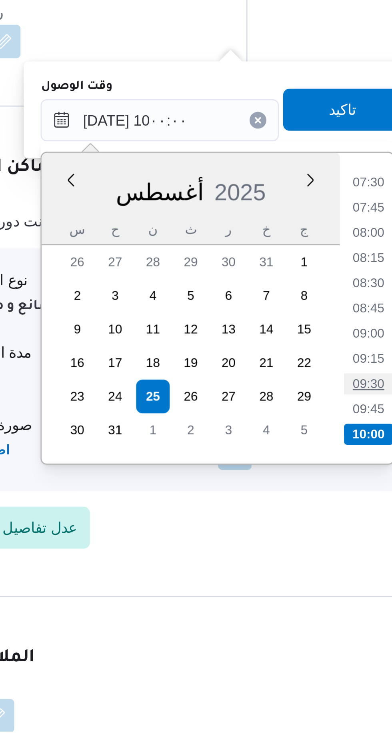
click at [293, 614] on li "09:30" at bounding box center [296, 615] width 18 height 8
type input "٢٥/٠٨/٢٠٢٥ ٠٩:٣٠"
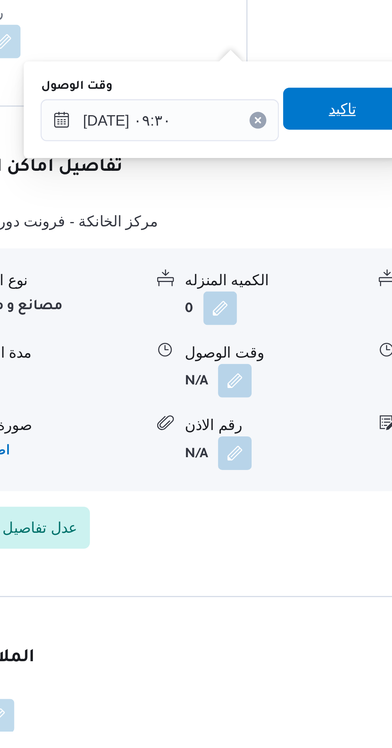
click at [291, 509] on span "تاكيد" at bounding box center [286, 511] width 10 height 10
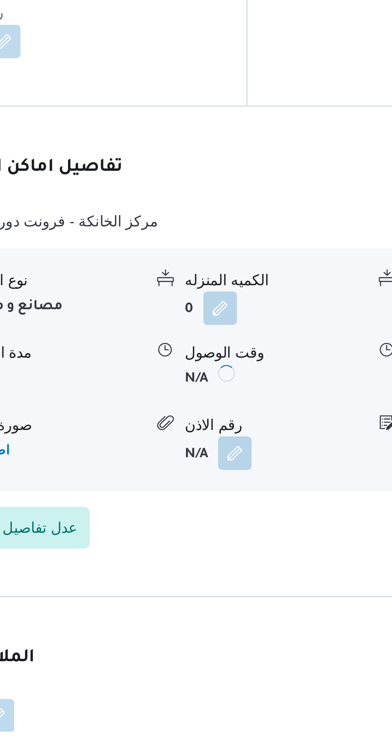
scroll to position [617, 0]
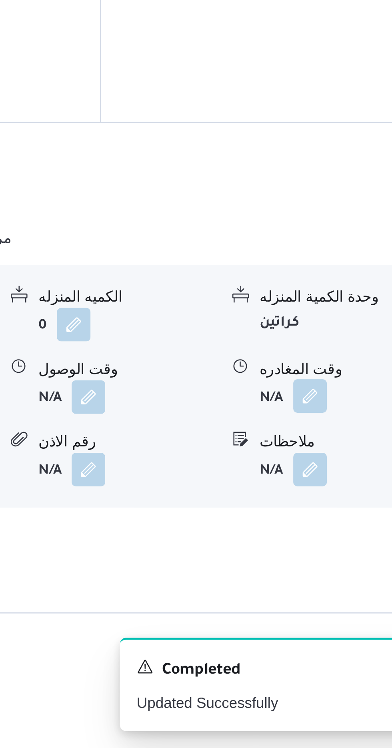
click at [330, 607] on button "button" at bounding box center [329, 613] width 13 height 13
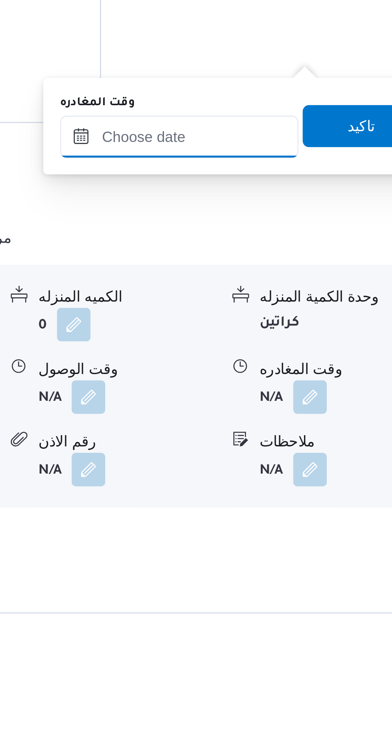
click at [270, 516] on input "وقت المغادره" at bounding box center [280, 515] width 91 height 16
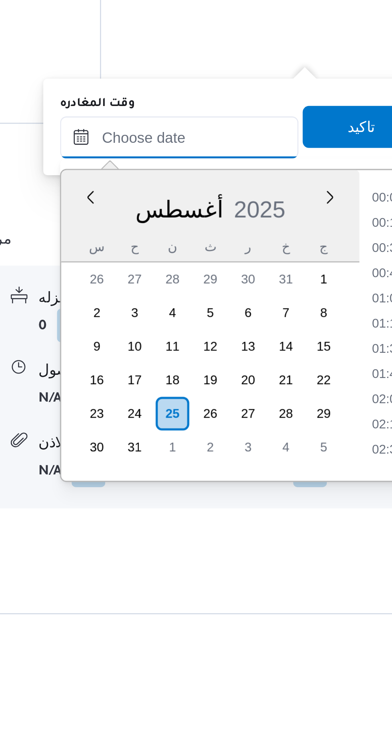
scroll to position [626, 0]
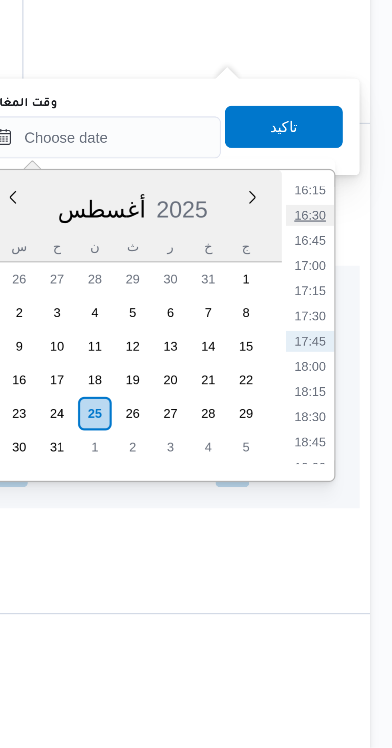
click at [357, 544] on li "16:30" at bounding box center [359, 545] width 18 height 8
type input "٢٥/٠٨/٢٠٢٥ ١٦:٣٠"
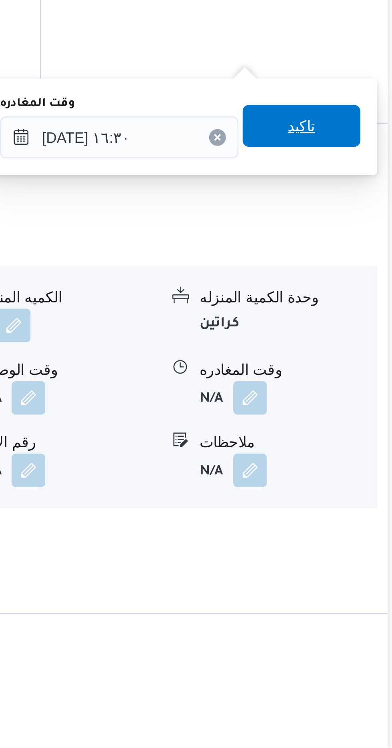
click at [348, 506] on span "تاكيد" at bounding box center [349, 511] width 45 height 16
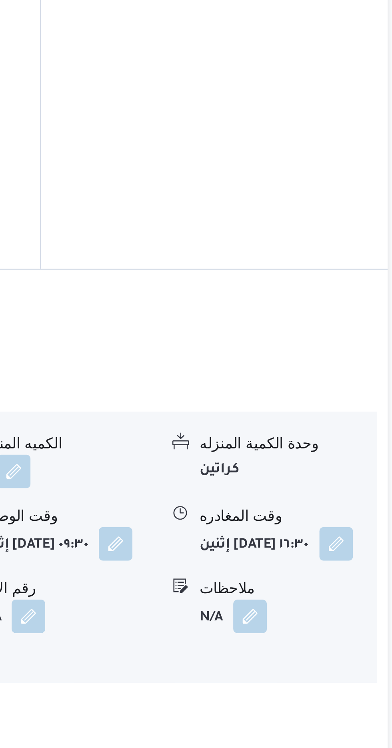
scroll to position [617, 0]
click at [356, 608] on button "button" at bounding box center [362, 614] width 13 height 13
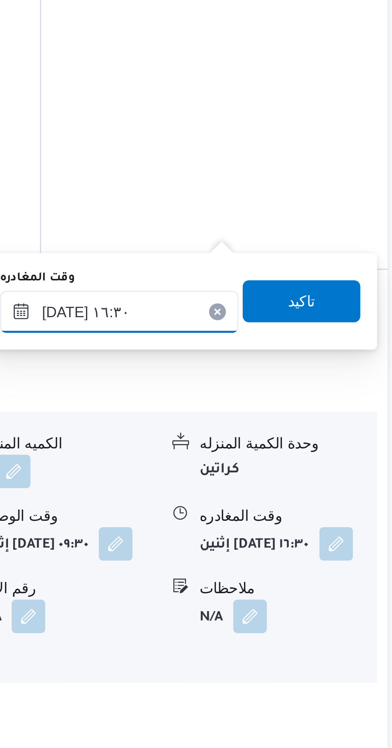
click at [297, 522] on input "٢٥/٠٨/٢٠٢٥ ١٦:٣٠" at bounding box center [280, 526] width 91 height 16
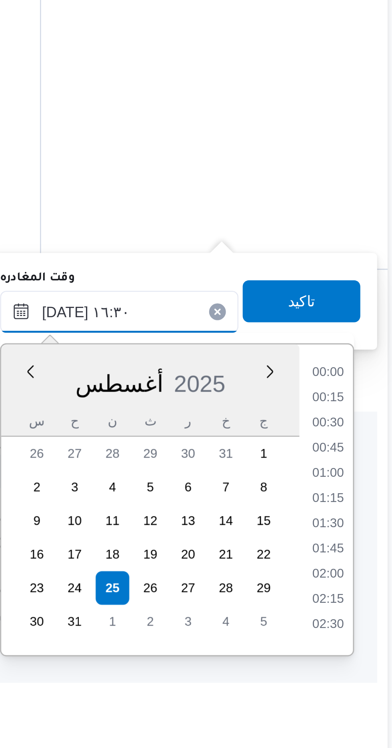
scroll to position [578, 0]
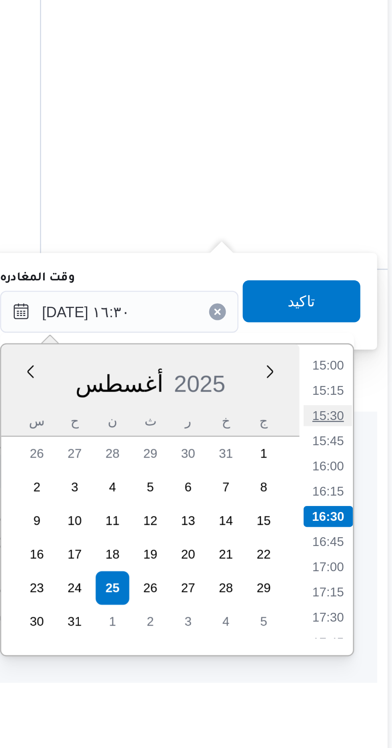
click at [354, 562] on li "15:30" at bounding box center [359, 566] width 18 height 8
type input "٢٥/٠٨/٢٠٢٥ ١٥:٣٠"
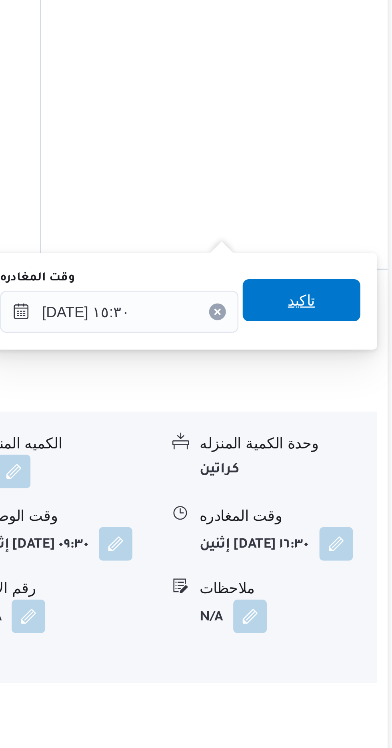
click at [350, 522] on span "تاكيد" at bounding box center [349, 522] width 45 height 16
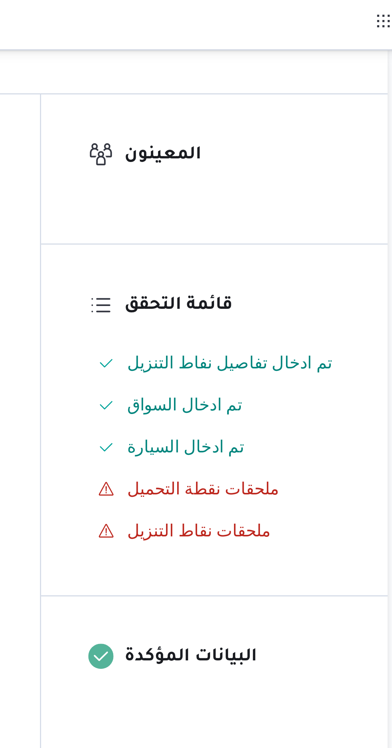
scroll to position [0, 0]
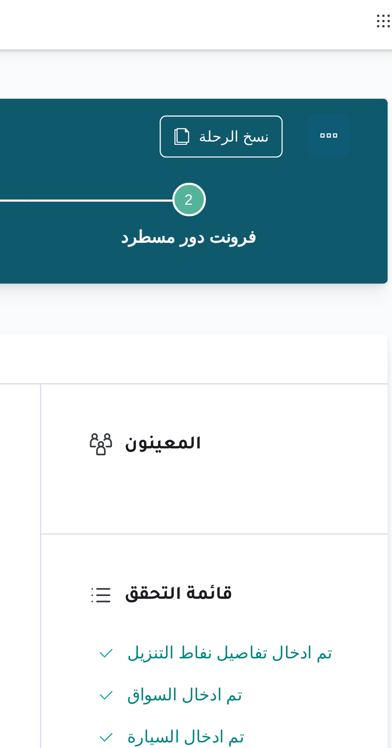
click at [363, 56] on button "Actions" at bounding box center [360, 52] width 16 height 16
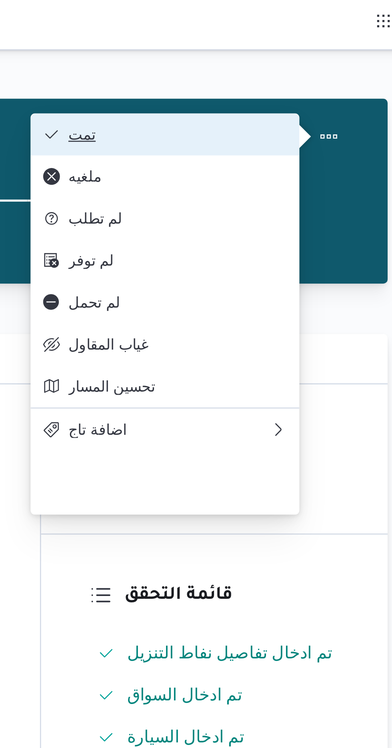
click at [335, 50] on span "تمت" at bounding box center [302, 51] width 83 height 6
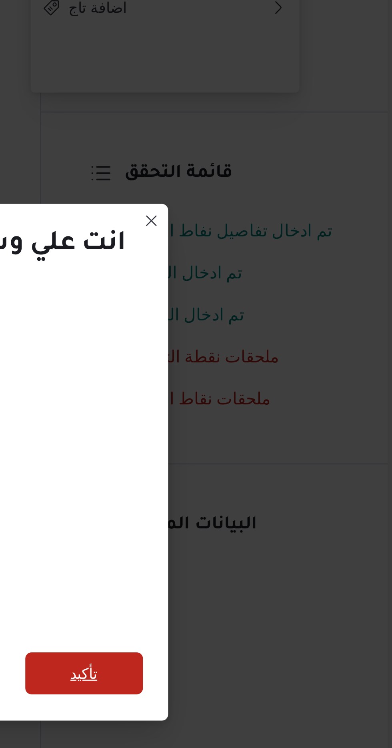
click at [281, 417] on span "تأكيد" at bounding box center [266, 417] width 45 height 16
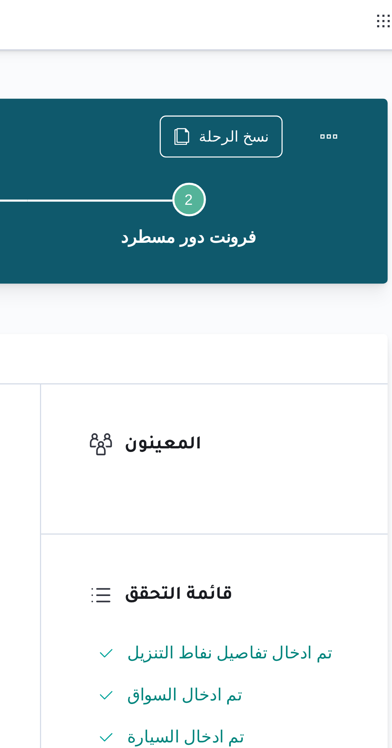
click at [232, 146] on button "مسار الرحلة" at bounding box center [204, 136] width 74 height 19
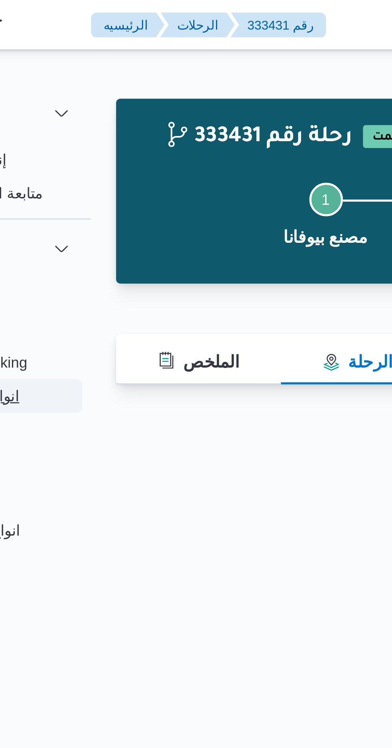
click at [60, 150] on span "انواع اماكن التنزيل" at bounding box center [45, 151] width 43 height 10
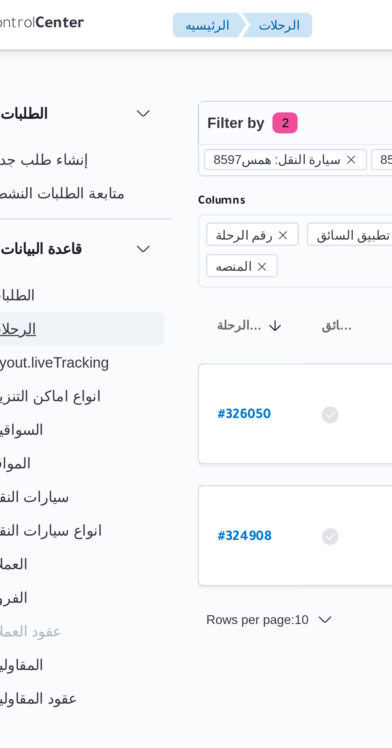
click at [29, 130] on button "الرحلات" at bounding box center [51, 125] width 82 height 13
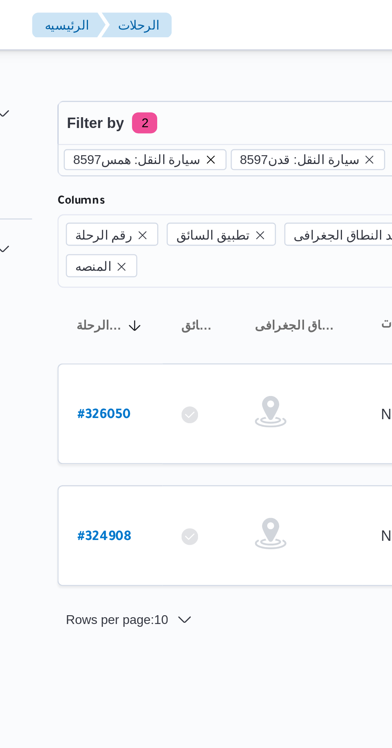
click at [160, 60] on icon "remove selected entity" at bounding box center [162, 60] width 5 height 5
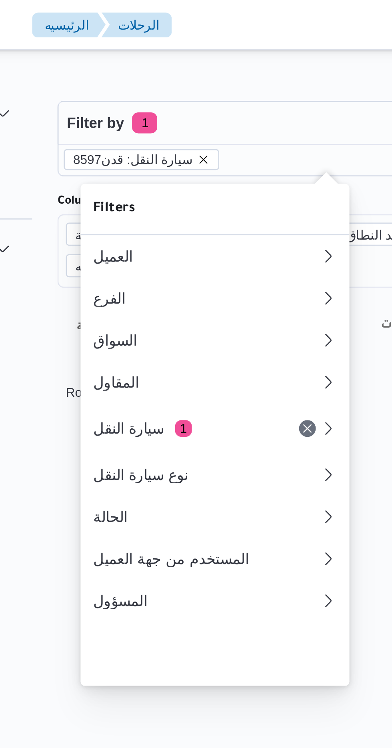
click at [158, 60] on icon "remove selected entity" at bounding box center [159, 60] width 3 height 3
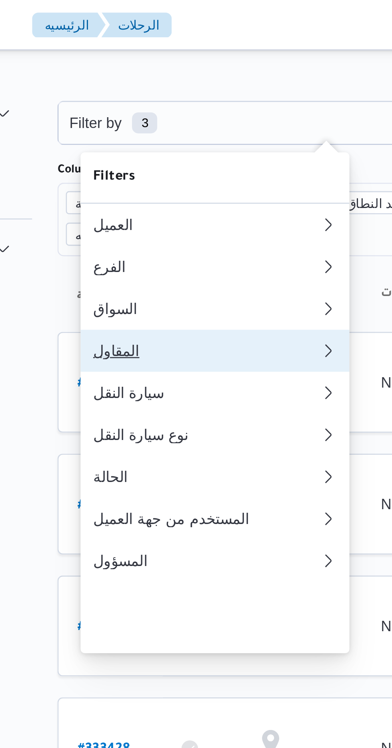
click at [156, 137] on div "المقاول" at bounding box center [161, 133] width 86 height 6
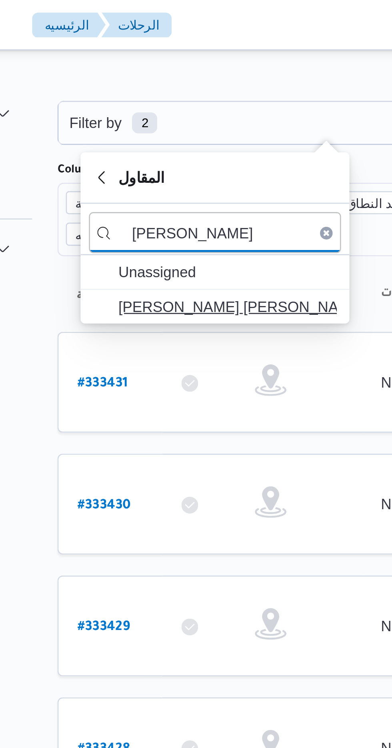
type input "[PERSON_NAME]"
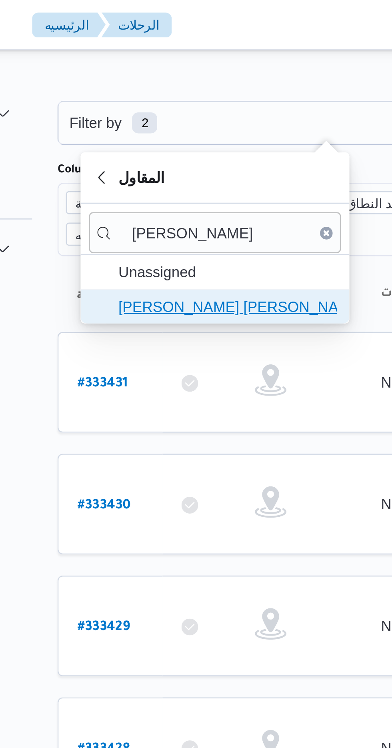
click at [183, 112] on span "[PERSON_NAME] [PERSON_NAME]" at bounding box center [168, 117] width 83 height 10
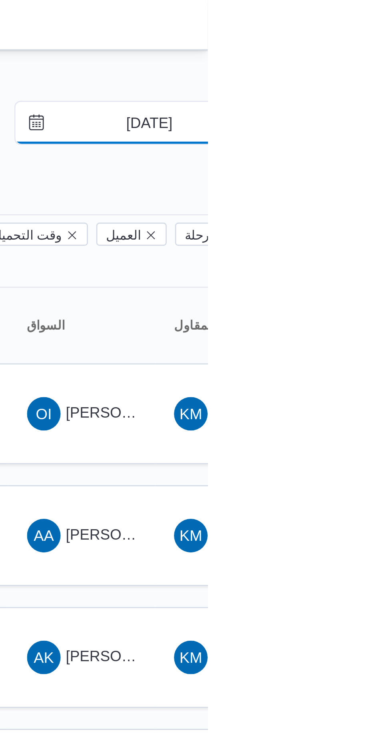
click at [365, 49] on input "18/7/2025" at bounding box center [364, 47] width 91 height 16
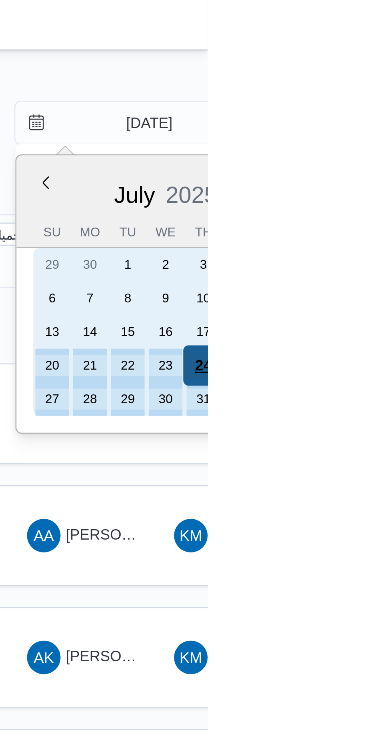
click at [390, 138] on div "24" at bounding box center [390, 139] width 15 height 15
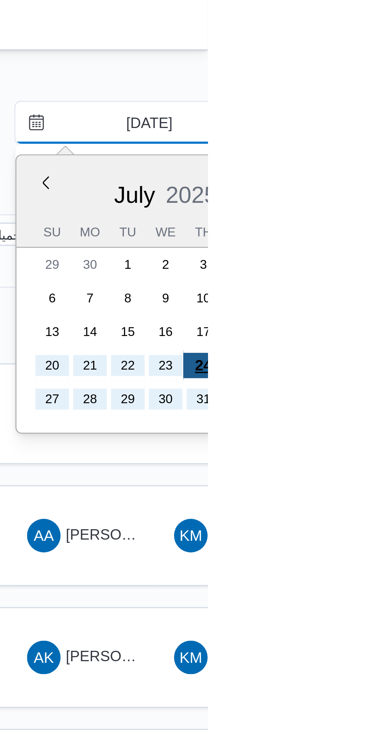
type input "24/7/2025"
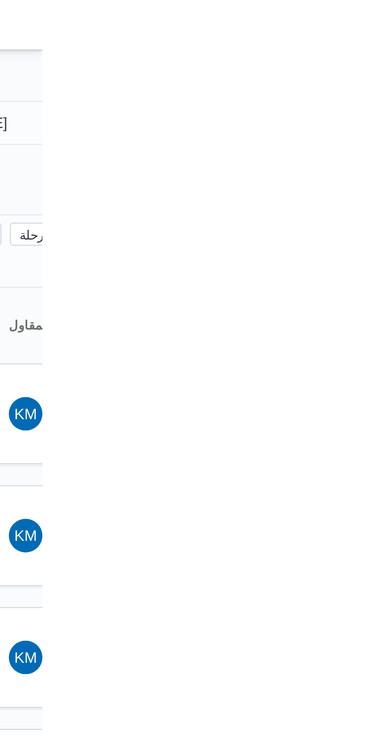
type input "[DATE]"
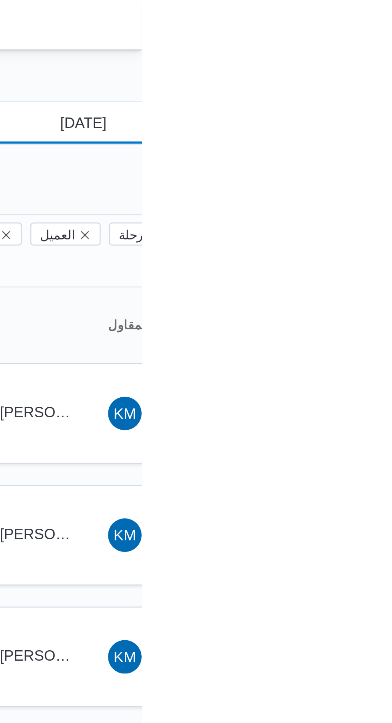
click at [373, 46] on input "24/7/2025" at bounding box center [364, 47] width 91 height 16
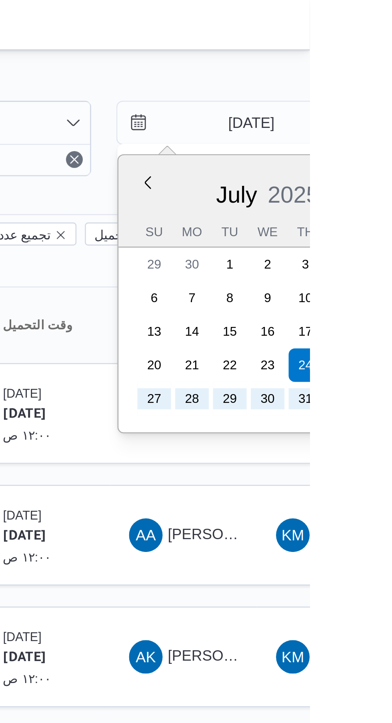
type input "[DATE]"
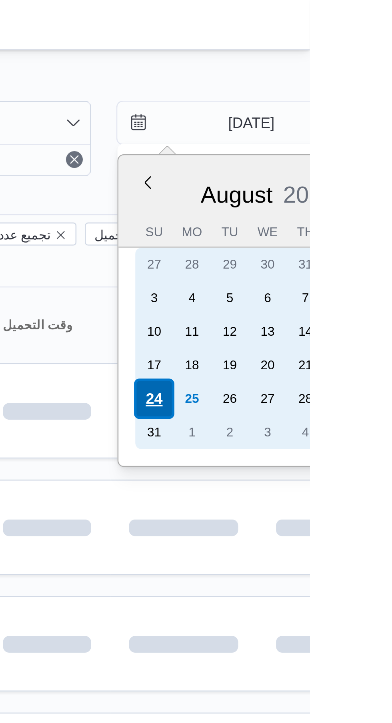
click at [331, 154] on div "24" at bounding box center [332, 151] width 15 height 15
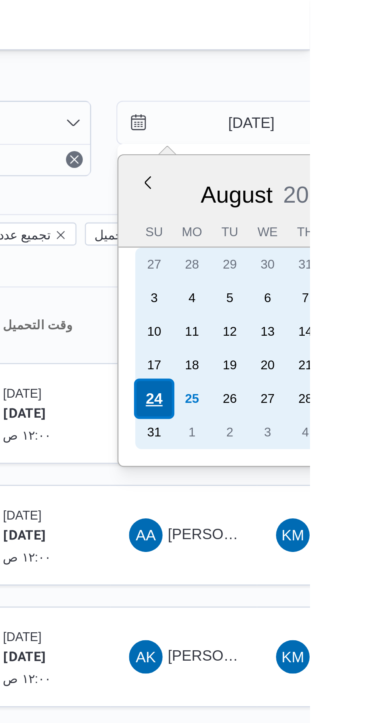
click at [330, 152] on div "24" at bounding box center [332, 151] width 15 height 15
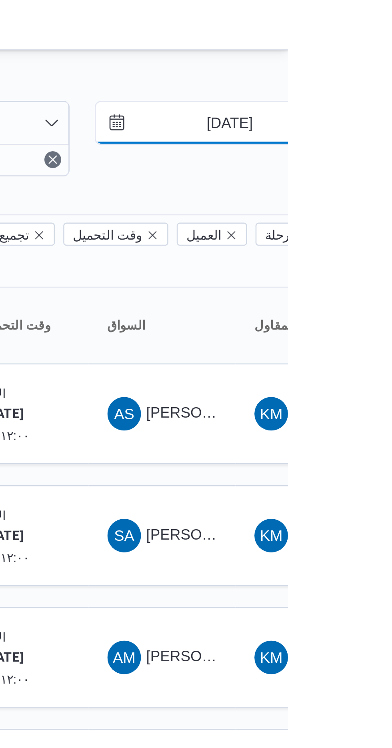
click at [363, 46] on input "[DATE]" at bounding box center [364, 47] width 91 height 16
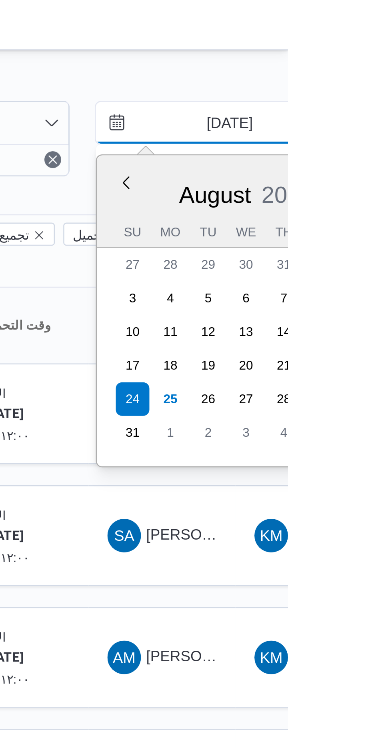
type input "[DATE]"
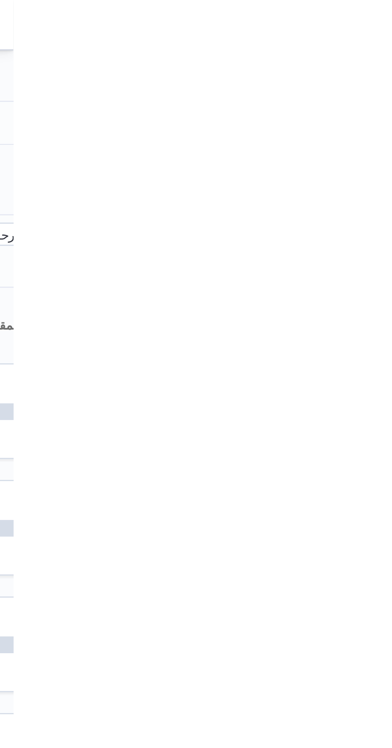
type input "[DATE]"
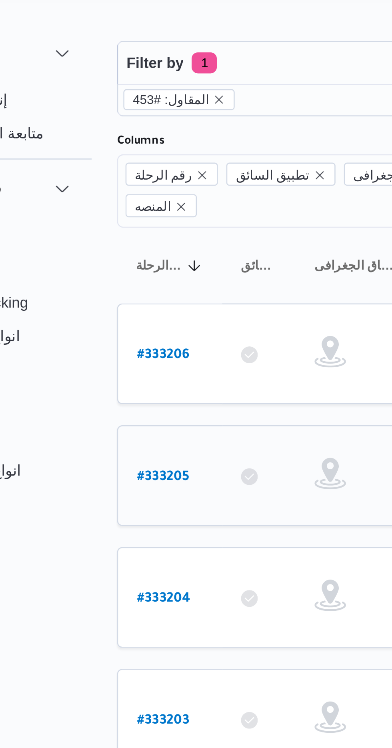
click at [119, 202] on b "# 333205" at bounding box center [122, 205] width 20 height 6
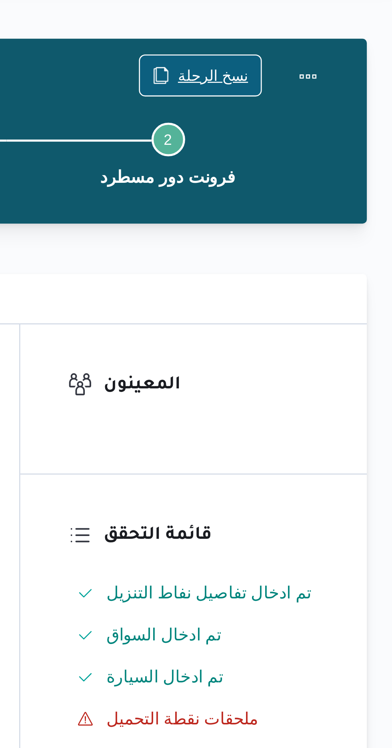
click at [321, 49] on span "نسخ الرحلة" at bounding box center [323, 52] width 27 height 10
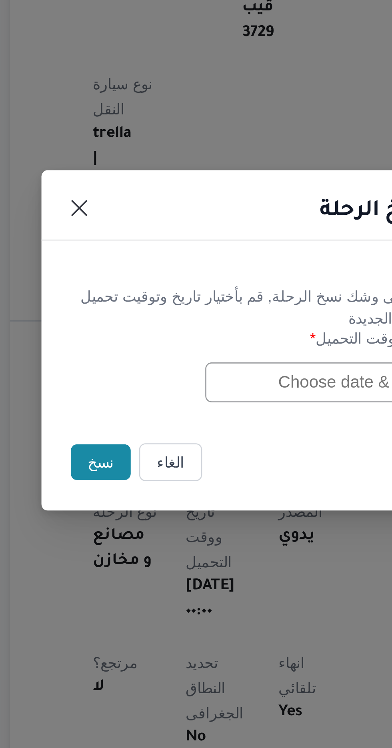
click at [196, 390] on input "text" at bounding box center [222, 389] width 88 height 15
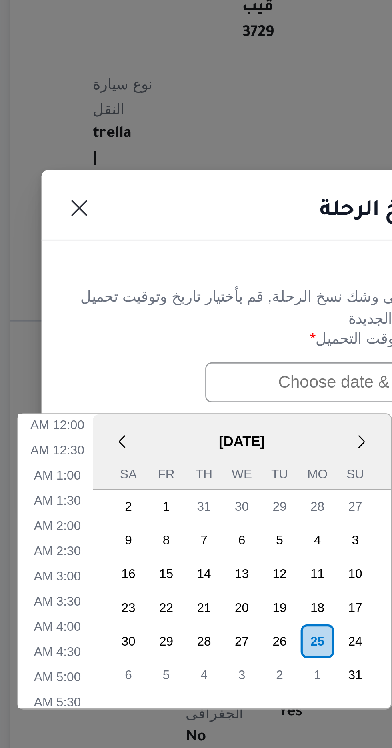
scroll to position [293, 0]
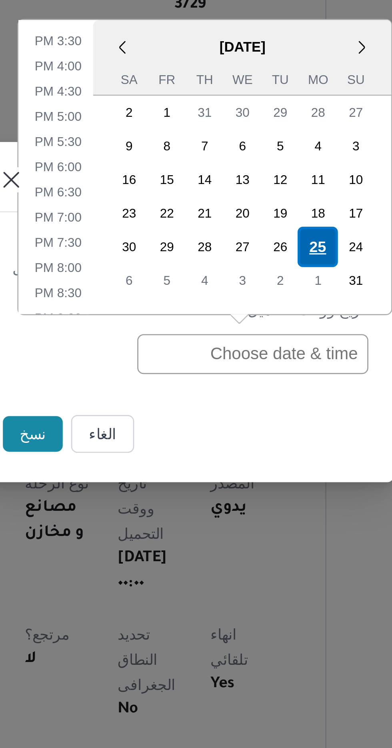
click at [247, 354] on div "25" at bounding box center [246, 348] width 15 height 15
type input "[DATE] 12:00AM"
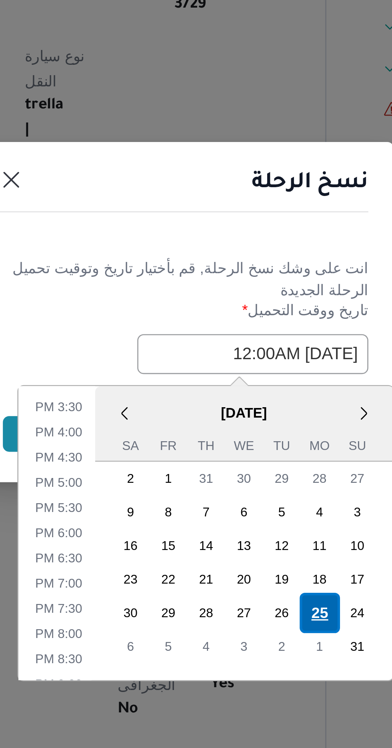
click at [245, 487] on div "25" at bounding box center [247, 488] width 15 height 15
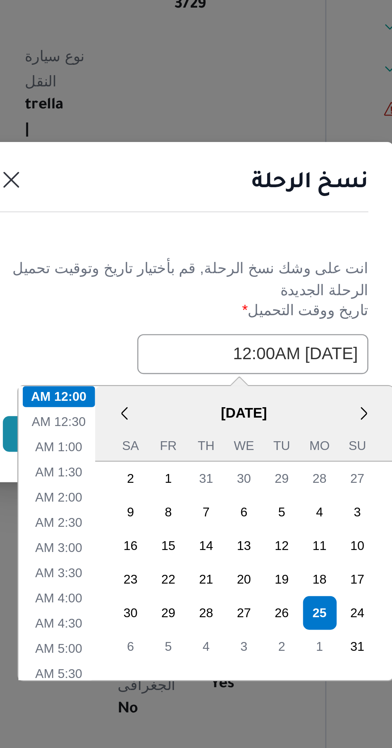
click at [162, 354] on div "انت على وشك نسخ الرحلة, قم بأختيار تاريخ وتوقيت تحميل الرحلة الجديدة" at bounding box center [196, 361] width 141 height 17
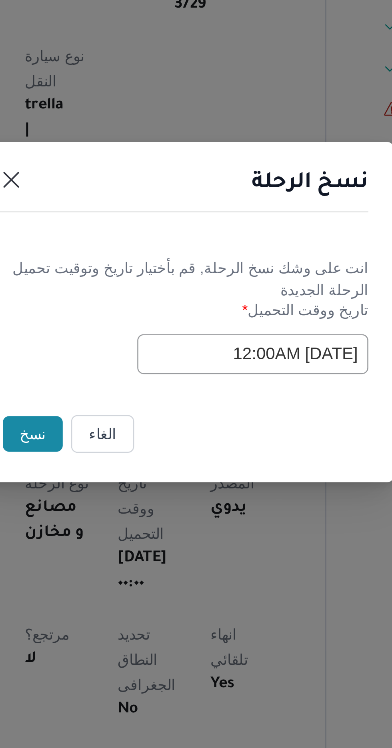
click at [142, 418] on button "نسخ" at bounding box center [138, 420] width 23 height 14
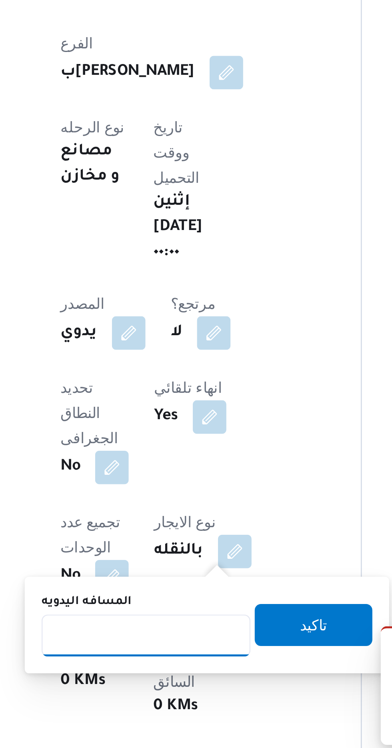
click at [164, 698] on input "المسافه اليدويه" at bounding box center [168, 700] width 80 height 16
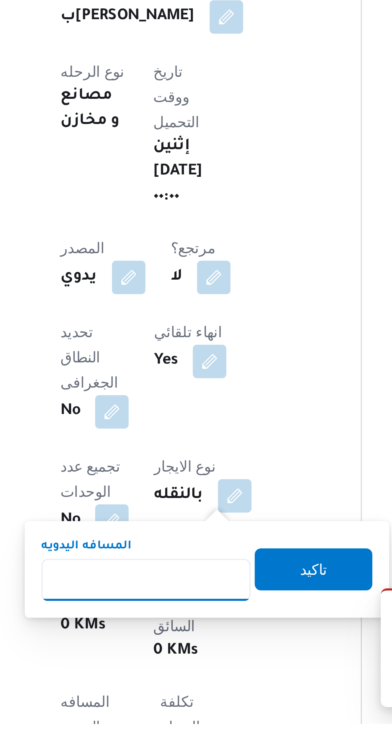
scroll to position [45, 0]
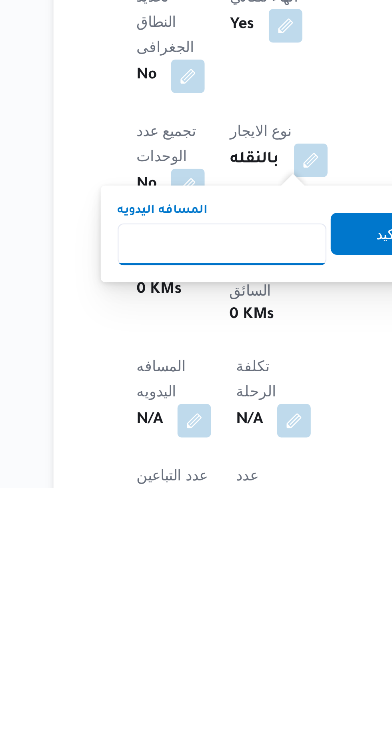
type input "1"
type input "70"
click at [208, 650] on input "70" at bounding box center [168, 655] width 80 height 16
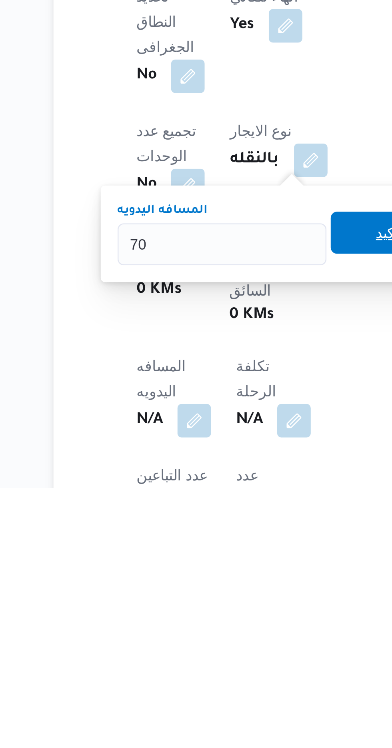
click at [232, 643] on span "تاكيد" at bounding box center [231, 650] width 45 height 16
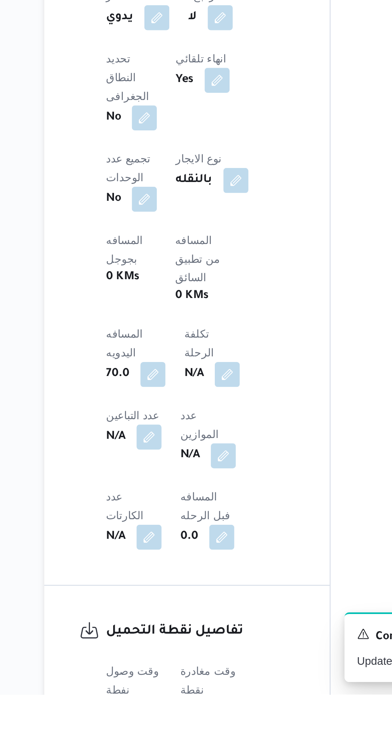
scroll to position [185, 0]
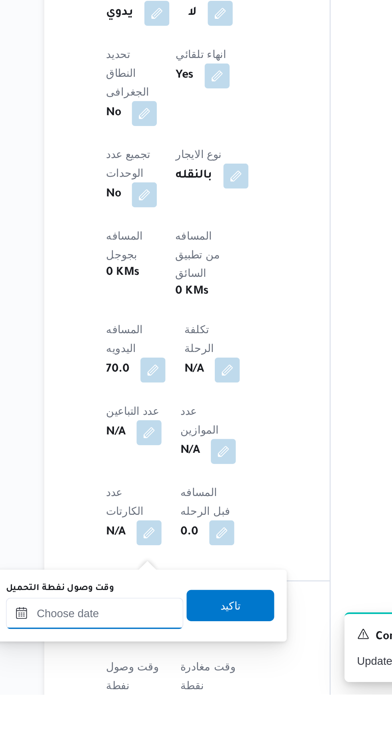
click at [136, 704] on input "وقت وصول نفطة التحميل" at bounding box center [129, 706] width 91 height 16
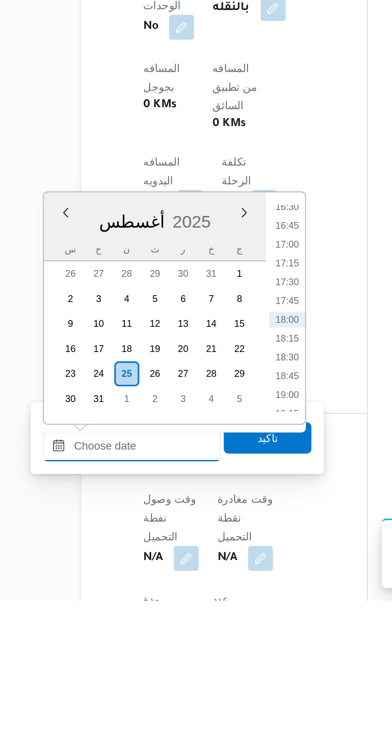
scroll to position [257, 0]
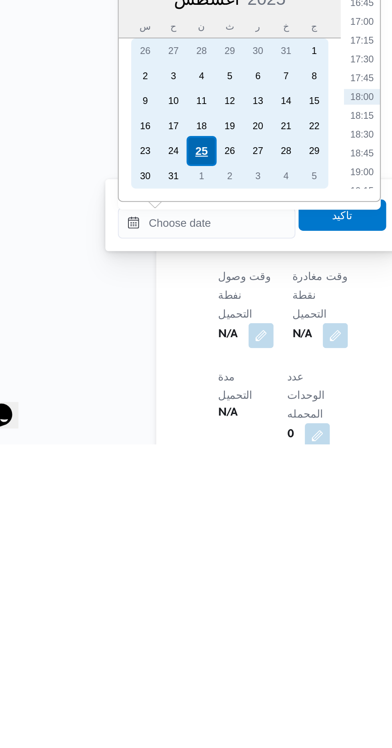
click at [133, 596] on div "25" at bounding box center [126, 597] width 15 height 15
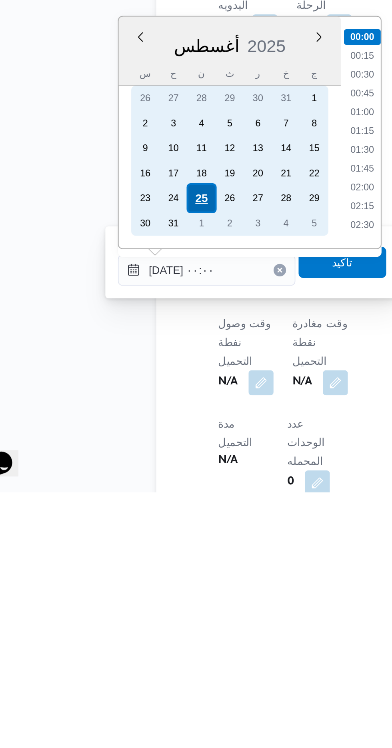
scroll to position [257, 0]
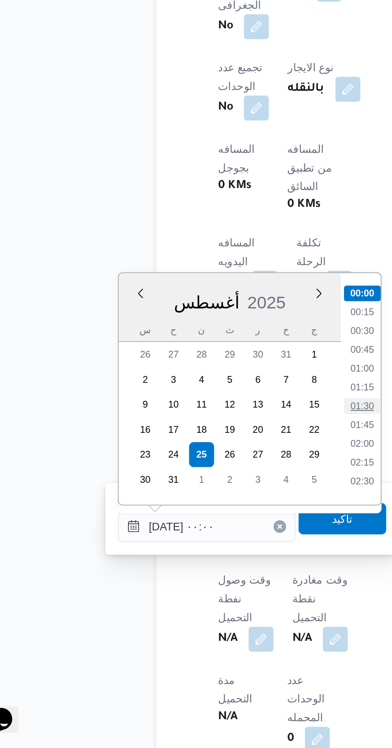
click at [207, 569] on li "01:30" at bounding box center [209, 572] width 18 height 8
type input "[DATE] ٠١:٣٠"
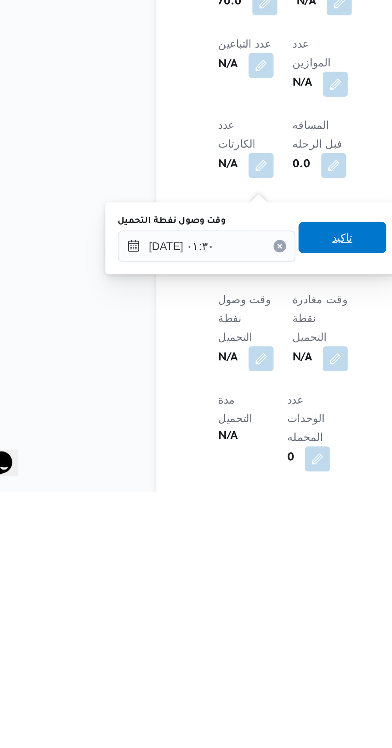
click at [204, 622] on span "تاكيد" at bounding box center [199, 618] width 10 height 10
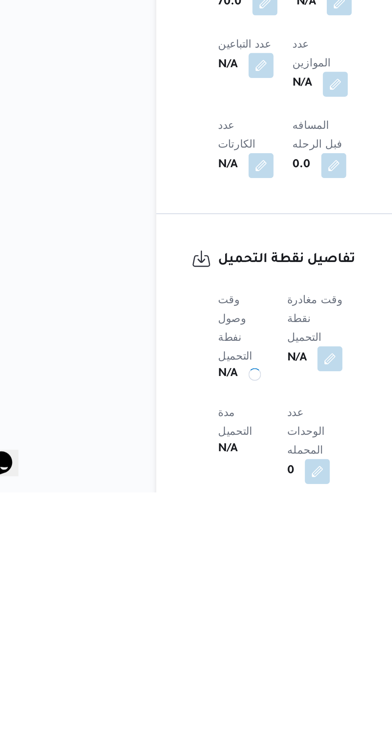
scroll to position [269, 0]
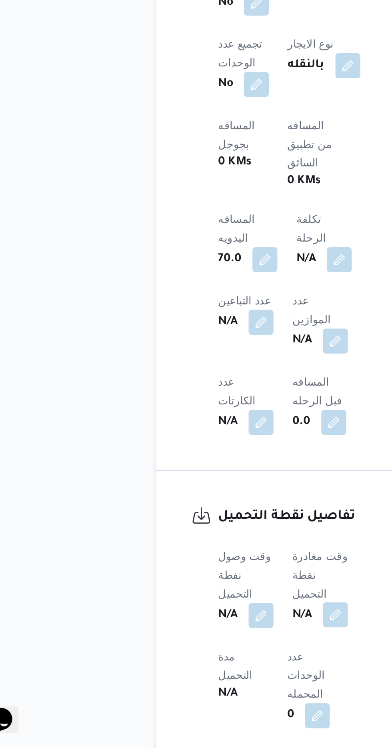
click at [199, 673] on button "button" at bounding box center [195, 679] width 13 height 13
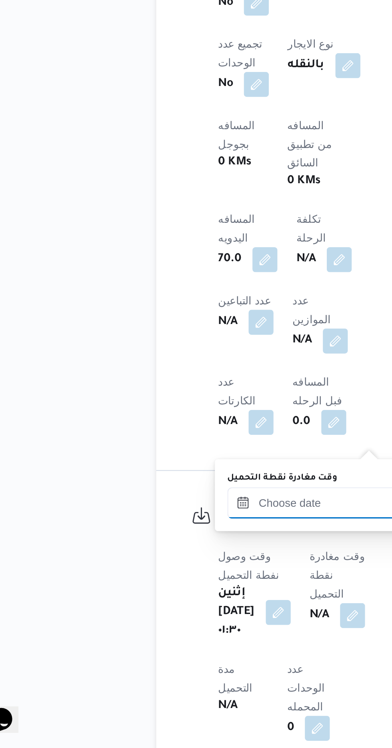
click at [166, 620] on input "وقت مغادرة نقطة التحميل" at bounding box center [185, 622] width 91 height 16
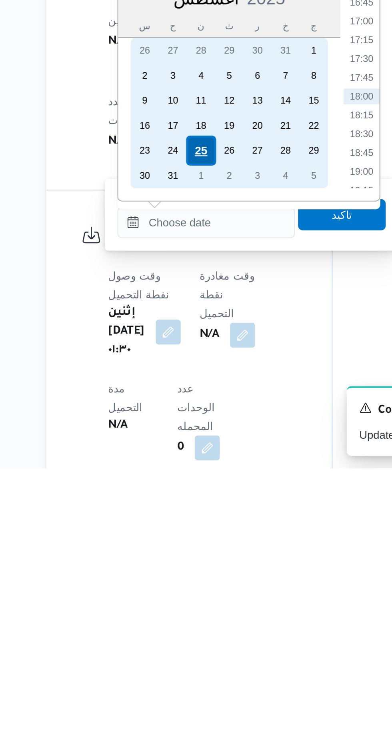
click at [183, 584] on div "25" at bounding box center [182, 585] width 15 height 15
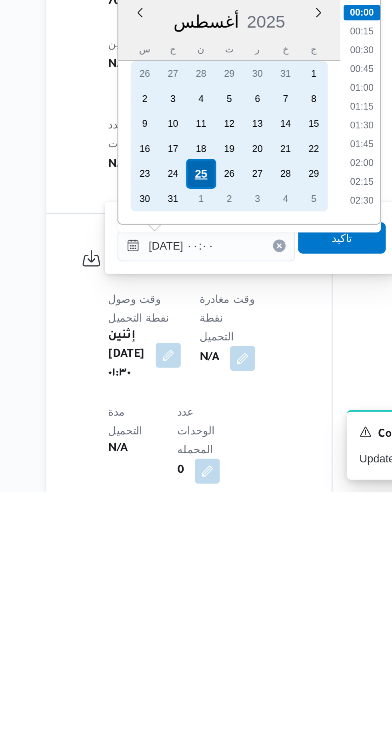
scroll to position [269, 0]
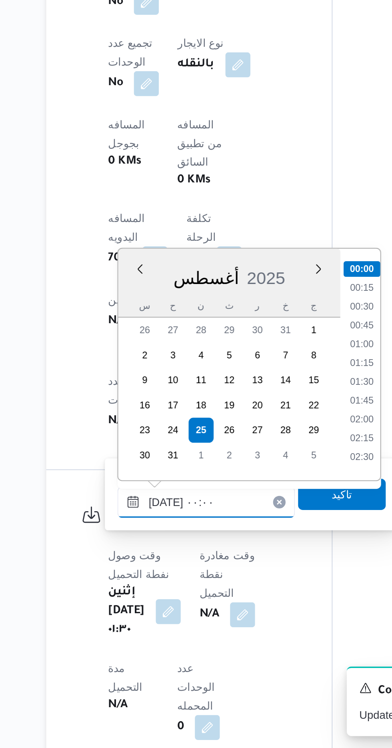
click at [141, 624] on input "[DATE] ٠٠:٠٠" at bounding box center [185, 622] width 91 height 16
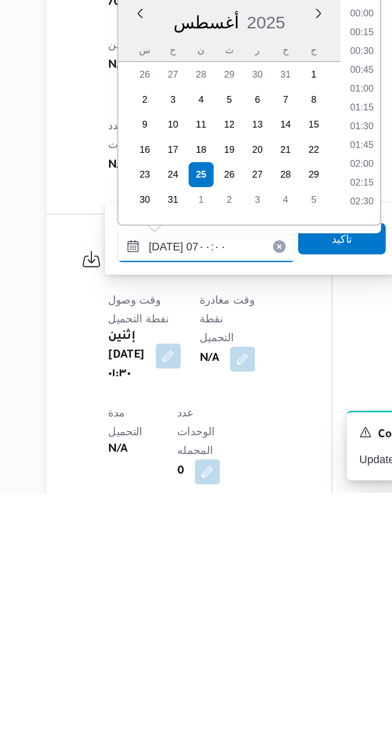
scroll to position [172, 0]
click at [263, 600] on li "07:00" at bounding box center [265, 599] width 19 height 8
type input "[DATE] ٠٧:٠٠"
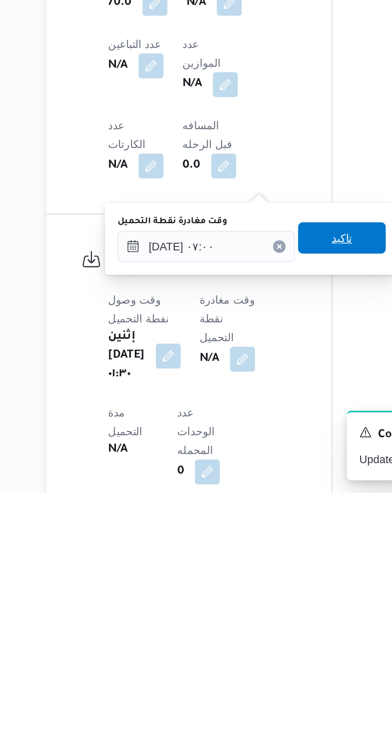
click at [255, 616] on span "تاكيد" at bounding box center [255, 617] width 45 height 16
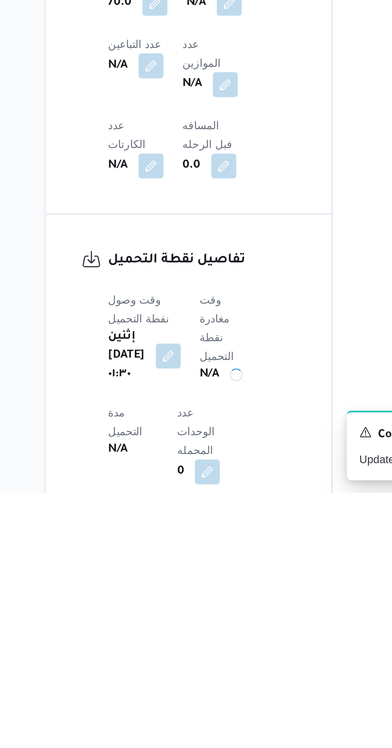
scroll to position [269, 0]
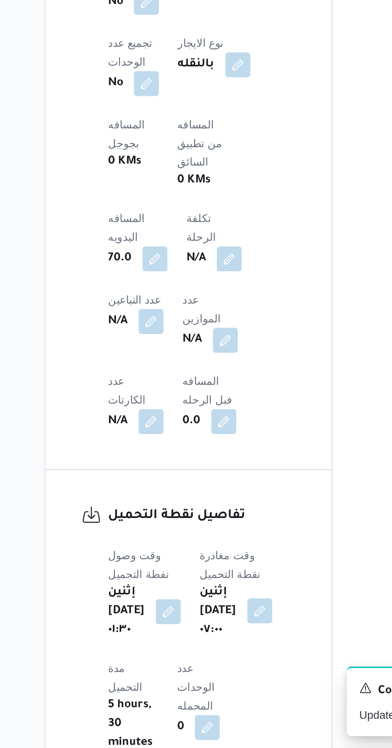
click at [219, 671] on button "button" at bounding box center [213, 677] width 13 height 13
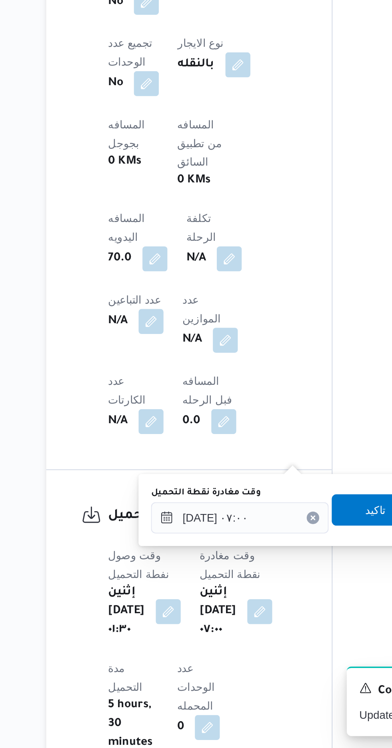
click at [175, 616] on label "وقت مغادرة نقطة التحميل" at bounding box center [186, 617] width 56 height 6
click at [175, 622] on input "[DATE] ٠٧:٠٠" at bounding box center [203, 630] width 91 height 16
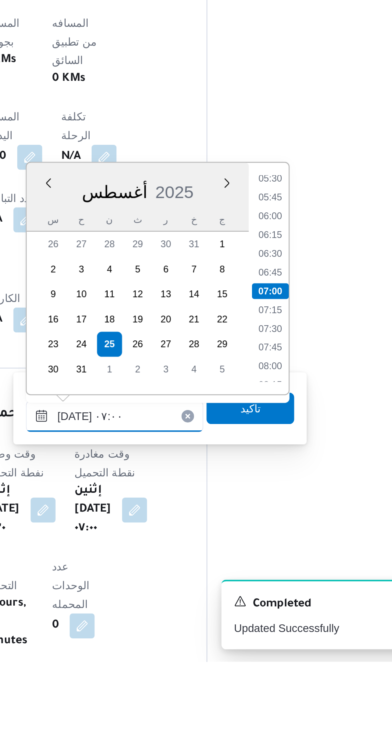
scroll to position [277, 0]
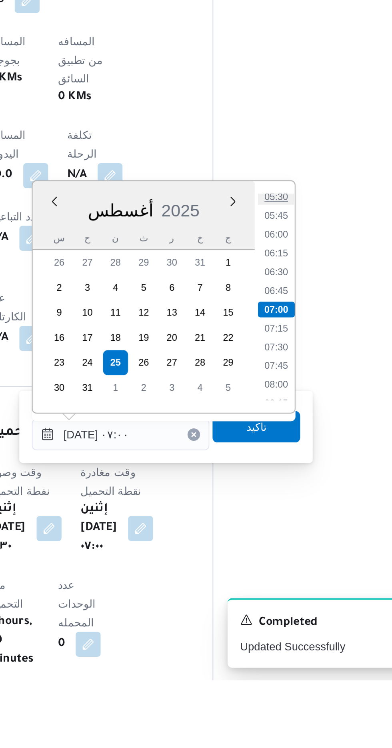
click at [286, 501] on li "05:30" at bounding box center [282, 501] width 18 height 8
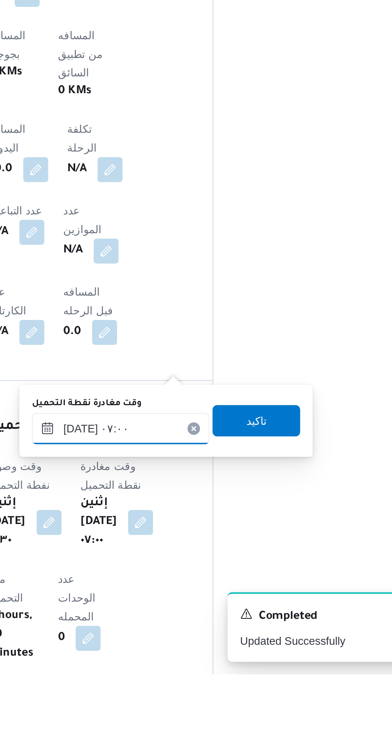
click at [229, 618] on input "[DATE] ٠٧:٠٠" at bounding box center [203, 622] width 91 height 16
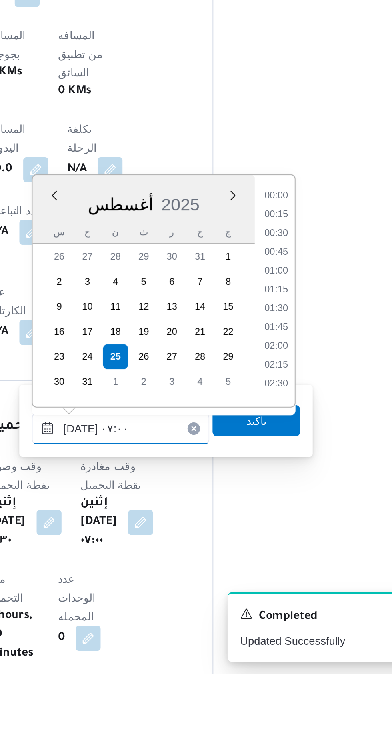
scroll to position [213, 0]
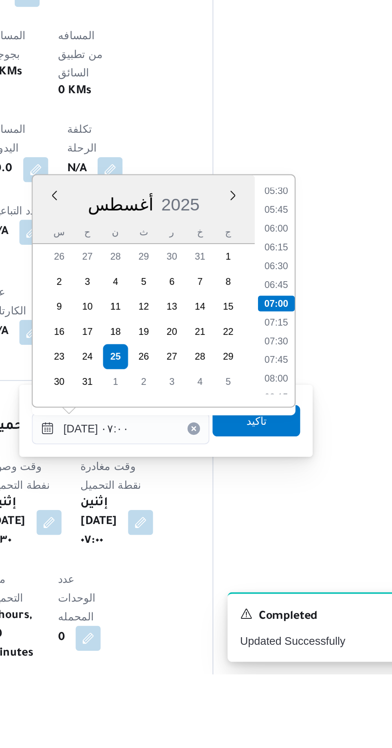
click at [286, 498] on div "Time 00:00 00:15 00:30 00:45 01:00 01:15 01:30 01:45 02:00 02:15 02:30 02:45 03…" at bounding box center [281, 552] width 20 height 118
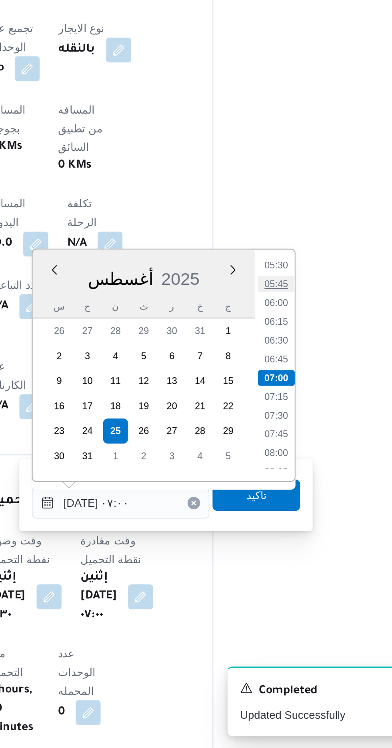
click at [281, 509] on li "05:45" at bounding box center [282, 510] width 18 height 8
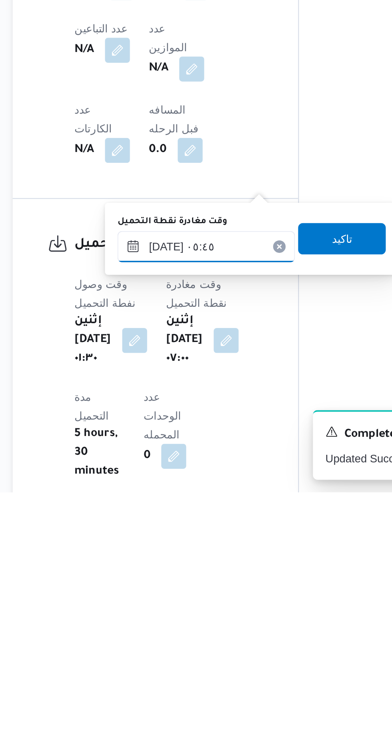
click at [218, 626] on input "[DATE] ٠٥:٤٥" at bounding box center [203, 622] width 91 height 16
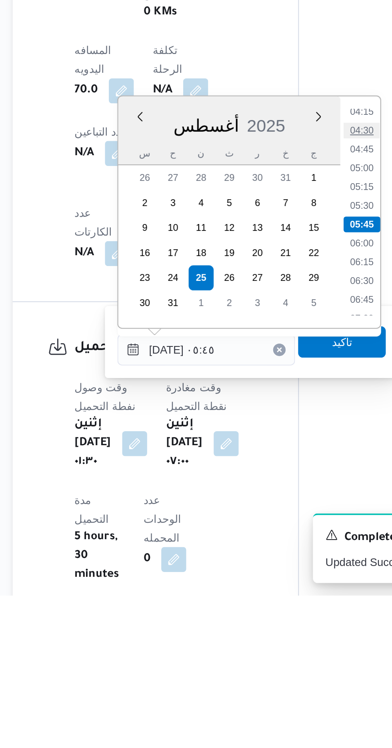
click at [280, 509] on li "04:30" at bounding box center [282, 510] width 18 height 8
type input "[DATE] ٠٤:٣٠"
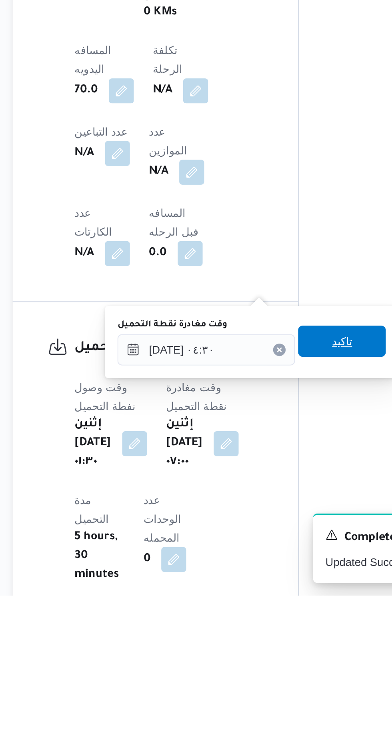
click at [277, 619] on span "تاكيد" at bounding box center [272, 618] width 10 height 10
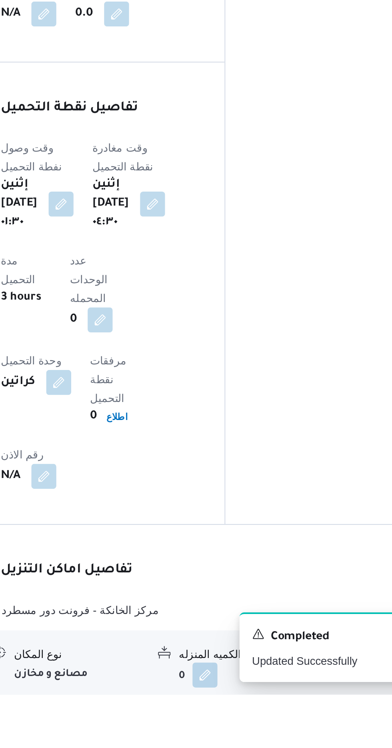
scroll to position [451, 0]
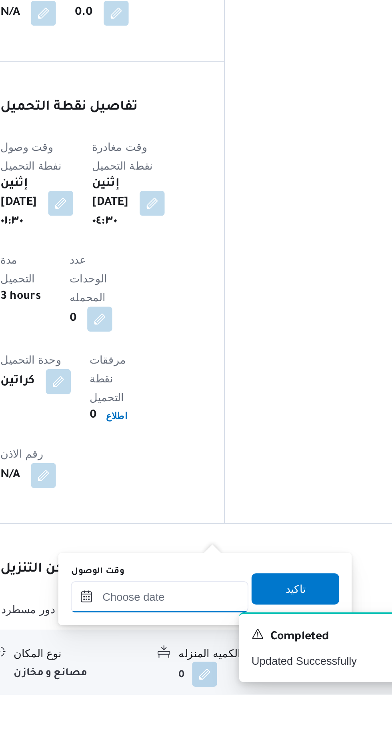
click at [213, 696] on input "وقت الوصول" at bounding box center [216, 698] width 91 height 16
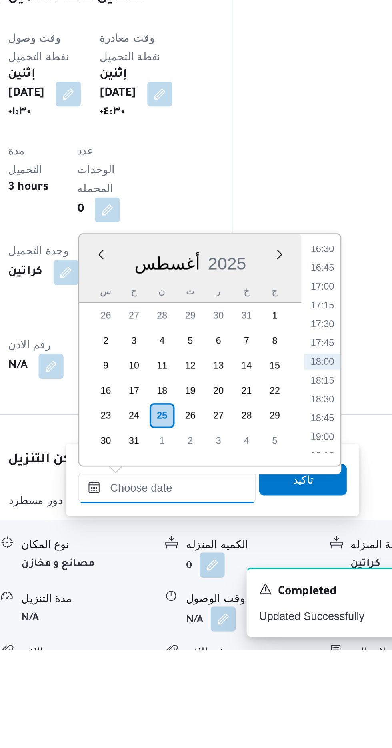
scroll to position [0, 0]
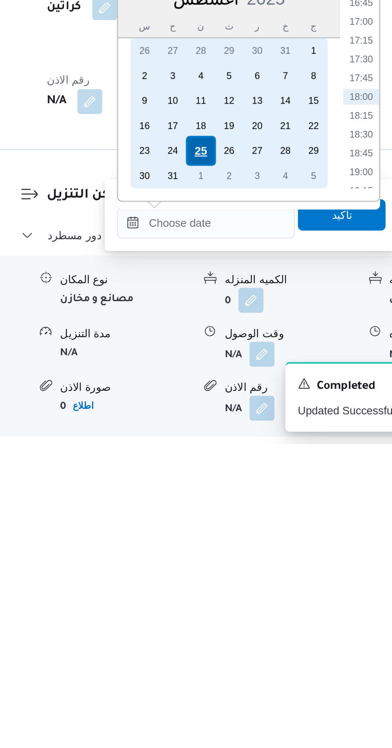
click at [215, 595] on div "25" at bounding box center [214, 597] width 15 height 15
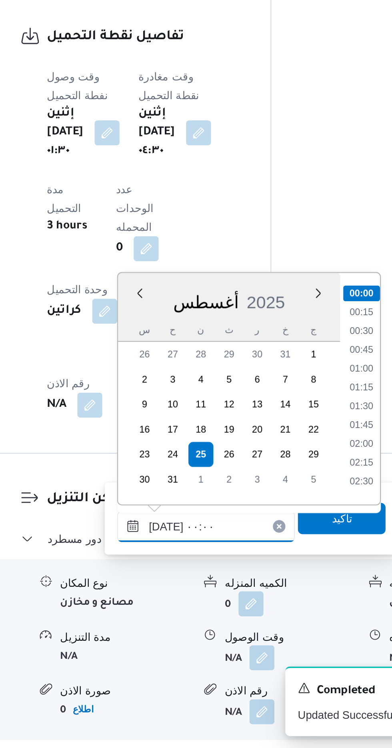
click at [175, 641] on input "[DATE] ٠٠:٠٠" at bounding box center [216, 634] width 91 height 16
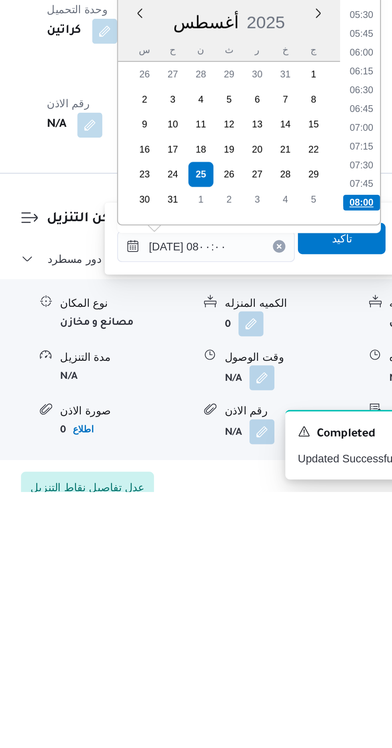
click at [295, 596] on li "08:00" at bounding box center [296, 600] width 19 height 8
type input "[DATE] ٠٨:٠٠"
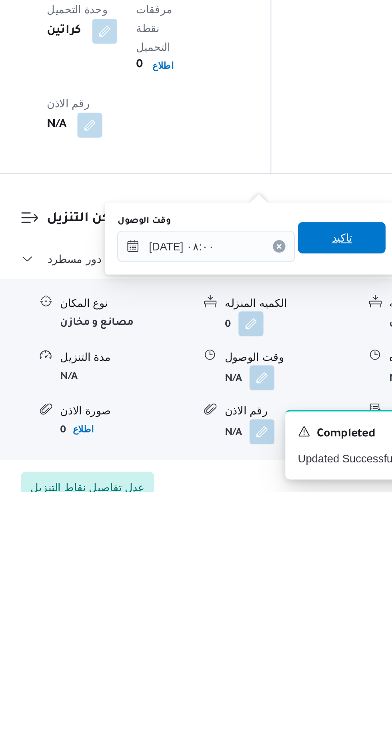
click at [289, 620] on span "تاكيد" at bounding box center [286, 618] width 10 height 10
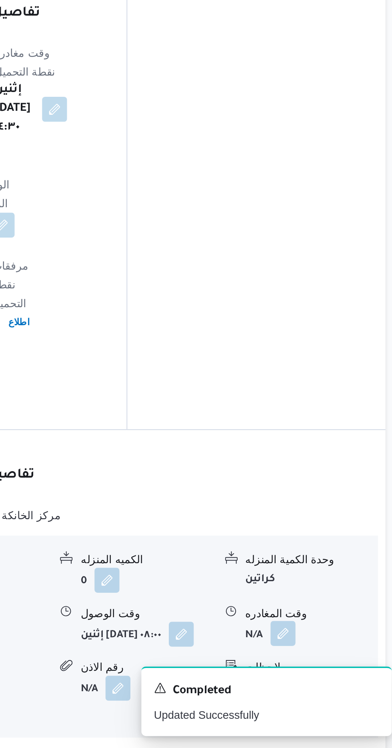
click at [333, 682] on button "button" at bounding box center [329, 688] width 13 height 13
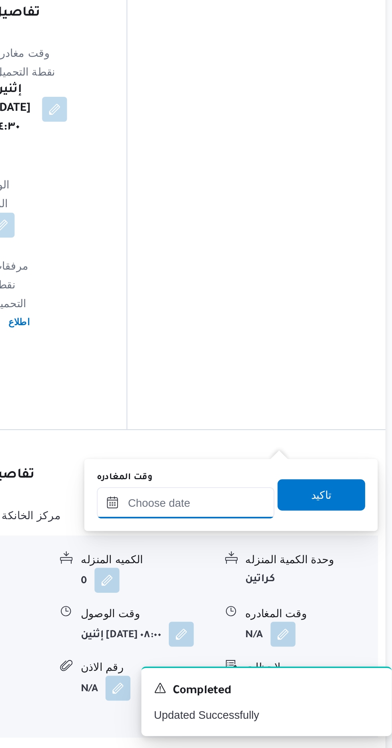
click at [299, 619] on input "وقت المغادره" at bounding box center [280, 622] width 91 height 16
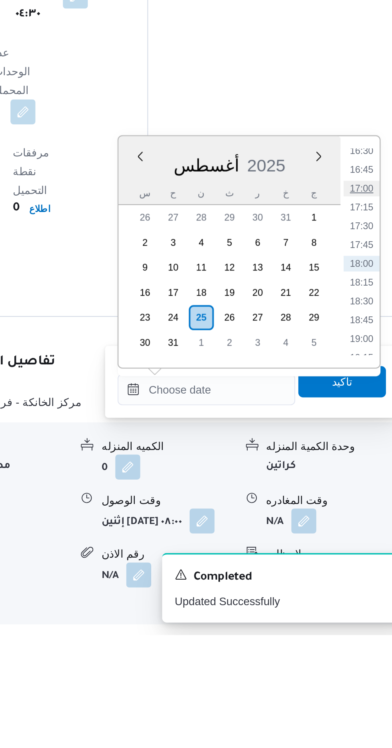
click at [356, 520] on li "17:00" at bounding box center [359, 519] width 18 height 8
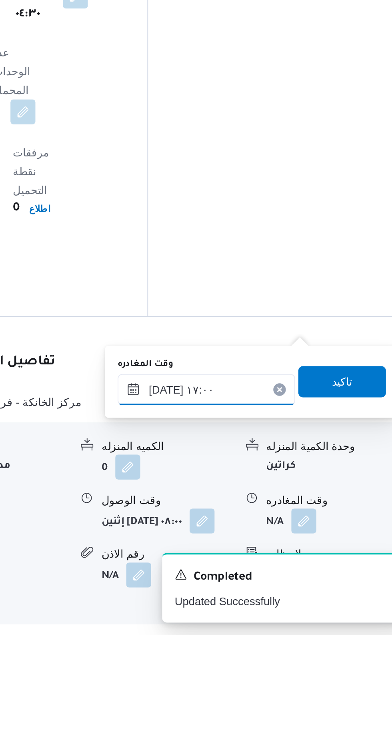
click at [300, 618] on input "[DATE] ١٧:٠٠" at bounding box center [280, 622] width 91 height 16
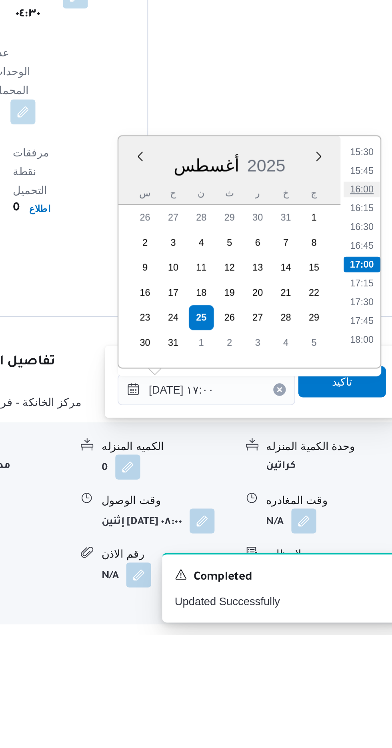
click at [356, 522] on li "16:00" at bounding box center [359, 520] width 18 height 8
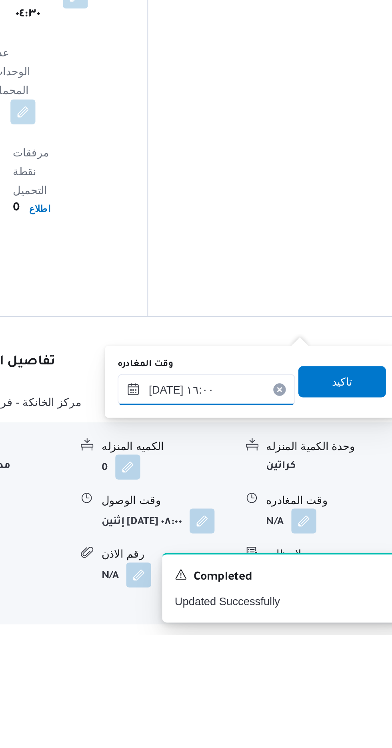
click at [301, 619] on input "[DATE] ١٦:٠٠" at bounding box center [280, 622] width 91 height 16
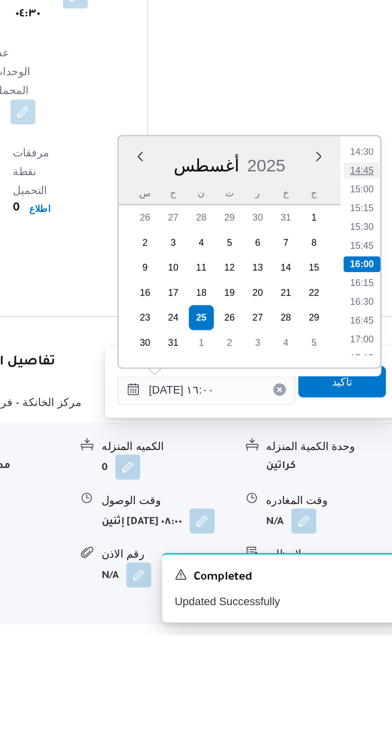
click at [362, 509] on li "14:45" at bounding box center [359, 510] width 18 height 8
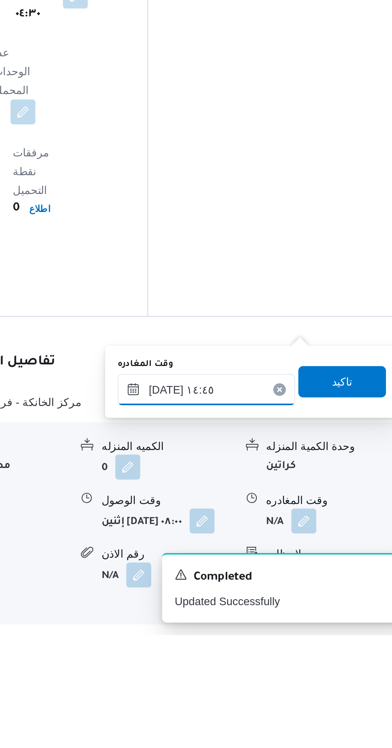
click at [299, 619] on input "[DATE] ١٤:٤٥" at bounding box center [280, 622] width 91 height 16
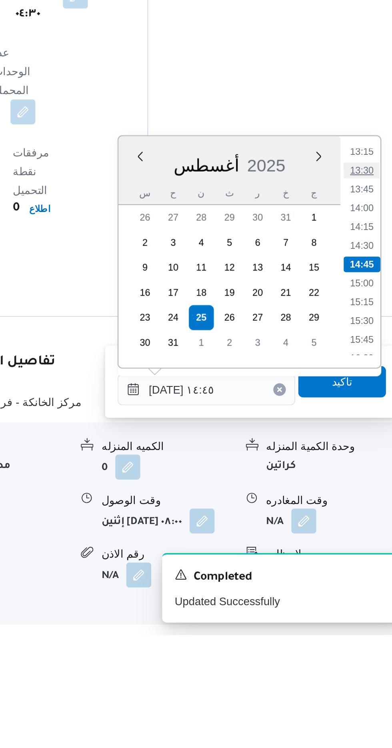
click at [355, 510] on li "13:30" at bounding box center [359, 510] width 18 height 8
type input "[DATE] ١٣:٣٠"
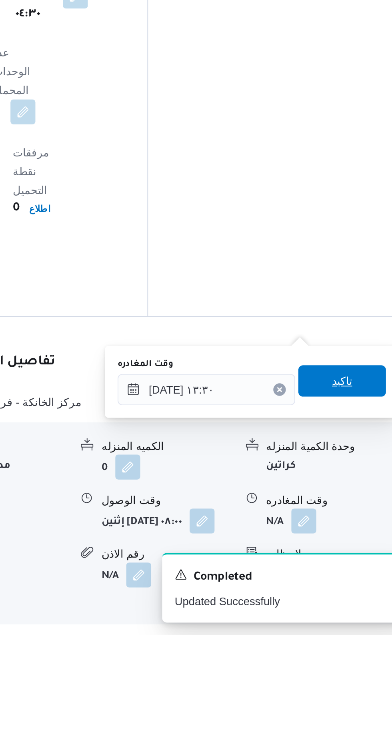
click at [352, 620] on span "تاكيد" at bounding box center [349, 618] width 10 height 10
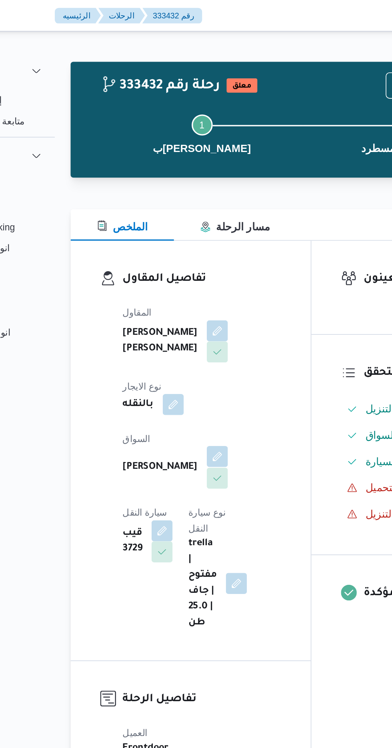
click at [187, 275] on button "button" at bounding box center [193, 277] width 13 height 13
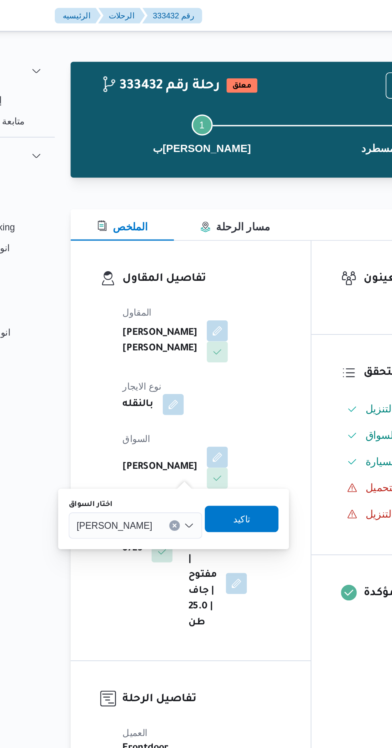
click at [136, 321] on span "[PERSON_NAME]" at bounding box center [131, 319] width 46 height 9
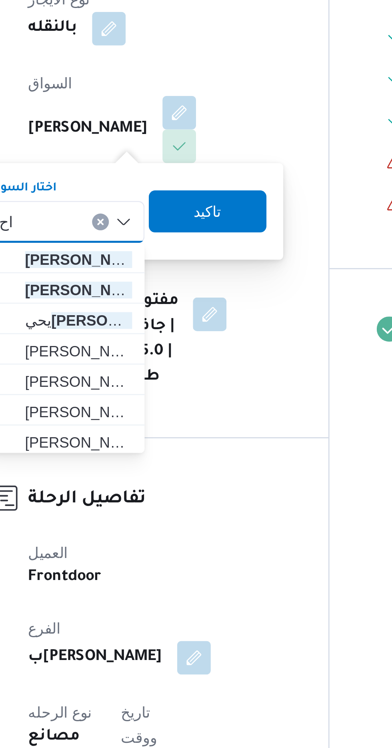
type input "ا"
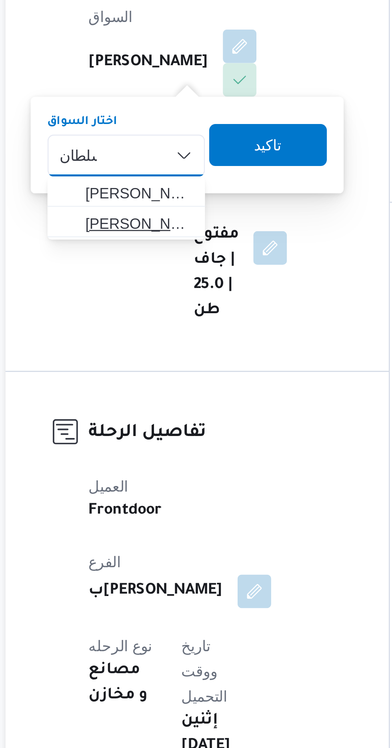
type input "سلطان"
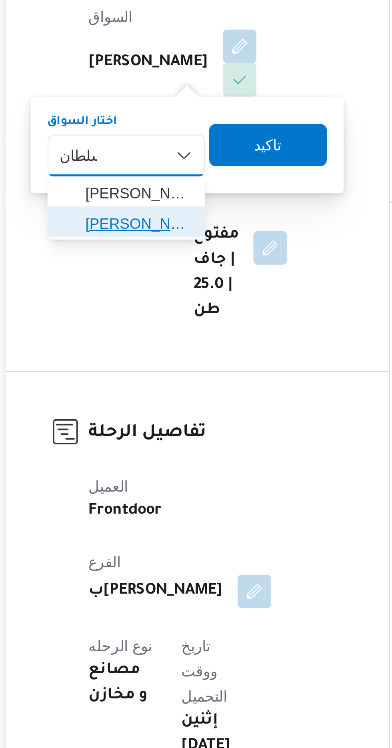
click at [163, 347] on span "[PERSON_NAME] [PERSON_NAME]" at bounding box center [154, 346] width 41 height 10
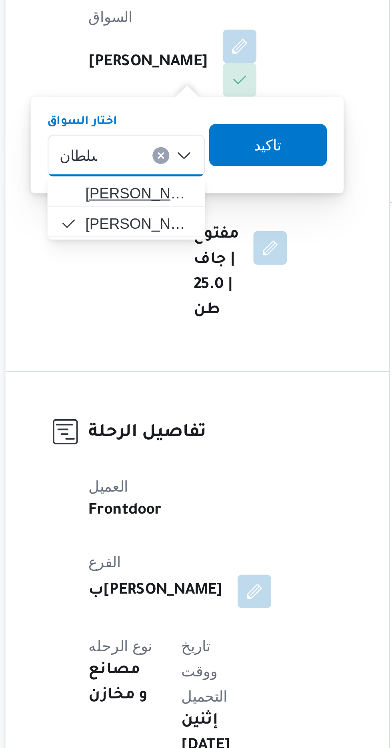
type input "سلطان"
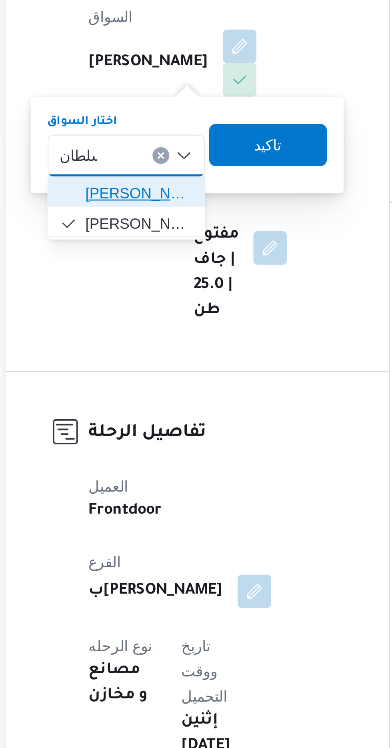
click at [162, 335] on span "[PERSON_NAME] [PERSON_NAME]" at bounding box center [154, 334] width 41 height 10
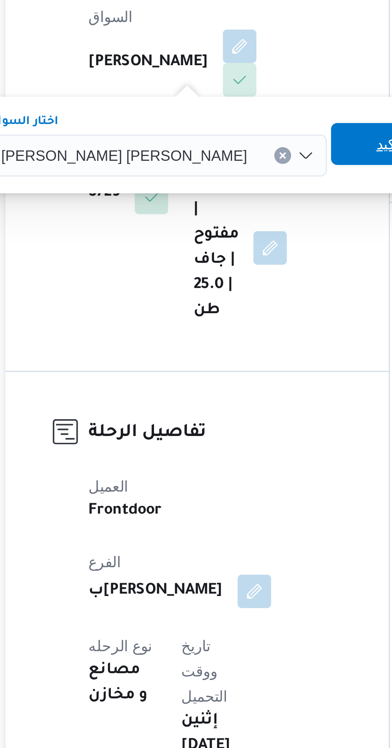
click at [245, 314] on span "تاكيد" at bounding box center [250, 315] width 10 height 10
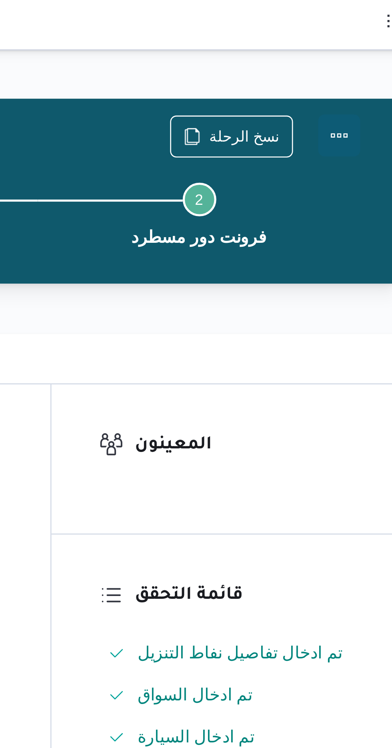
click at [363, 48] on button "Actions" at bounding box center [360, 52] width 16 height 16
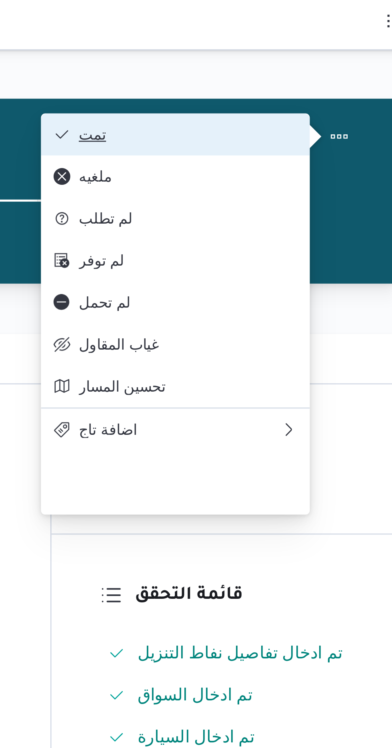
click at [333, 51] on span "تمت" at bounding box center [302, 51] width 83 height 6
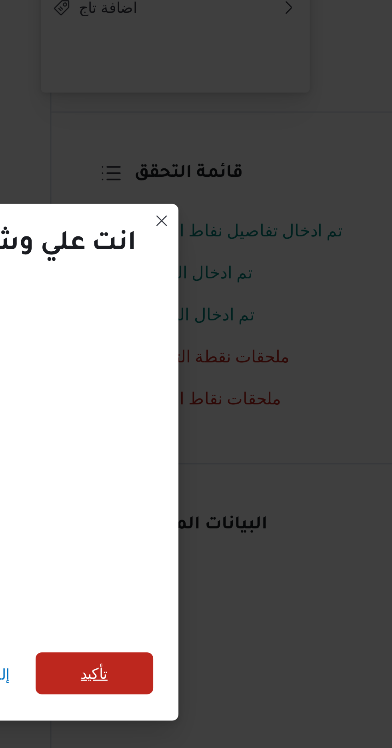
click at [277, 421] on span "تأكيد" at bounding box center [266, 417] width 45 height 16
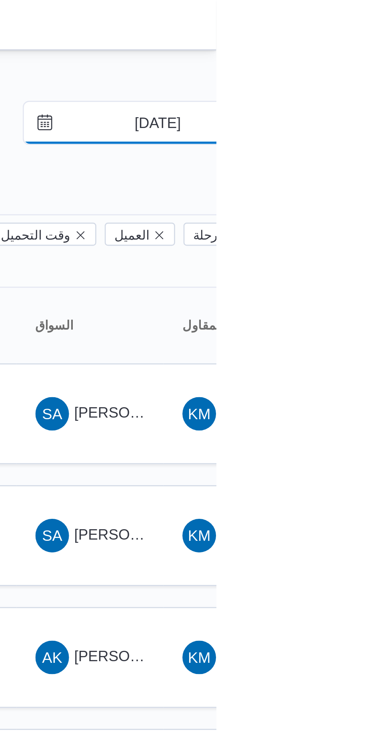
click at [363, 47] on input "[DATE]" at bounding box center [364, 47] width 91 height 16
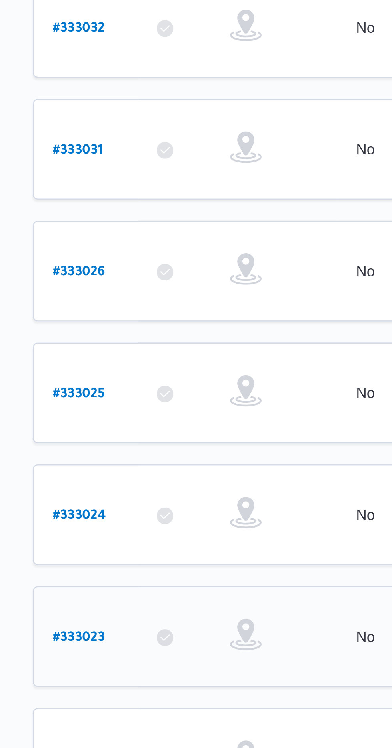
click at [119, 480] on b "# 333023" at bounding box center [122, 483] width 20 height 6
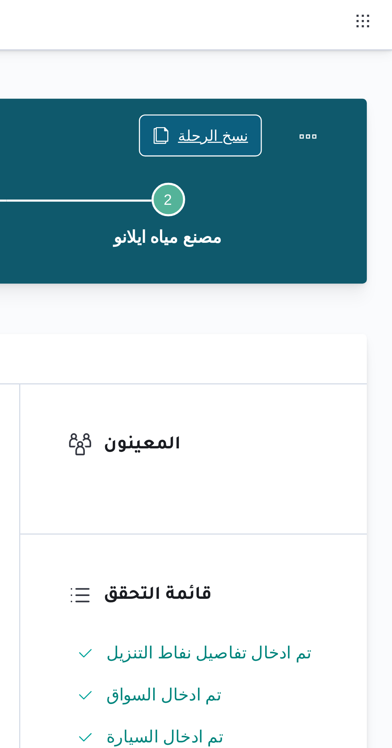
click at [326, 52] on span "نسخ الرحلة" at bounding box center [323, 52] width 27 height 10
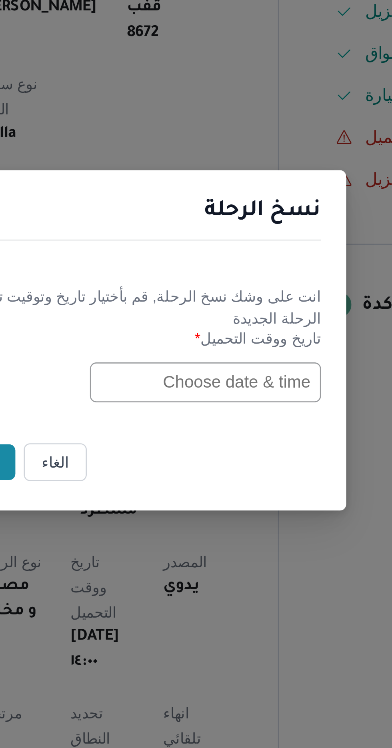
click at [231, 385] on input "text" at bounding box center [222, 389] width 88 height 15
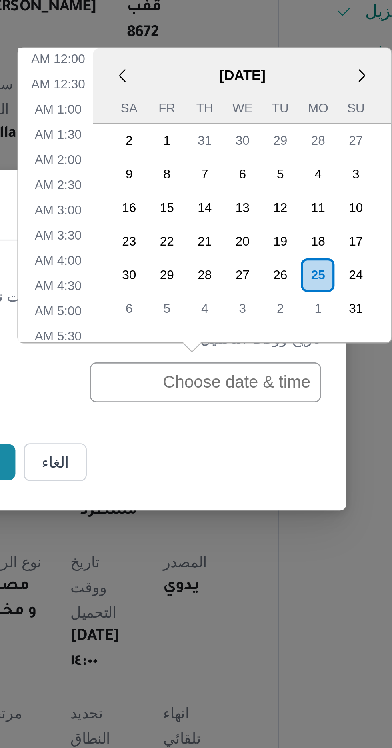
scroll to position [293, 0]
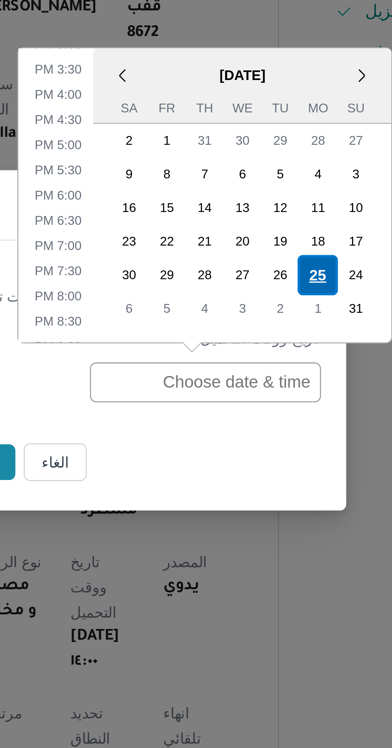
click at [263, 351] on div "25" at bounding box center [264, 348] width 15 height 15
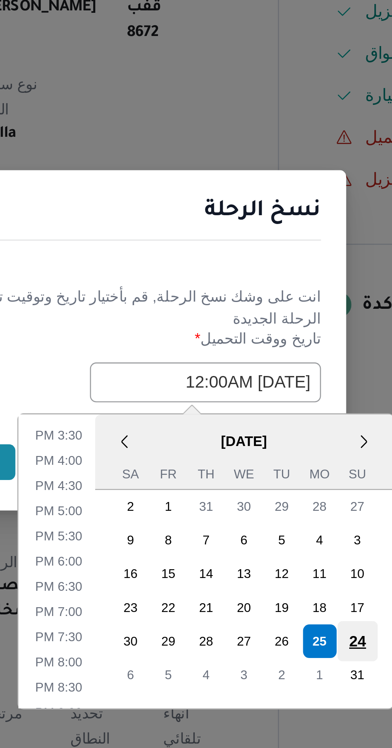
click at [278, 487] on div "24" at bounding box center [279, 488] width 15 height 15
click at [276, 488] on div "24" at bounding box center [279, 488] width 15 height 15
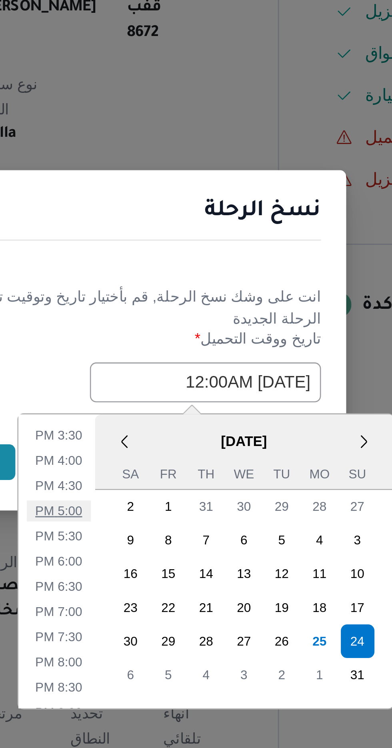
click at [165, 437] on li "5:00 PM" at bounding box center [166, 439] width 24 height 8
type input "[DATE] 5:00PM"
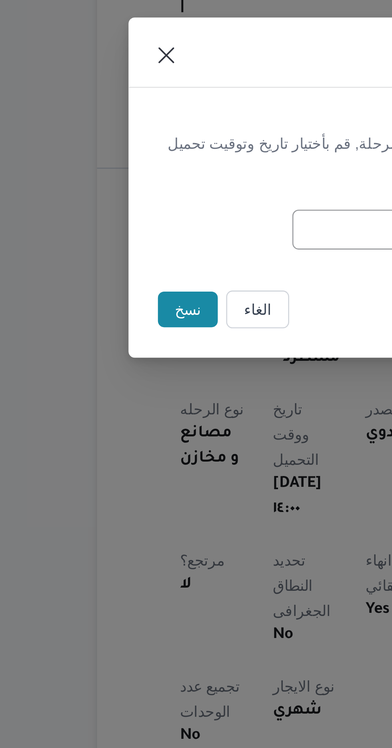
click at [136, 417] on button "نسخ" at bounding box center [138, 420] width 23 height 14
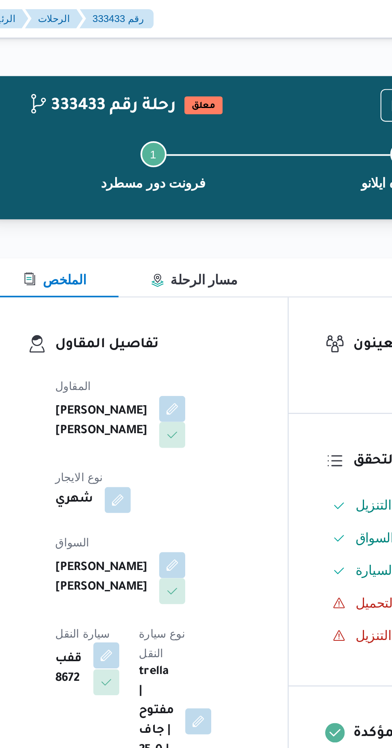
click at [167, 316] on button "button" at bounding box center [160, 322] width 13 height 13
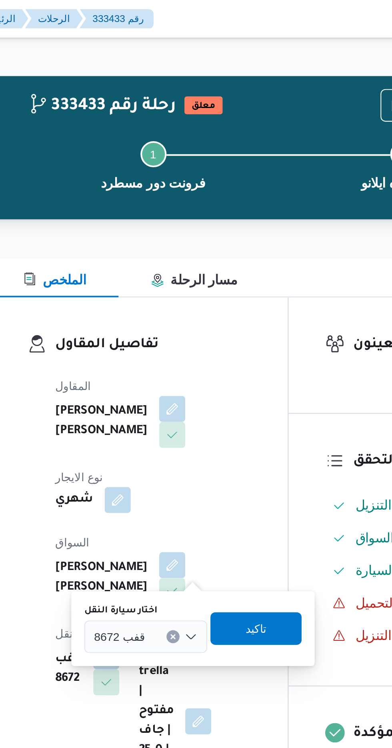
click at [172, 316] on span "قفب 8672" at bounding box center [167, 312] width 25 height 9
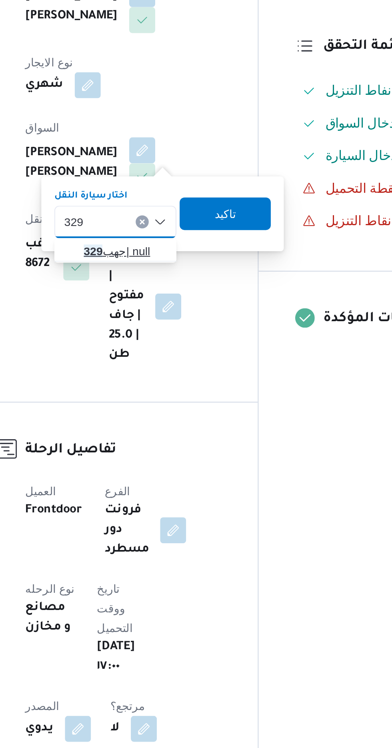
type input "329"
click at [189, 328] on span "جهب 329 | null" at bounding box center [184, 328] width 41 height 10
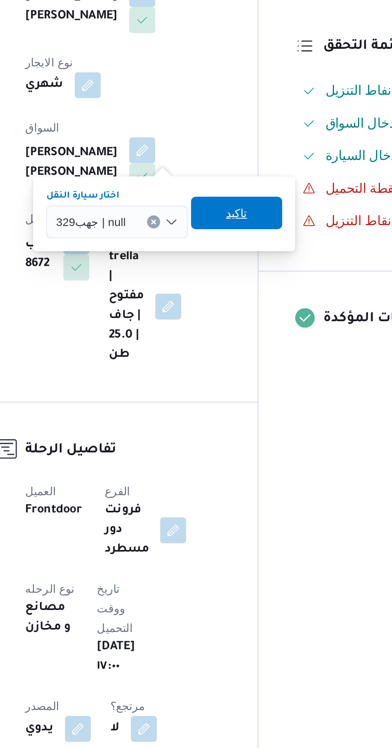
click at [248, 307] on span "تاكيد" at bounding box center [239, 309] width 45 height 16
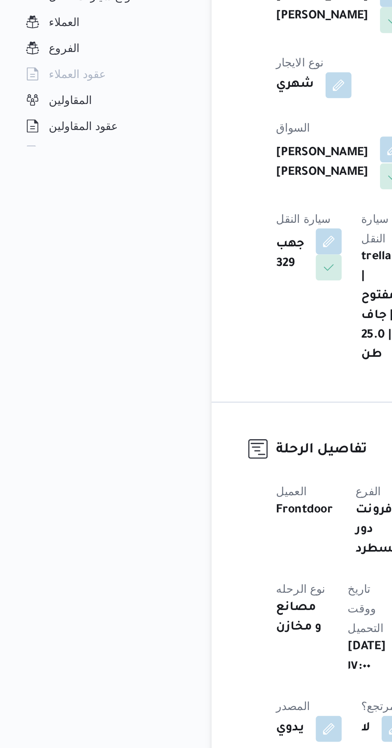
click at [187, 271] on button "button" at bounding box center [193, 277] width 13 height 13
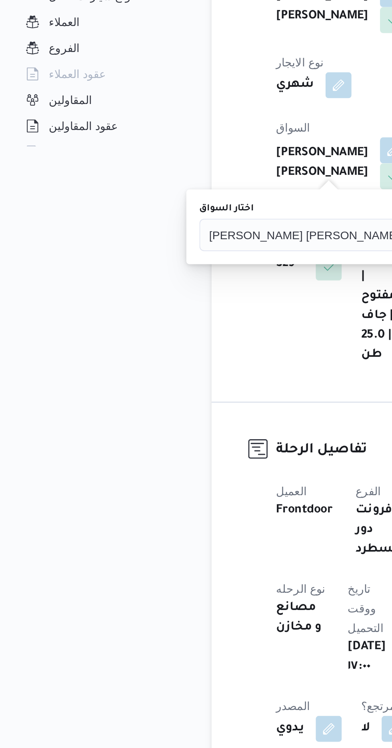
click at [133, 318] on span "[PERSON_NAME] [PERSON_NAME]" at bounding box center [150, 319] width 94 height 9
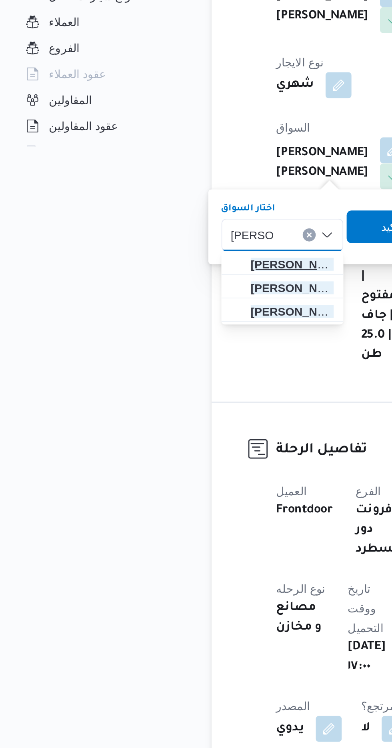
type input "[PERSON_NAME]"
click at [148, 331] on span "[PERSON_NAME] يد [PERSON_NAME]" at bounding box center [143, 334] width 41 height 10
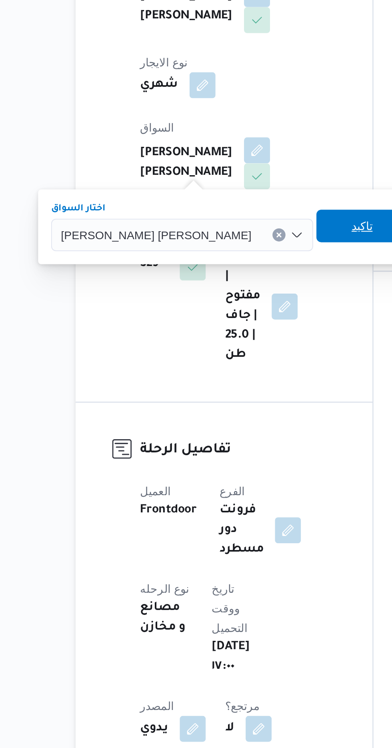
click at [239, 315] on span "تاكيد" at bounding box center [244, 315] width 10 height 10
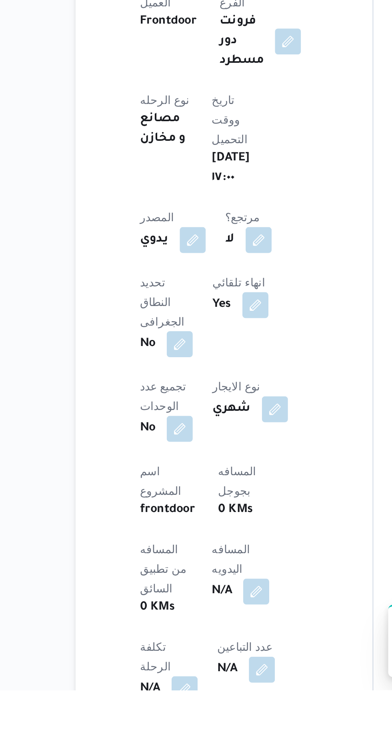
scroll to position [37, 0]
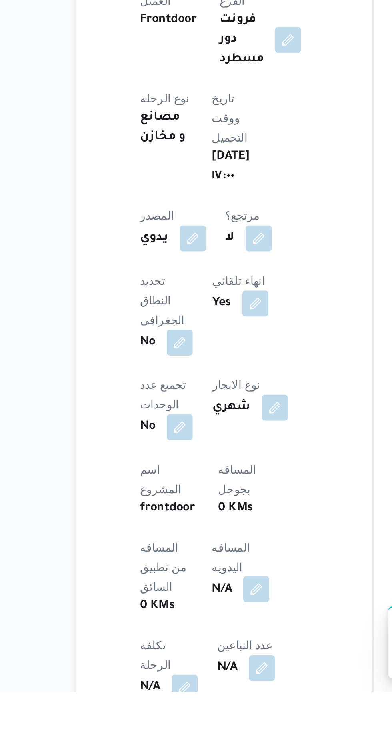
click at [186, 691] on button "button" at bounding box center [192, 697] width 13 height 13
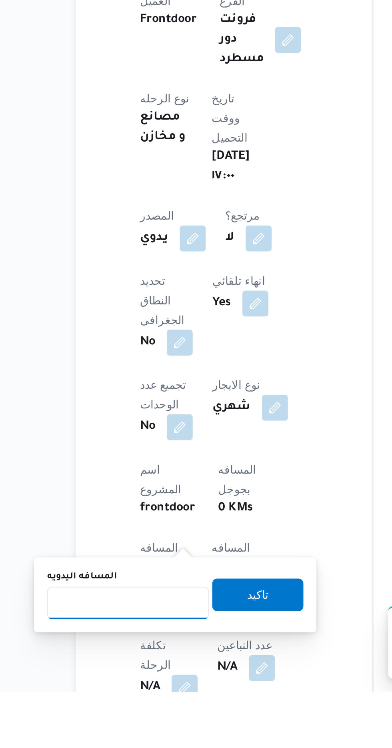
click at [132, 706] on input "المسافه اليدويه" at bounding box center [130, 704] width 80 height 16
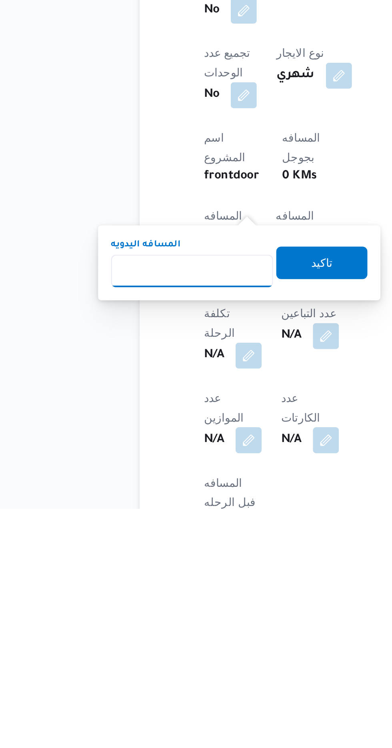
scroll to position [113, 0]
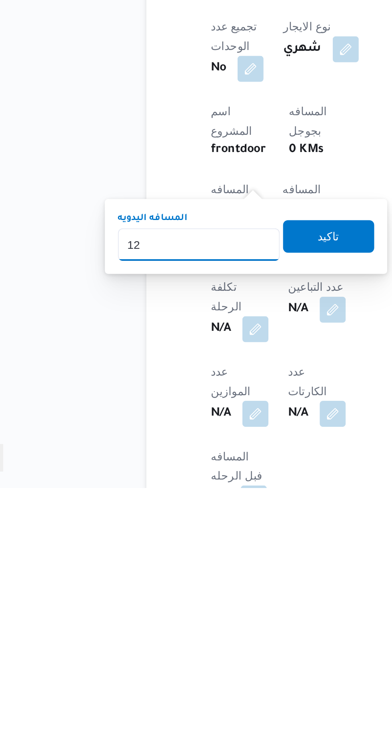
type input "120"
click at [198, 628] on span "تاكيد" at bounding box center [193, 624] width 10 height 10
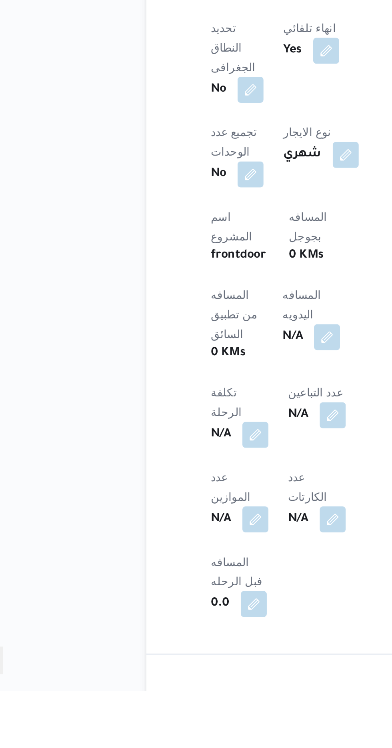
scroll to position [162, 0]
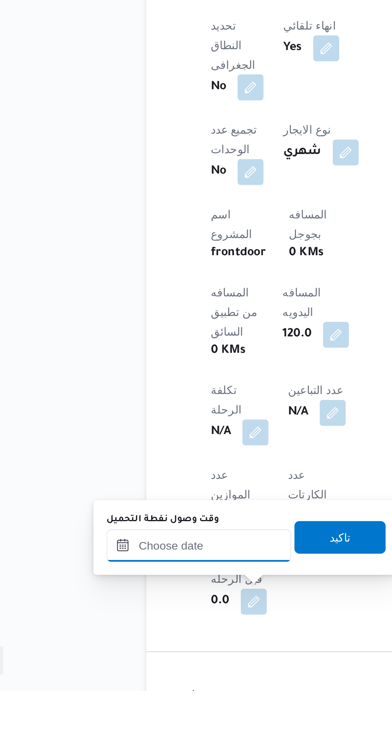
click at [106, 678] on input "وقت وصول نفطة التحميل" at bounding box center [129, 676] width 91 height 16
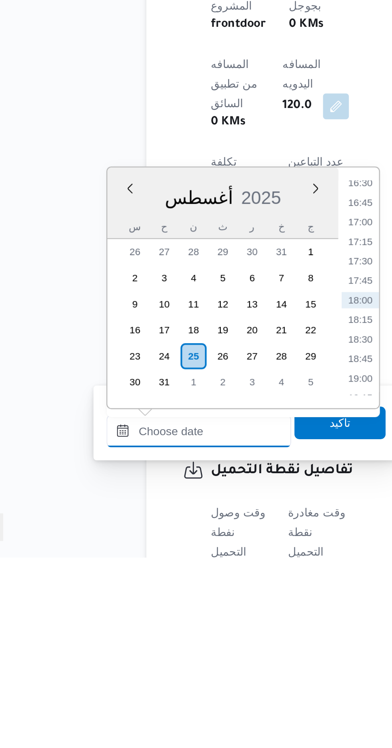
scroll to position [209, 0]
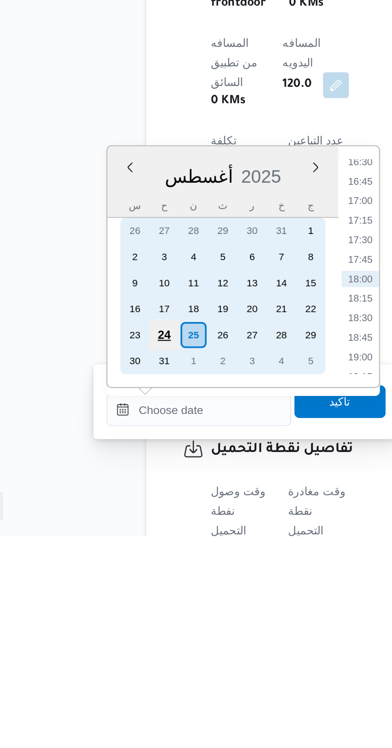
click at [114, 650] on div "24" at bounding box center [112, 648] width 15 height 15
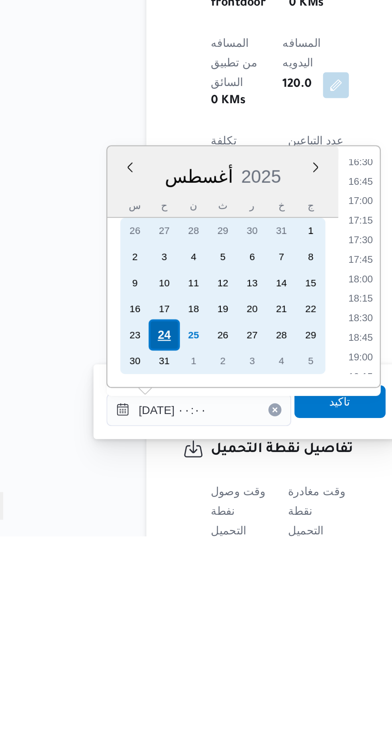
scroll to position [0, 0]
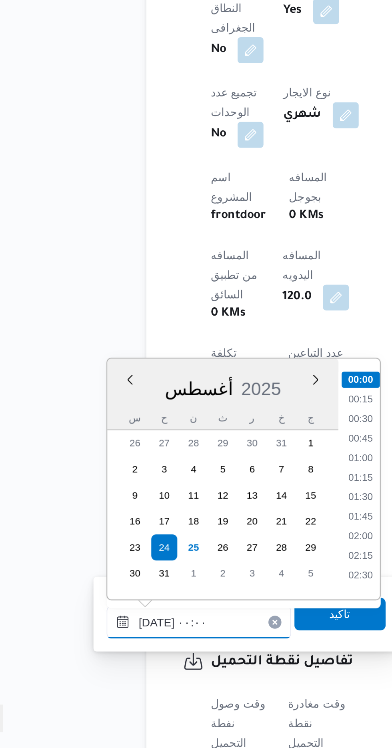
click at [89, 686] on input "[DATE] ٠٠:٠٠" at bounding box center [129, 686] width 91 height 16
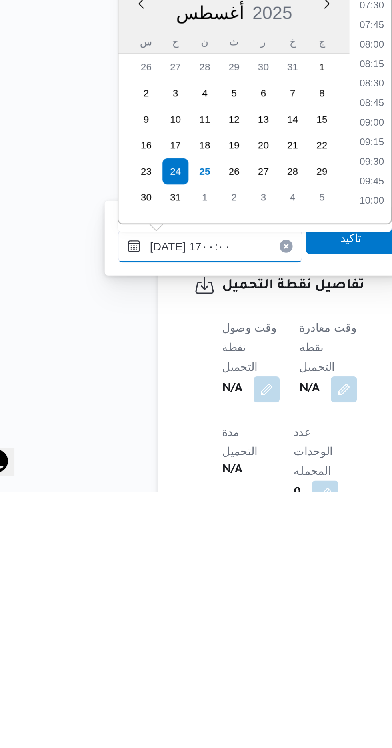
scroll to position [556, 0]
click at [203, 602] on li "17:00" at bounding box center [209, 604] width 19 height 8
type input "[DATE] ١٧:٠٠"
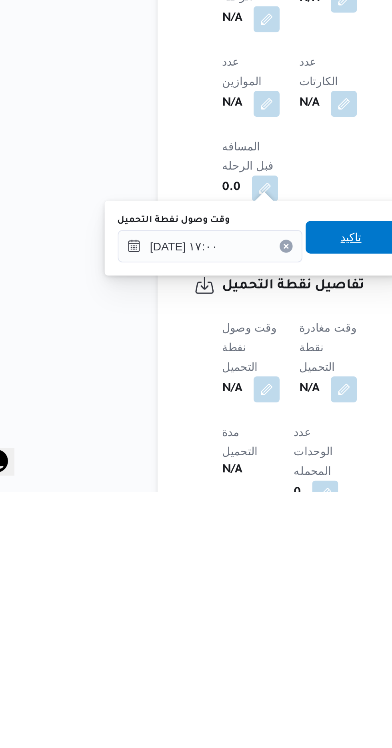
click at [201, 618] on span "تاكيد" at bounding box center [199, 623] width 10 height 10
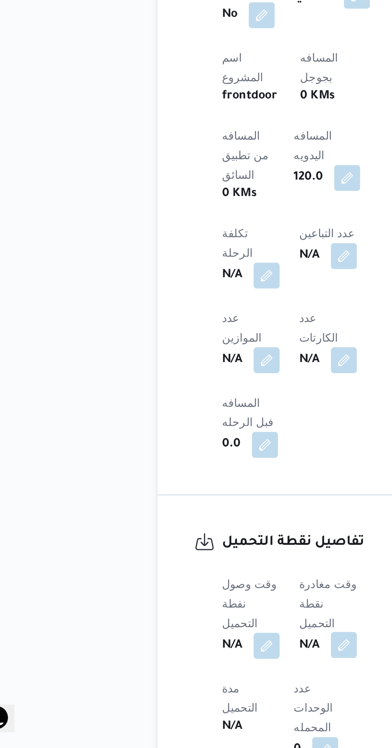
click at [195, 690] on button "button" at bounding box center [195, 696] width 13 height 13
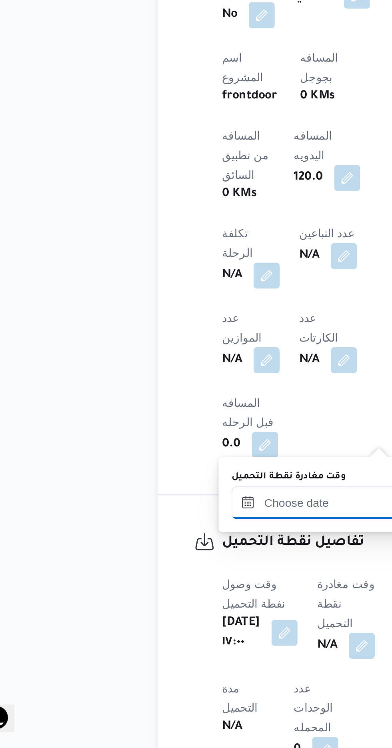
click at [162, 625] on input "وقت مغادرة نقطة التحميل" at bounding box center [185, 627] width 91 height 16
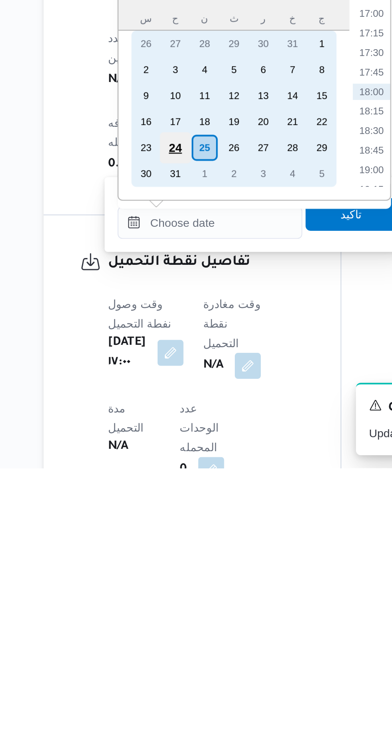
click at [168, 586] on div "24" at bounding box center [168, 589] width 15 height 15
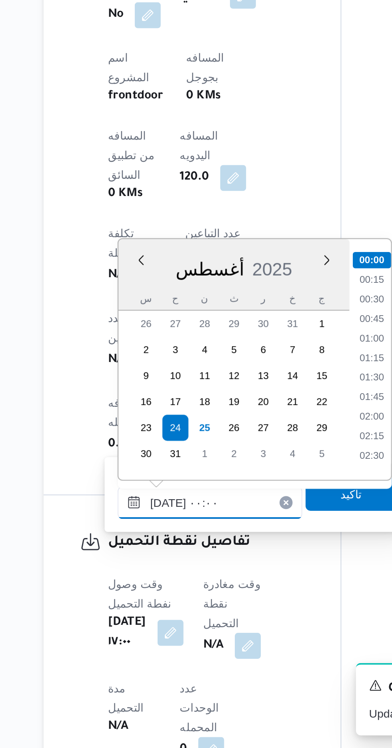
click at [142, 632] on input "[DATE] ٠٠:٠٠" at bounding box center [185, 627] width 91 height 16
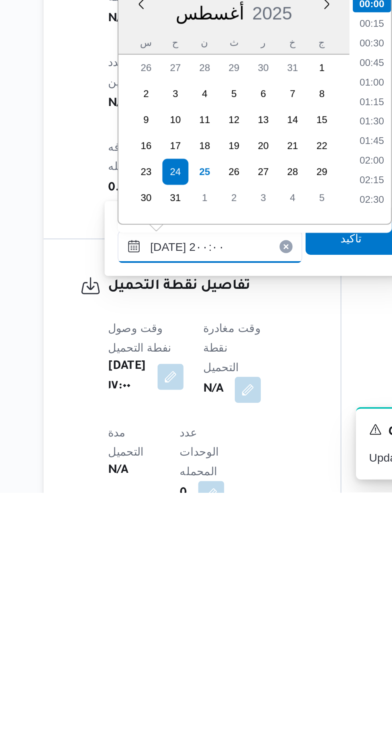
scroll to position [671, 0]
click at [261, 606] on li "20:00" at bounding box center [265, 604] width 19 height 8
type input "[DATE] ٢٠:٠٠"
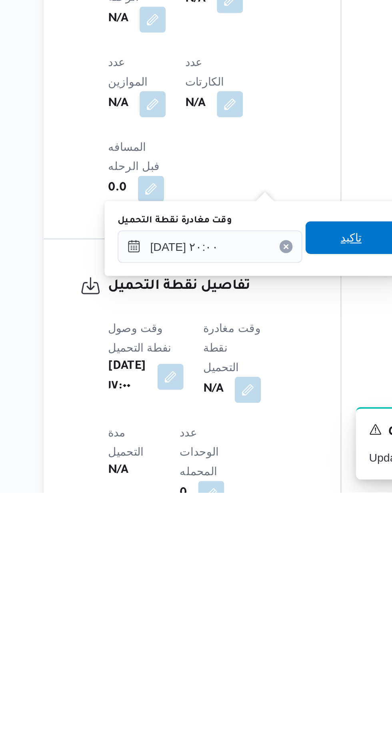
click at [248, 628] on span "تاكيد" at bounding box center [255, 622] width 45 height 16
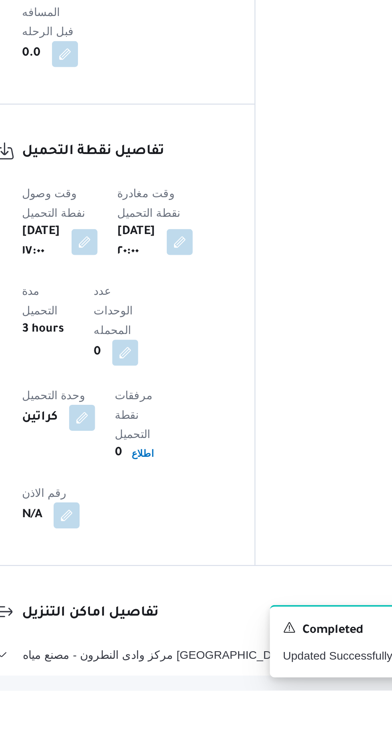
scroll to position [433, 0]
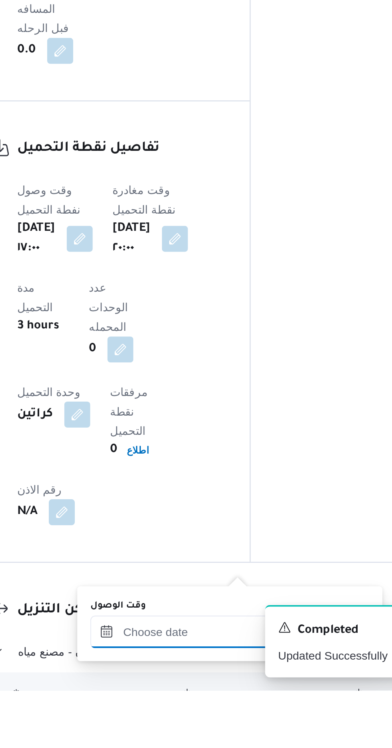
click at [207, 720] on input "وقت الوصول" at bounding box center [216, 719] width 91 height 16
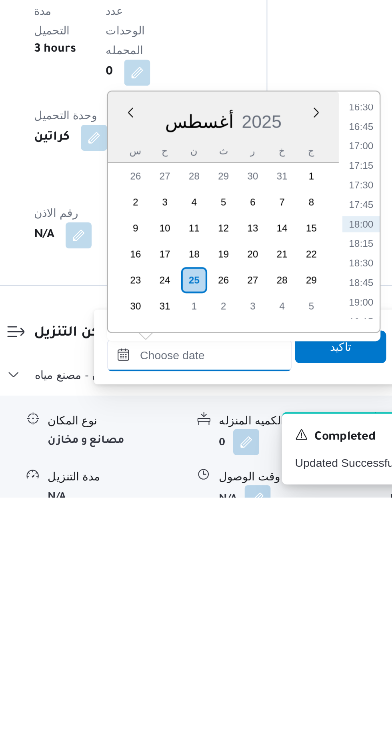
scroll to position [512, 0]
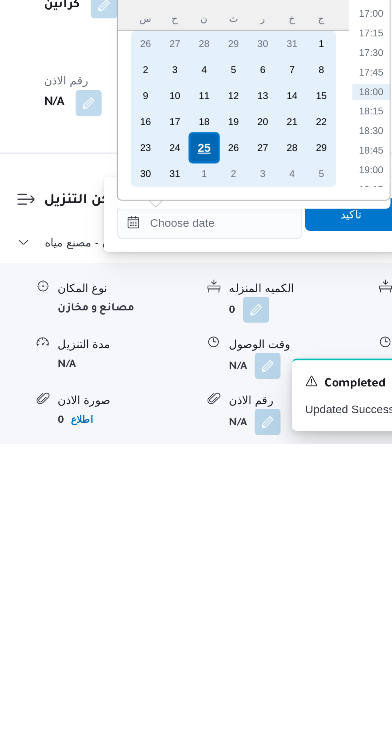
click at [215, 605] on div "25" at bounding box center [214, 601] width 15 height 15
type input "[DATE] ٠٠:٠٠"
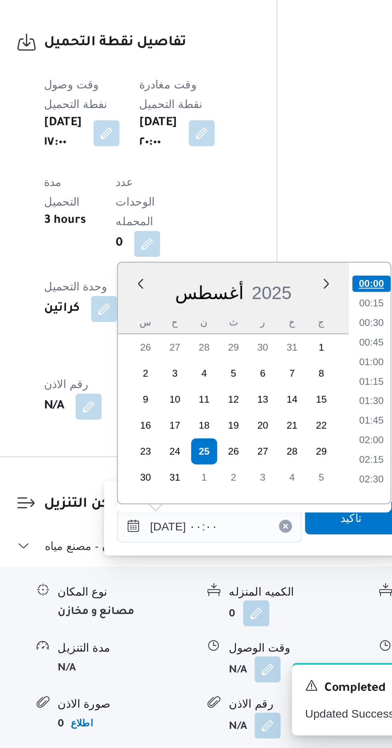
click at [295, 520] on li "00:00" at bounding box center [296, 519] width 19 height 8
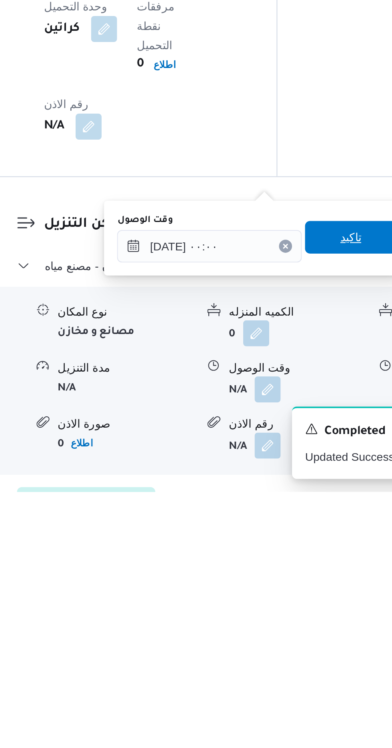
click at [291, 620] on span "تاكيد" at bounding box center [286, 623] width 10 height 10
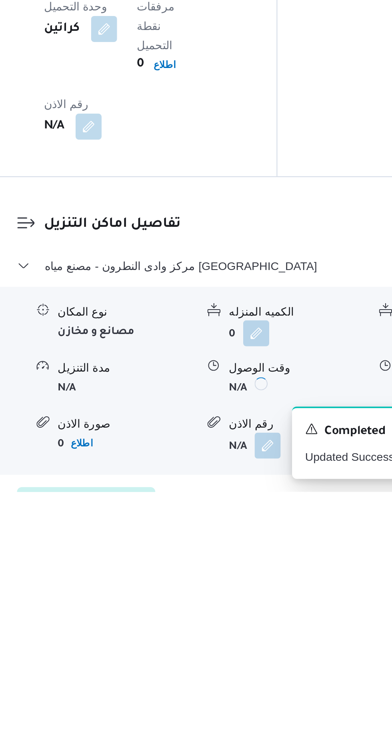
scroll to position [524, 0]
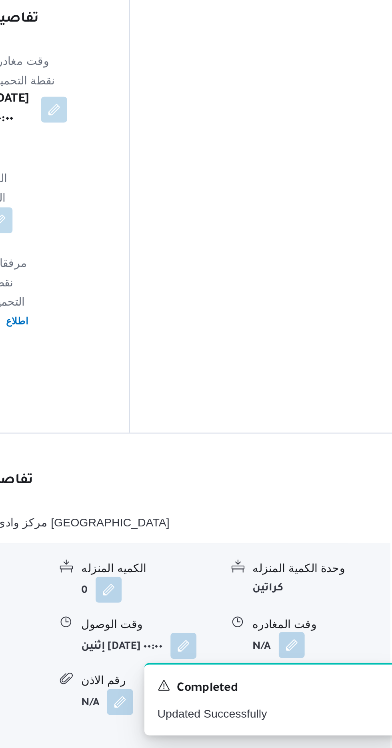
click at [327, 690] on button "button" at bounding box center [329, 696] width 13 height 13
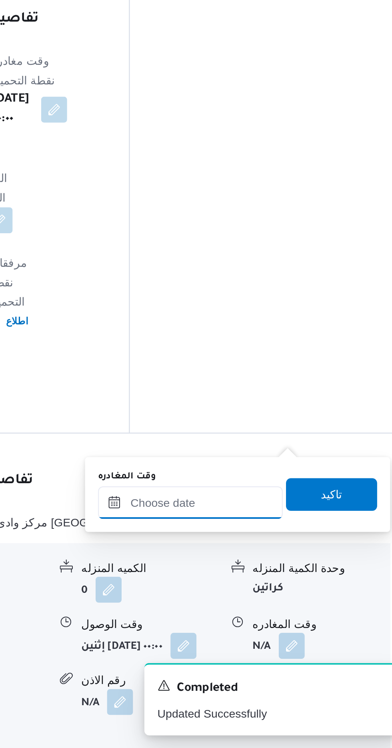
click at [293, 627] on input "وقت المغادره" at bounding box center [280, 627] width 91 height 16
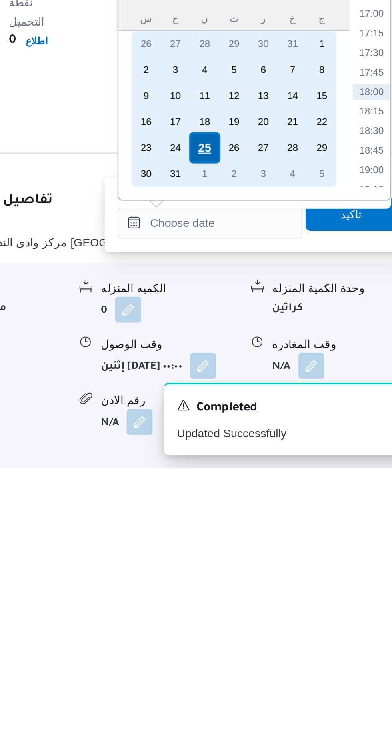
click at [279, 593] on div "25" at bounding box center [277, 589] width 15 height 15
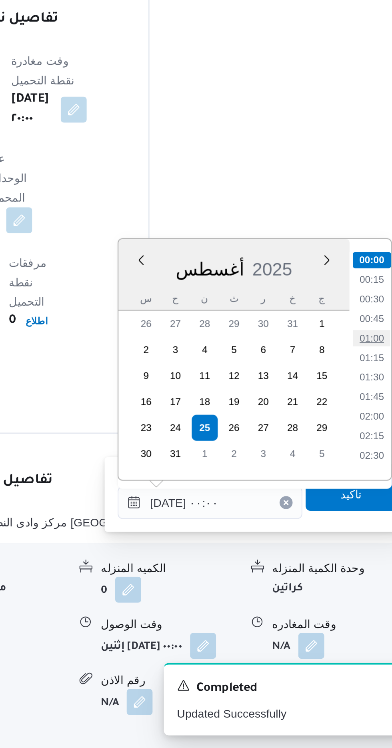
click at [354, 543] on li "01:00" at bounding box center [359, 546] width 18 height 8
type input "[DATE] ٠١:٠٠"
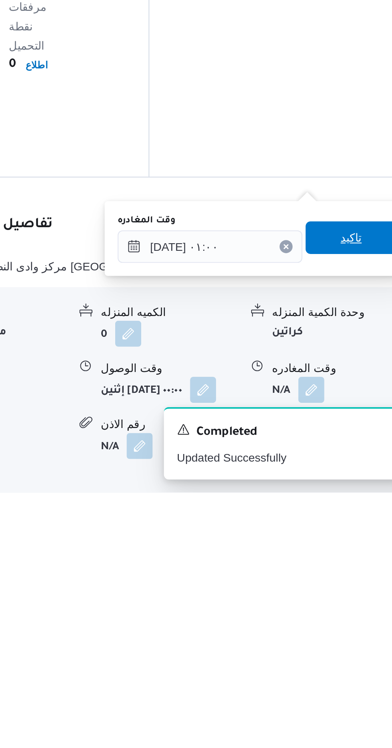
click at [351, 622] on span "تاكيد" at bounding box center [349, 622] width 45 height 16
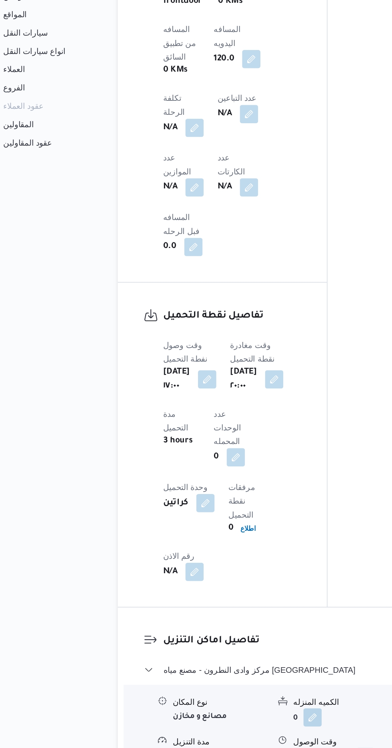
scroll to position [527, 0]
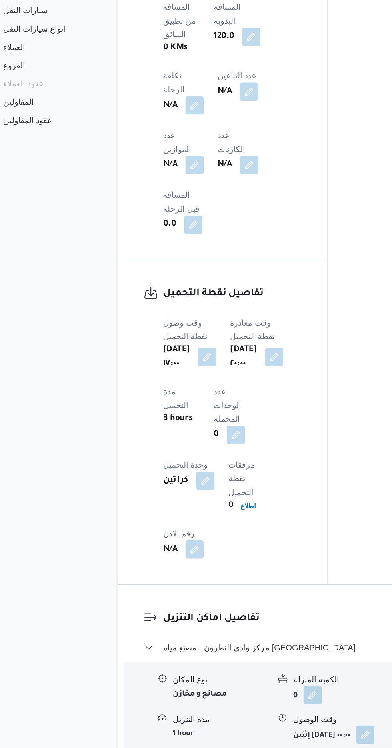
click at [150, 747] on span "عدل تفاصيل نقاط التنزيل" at bounding box center [156, 761] width 58 height 10
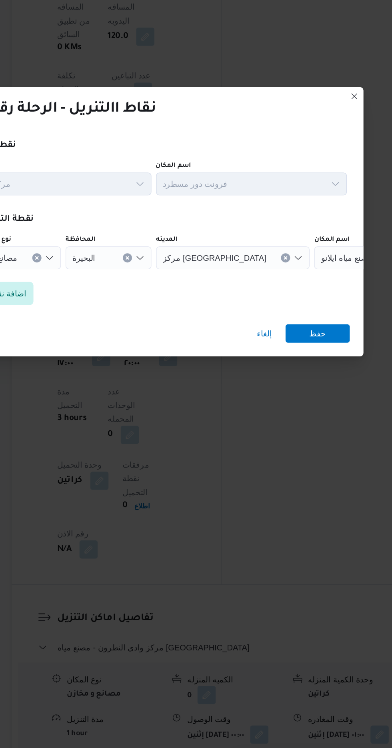
click at [320, 366] on span "مصنع مياه ايلانو" at bounding box center [338, 361] width 36 height 9
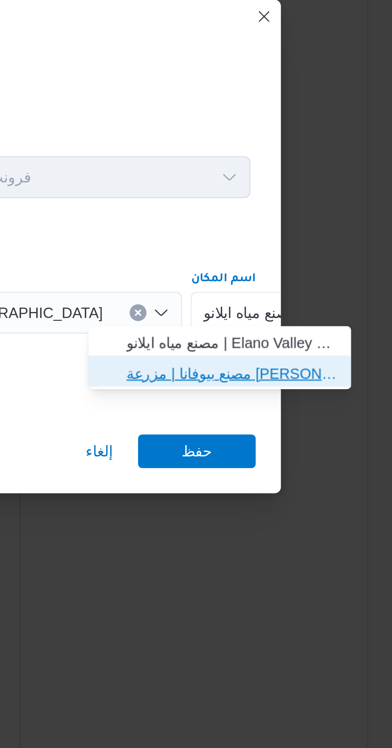
click at [335, 385] on span "مصنع بيوفانا | مزرعة [PERSON_NAME] | null" at bounding box center [331, 385] width 81 height 10
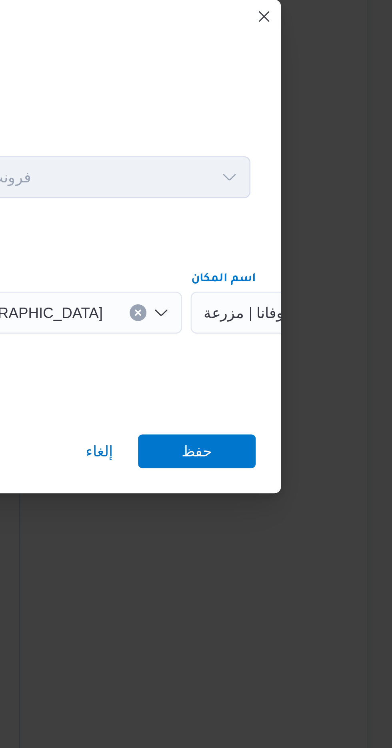
scroll to position [0, 0]
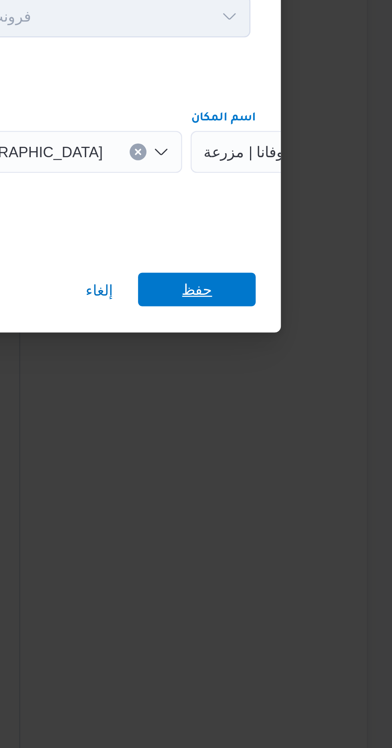
click at [324, 413] on span "حفظ" at bounding box center [317, 414] width 45 height 13
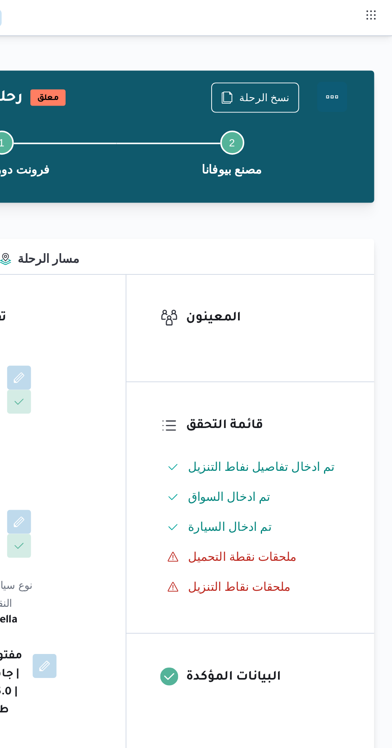
click at [363, 52] on button "Actions" at bounding box center [360, 52] width 16 height 16
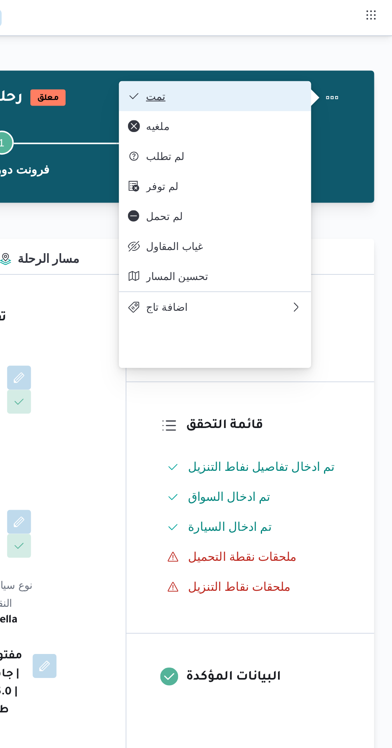
click at [328, 49] on span "تمت" at bounding box center [302, 51] width 83 height 6
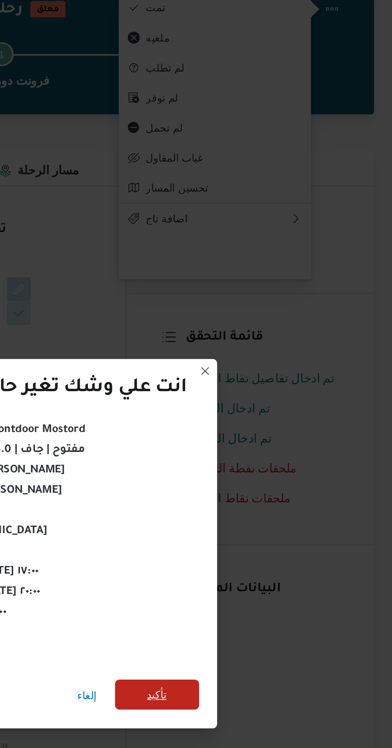
click at [273, 415] on span "تأكيد" at bounding box center [266, 417] width 45 height 16
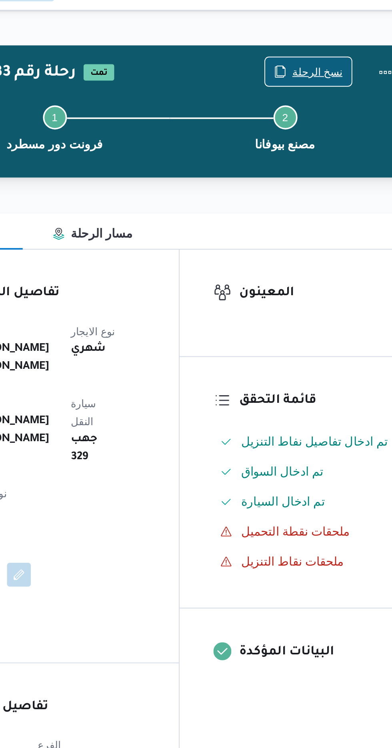
click at [321, 46] on span "نسخ الرحلة" at bounding box center [319, 51] width 46 height 15
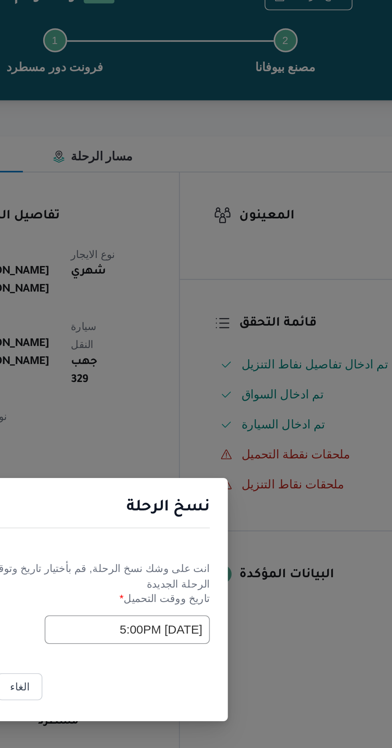
click at [206, 394] on input "[DATE] 5:00PM" at bounding box center [222, 389] width 88 height 15
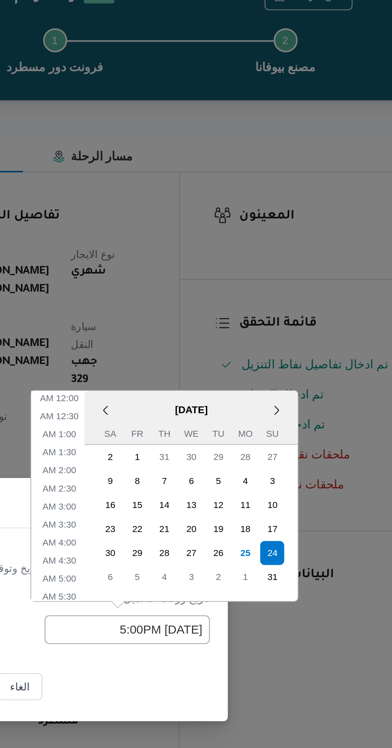
scroll to position [274, 0]
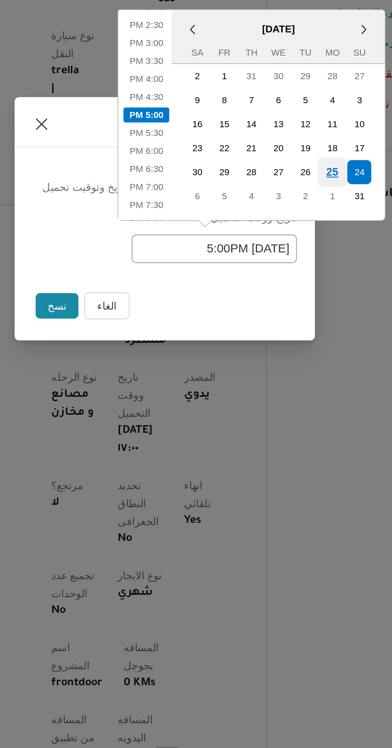
click at [285, 350] on div "25" at bounding box center [284, 348] width 15 height 15
type input "[DATE] 5:00PM"
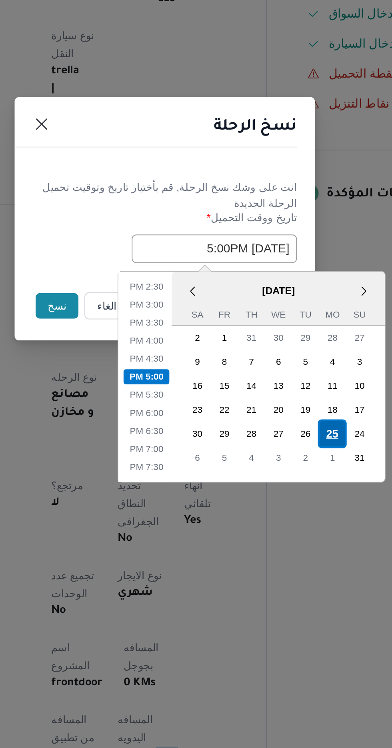
click at [282, 483] on div "25" at bounding box center [284, 488] width 15 height 15
click at [181, 455] on li "5:00 PM" at bounding box center [186, 458] width 24 height 8
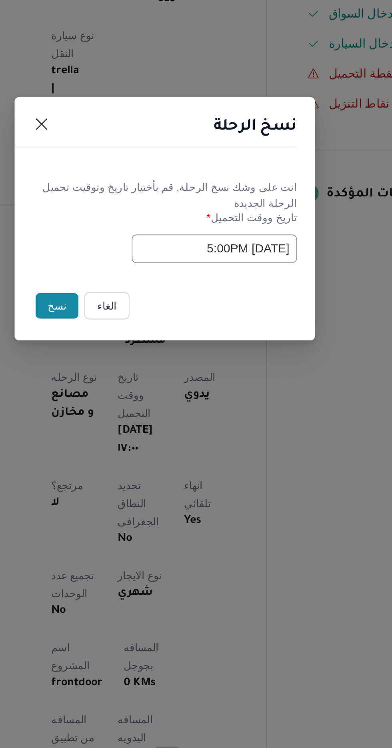
click at [134, 424] on button "نسخ" at bounding box center [138, 420] width 23 height 14
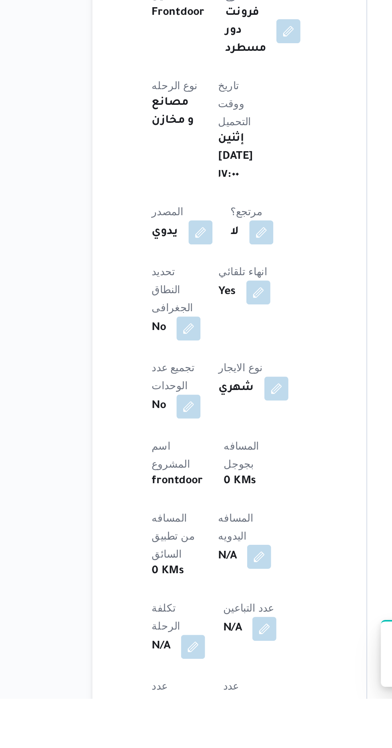
scroll to position [73, 0]
click at [186, 665] on button "button" at bounding box center [192, 671] width 13 height 13
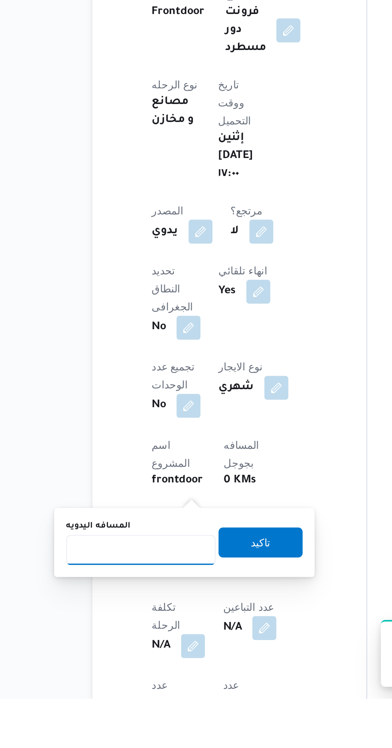
click at [117, 669] on input "المسافه اليدويه" at bounding box center [130, 668] width 80 height 16
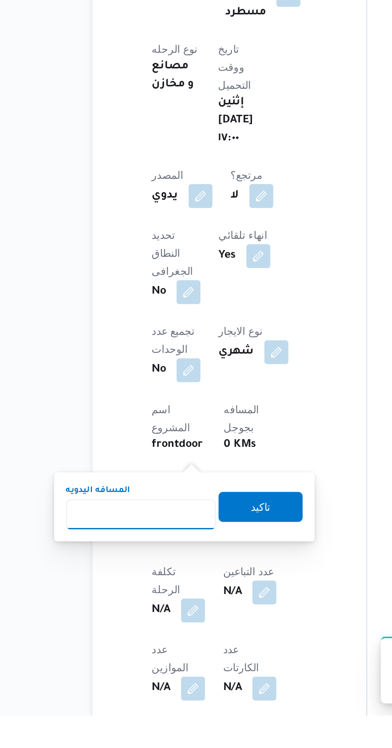
scroll to position [144, 0]
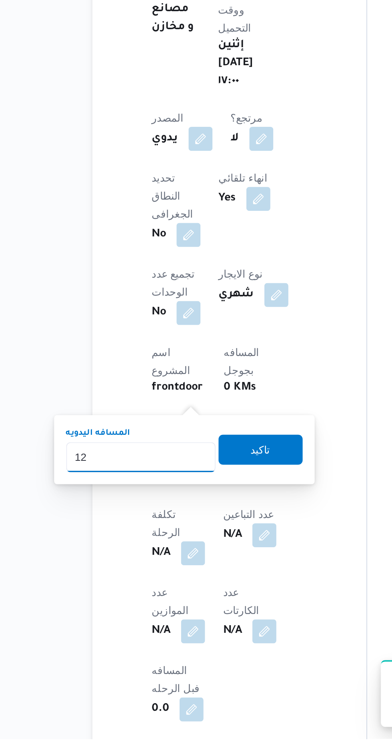
type input "120"
click at [197, 593] on span "تاكيد" at bounding box center [193, 593] width 10 height 10
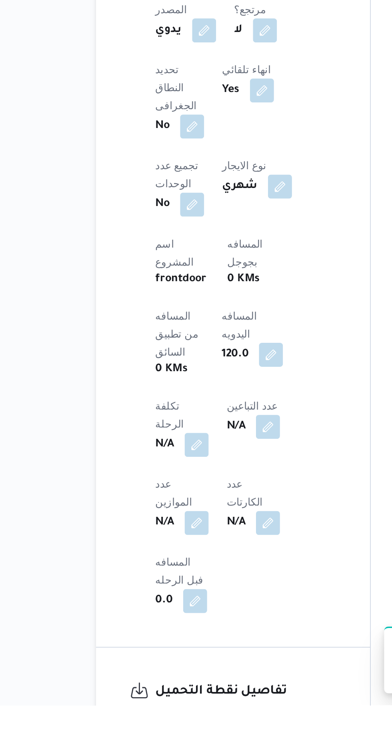
scroll to position [183, 0]
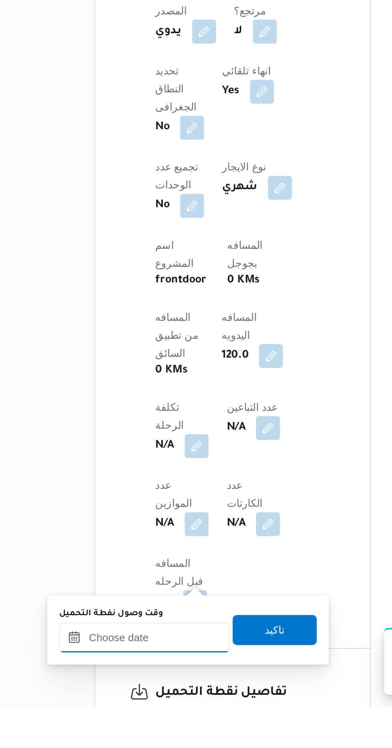
click at [127, 711] on input "وقت وصول نفطة التحميل" at bounding box center [129, 711] width 91 height 16
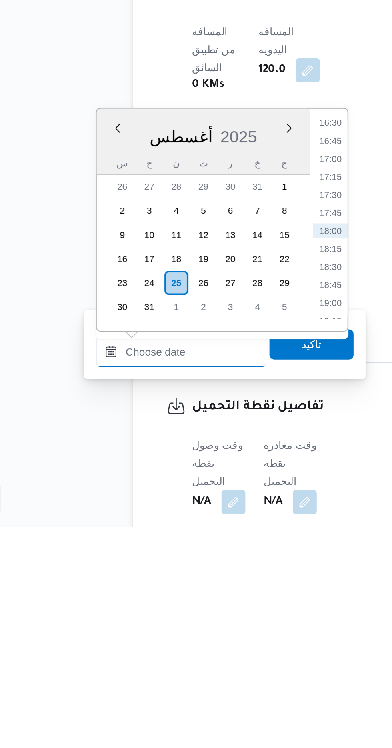
scroll to position [265, 0]
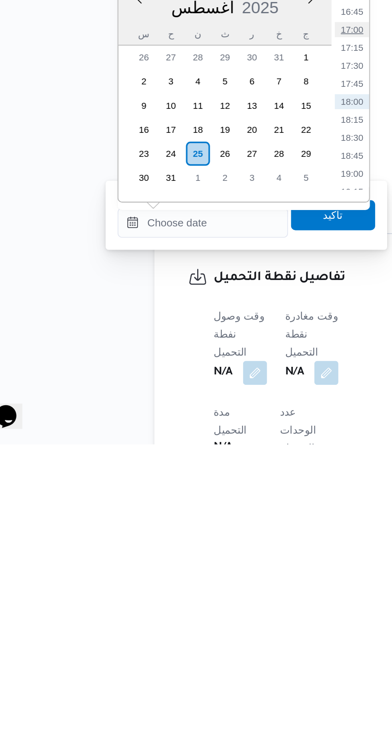
click at [210, 525] on li "17:00" at bounding box center [209, 527] width 18 height 8
type input "[DATE] ١٧:٠٠"
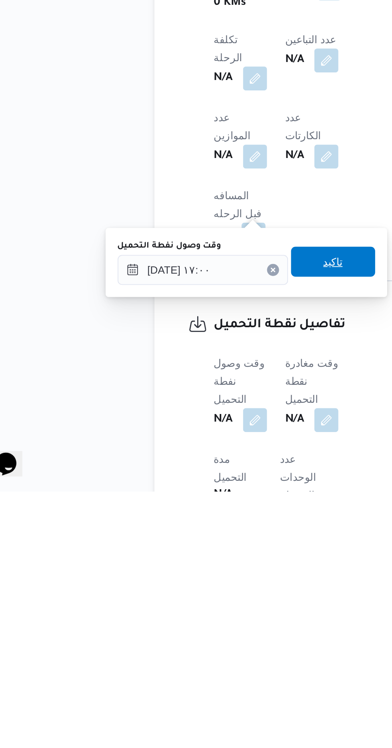
click at [204, 628] on span "تاكيد" at bounding box center [199, 625] width 10 height 10
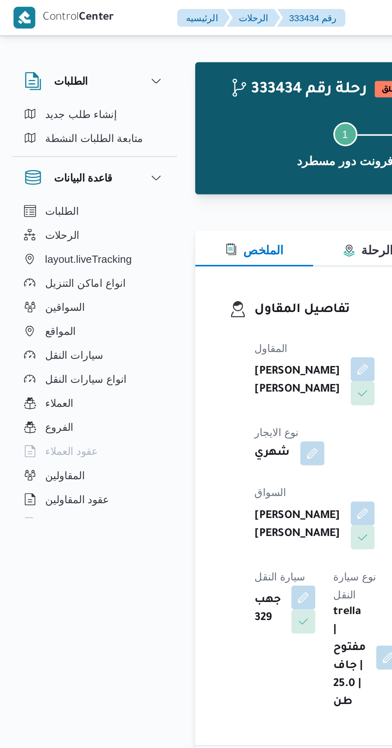
scroll to position [0, 0]
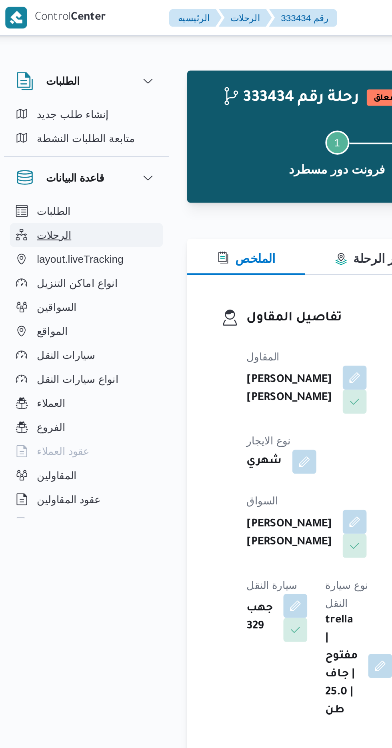
click at [40, 126] on span "الرحلات" at bounding box center [33, 125] width 18 height 10
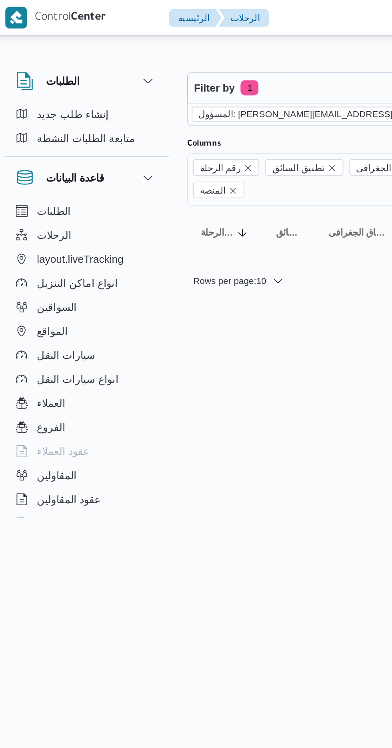
click at [253, 62] on icon "remove selected entity" at bounding box center [255, 60] width 5 height 5
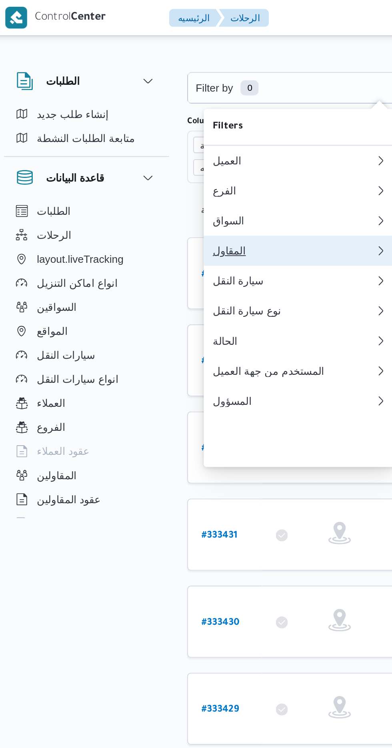
click at [154, 137] on div "المقاول" at bounding box center [161, 133] width 86 height 6
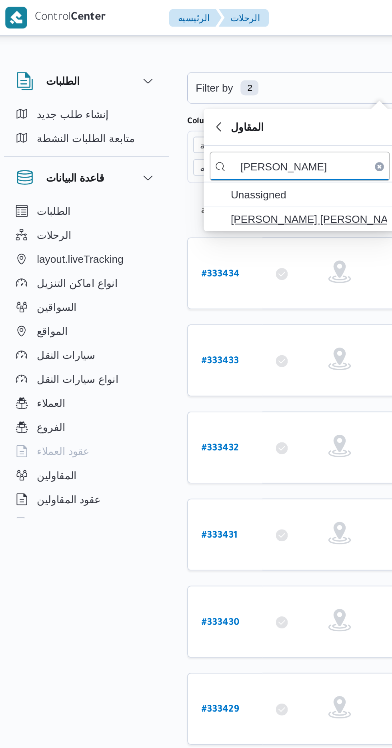
type input "[PERSON_NAME]"
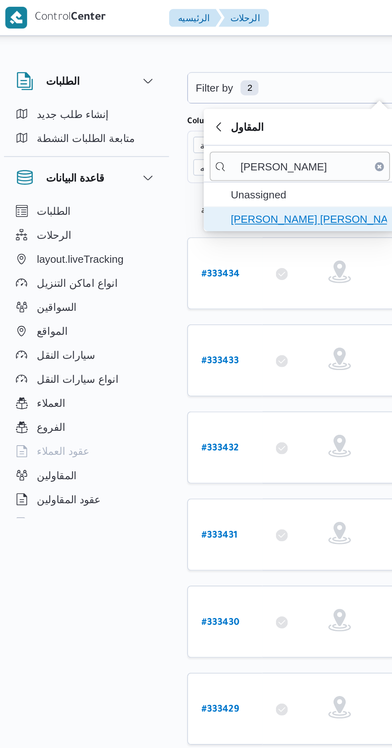
click at [170, 113] on span "[PERSON_NAME] [PERSON_NAME]" at bounding box center [168, 117] width 83 height 10
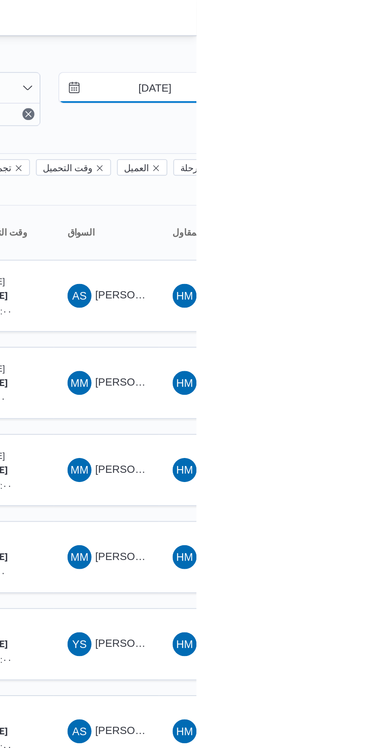
click at [365, 46] on input "[DATE]" at bounding box center [364, 47] width 91 height 16
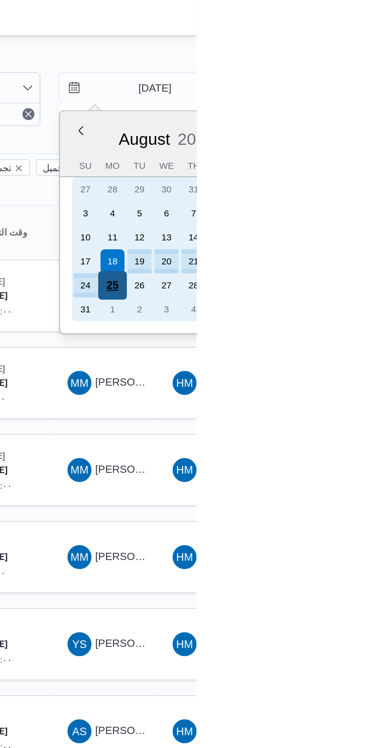
click at [347, 151] on div "25" at bounding box center [346, 151] width 15 height 15
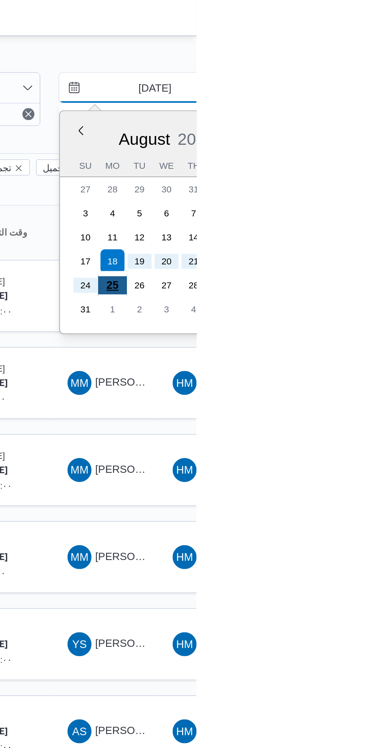
type input "[DATE]"
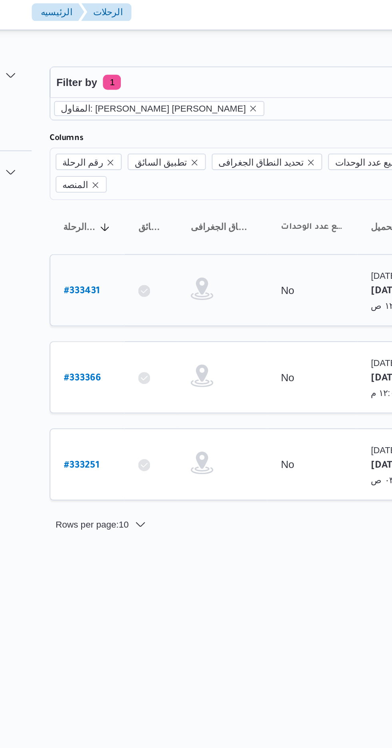
click at [122, 156] on b "# 333431" at bounding box center [121, 159] width 19 height 6
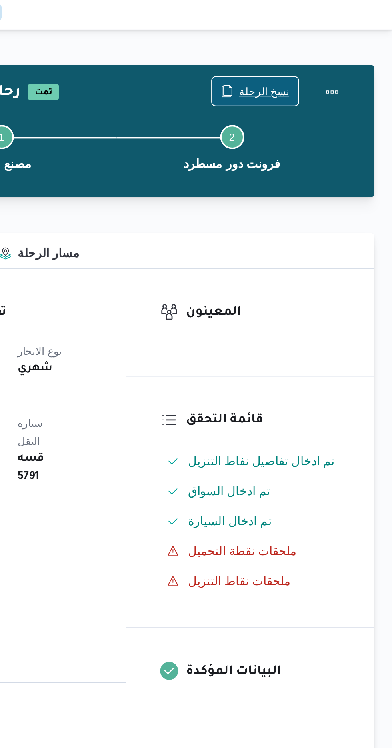
click at [321, 50] on span "نسخ الرحلة" at bounding box center [323, 52] width 27 height 10
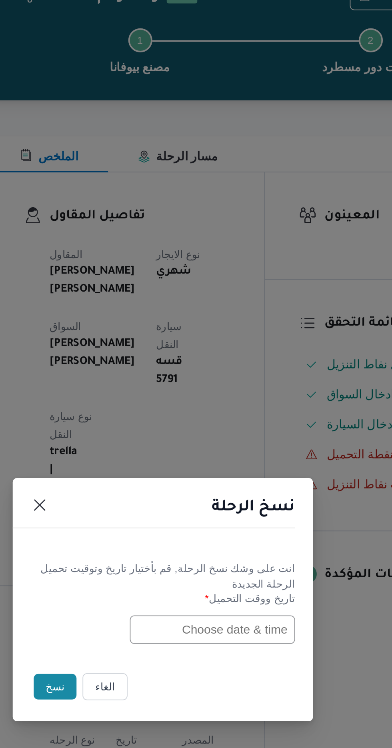
click at [202, 390] on input "text" at bounding box center [222, 389] width 88 height 15
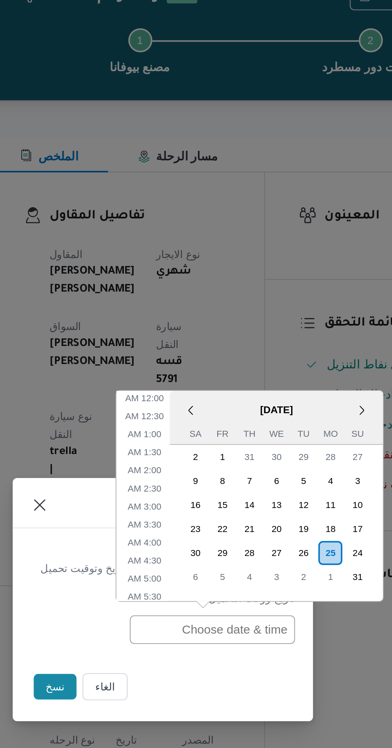
scroll to position [293, 0]
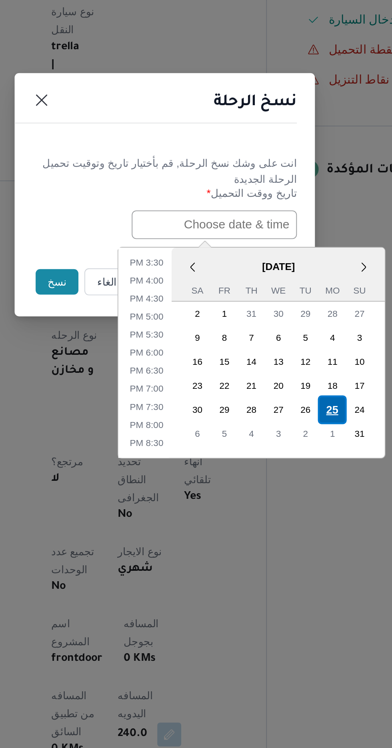
click at [284, 490] on div "25" at bounding box center [284, 488] width 15 height 15
type input "[DATE] 12:00AM"
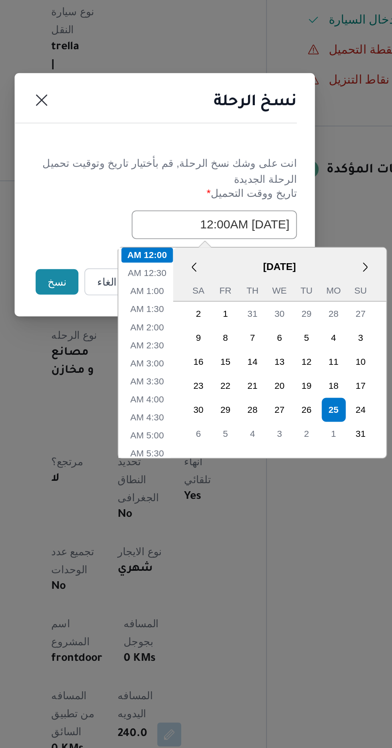
click at [133, 417] on button "نسخ" at bounding box center [138, 420] width 23 height 14
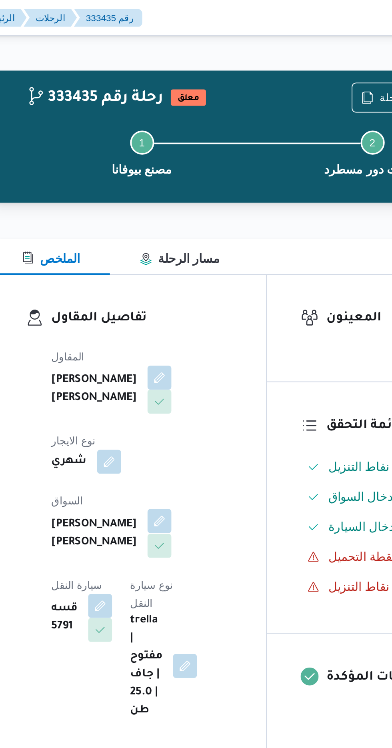
click at [187, 271] on button "button" at bounding box center [193, 277] width 13 height 13
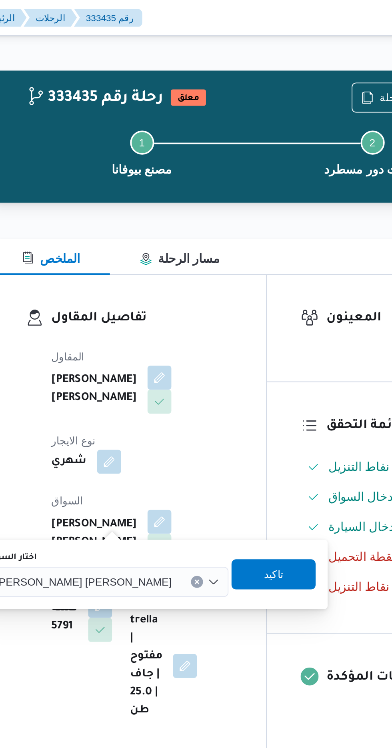
click at [137, 309] on span "[PERSON_NAME] [PERSON_NAME]" at bounding box center [153, 309] width 94 height 9
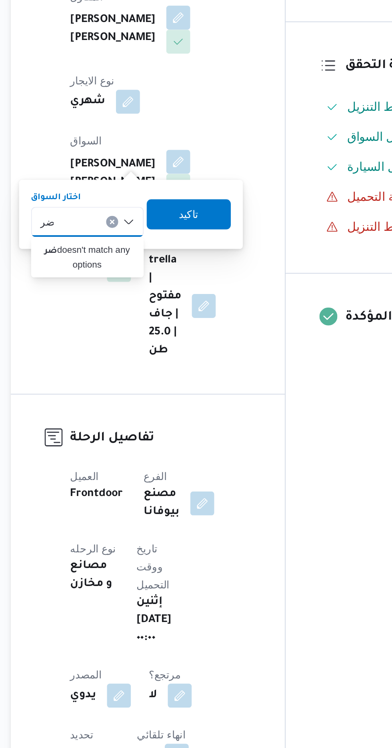
type input "ض"
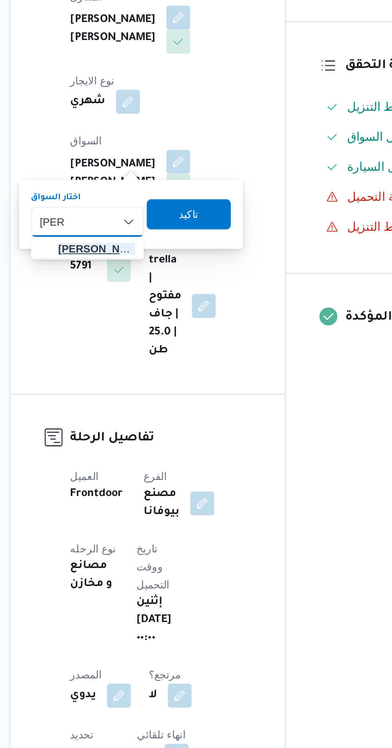
type input "[PERSON_NAME]"
click at [156, 329] on span "[PERSON_NAME]ه" at bounding box center [145, 324] width 54 height 13
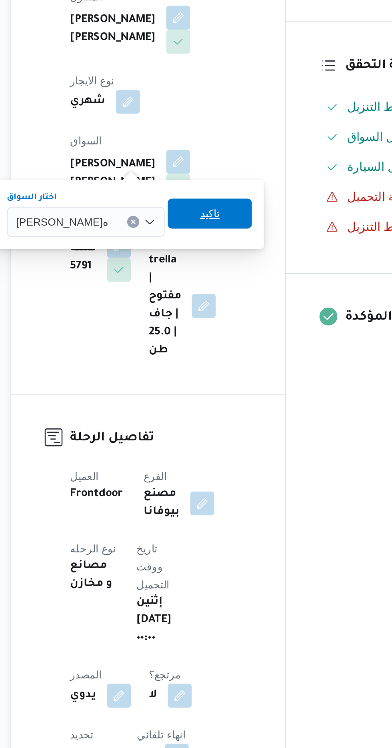
click at [218, 307] on span "تاكيد" at bounding box center [209, 305] width 45 height 16
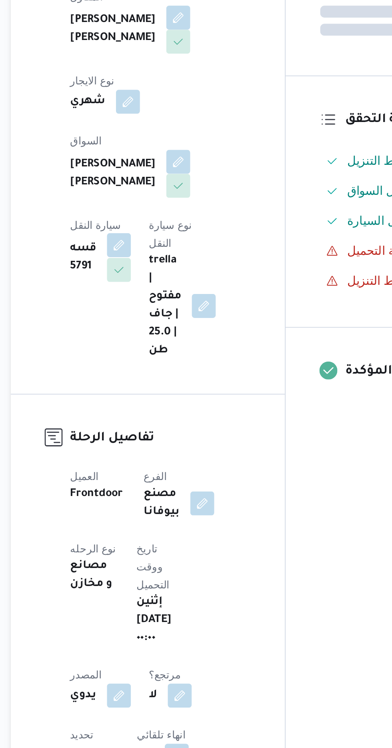
click at [168, 316] on button "button" at bounding box center [161, 322] width 13 height 13
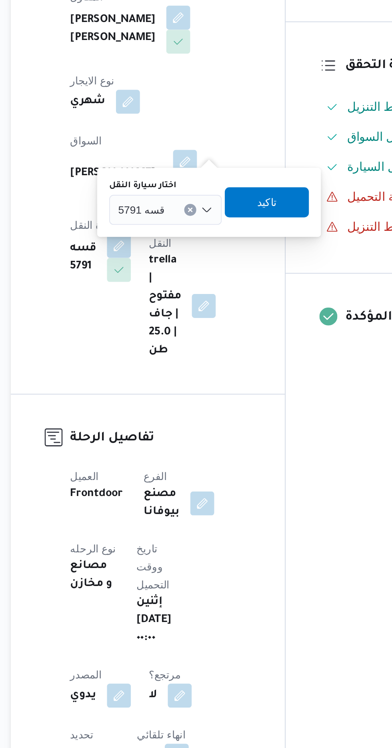
click at [189, 302] on input "اختار سيارة النقل" at bounding box center [189, 304] width 1 height 10
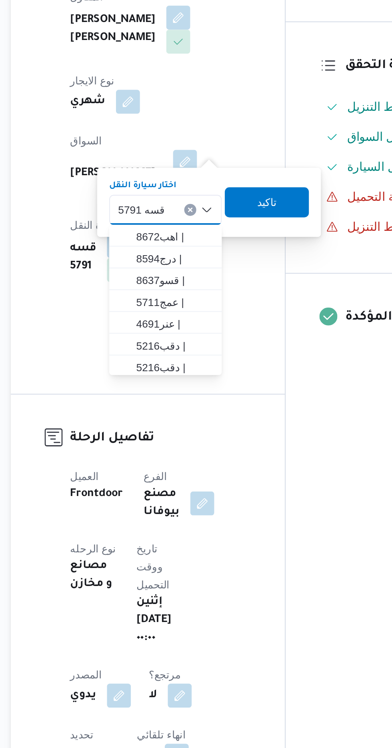
click at [181, 305] on span "قسه 5791" at bounding box center [173, 303] width 25 height 9
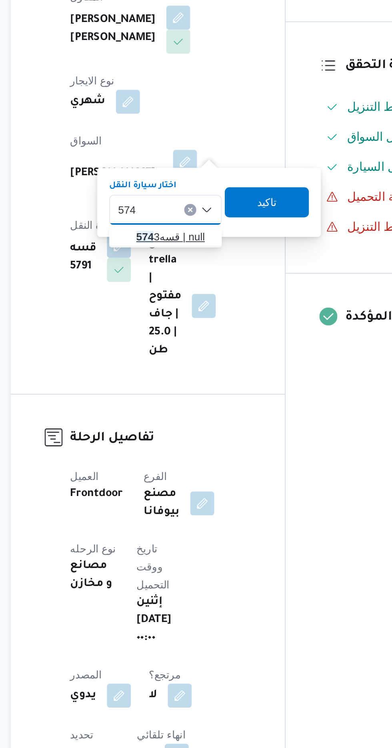
type input "574"
click at [195, 313] on span "قسه 574 3 | null" at bounding box center [191, 318] width 41 height 10
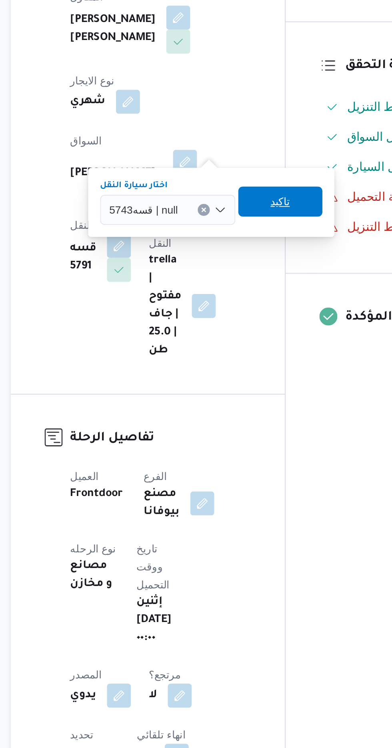
click at [250, 300] on span "تاكيد" at bounding box center [247, 299] width 45 height 16
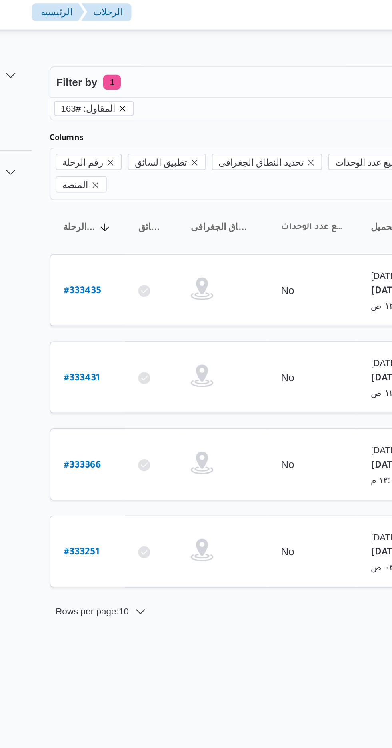
click at [142, 60] on icon "remove selected entity" at bounding box center [143, 60] width 3 height 3
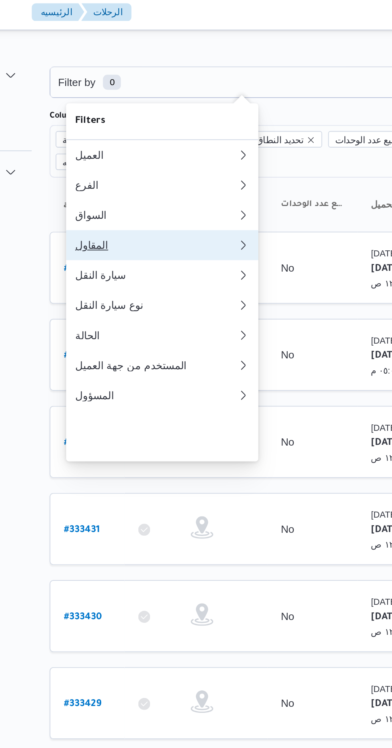
click at [152, 137] on div "المقاول" at bounding box center [159, 133] width 83 height 6
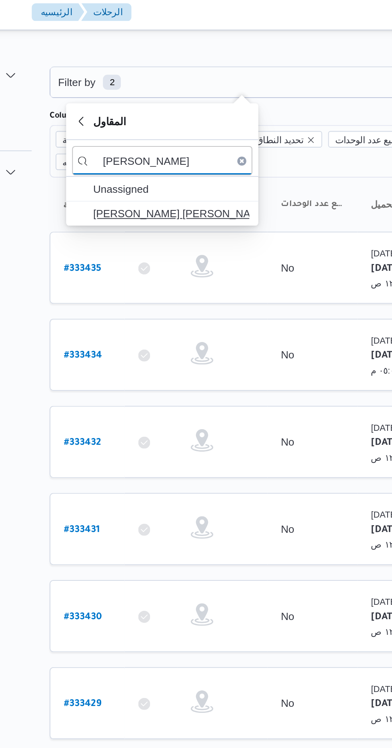
type input "[PERSON_NAME]"
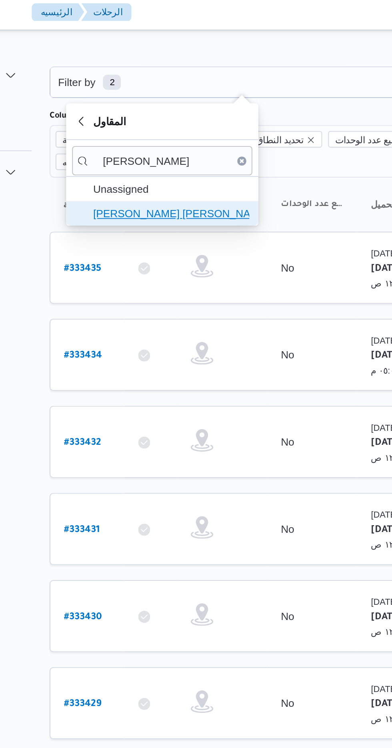
click at [182, 117] on span "[PERSON_NAME] [PERSON_NAME]" at bounding box center [168, 117] width 83 height 10
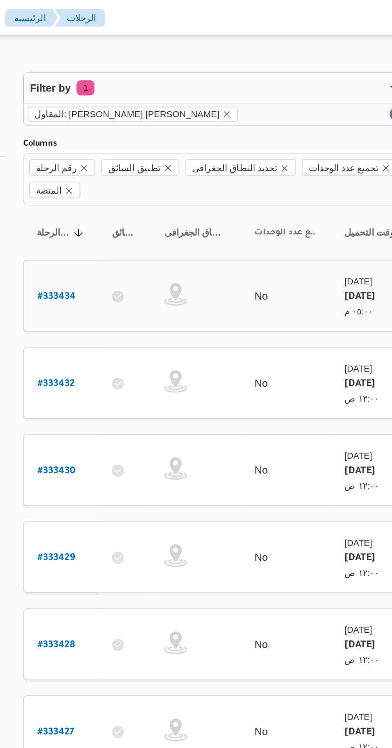
click at [120, 152] on link "# 333434" at bounding box center [122, 157] width 20 height 11
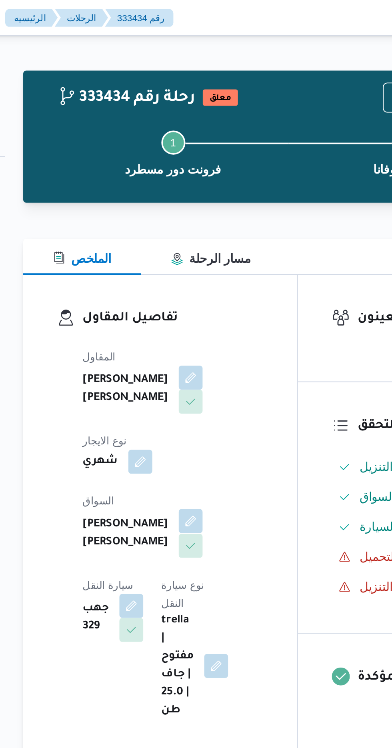
click at [187, 271] on button "button" at bounding box center [193, 277] width 13 height 13
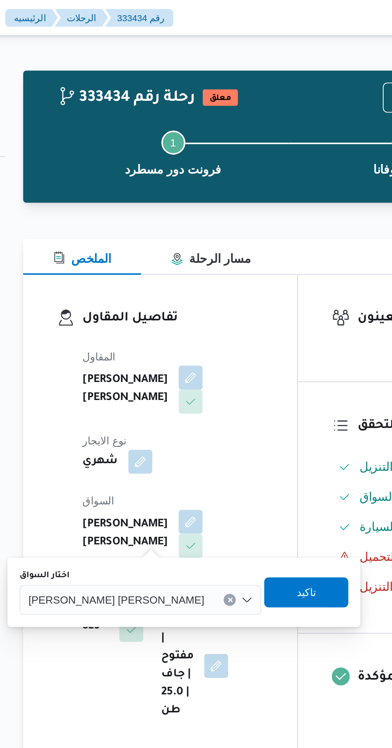
click at [148, 317] on span "[PERSON_NAME] [PERSON_NAME]" at bounding box center [154, 319] width 94 height 9
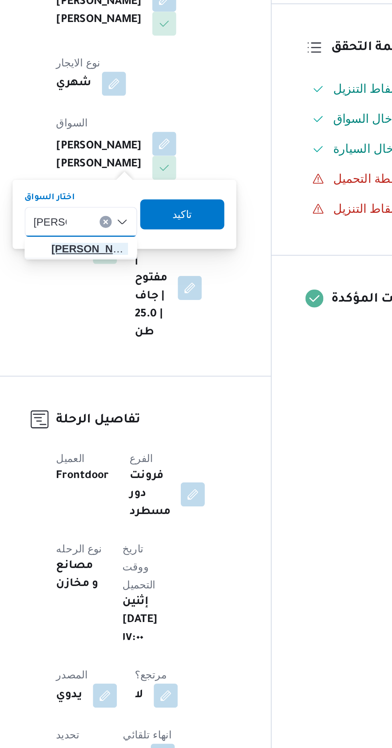
type input "[PERSON_NAME]"
click at [161, 334] on span "[PERSON_NAME] [PERSON_NAME]" at bounding box center [153, 334] width 41 height 10
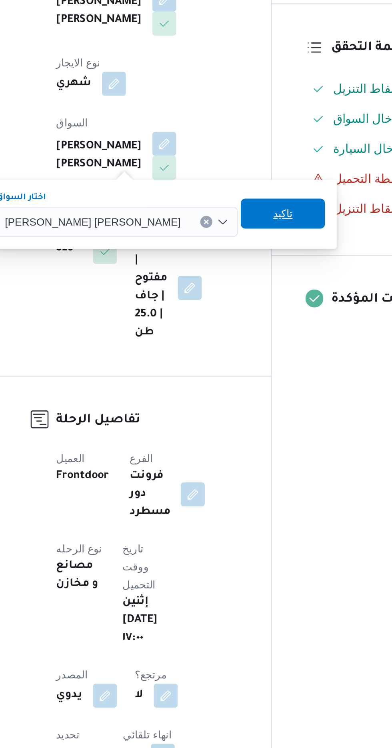
click at [234, 316] on span "تاكيد" at bounding box center [256, 315] width 45 height 16
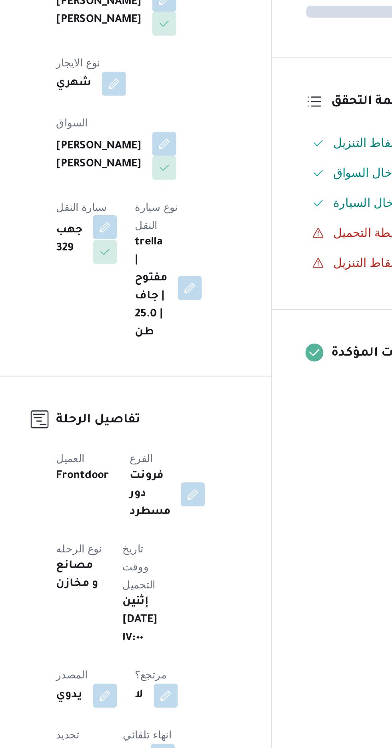
click at [168, 316] on button "button" at bounding box center [161, 322] width 13 height 13
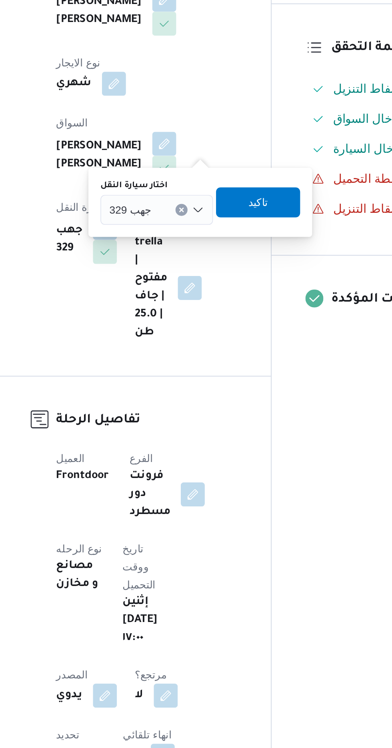
click at [190, 313] on input "اختار سيارة النقل" at bounding box center [190, 313] width 1 height 10
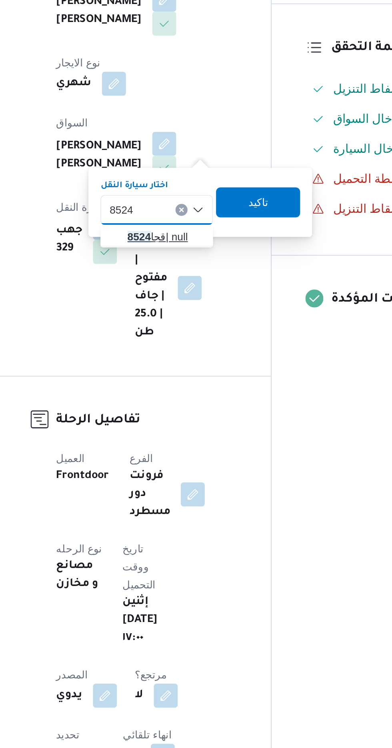
type input "8524"
click at [194, 328] on span "[PERSON_NAME] 8524 | null" at bounding box center [193, 328] width 41 height 10
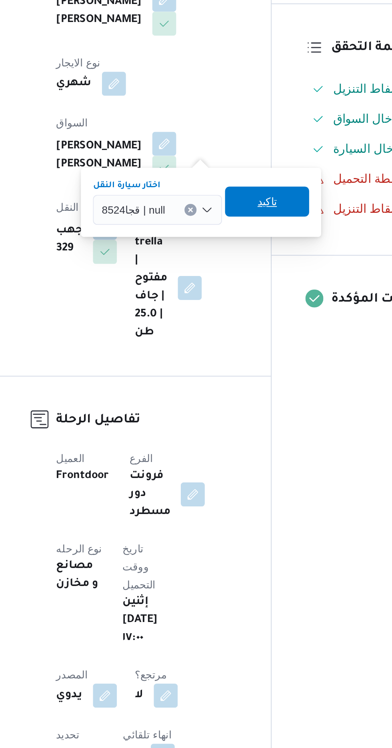
click at [255, 306] on span "تاكيد" at bounding box center [247, 309] width 45 height 16
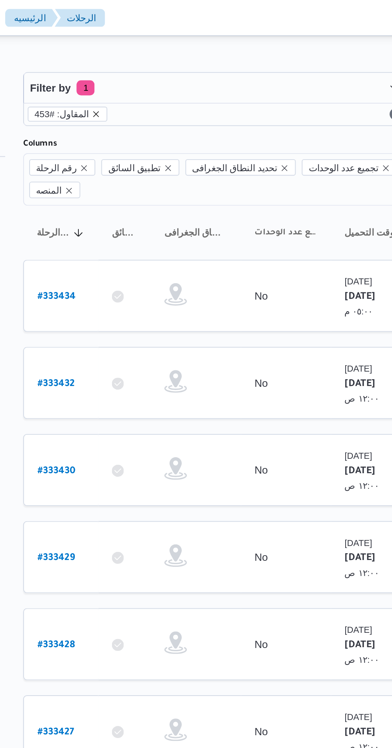
click at [142, 60] on icon "remove selected entity" at bounding box center [143, 60] width 3 height 3
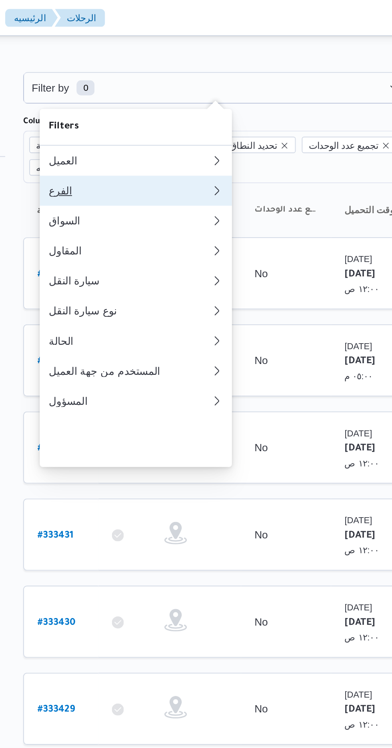
click at [154, 102] on div "الفرع" at bounding box center [161, 101] width 86 height 6
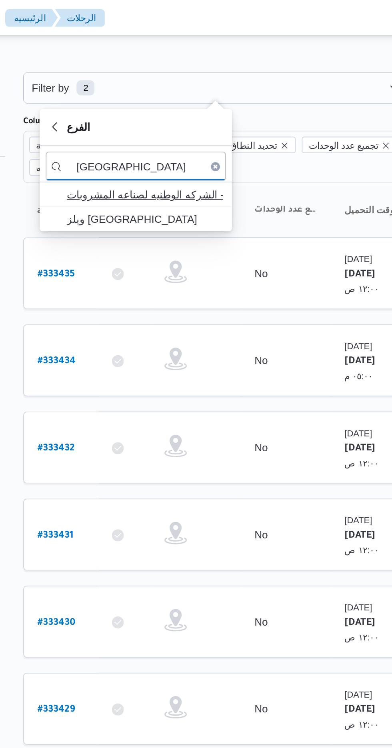
type input "[GEOGRAPHIC_DATA]"
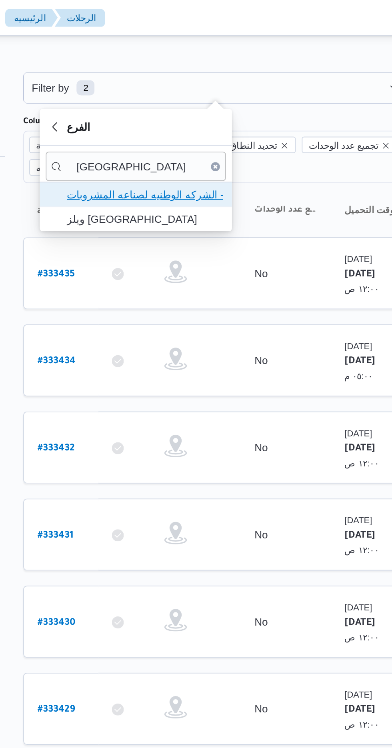
click at [193, 103] on span "مصنع ويلز - الشركه الوطنيه لصناعه المشروبات" at bounding box center [168, 104] width 83 height 10
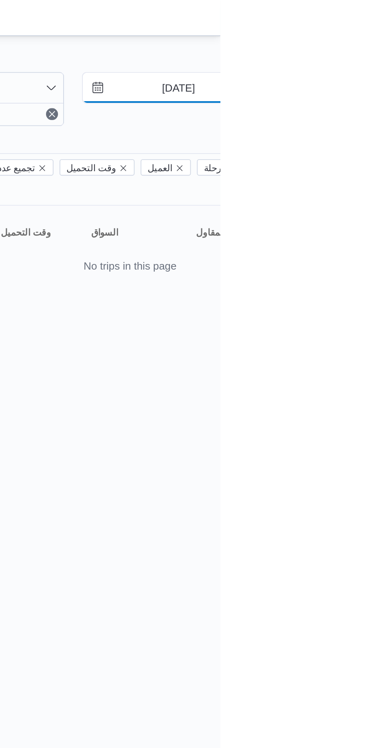
click at [365, 46] on input "[DATE]" at bounding box center [364, 47] width 91 height 16
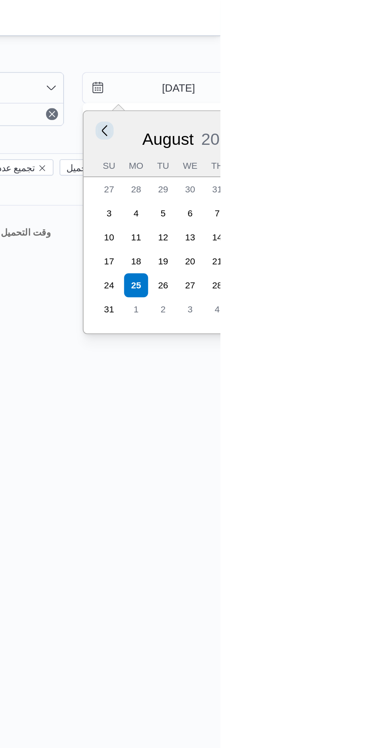
click at [328, 68] on button "Previous Month" at bounding box center [330, 70] width 8 height 8
type input "[DATE]"
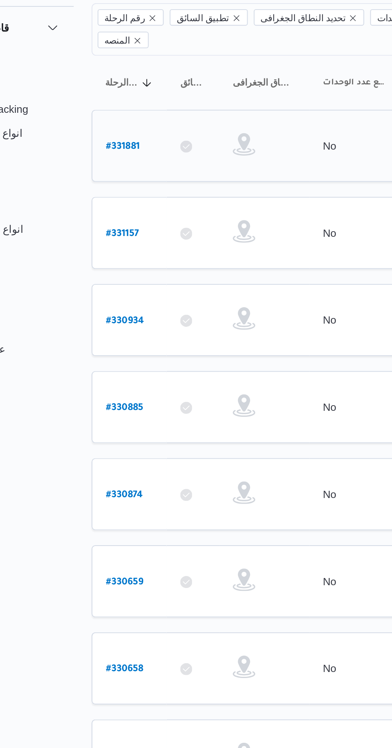
click at [116, 156] on b "# 331881" at bounding box center [121, 159] width 18 height 6
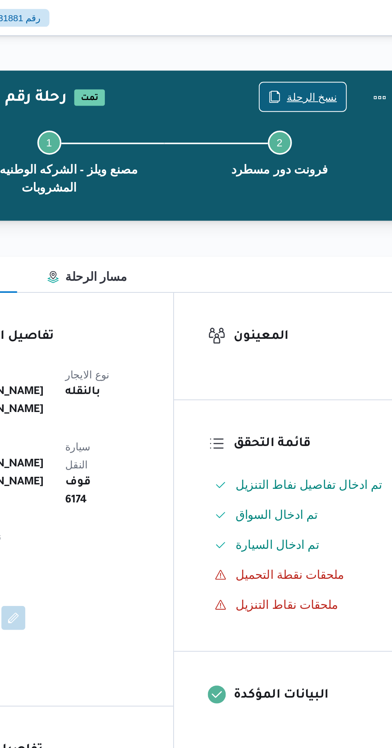
click at [317, 50] on span "نسخ الرحلة" at bounding box center [323, 52] width 27 height 10
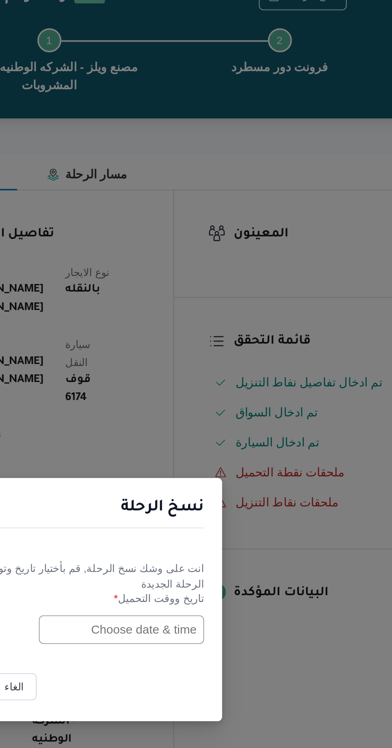
click at [221, 392] on input "text" at bounding box center [222, 389] width 88 height 15
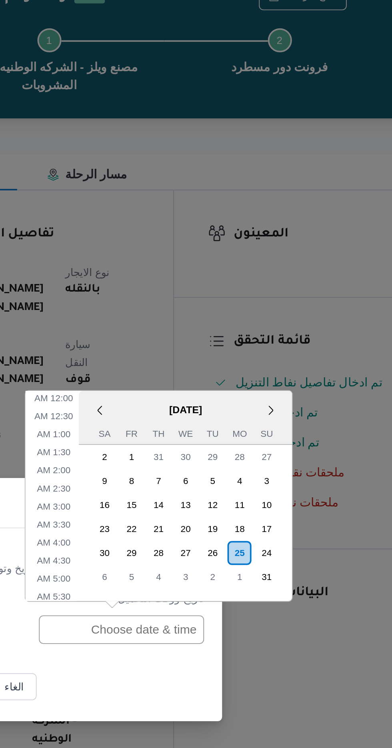
scroll to position [293, 0]
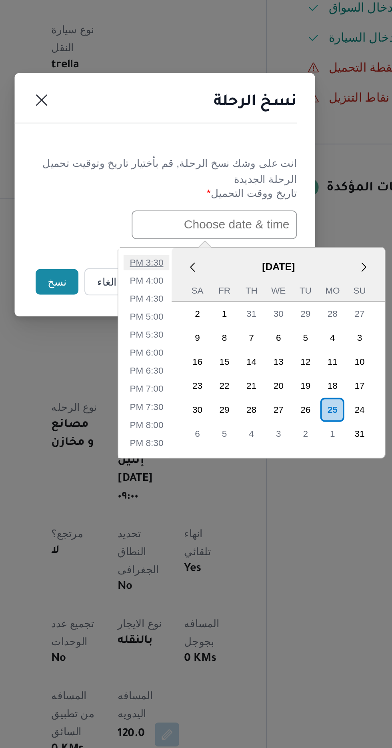
click at [185, 408] on li "3:30 PM" at bounding box center [186, 410] width 24 height 8
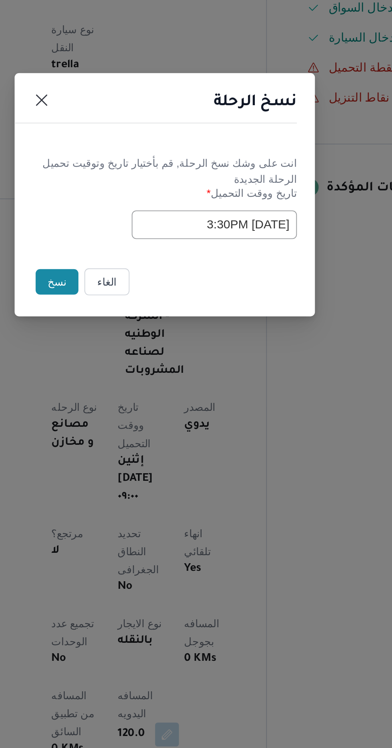
click at [227, 391] on input "[DATE] 3:30PM" at bounding box center [222, 389] width 88 height 15
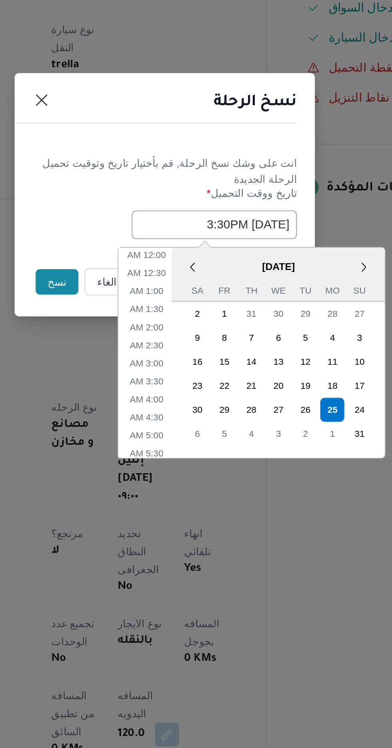
scroll to position [245, 0]
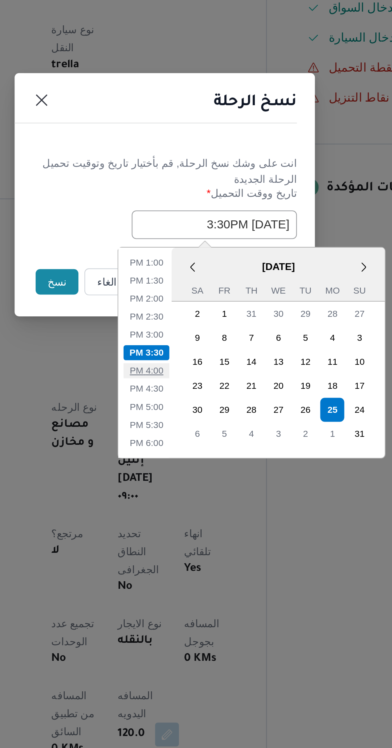
click at [188, 463] on li "4:00 PM" at bounding box center [186, 467] width 24 height 8
type input "[DATE] 4:00PM"
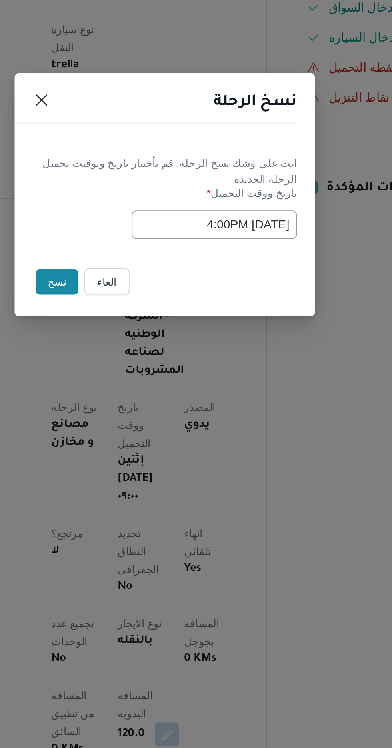
click at [134, 418] on button "نسخ" at bounding box center [138, 420] width 23 height 14
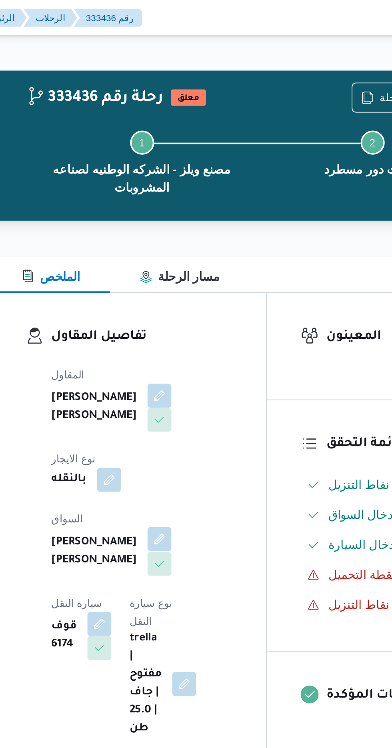
click at [187, 281] on button "button" at bounding box center [193, 287] width 13 height 13
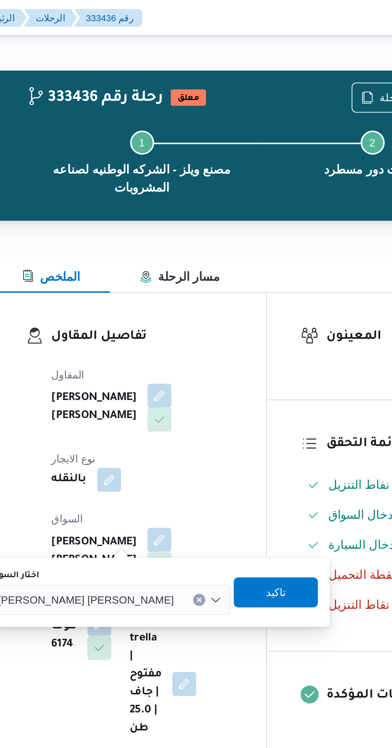
click at [152, 319] on span "[PERSON_NAME] [PERSON_NAME]" at bounding box center [154, 319] width 94 height 9
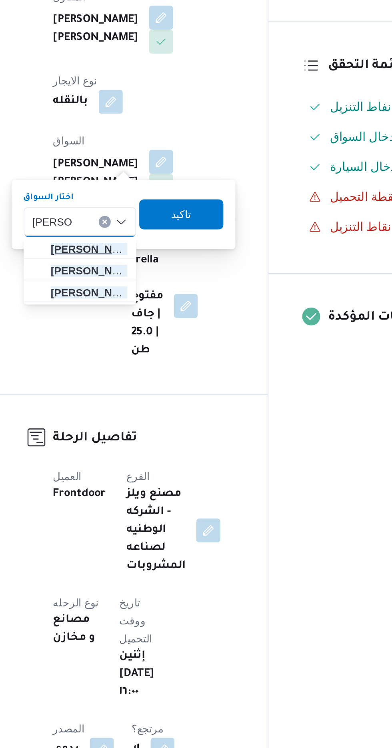
type input "[PERSON_NAME]"
click at [161, 334] on span "[PERSON_NAME] يد [PERSON_NAME]" at bounding box center [154, 334] width 41 height 10
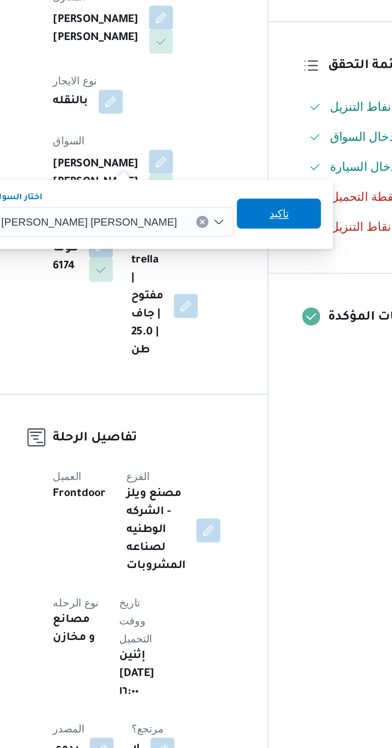
click at [251, 315] on span "تاكيد" at bounding box center [256, 315] width 10 height 10
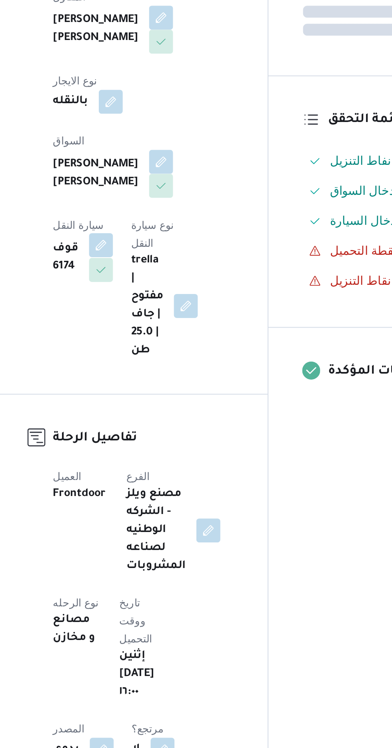
click at [168, 325] on button "button" at bounding box center [161, 331] width 13 height 13
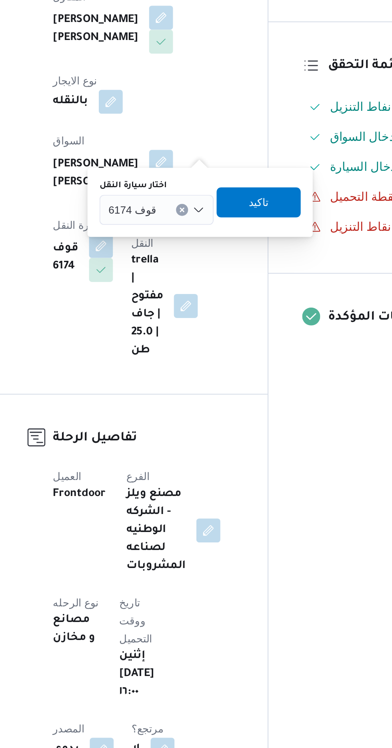
click at [194, 313] on input "اختار سيارة النقل" at bounding box center [194, 313] width 1 height 10
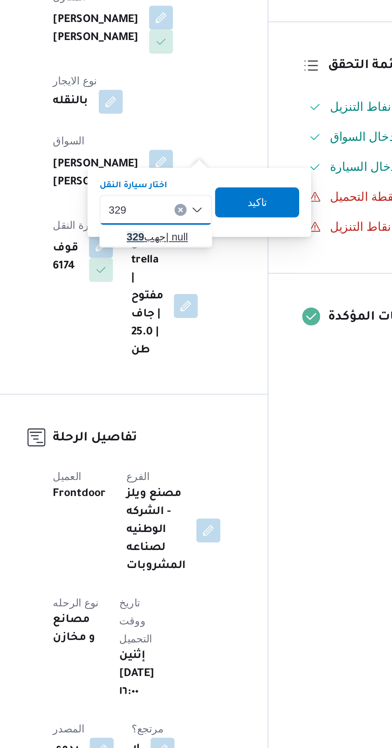
type input "329"
click at [181, 324] on span "جهب 329 | null" at bounding box center [195, 328] width 41 height 10
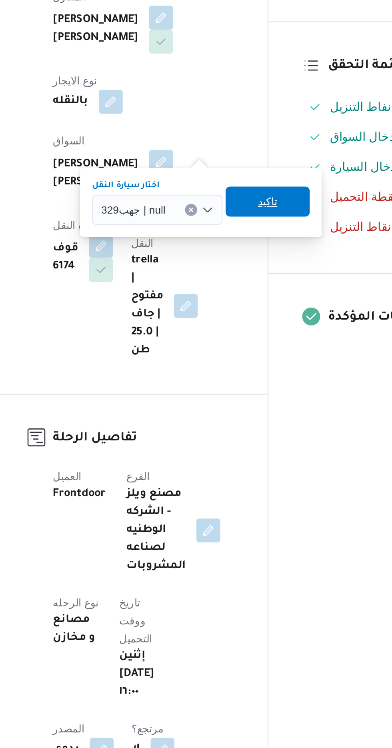
click at [250, 309] on span "تاكيد" at bounding box center [250, 309] width 10 height 10
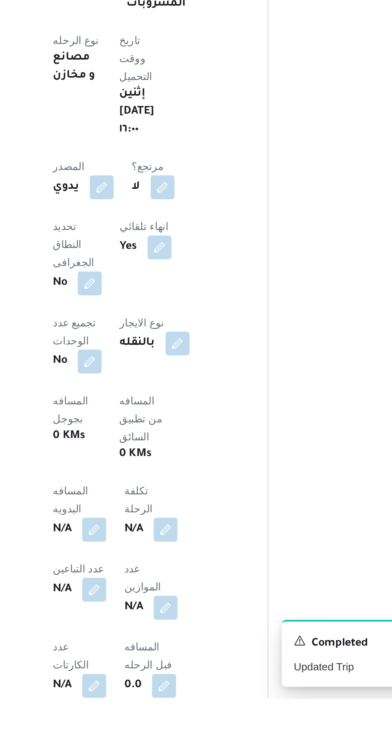
scroll to position [179, 0]
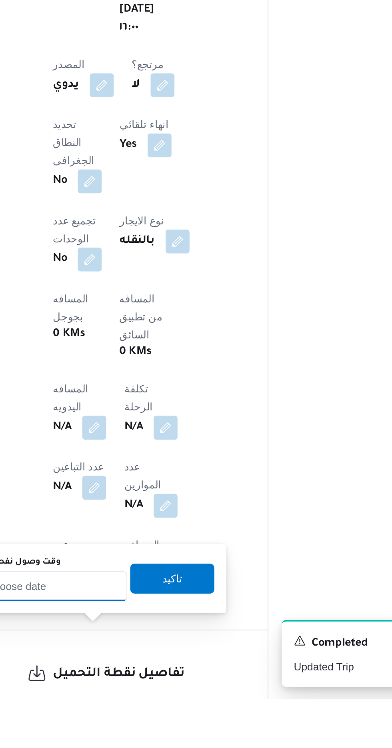
click at [138, 687] on input "وقت وصول نفطة التحميل" at bounding box center [129, 688] width 91 height 16
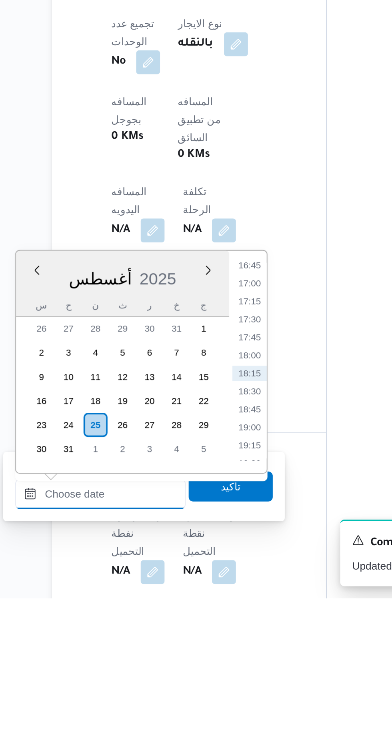
scroll to position [285, 0]
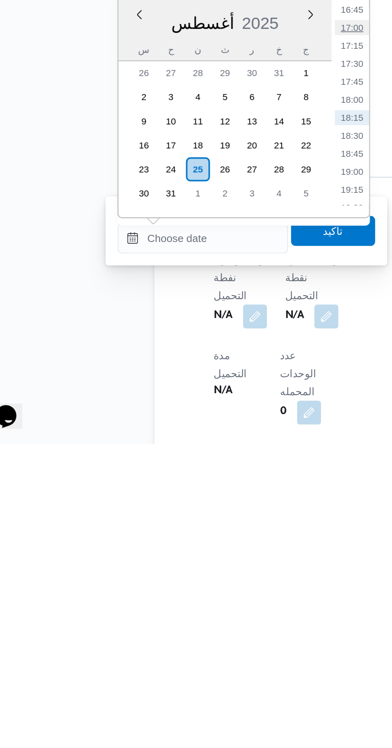
click at [210, 525] on li "17:00" at bounding box center [209, 526] width 18 height 8
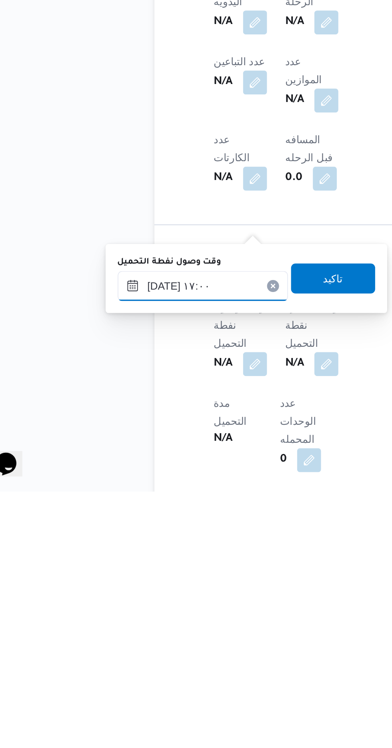
click at [148, 638] on input "[DATE] ١٧:٠٠" at bounding box center [129, 638] width 91 height 16
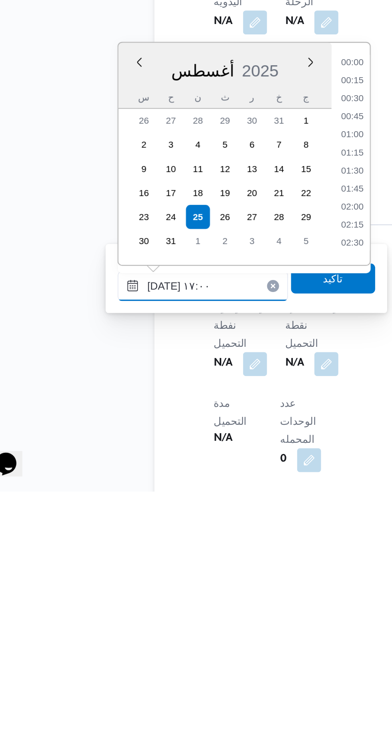
scroll to position [597, 0]
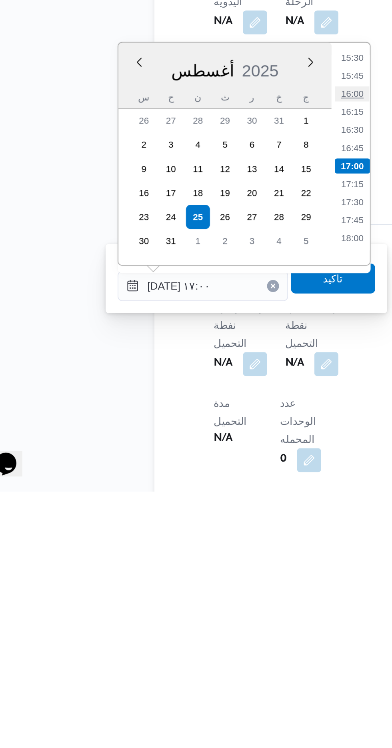
click at [210, 532] on li "16:00" at bounding box center [209, 536] width 18 height 8
type input "[DATE] ١٦:٠٠"
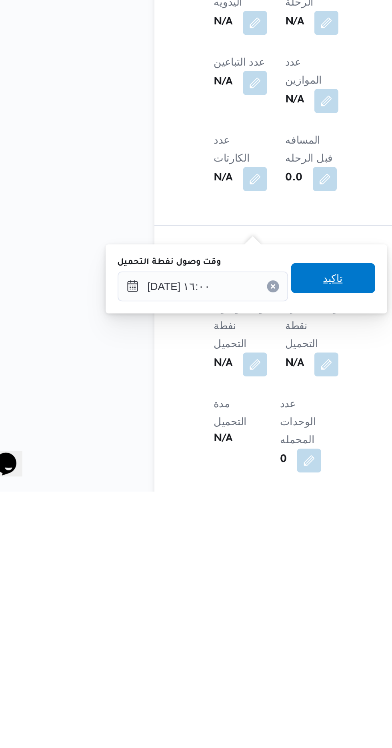
click at [204, 635] on span "تاكيد" at bounding box center [199, 634] width 10 height 10
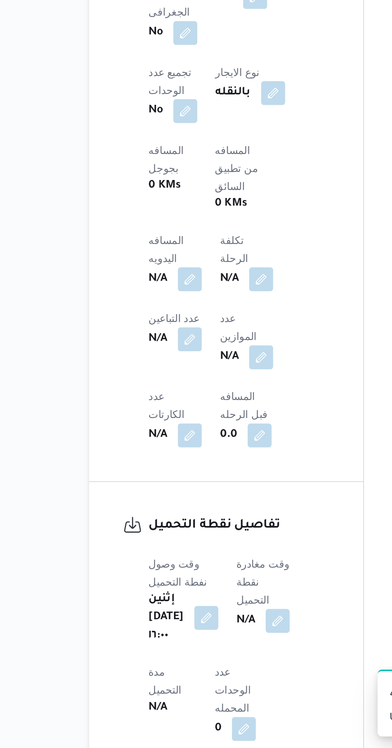
scroll to position [286, 0]
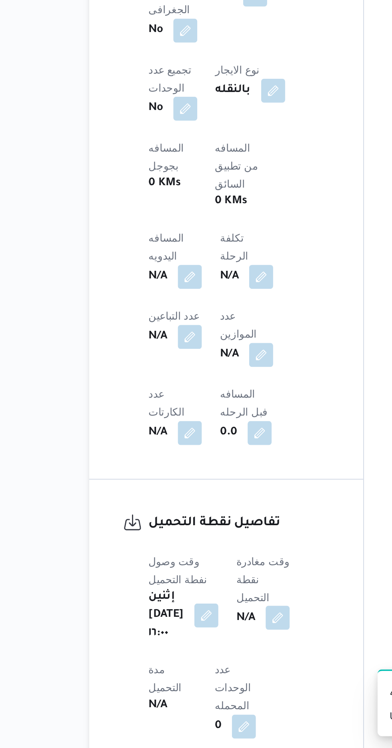
click at [211, 672] on button "button" at bounding box center [204, 678] width 13 height 13
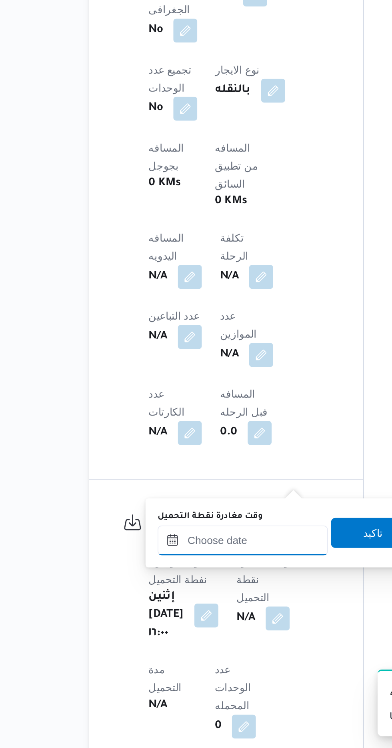
click at [186, 636] on input "وقت مغادرة نقطة التحميل" at bounding box center [185, 637] width 91 height 16
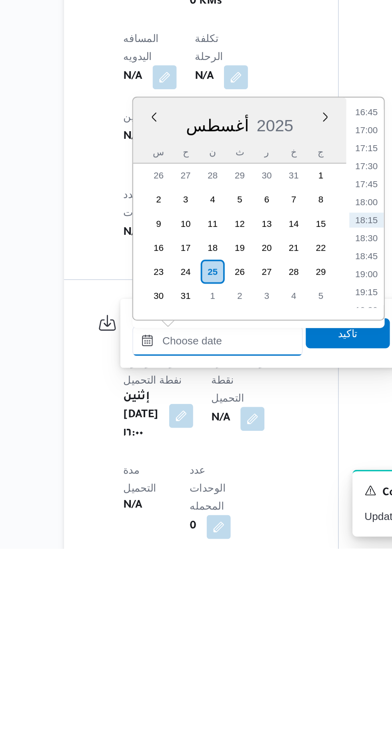
scroll to position [293, 0]
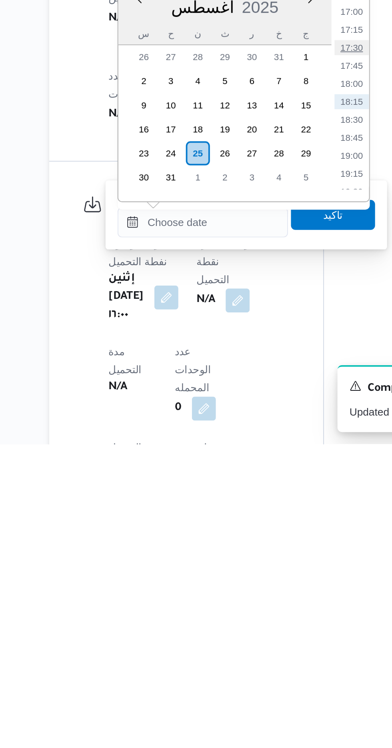
click at [265, 537] on li "17:30" at bounding box center [265, 536] width 18 height 8
type input "[DATE] ١٧:٣٠"
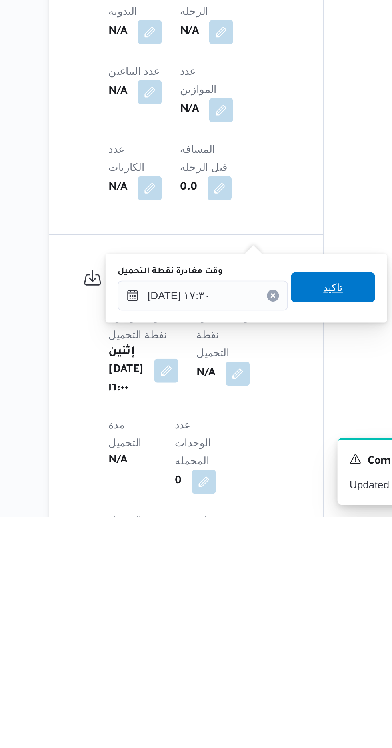
click at [260, 627] on span "تاكيد" at bounding box center [255, 625] width 10 height 10
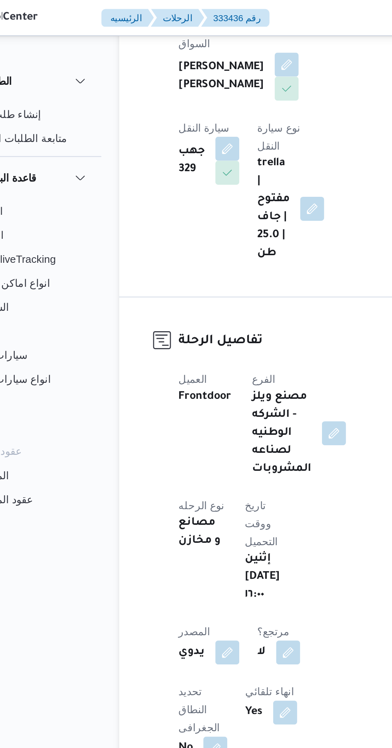
scroll to position [251, 0]
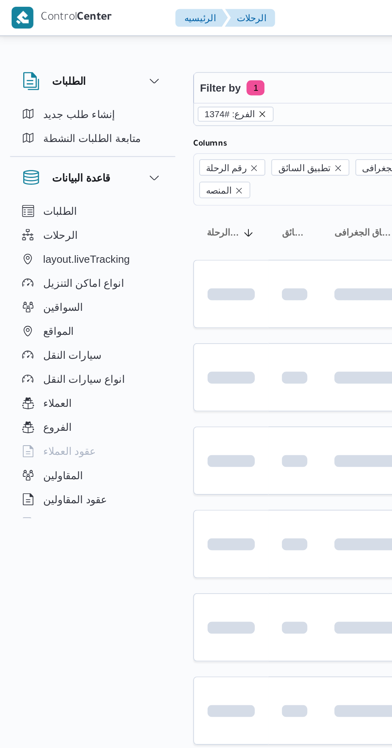
click at [139, 59] on icon "remove selected entity" at bounding box center [140, 60] width 5 height 5
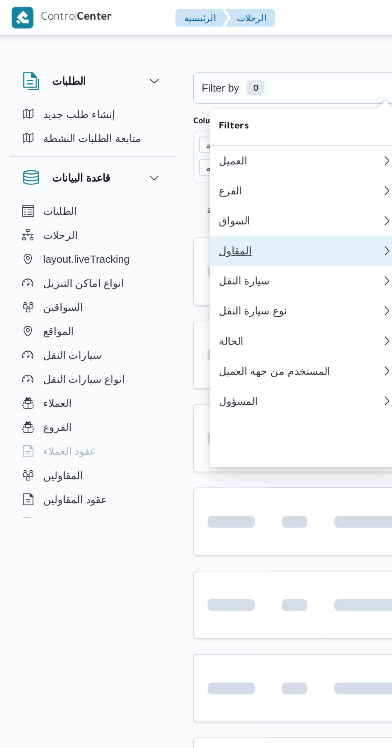
click at [151, 137] on div "المقاول" at bounding box center [161, 133] width 86 height 6
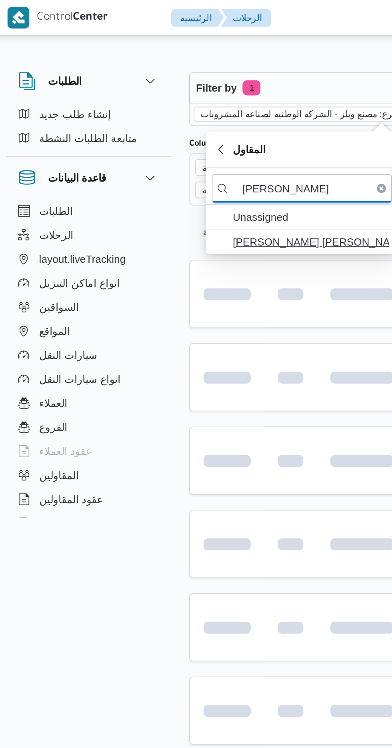
type input "[PERSON_NAME]"
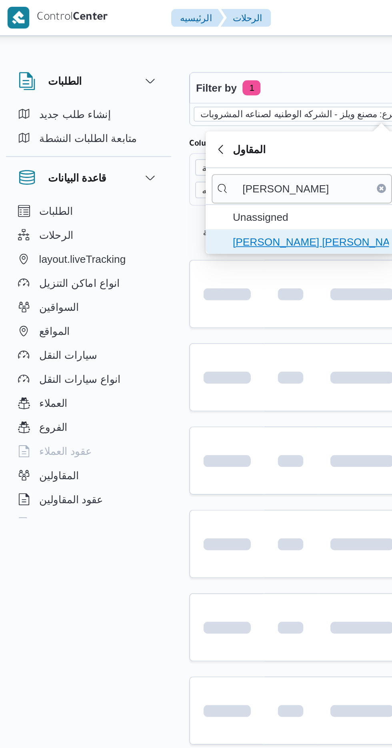
click at [140, 130] on span "[PERSON_NAME] [PERSON_NAME]" at bounding box center [168, 129] width 83 height 10
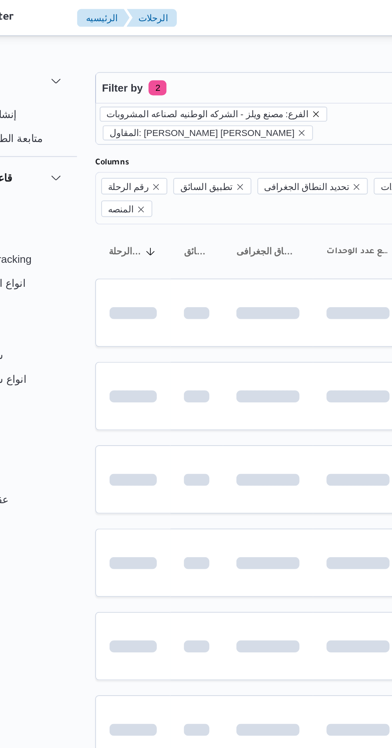
click at [220, 60] on icon "remove selected entity" at bounding box center [221, 60] width 3 height 3
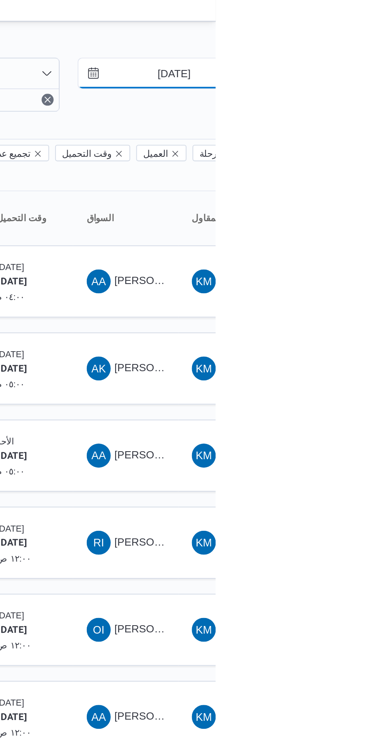
click at [363, 45] on input "[DATE]" at bounding box center [364, 47] width 91 height 16
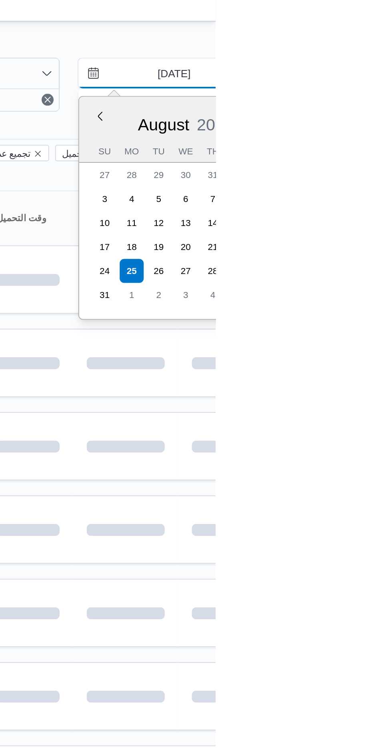
type input "[DATE]"
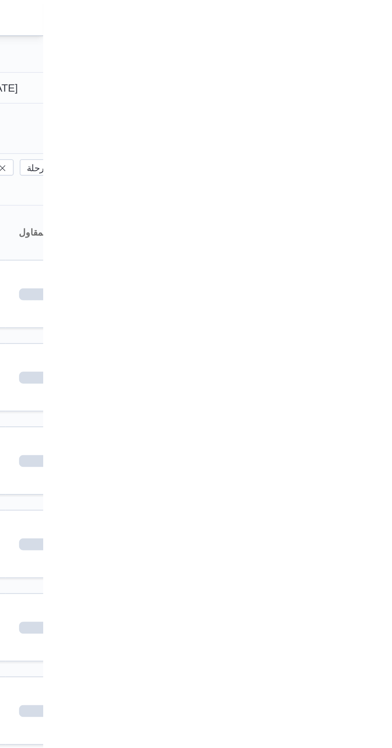
type input "[DATE]"
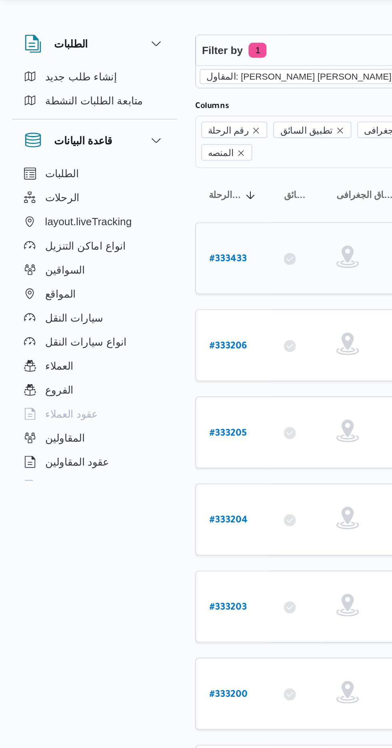
click at [124, 156] on b "# 333433" at bounding box center [122, 159] width 20 height 6
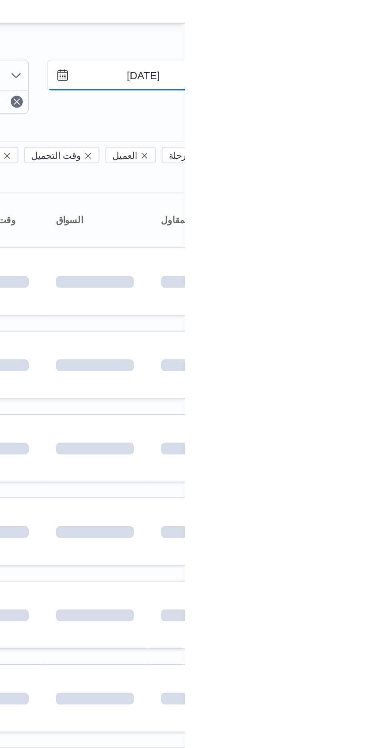
click at [370, 49] on input "[DATE]" at bounding box center [364, 47] width 91 height 16
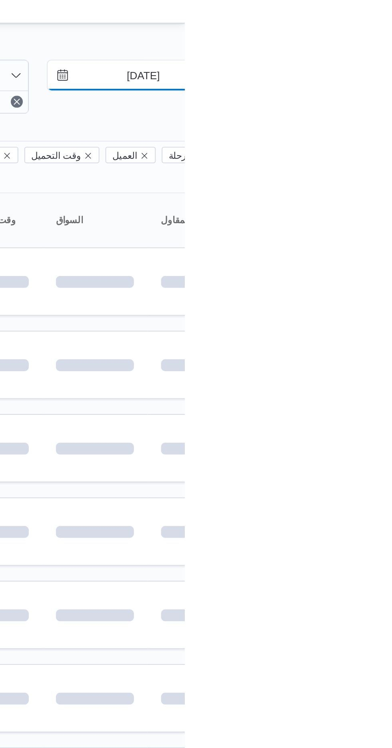
click at [366, 47] on input "[DATE]" at bounding box center [364, 47] width 91 height 16
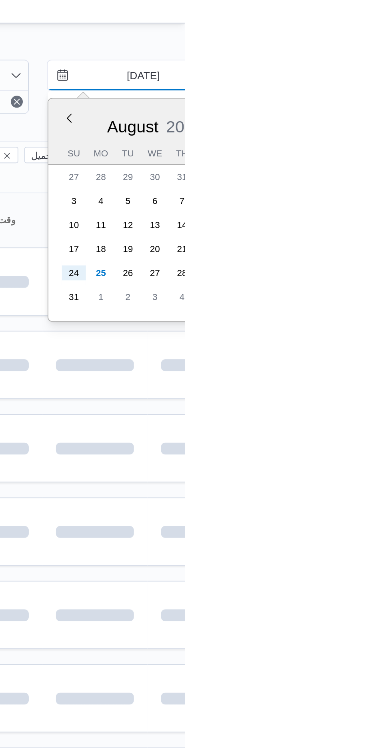
type input "[DATE]"
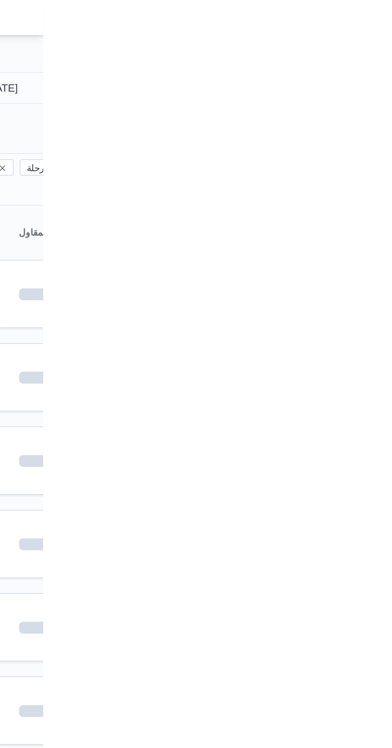
type input "[DATE]"
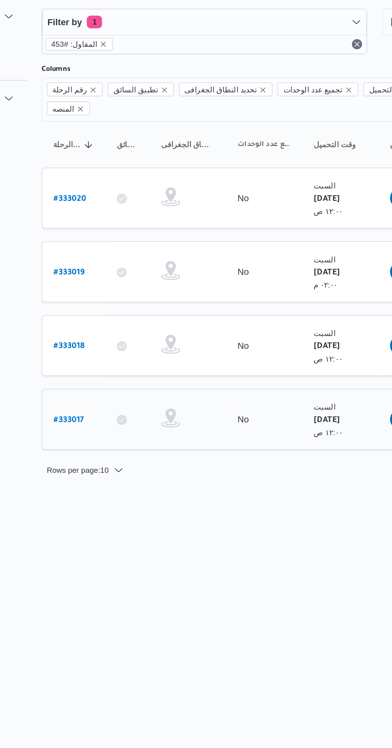
click at [119, 295] on b "# 333017" at bounding box center [121, 298] width 19 height 6
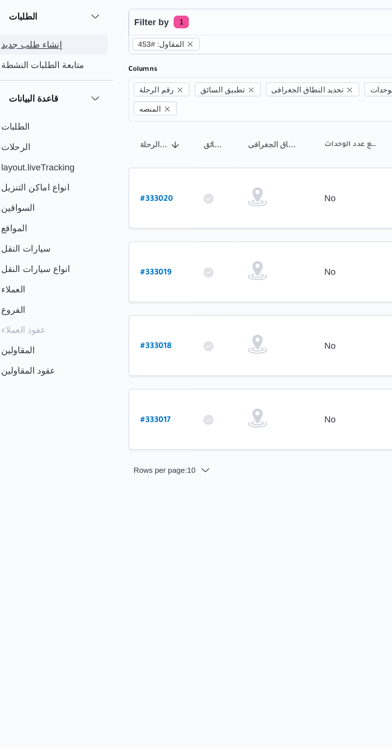
click at [43, 59] on span "إنشاء طلب جديد" at bounding box center [43, 61] width 38 height 10
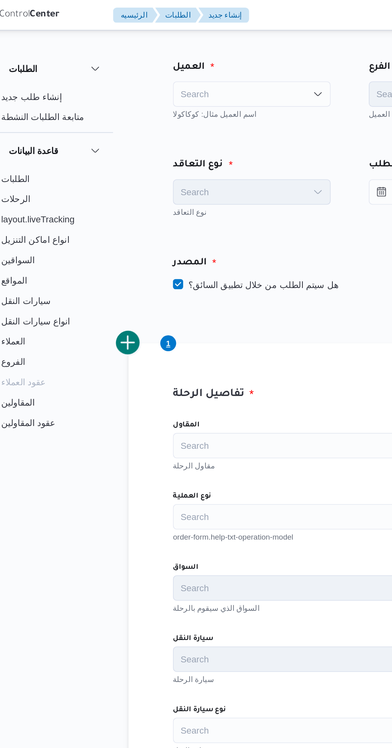
click at [179, 63] on div "Search" at bounding box center [181, 59] width 99 height 16
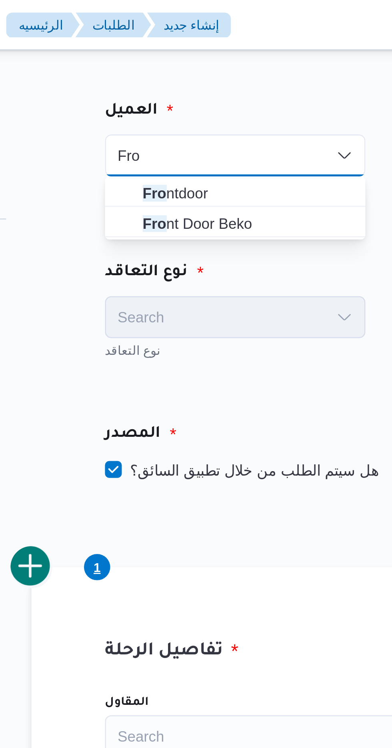
type input "Fro"
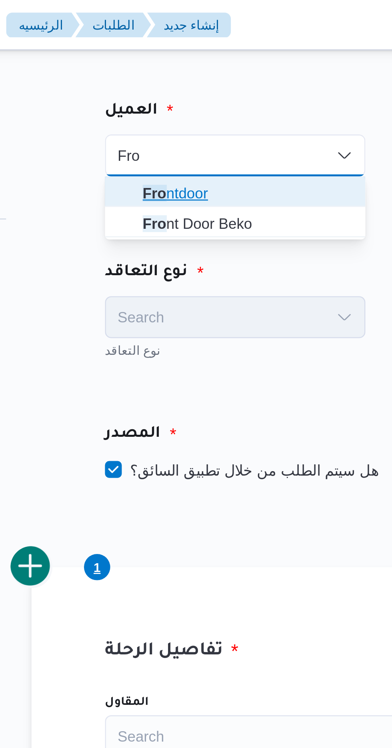
click at [154, 74] on mark "Fro" at bounding box center [150, 73] width 9 height 6
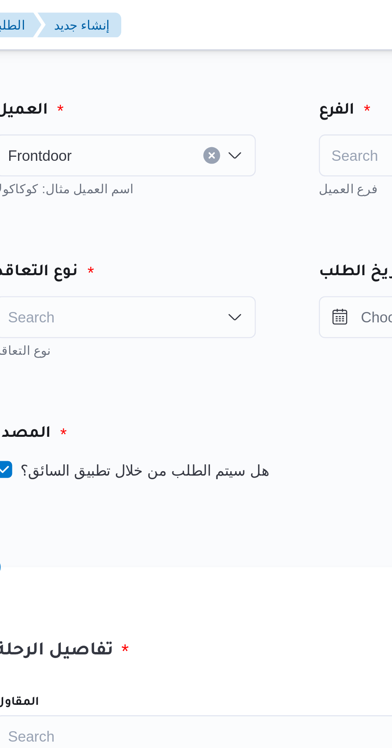
click at [260, 58] on input at bounding box center [260, 59] width 1 height 10
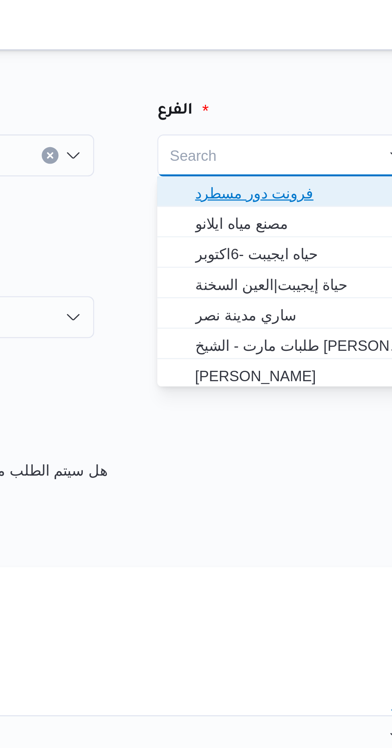
click at [279, 74] on span "فرونت دور مسطرد" at bounding box center [309, 74] width 80 height 10
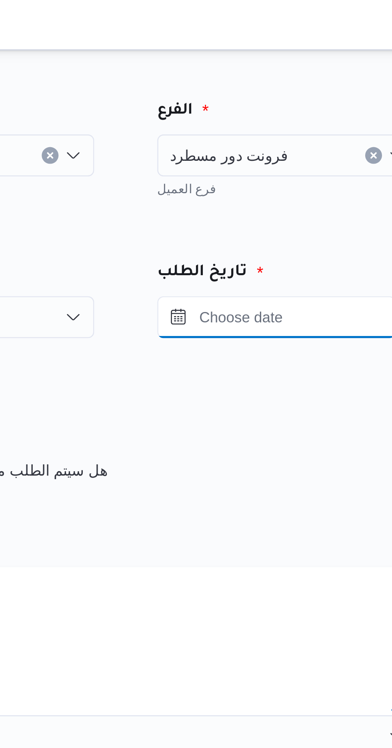
click at [276, 118] on input "Press the down key to open a popover containing a calendar." at bounding box center [300, 121] width 91 height 16
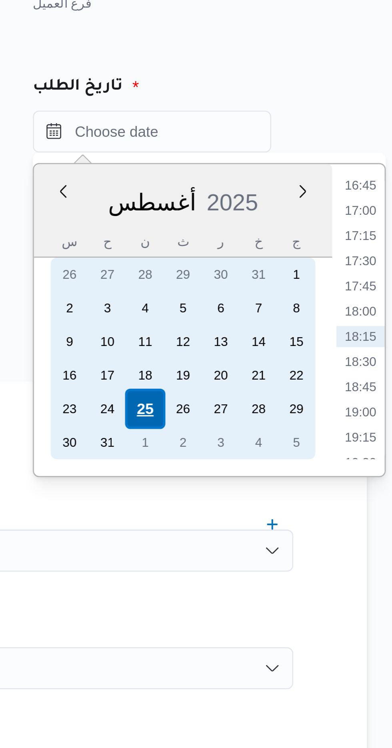
click at [296, 226] on div "25" at bounding box center [297, 226] width 15 height 15
type input "[DATE] ٠٠:٠٠"
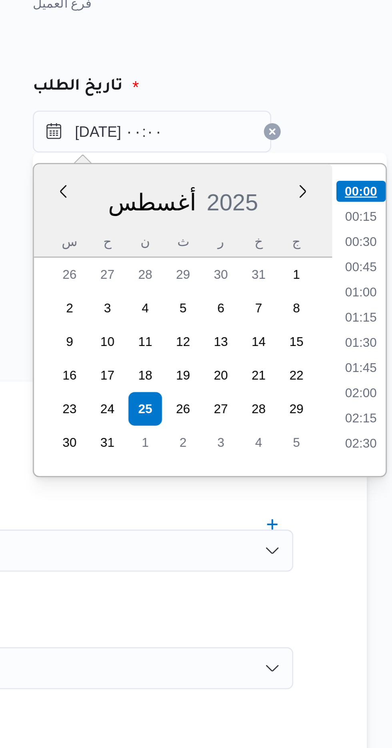
click at [379, 142] on li "00:00" at bounding box center [380, 144] width 19 height 8
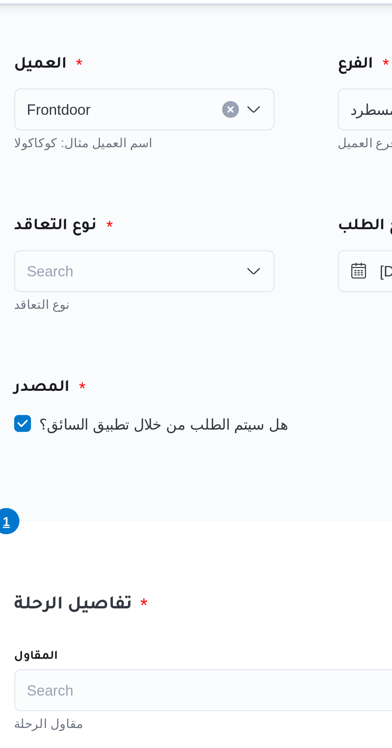
click at [160, 121] on div "Search" at bounding box center [181, 121] width 99 height 16
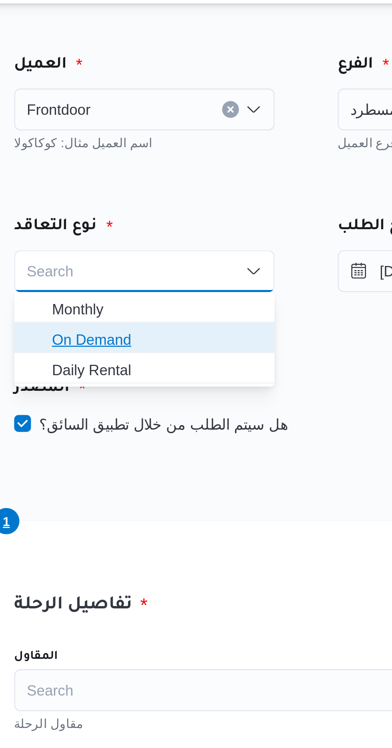
click at [155, 146] on span "On Demand" at bounding box center [186, 147] width 80 height 10
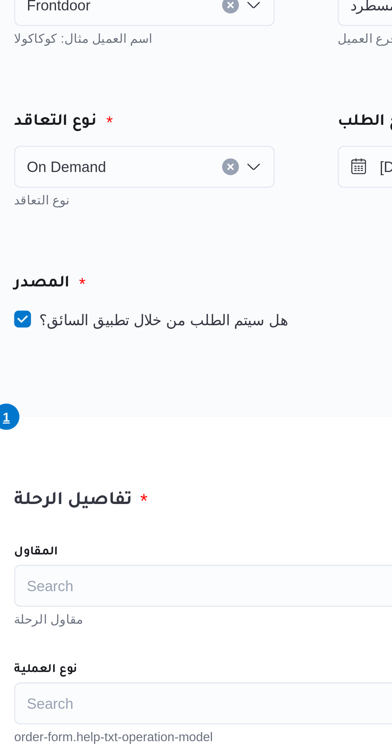
click at [136, 177] on label "هل سيتم الطلب من خلال تطبيق السائق؟" at bounding box center [184, 179] width 104 height 10
checkbox input "false"
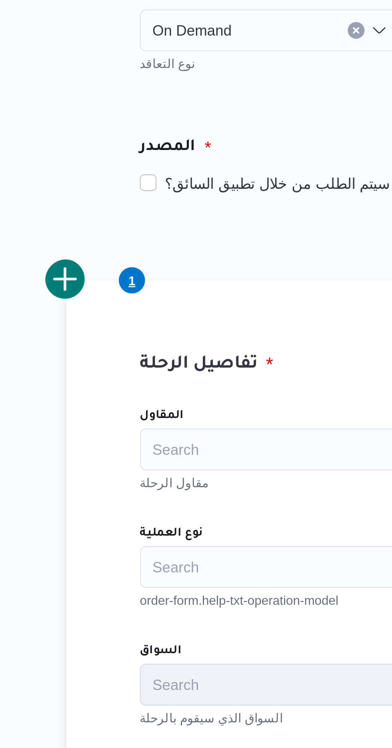
click at [157, 276] on div "Search" at bounding box center [243, 280] width 222 height 16
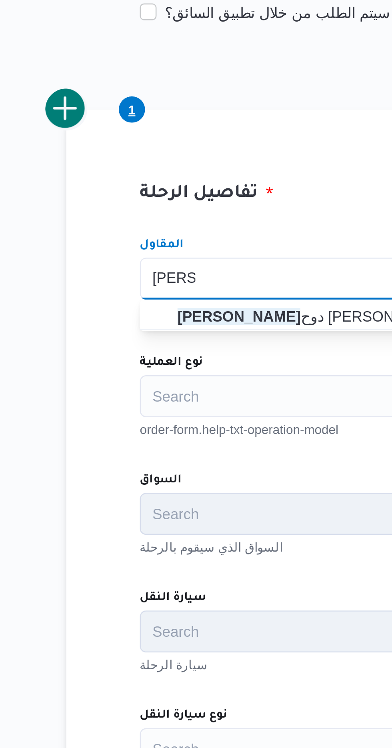
type input "[PERSON_NAME]"
click at [189, 300] on div "المقاول [PERSON_NAME] [PERSON_NAME] Combo box. Selected. [PERSON_NAME]. Selecte…" at bounding box center [243, 435] width 235 height 355
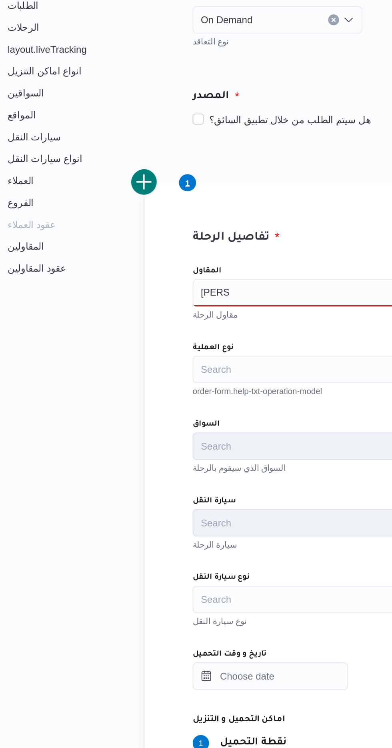
click at [183, 284] on div "[PERSON_NAME] [PERSON_NAME]" at bounding box center [243, 280] width 222 height 16
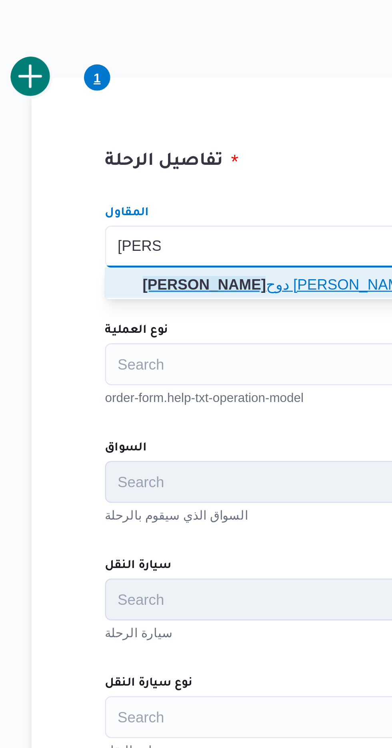
click at [193, 295] on mark "[PERSON_NAME]" at bounding box center [169, 294] width 47 height 6
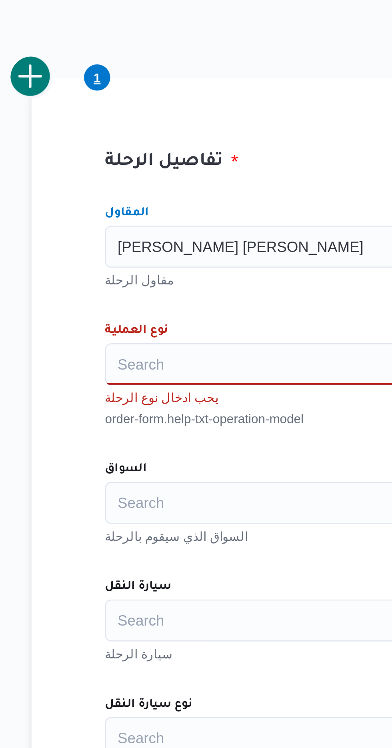
click at [148, 328] on div "Search" at bounding box center [243, 325] width 222 height 16
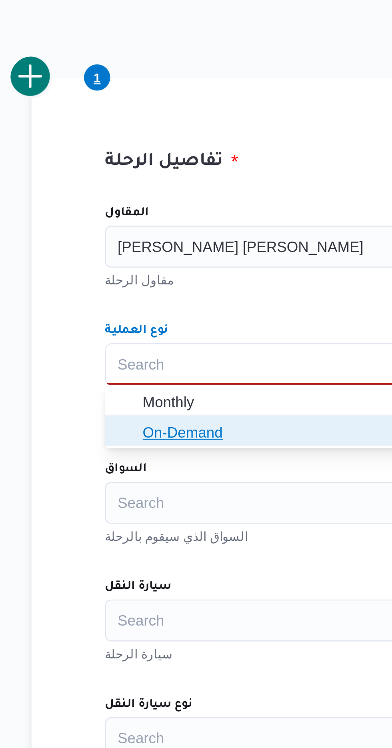
click at [155, 349] on span "On-Demand" at bounding box center [247, 351] width 203 height 10
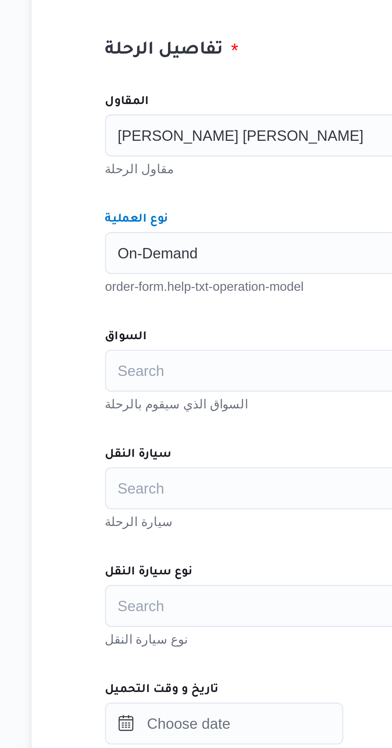
click at [155, 374] on div "Search" at bounding box center [243, 370] width 222 height 16
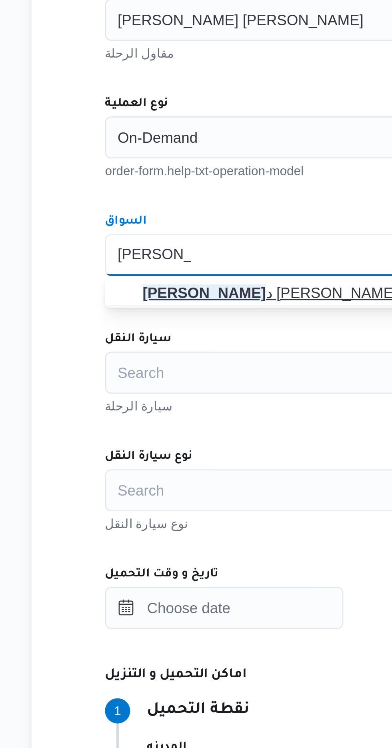
type input "[PERSON_NAME]"
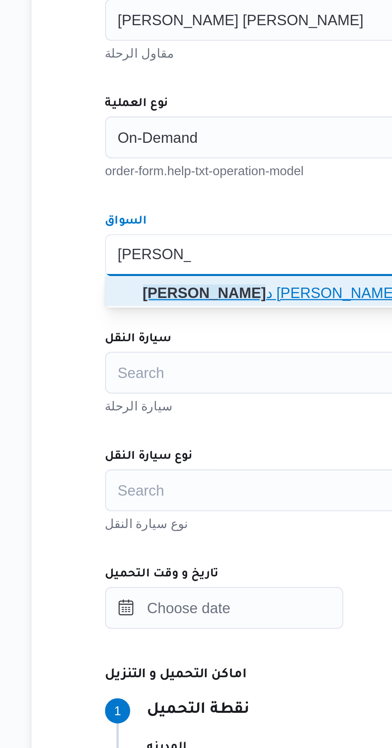
click at [193, 382] on mark "[PERSON_NAME]" at bounding box center [169, 384] width 47 height 6
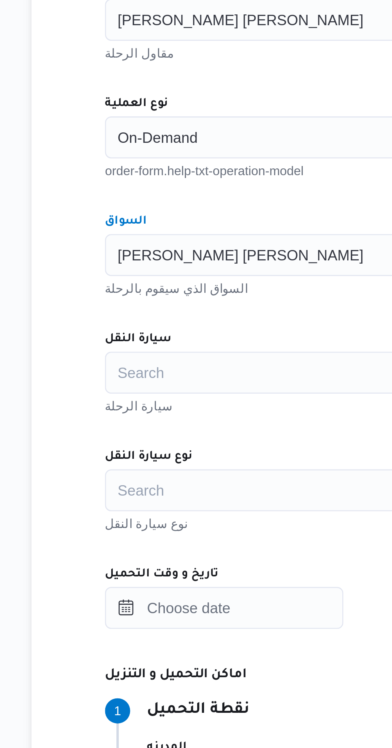
click at [193, 411] on div "Search" at bounding box center [243, 415] width 222 height 16
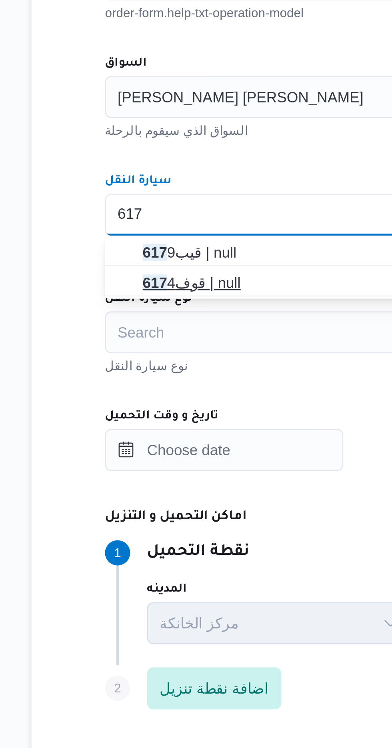
type input "617"
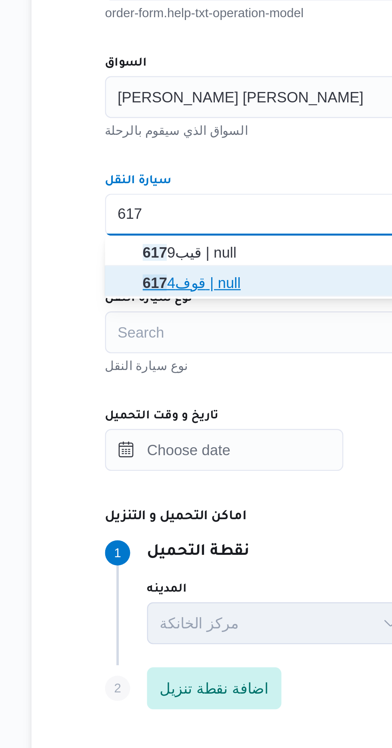
click at [151, 441] on mark "617" at bounding box center [150, 440] width 9 height 6
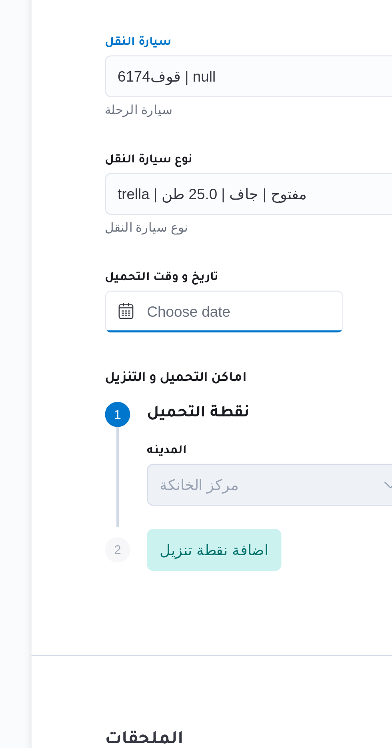
click at [152, 504] on input "تاريخ و وقت التحميل" at bounding box center [177, 504] width 91 height 16
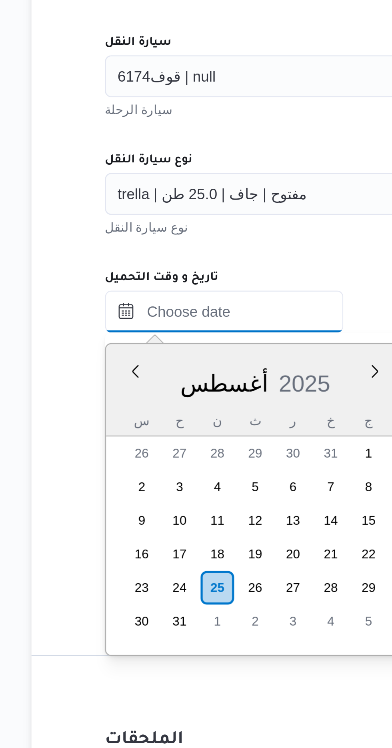
scroll to position [655, 0]
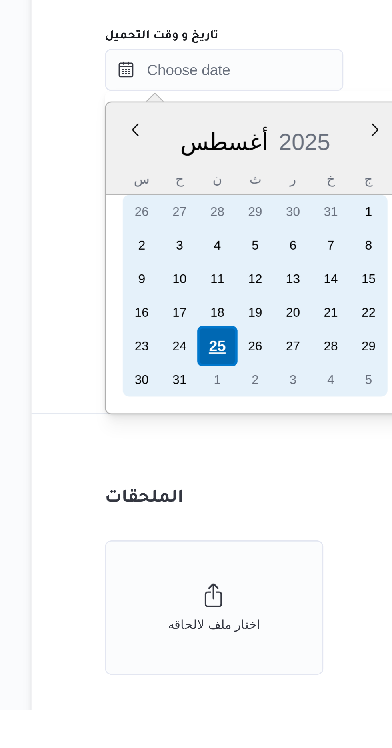
click at [174, 612] on div "25" at bounding box center [174, 609] width 15 height 15
type input "[DATE] ٠٠:٠٠"
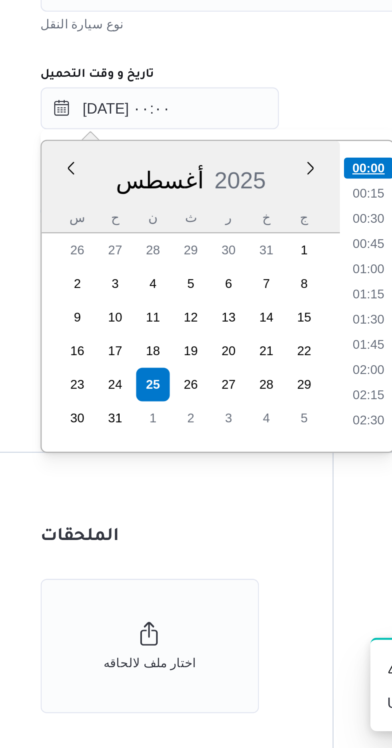
click at [260, 526] on li "00:00" at bounding box center [256, 527] width 19 height 8
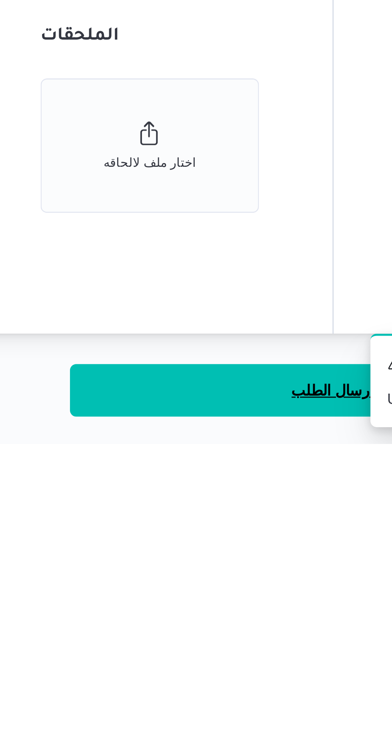
click at [190, 726] on button "ارسال الطلب" at bounding box center [243, 727] width 200 height 20
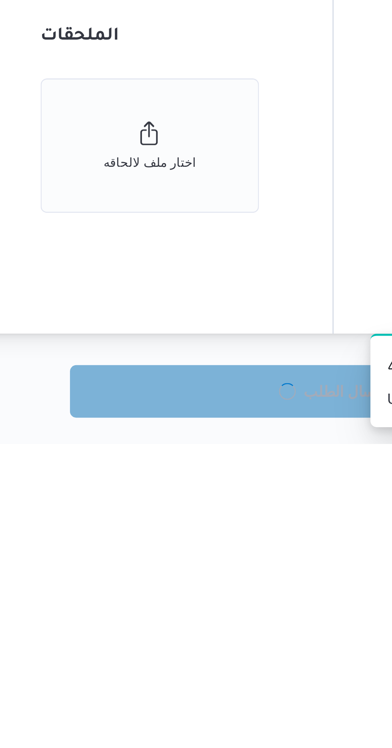
scroll to position [75, 0]
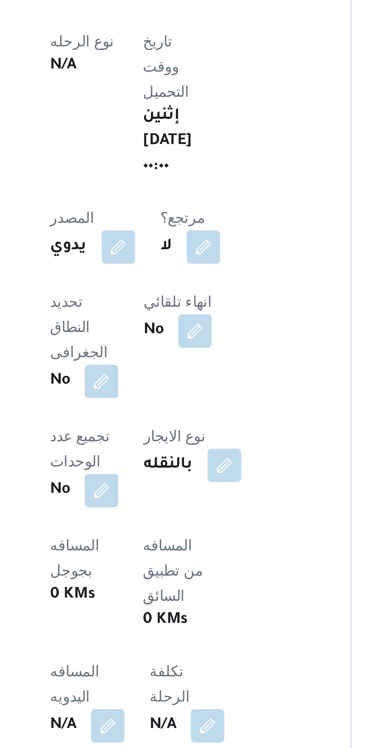
scroll to position [75, 0]
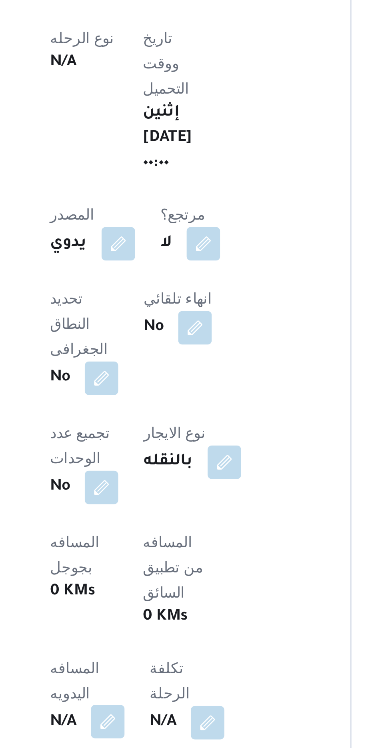
click at [164, 631] on button "button" at bounding box center [157, 637] width 13 height 13
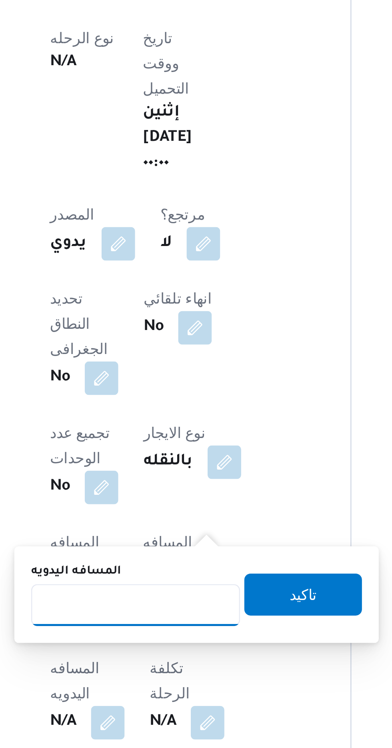
click at [167, 590] on input "المسافه اليدويه" at bounding box center [168, 593] width 80 height 16
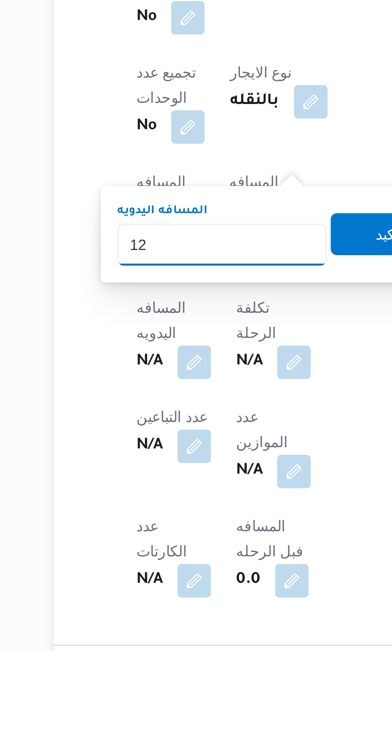
type input "120"
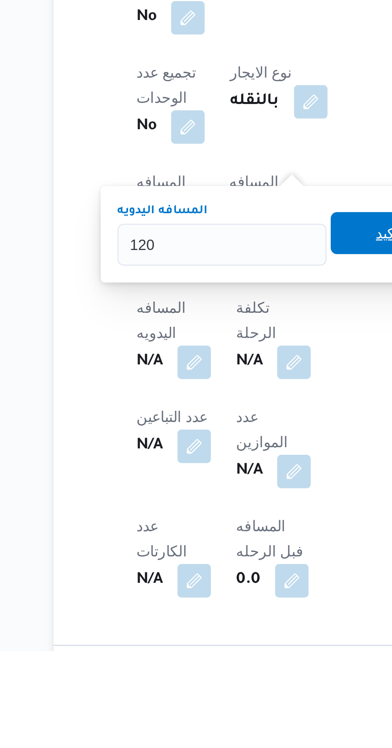
click at [223, 586] on span "تاكيد" at bounding box center [231, 588] width 45 height 16
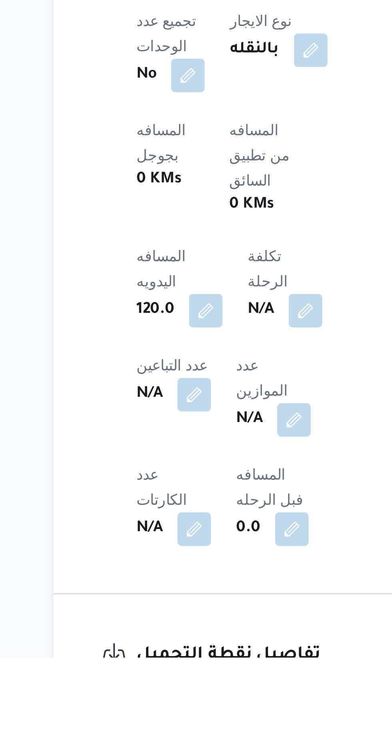
scroll to position [108, 0]
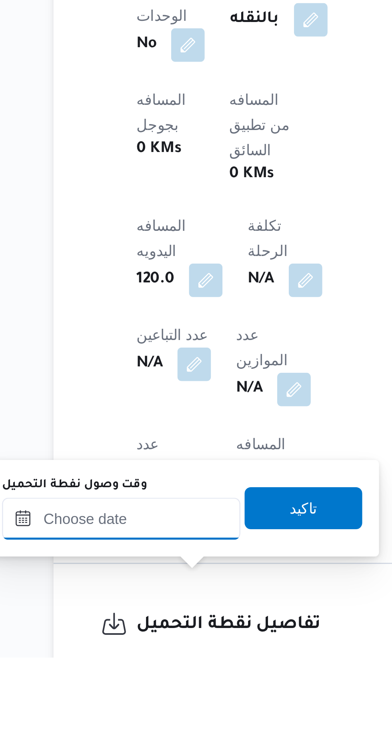
click at [127, 696] on input "وقت وصول نفطة التحميل" at bounding box center [129, 695] width 91 height 16
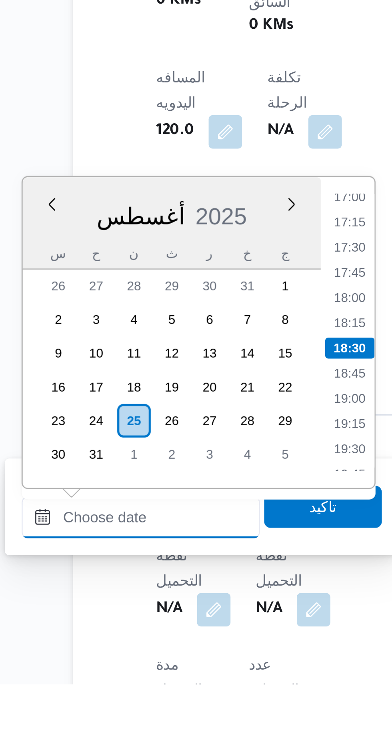
scroll to position [202, 0]
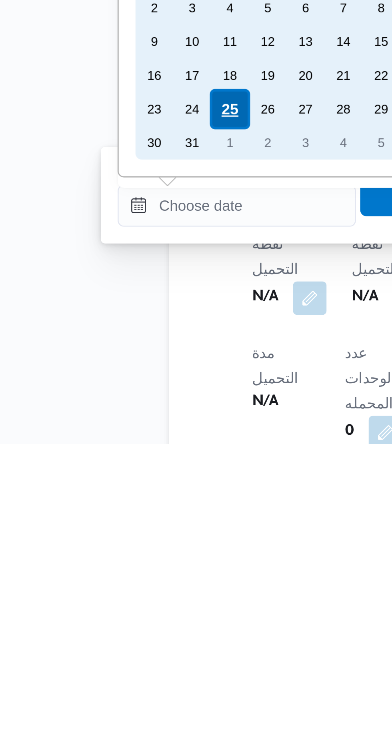
click at [126, 621] on div "25" at bounding box center [126, 619] width 15 height 15
type input "[DATE] ٠٠:٠٠"
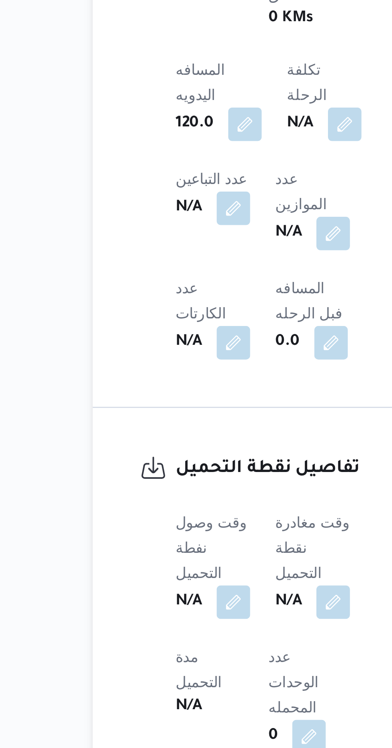
click at [121, 704] on div "تفاصيل نقطة التحميل وقت وصول نفطة التحميل N/A وقت مغادرة نقطة التحميل N/A مدة ا…" at bounding box center [177, 732] width 146 height 229
click at [156, 685] on button "button" at bounding box center [157, 691] width 13 height 13
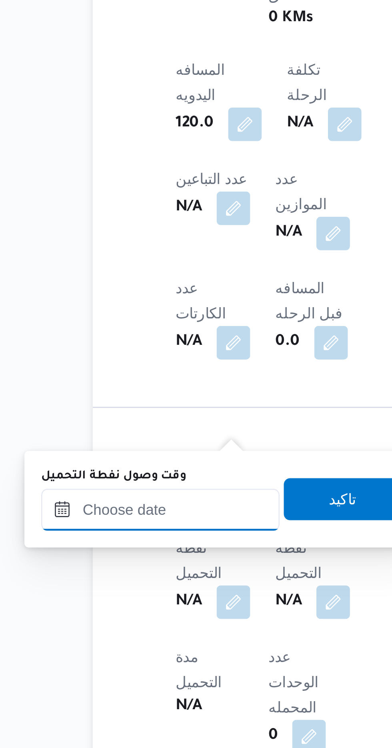
click at [128, 654] on input "وقت وصول نفطة التحميل" at bounding box center [129, 657] width 91 height 16
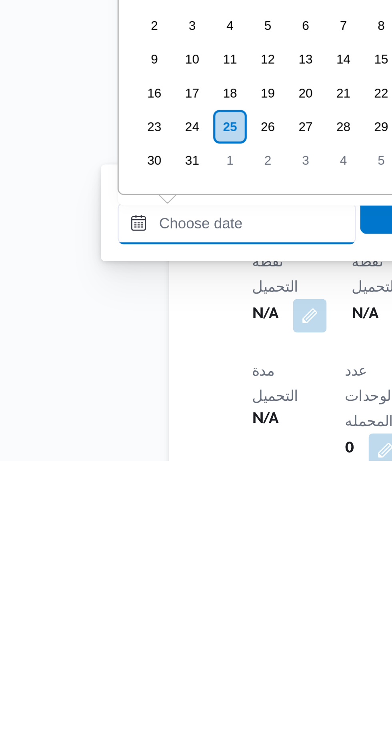
scroll to position [202, 0]
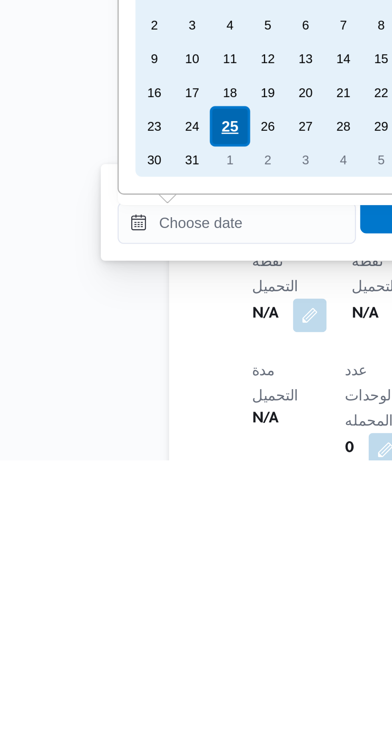
click at [125, 619] on div "25" at bounding box center [126, 620] width 15 height 15
type input "[DATE] ٠٠:٠٠"
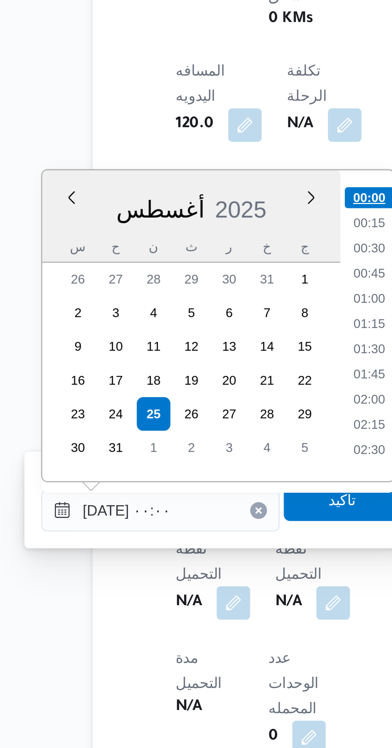
click at [209, 538] on li "00:00" at bounding box center [209, 538] width 19 height 8
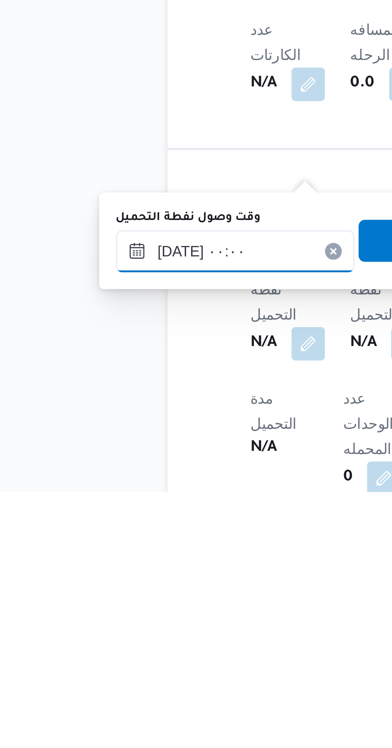
scroll to position [205, 0]
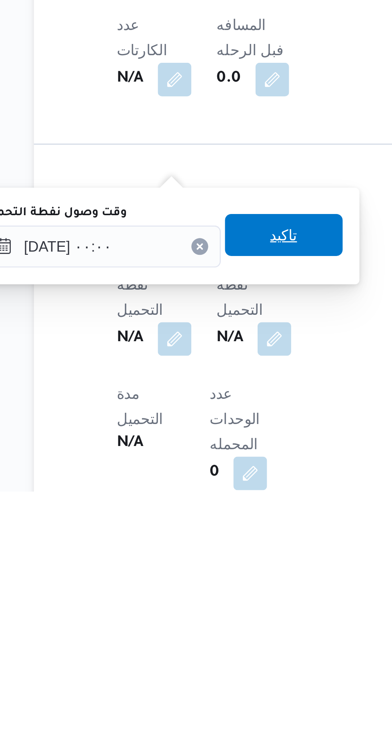
click at [199, 658] on span "تاكيد" at bounding box center [199, 650] width 45 height 16
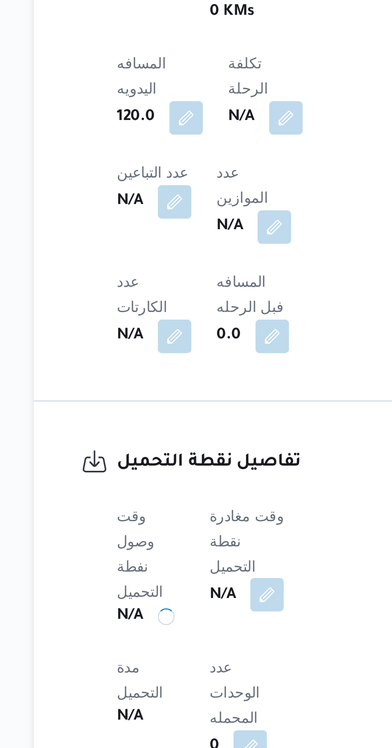
click at [192, 683] on button "button" at bounding box center [192, 689] width 13 height 13
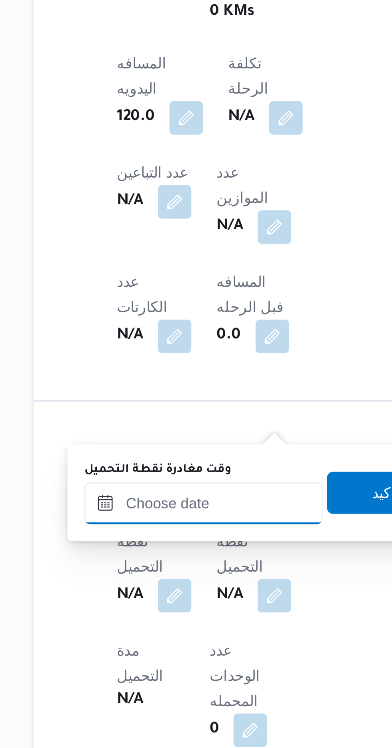
click at [154, 656] on input "وقت مغادرة نقطة التحميل" at bounding box center [168, 654] width 91 height 16
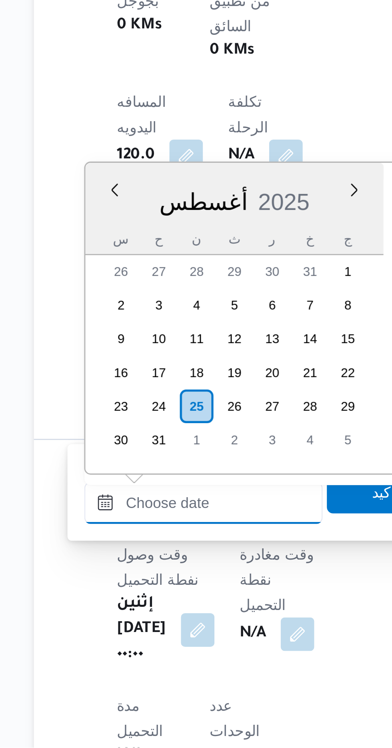
scroll to position [655, 0]
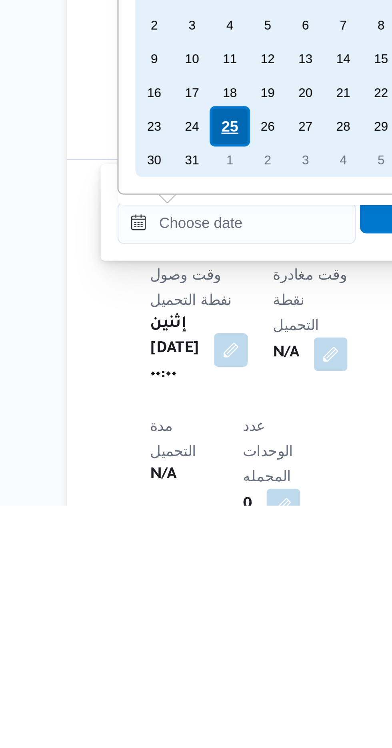
click at [168, 601] on div "26 27 28 29 30 31 1 2 3 4 5 6 7 8 9 10 11 12 13 14 15 16 17 18 19 20 21 22 23 2…" at bounding box center [180, 584] width 101 height 77
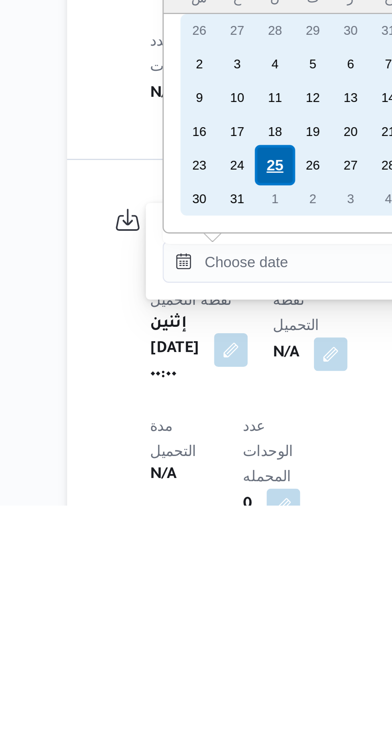
scroll to position [219, 0]
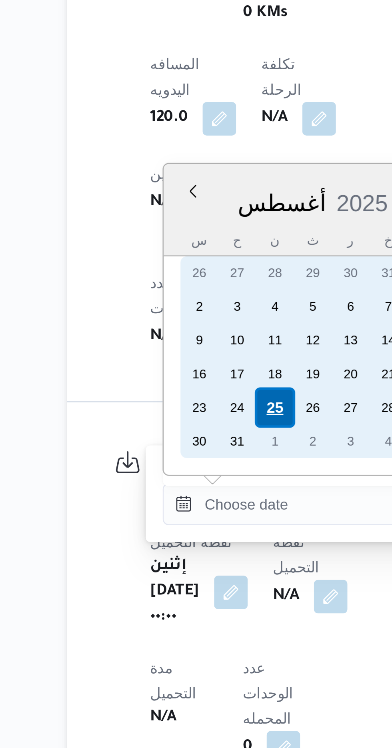
click at [178, 610] on div "25" at bounding box center [182, 617] width 15 height 15
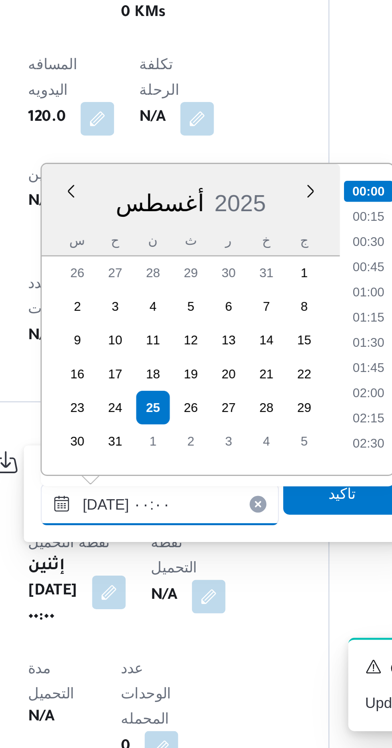
click at [150, 657] on input "[DATE] ٠٠:٠٠" at bounding box center [185, 655] width 91 height 16
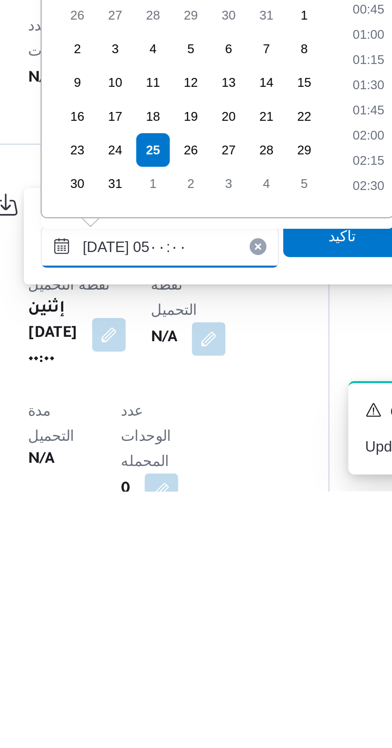
scroll to position [95, 0]
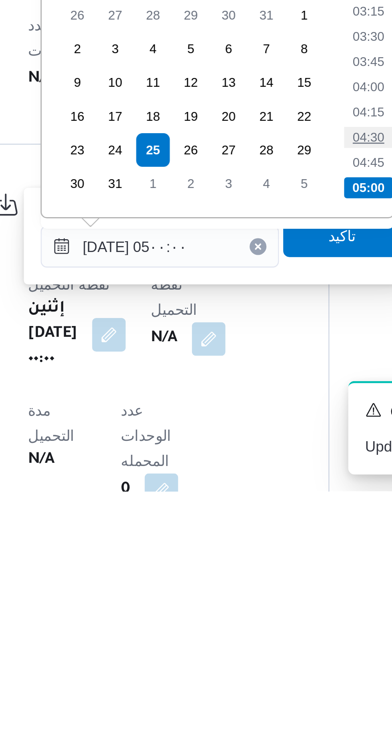
click at [266, 613] on li "04:30" at bounding box center [265, 613] width 18 height 8
type input "[DATE] ٠٤:٣٠"
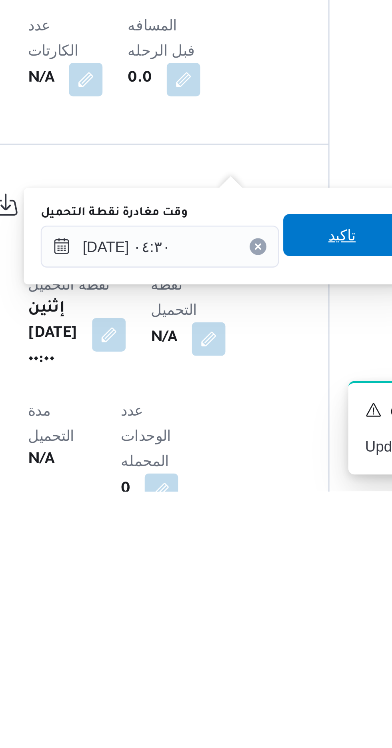
click at [260, 651] on span "تاكيد" at bounding box center [255, 650] width 10 height 10
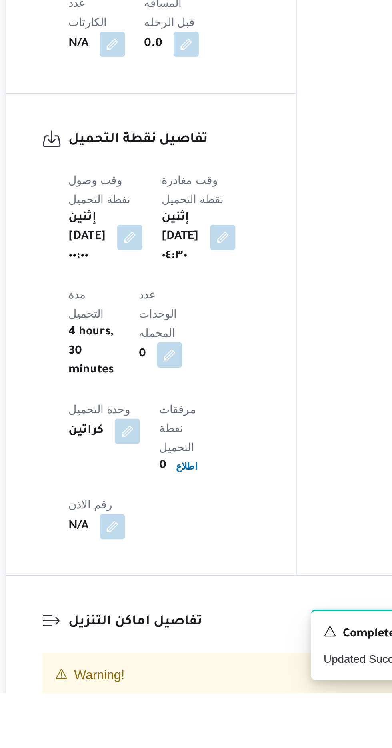
scroll to position [391, 0]
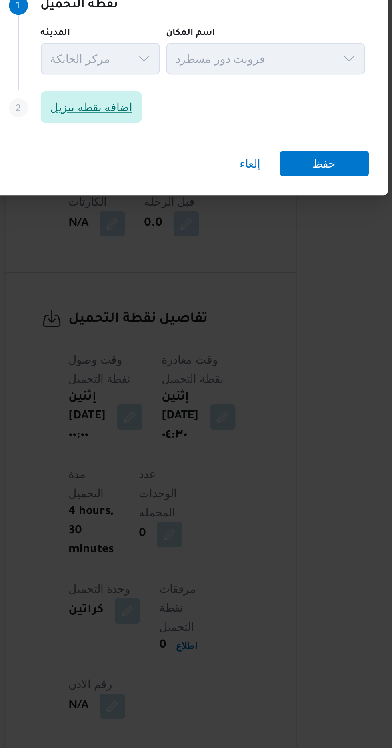
click at [154, 365] on span "اضافة نقطة تنزيل" at bounding box center [147, 360] width 42 height 10
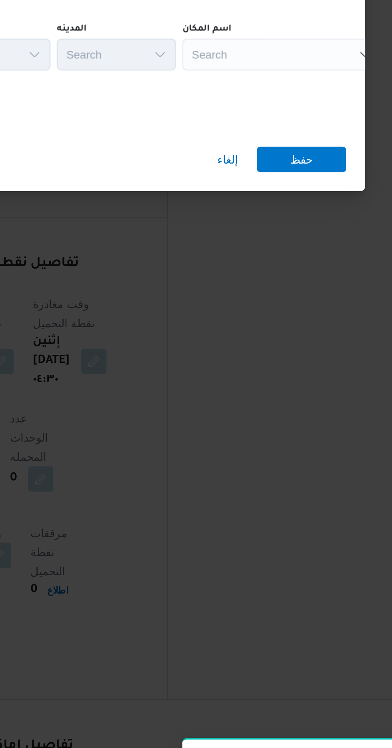
click at [309, 354] on div "Search" at bounding box center [307, 362] width 100 height 16
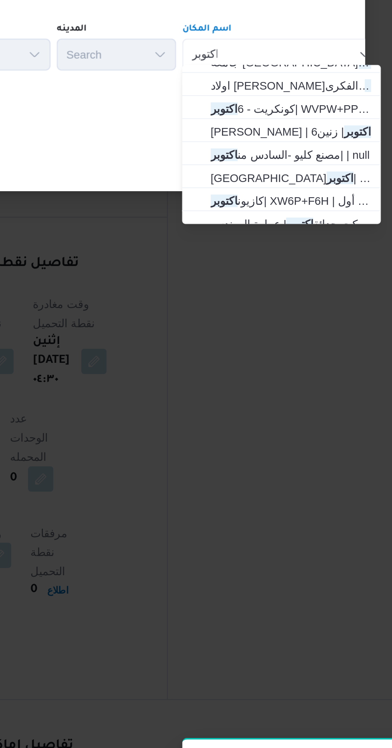
scroll to position [211, 0]
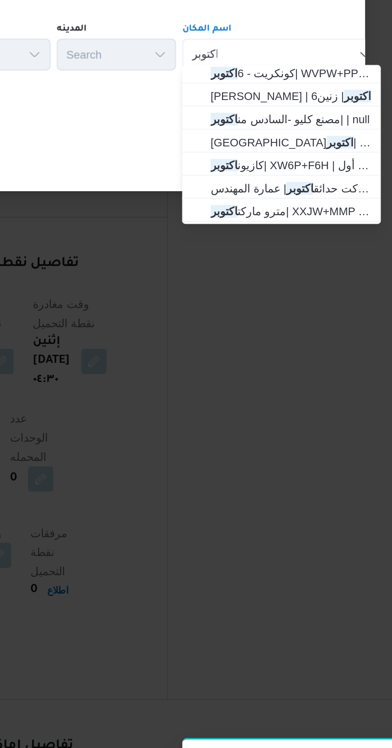
click at [222, 402] on div "إلغاء حفظ" at bounding box center [195, 416] width 307 height 29
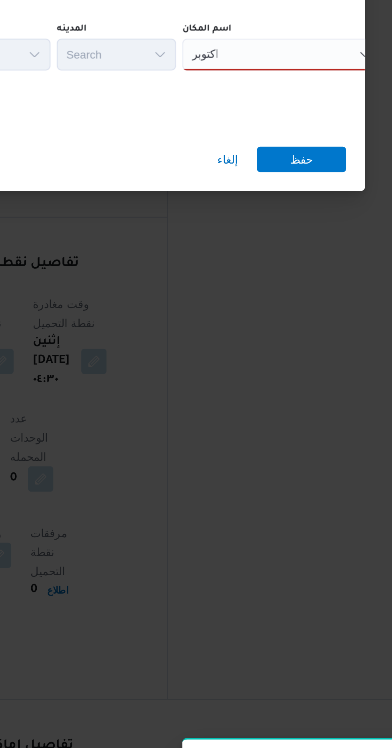
click at [305, 356] on div "اكتوبر اكتوبر Combo box. Selected. اكتوبر. Selected. Combo box input. Search. T…" at bounding box center [307, 362] width 100 height 16
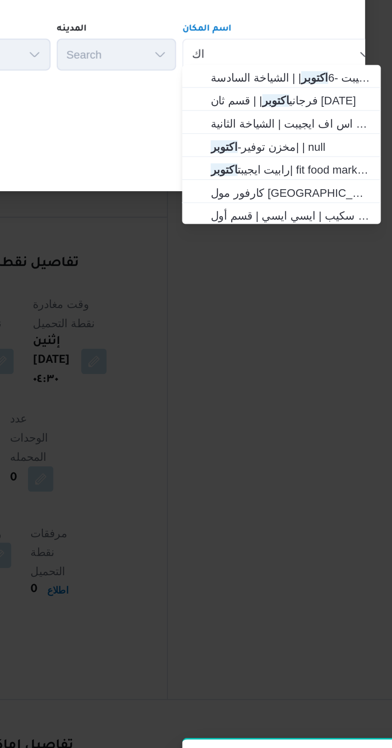
type input "ا"
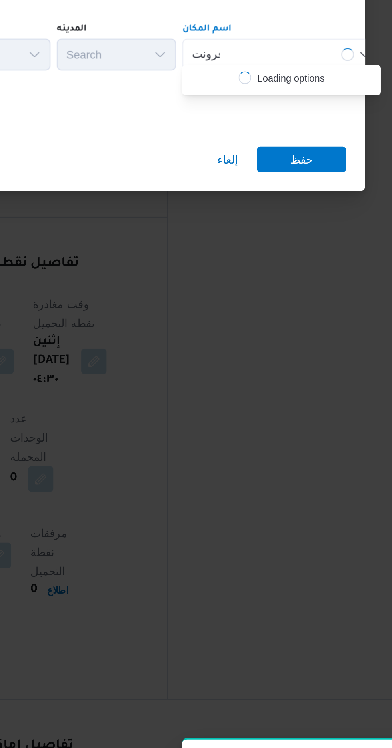
scroll to position [0, 0]
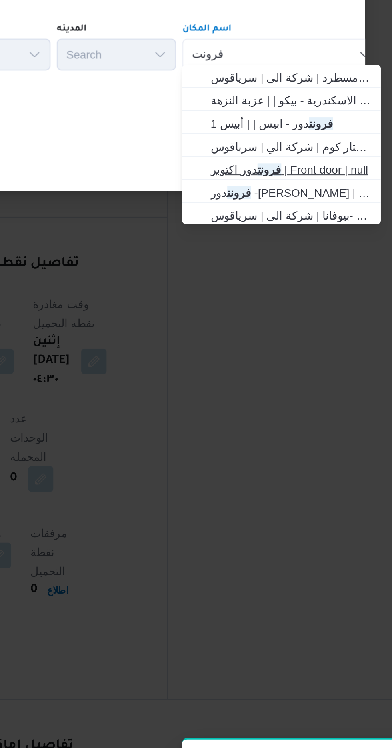
type input "فرونت"
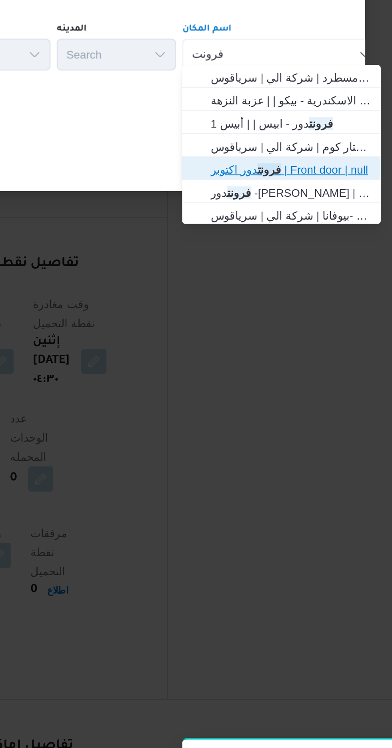
click at [313, 422] on span "فرونت دور اكتوبر | Front door | null" at bounding box center [312, 420] width 81 height 10
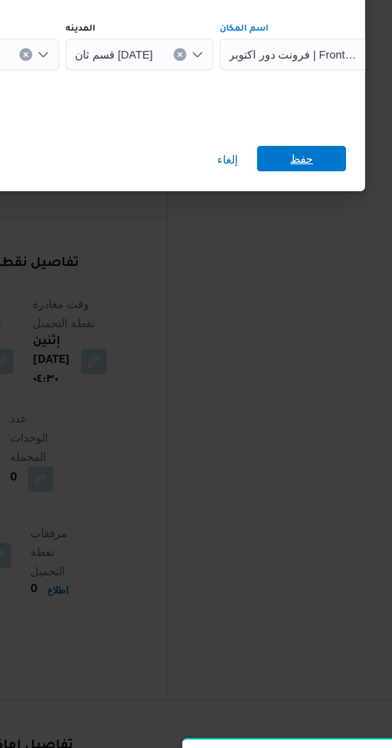
click at [323, 413] on span "حفظ" at bounding box center [317, 414] width 45 height 13
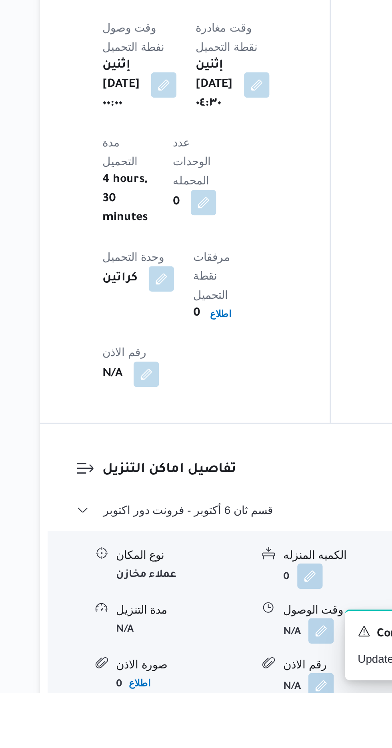
scroll to position [494, 0]
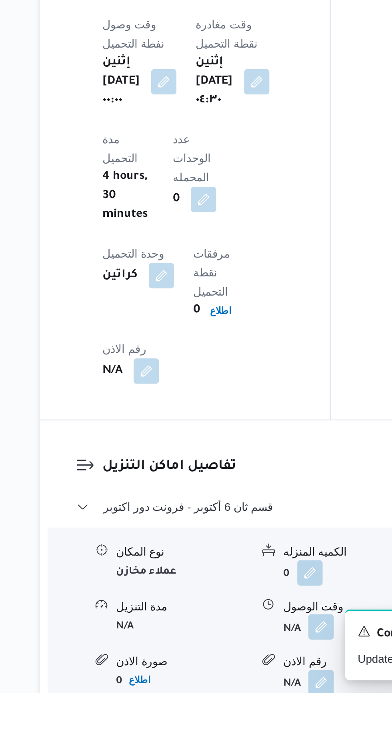
click at [245, 708] on button "button" at bounding box center [245, 714] width 13 height 13
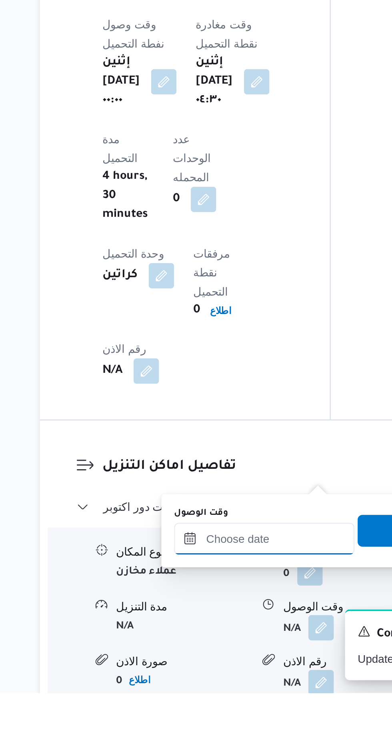
click at [193, 670] on input "وقت الوصول" at bounding box center [216, 670] width 91 height 16
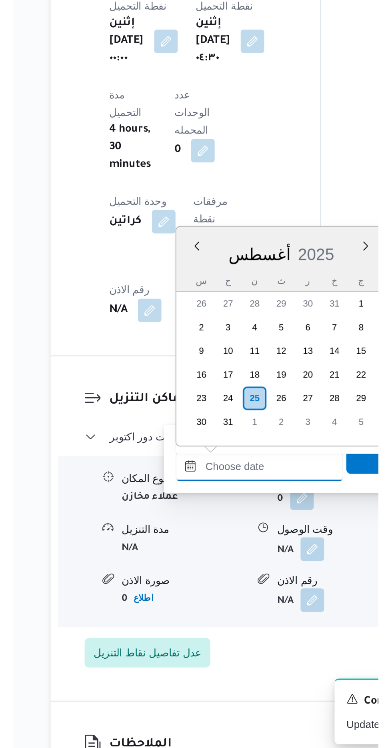
scroll to position [521, 0]
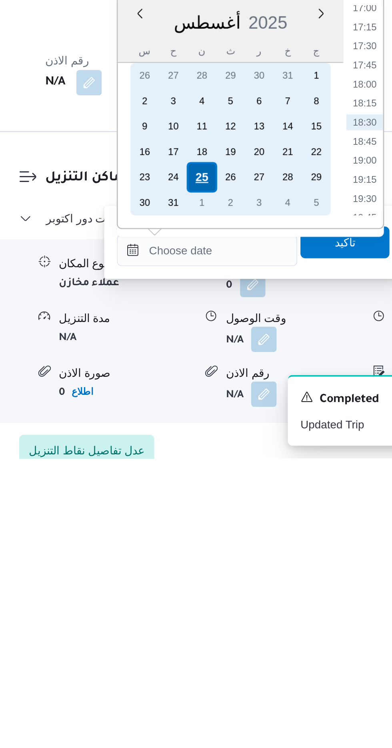
click at [211, 605] on div "25" at bounding box center [214, 605] width 15 height 15
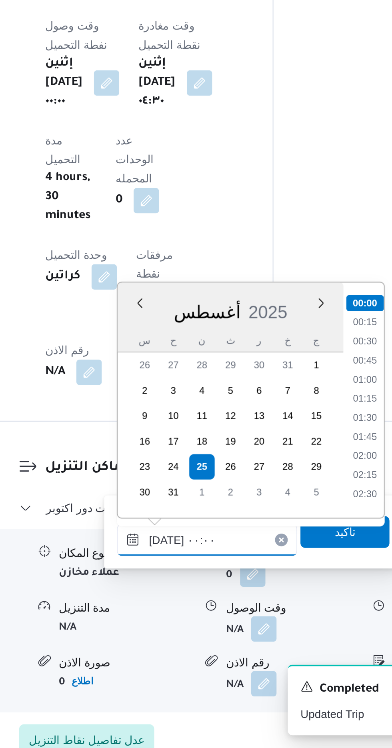
click at [177, 648] on input "[DATE] ٠٠:٠٠" at bounding box center [216, 643] width 91 height 16
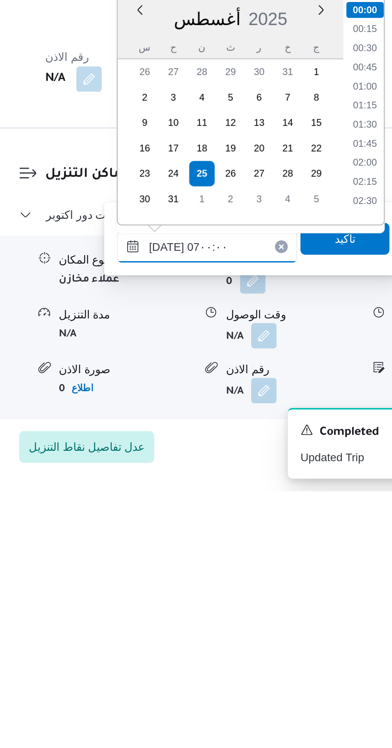
scroll to position [172, 0]
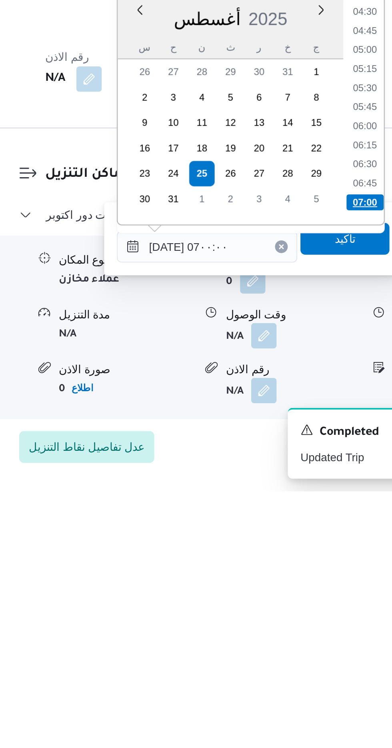
click at [295, 599] on li "07:00" at bounding box center [296, 602] width 19 height 8
type input "[DATE] ٠٧:٠٠"
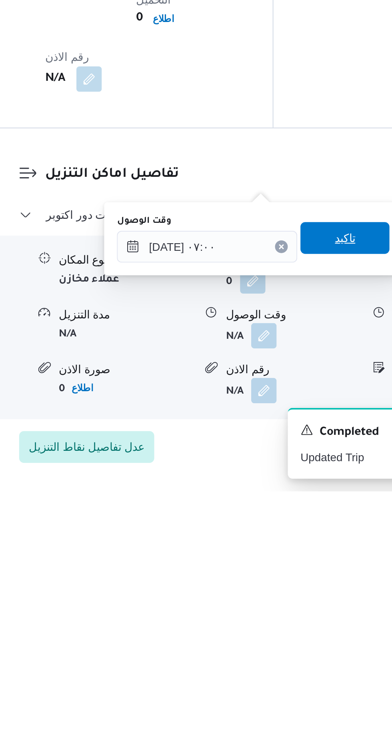
click at [291, 621] on span "تاكيد" at bounding box center [286, 620] width 10 height 10
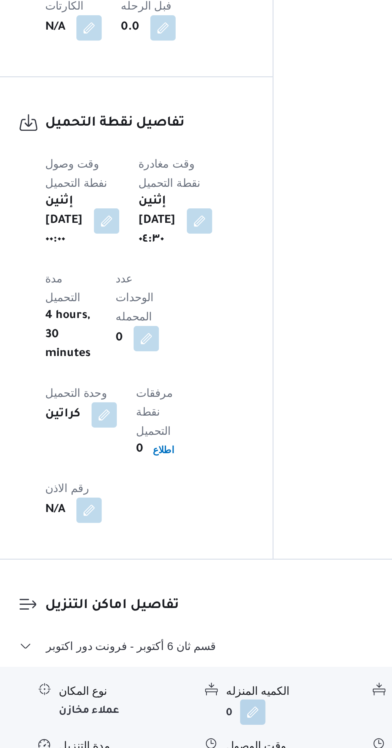
scroll to position [539, 0]
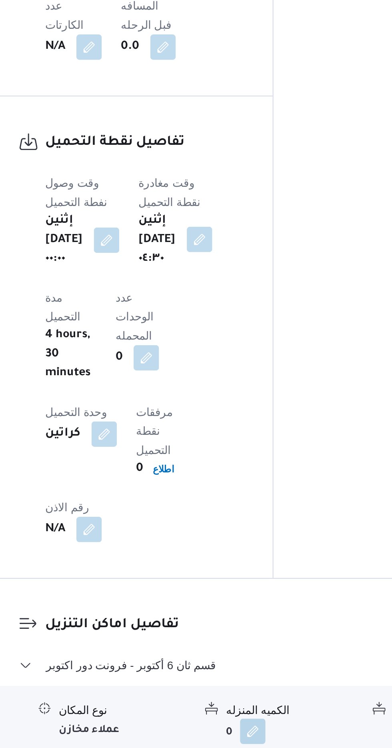
click at [219, 388] on button "button" at bounding box center [213, 394] width 13 height 13
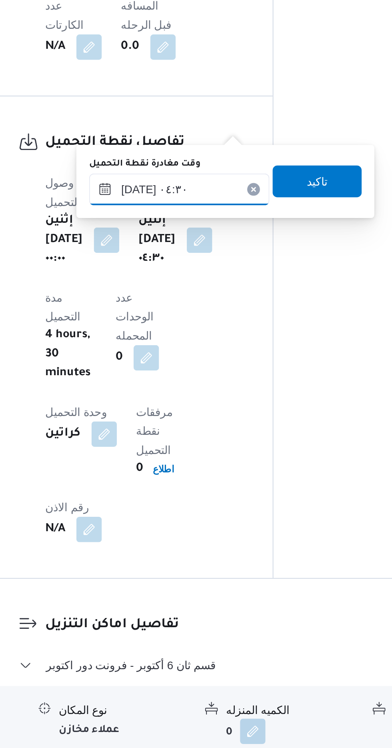
click at [199, 365] on input "[DATE] ٠٤:٣٠" at bounding box center [203, 369] width 91 height 16
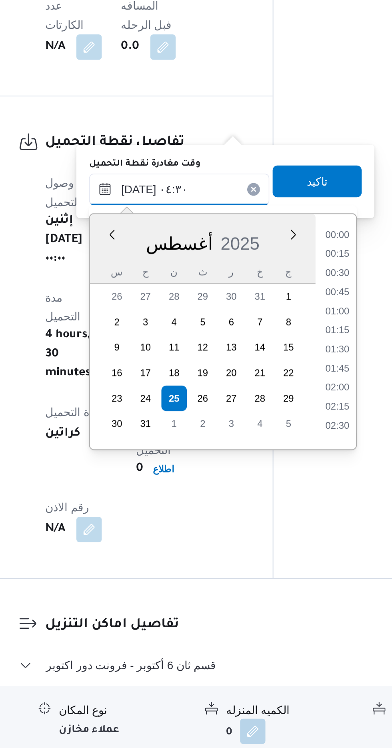
scroll to position [118, 0]
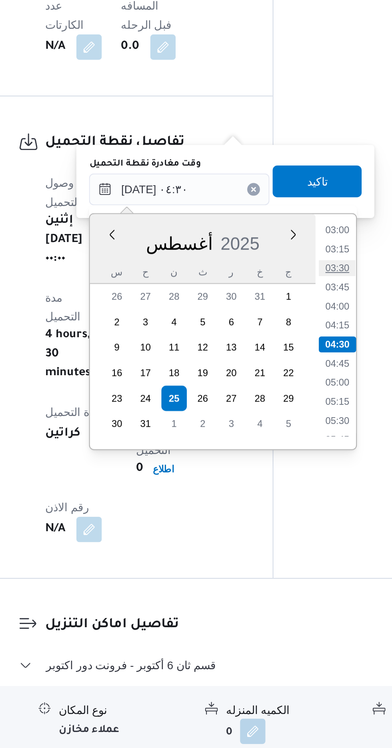
click at [285, 409] on li "03:30" at bounding box center [282, 409] width 18 height 8
type input "[DATE] ٠٤:٣٠"
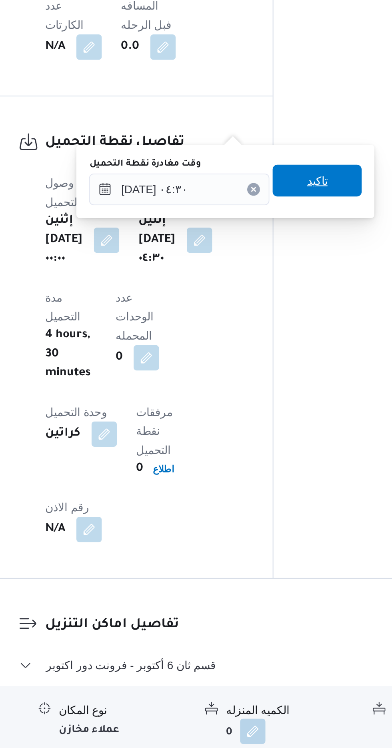
click at [281, 369] on span "تاكيد" at bounding box center [272, 365] width 45 height 16
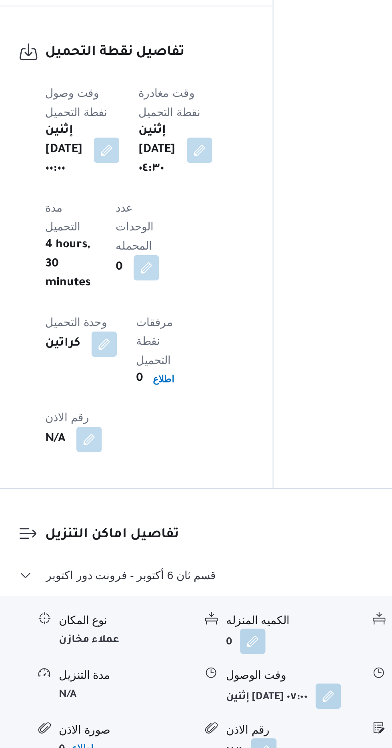
scroll to position [539, 0]
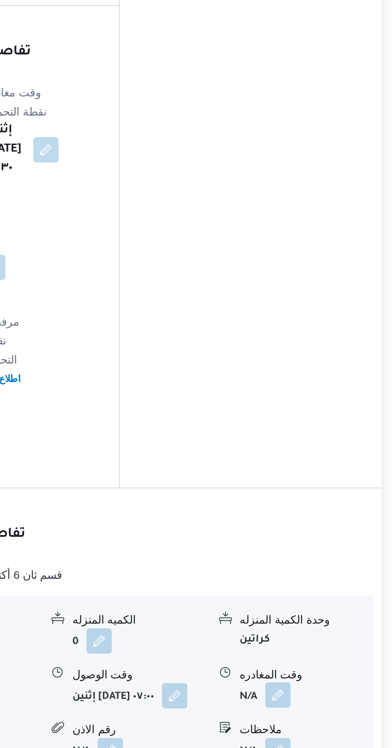
click at [330, 663] on button "button" at bounding box center [329, 669] width 13 height 13
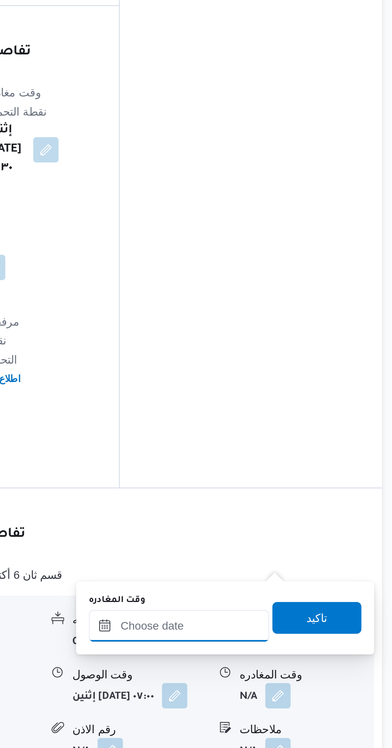
click at [281, 630] on input "وقت المغادره" at bounding box center [280, 634] width 91 height 16
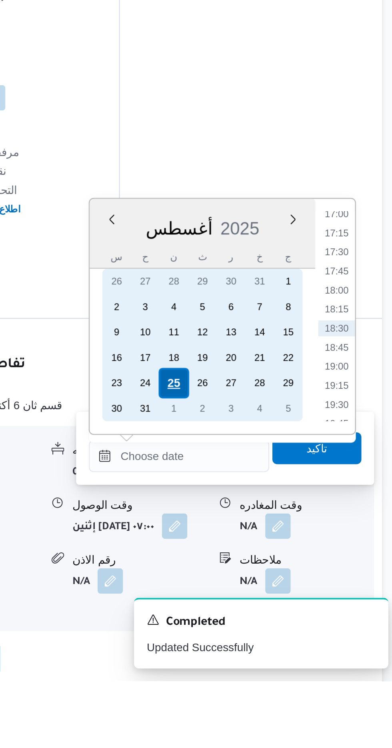
click at [275, 598] on div "25" at bounding box center [277, 597] width 15 height 15
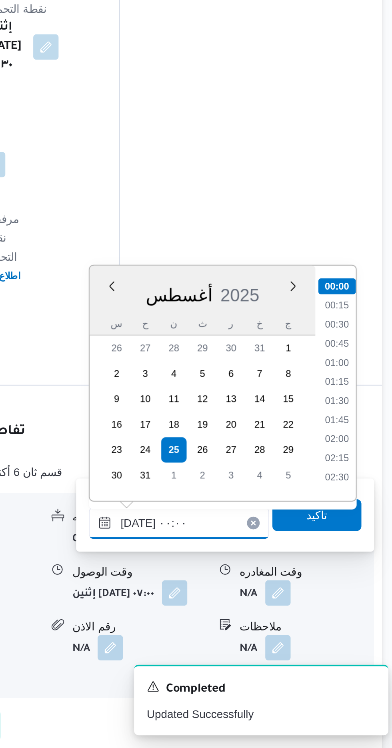
click at [237, 638] on input "[DATE] ٠٠:٠٠" at bounding box center [280, 634] width 91 height 16
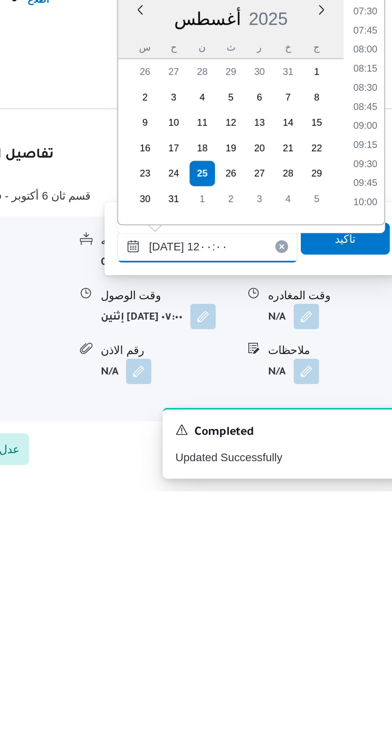
scroll to position [364, 0]
click at [360, 562] on li "11:00" at bounding box center [359, 564] width 18 height 8
type input "[DATE] ١١:٠٠"
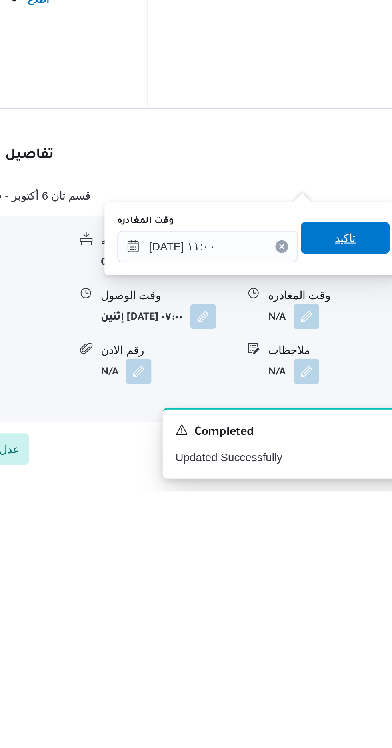
click at [353, 619] on span "تاكيد" at bounding box center [349, 620] width 10 height 10
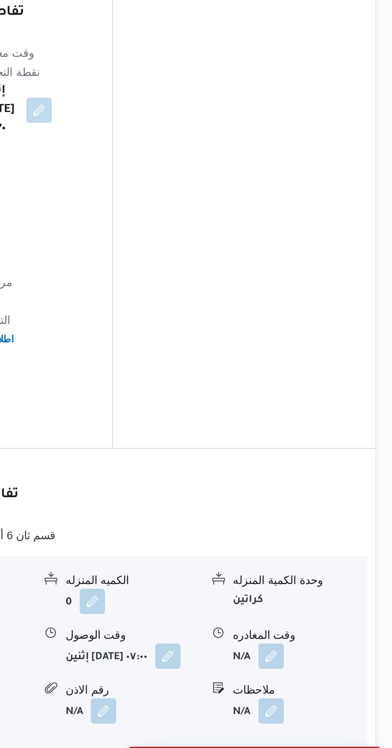
scroll to position [549, 0]
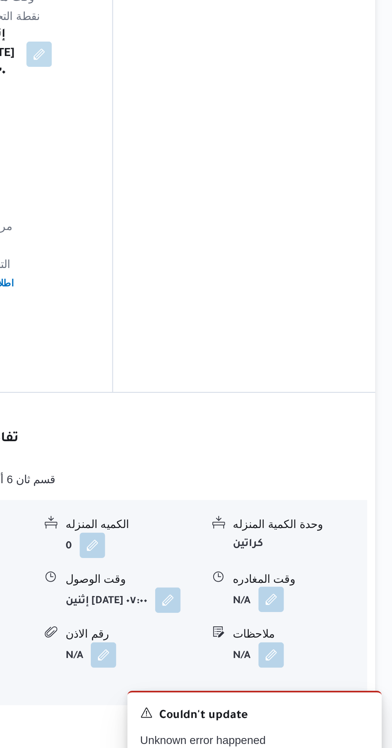
click at [331, 653] on button "button" at bounding box center [329, 659] width 13 height 13
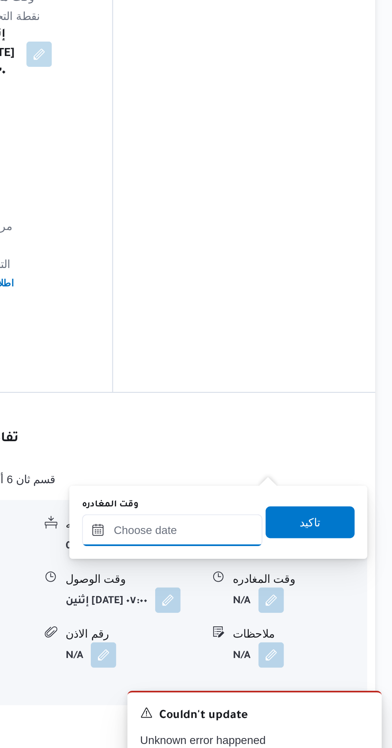
click at [269, 623] on input "وقت المغادره" at bounding box center [280, 625] width 91 height 16
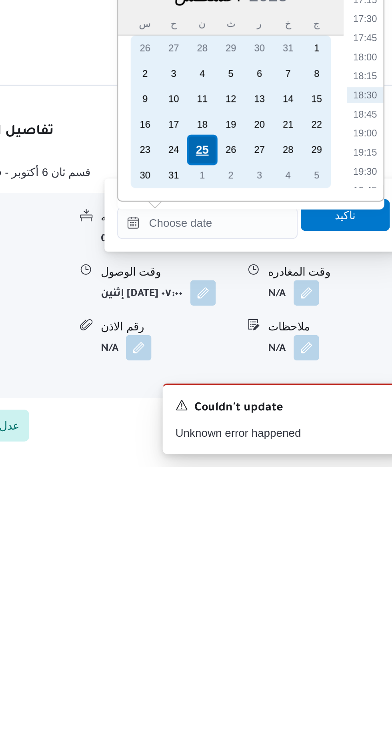
click at [279, 590] on div "25" at bounding box center [277, 587] width 15 height 15
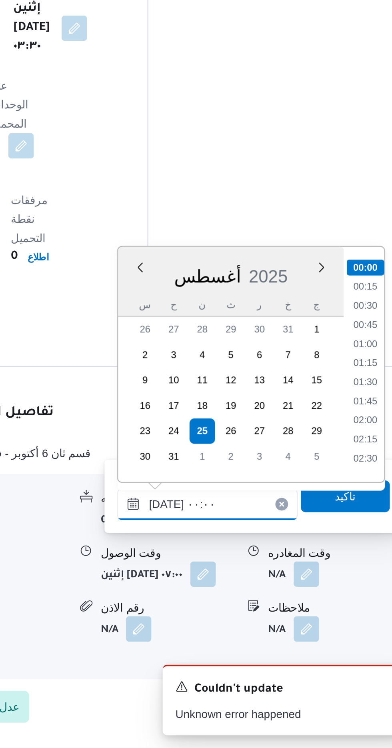
click at [237, 630] on input "[DATE] ٠٠:٠٠" at bounding box center [280, 625] width 91 height 16
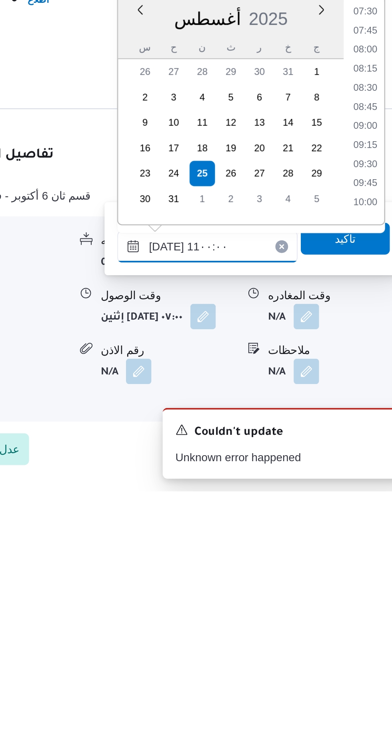
scroll to position [325, 0]
click at [355, 580] on li "10:30" at bounding box center [359, 583] width 18 height 8
type input "[DATE] ١٠:٣٠"
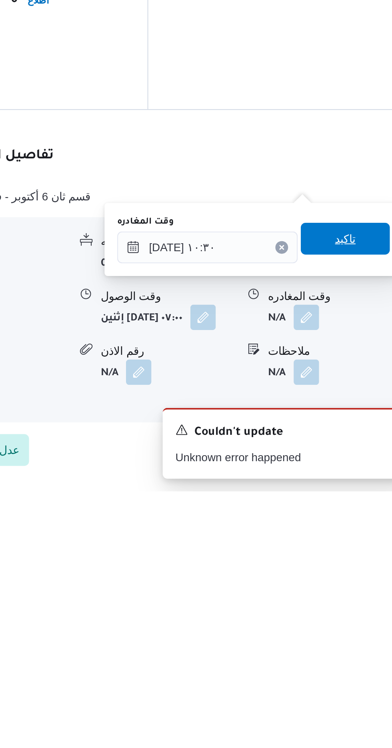
click at [352, 620] on span "تاكيد" at bounding box center [349, 621] width 10 height 10
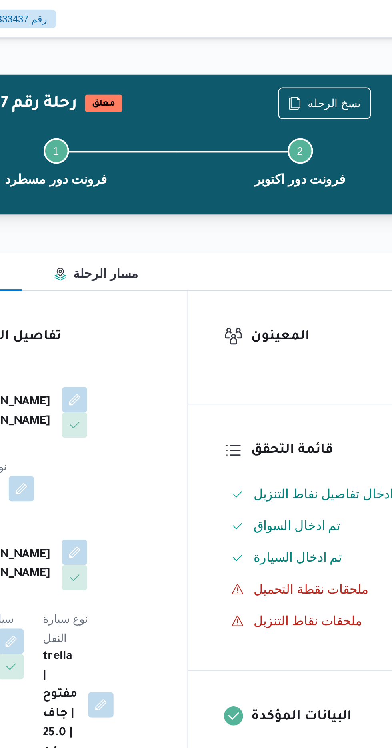
scroll to position [0, 0]
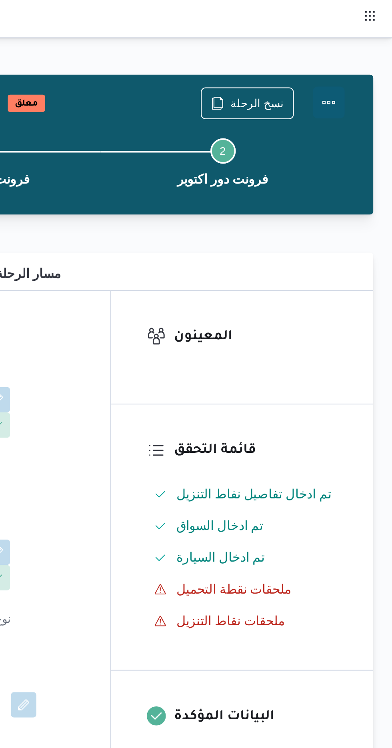
click at [360, 54] on button "Actions" at bounding box center [360, 52] width 16 height 16
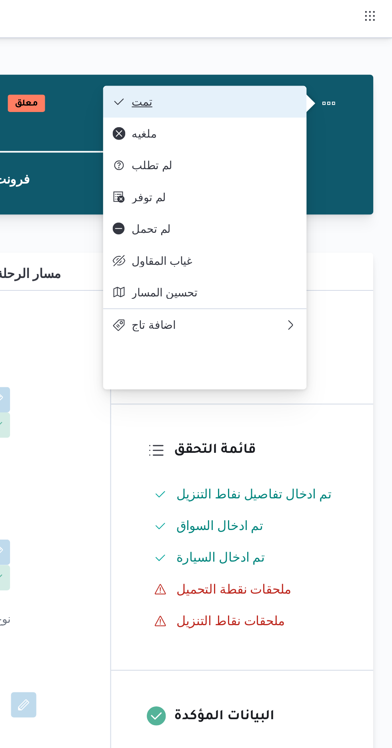
click at [287, 49] on span "تمت" at bounding box center [302, 51] width 83 height 6
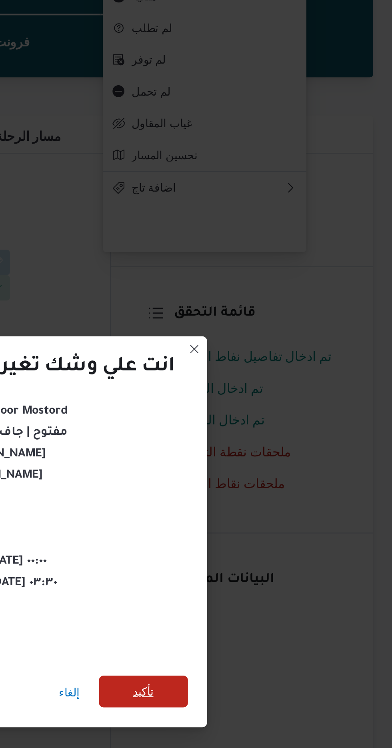
click at [271, 414] on span "تأكيد" at bounding box center [266, 417] width 10 height 10
